Goal: Transaction & Acquisition: Book appointment/travel/reservation

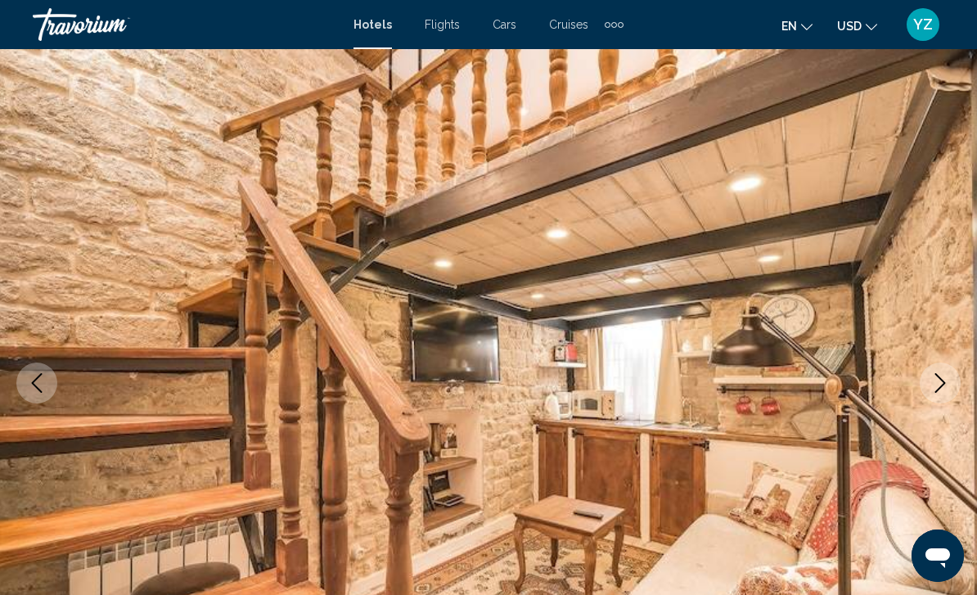
click at [944, 395] on button "Next image" at bounding box center [939, 382] width 41 height 41
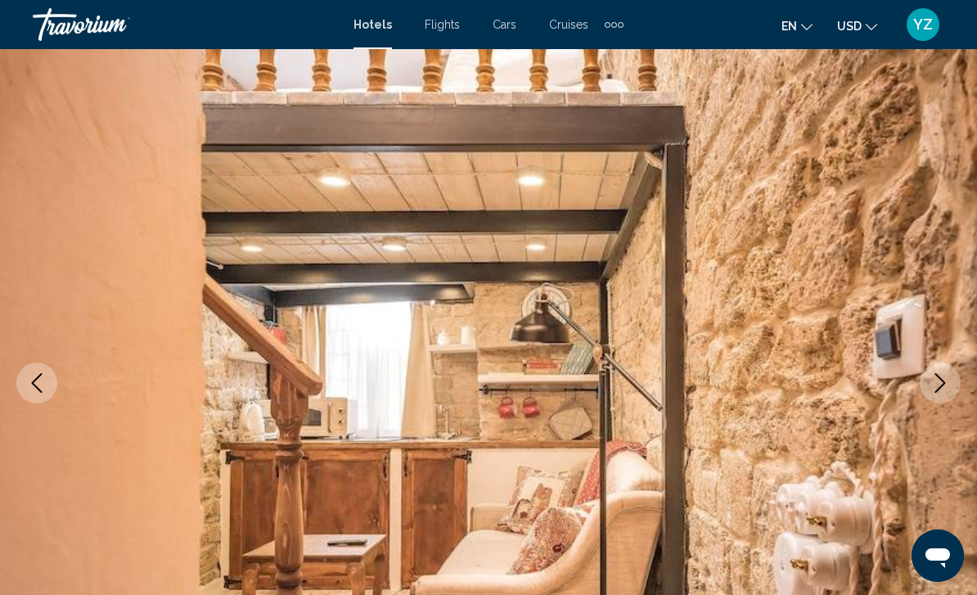
scroll to position [52, 0]
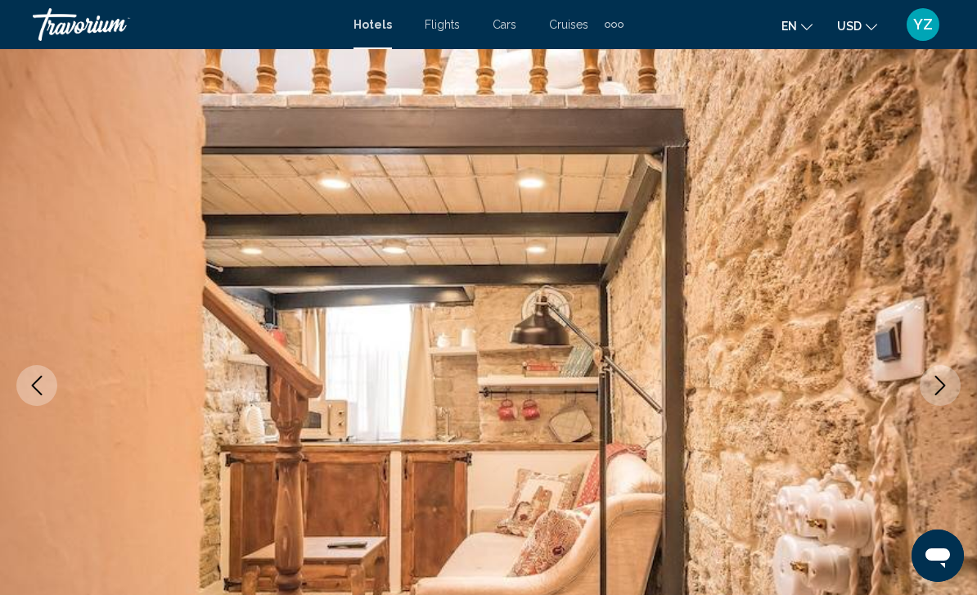
click at [926, 393] on button "Next image" at bounding box center [939, 385] width 41 height 41
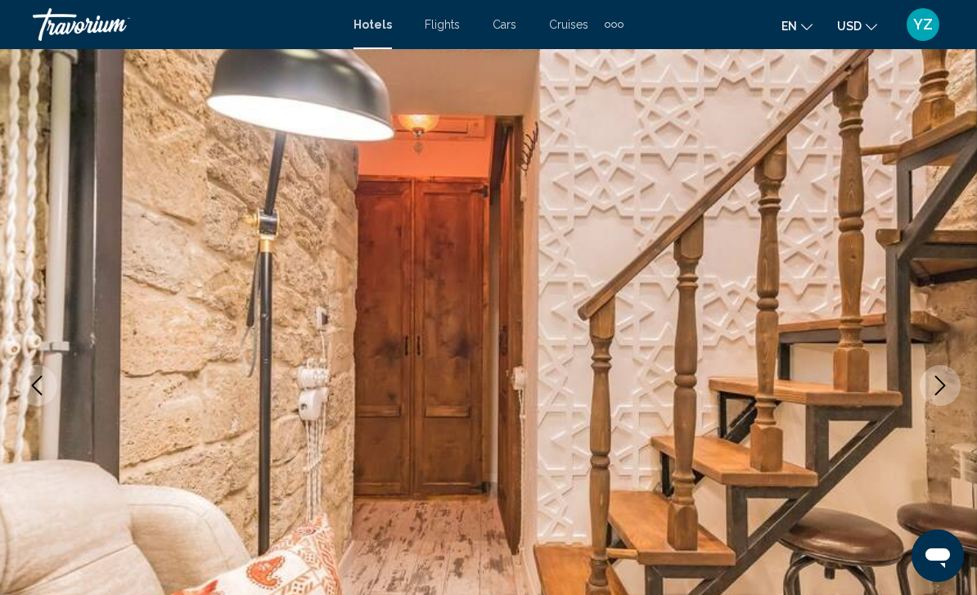
click at [943, 402] on button "Next image" at bounding box center [939, 385] width 41 height 41
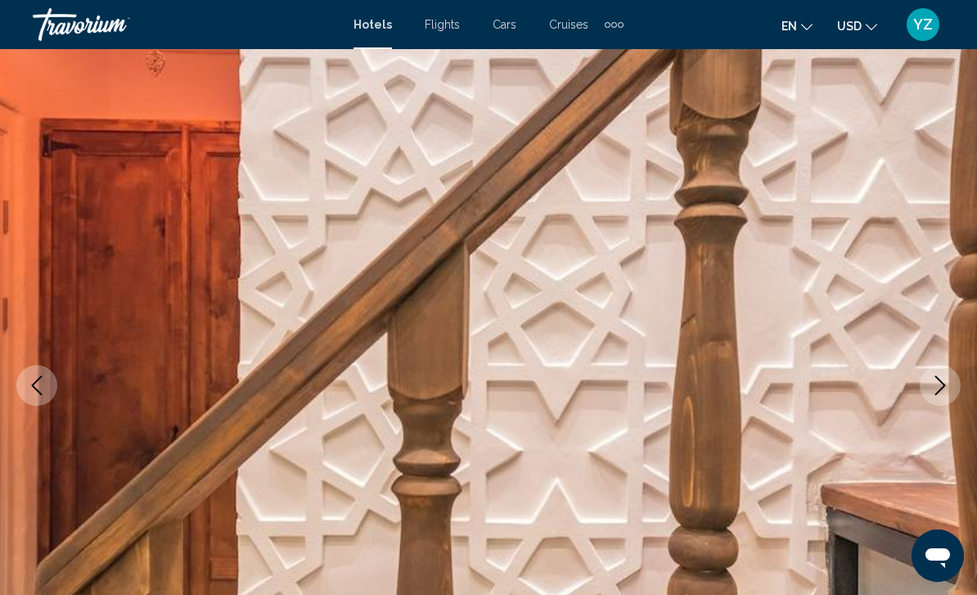
click at [942, 398] on button "Next image" at bounding box center [939, 385] width 41 height 41
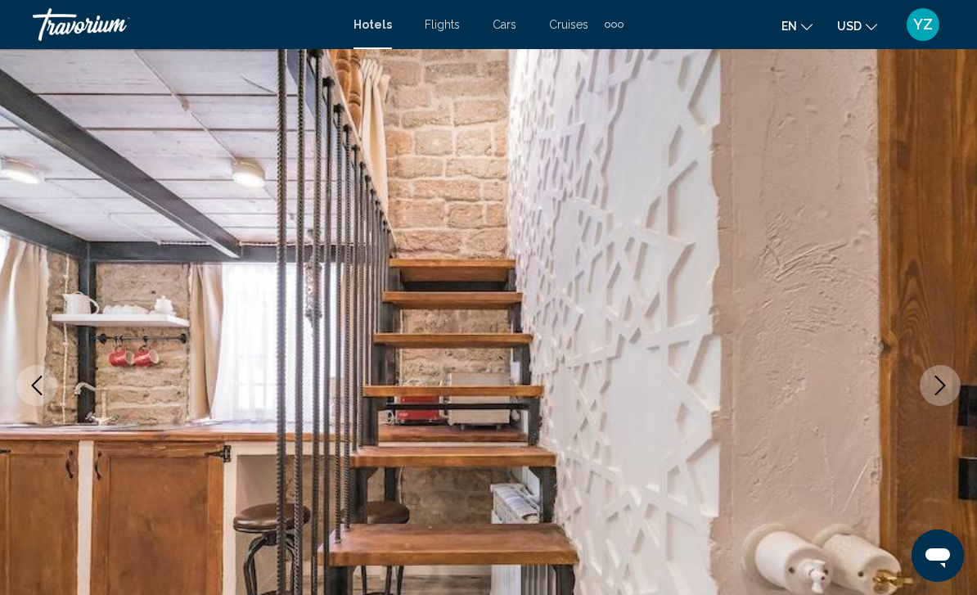
click at [940, 395] on button "Next image" at bounding box center [939, 385] width 41 height 41
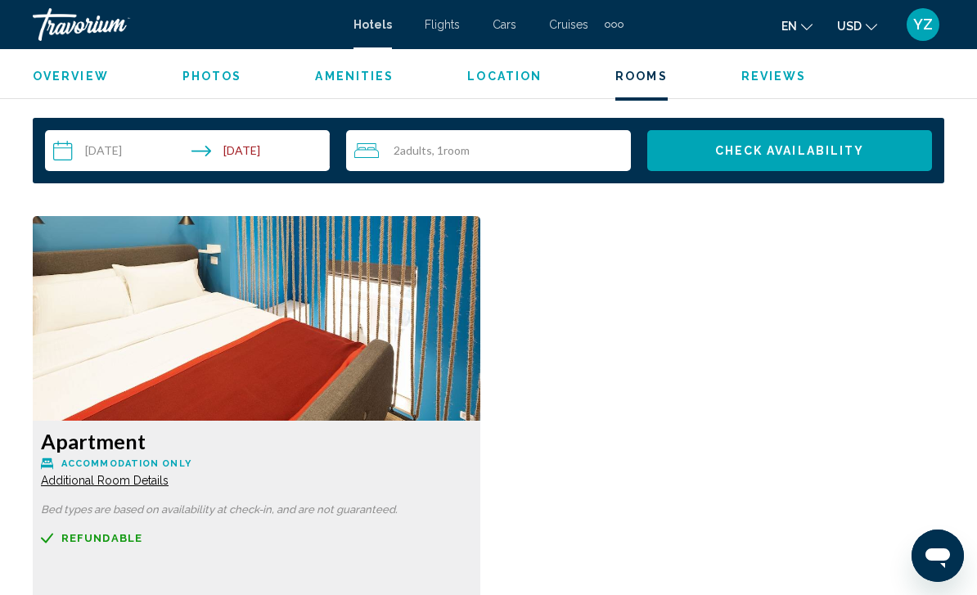
scroll to position [2385, 0]
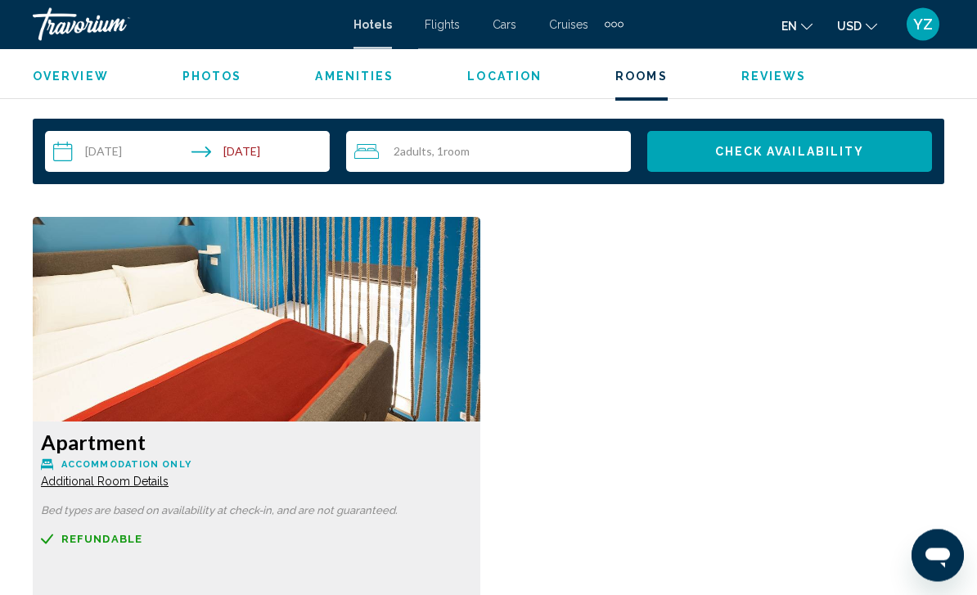
click at [91, 342] on img "Main content" at bounding box center [256, 320] width 447 height 205
click at [125, 369] on img "Main content" at bounding box center [256, 320] width 447 height 205
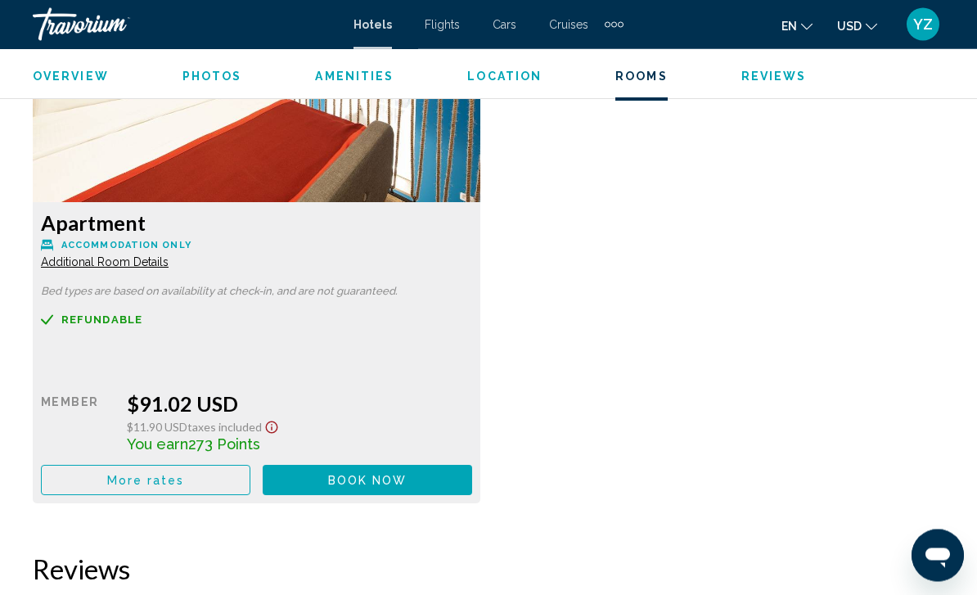
scroll to position [2605, 0]
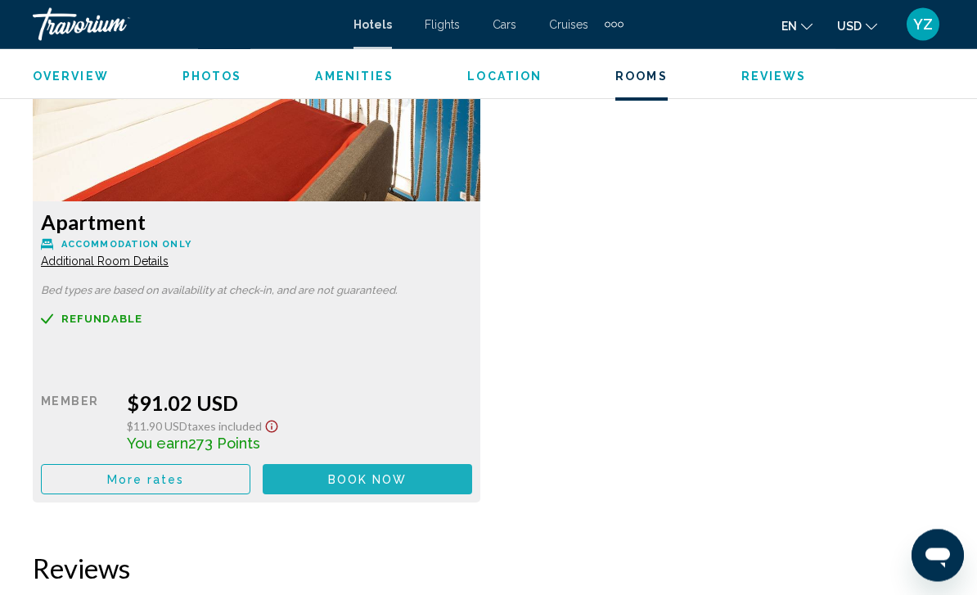
click at [429, 478] on button "Book now No longer available" at bounding box center [367, 480] width 209 height 30
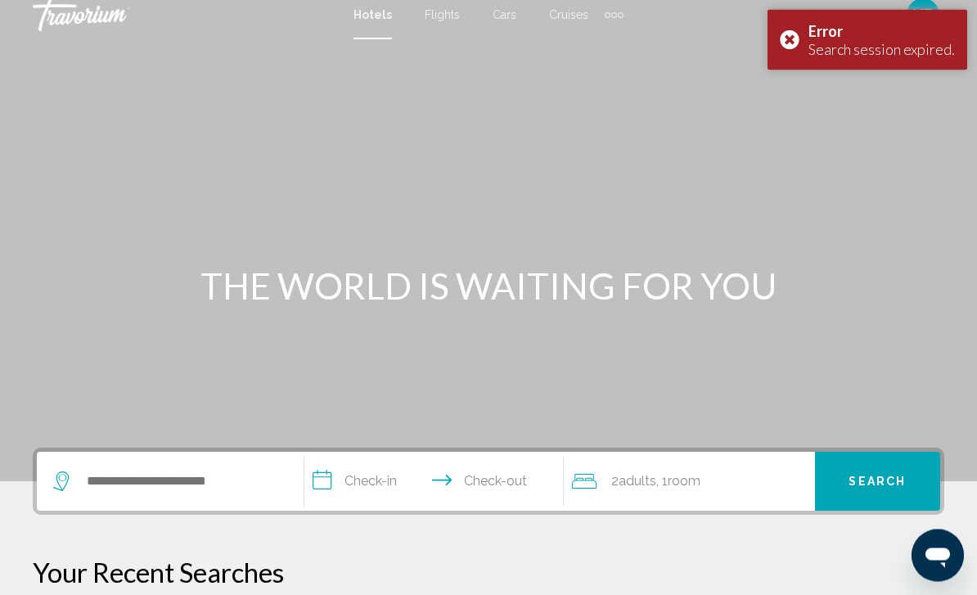
scroll to position [6, 0]
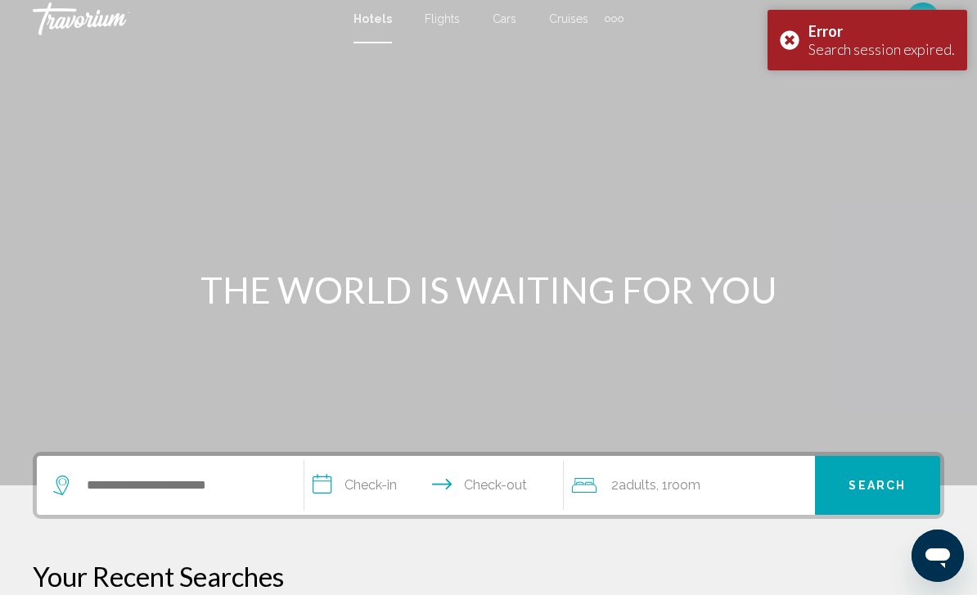
click at [794, 30] on div "Error Search session expired." at bounding box center [867, 40] width 200 height 61
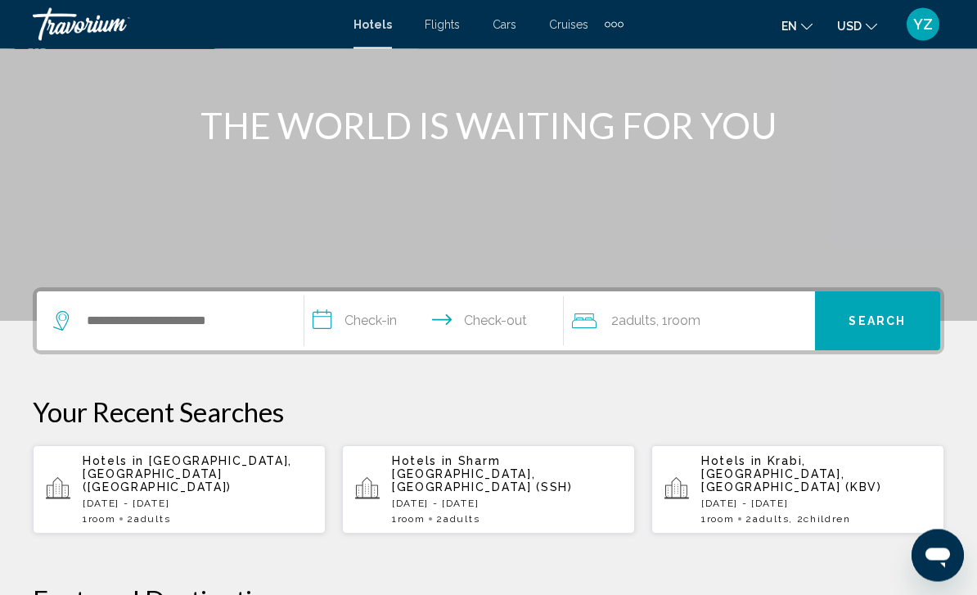
click at [245, 498] on p "[DATE] - [DATE]" at bounding box center [198, 503] width 230 height 11
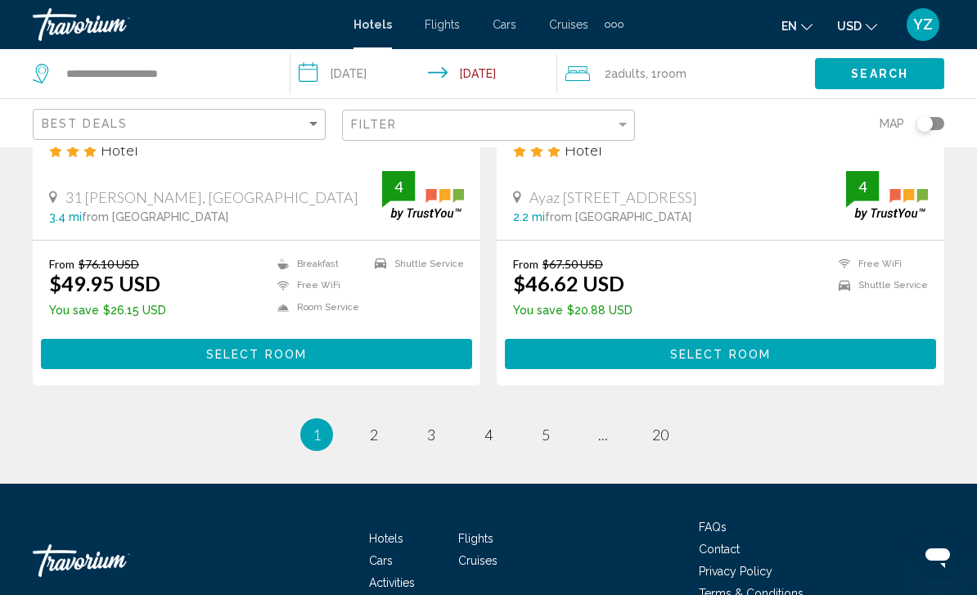
scroll to position [3321, 0]
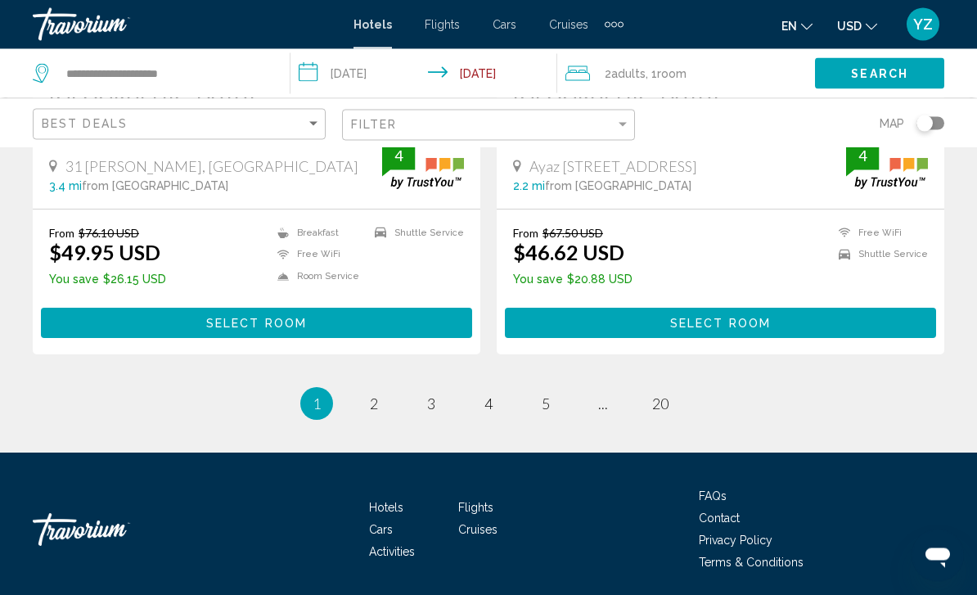
click at [535, 410] on li "page 5" at bounding box center [545, 404] width 33 height 33
click at [555, 410] on link "page 5" at bounding box center [546, 404] width 29 height 29
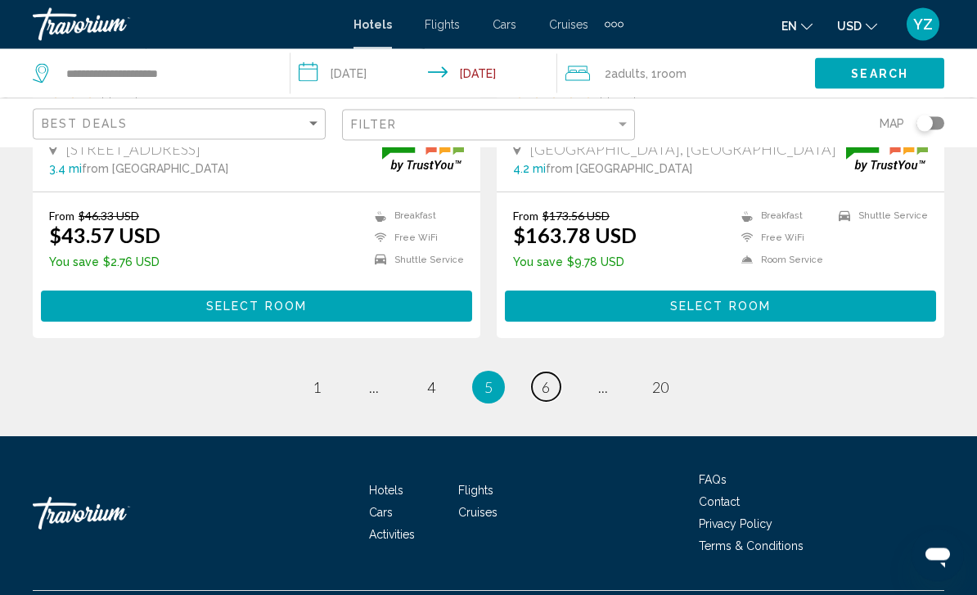
scroll to position [3307, 0]
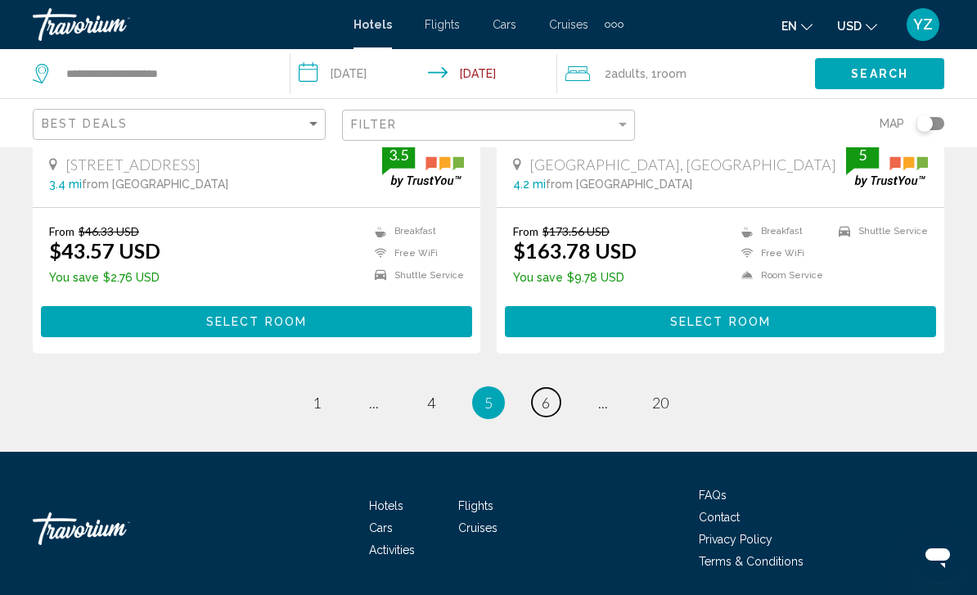
click at [551, 391] on link "page 6" at bounding box center [546, 402] width 29 height 29
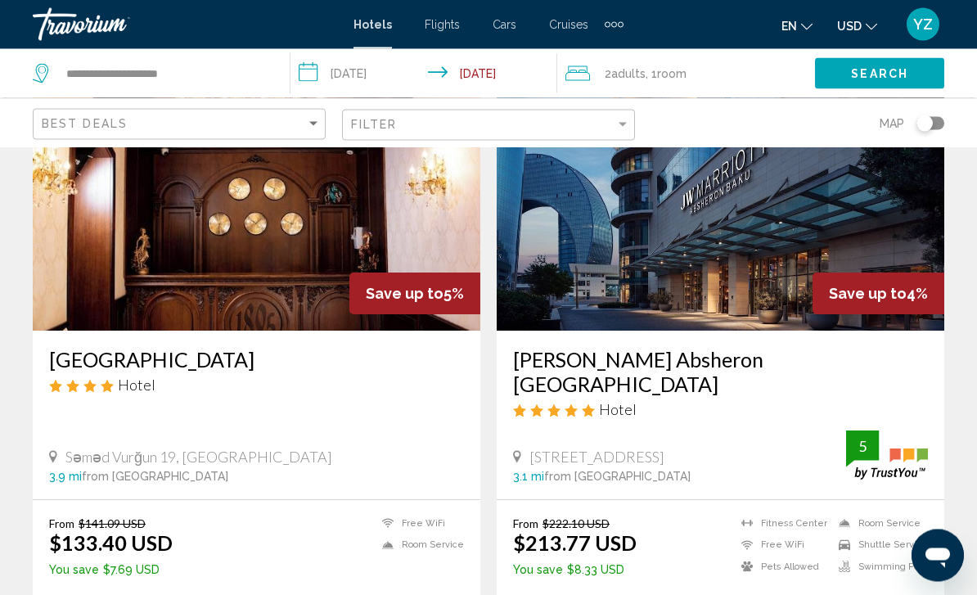
scroll to position [721, 0]
click at [852, 264] on img "Main content" at bounding box center [720, 200] width 447 height 262
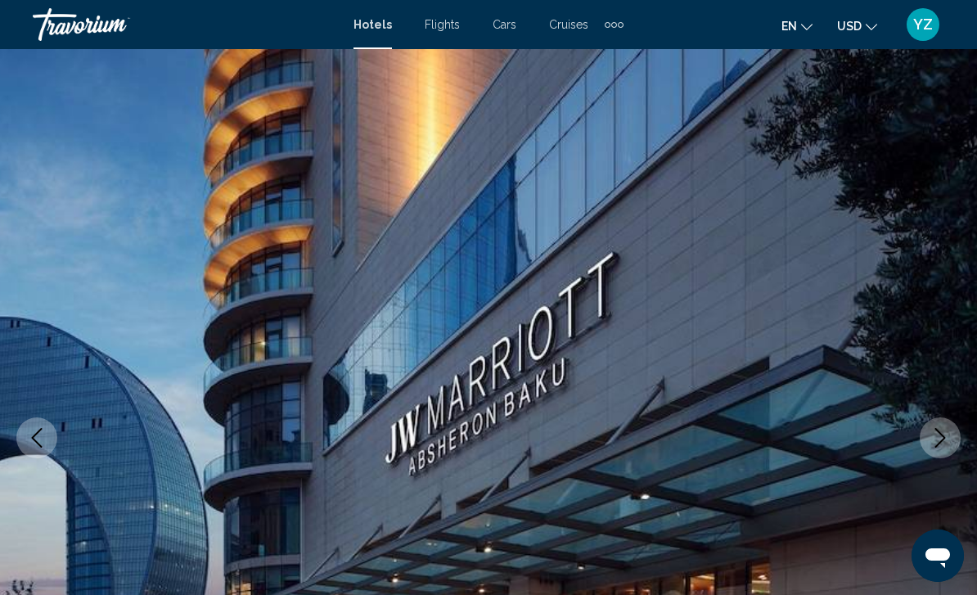
click at [938, 449] on button "Next image" at bounding box center [939, 437] width 41 height 41
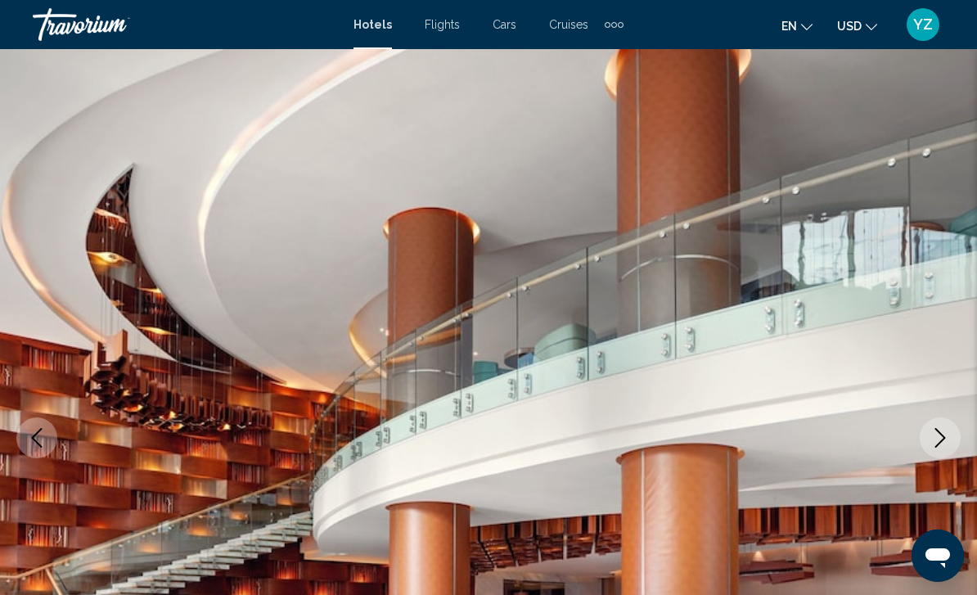
click at [950, 449] on button "Next image" at bounding box center [939, 437] width 41 height 41
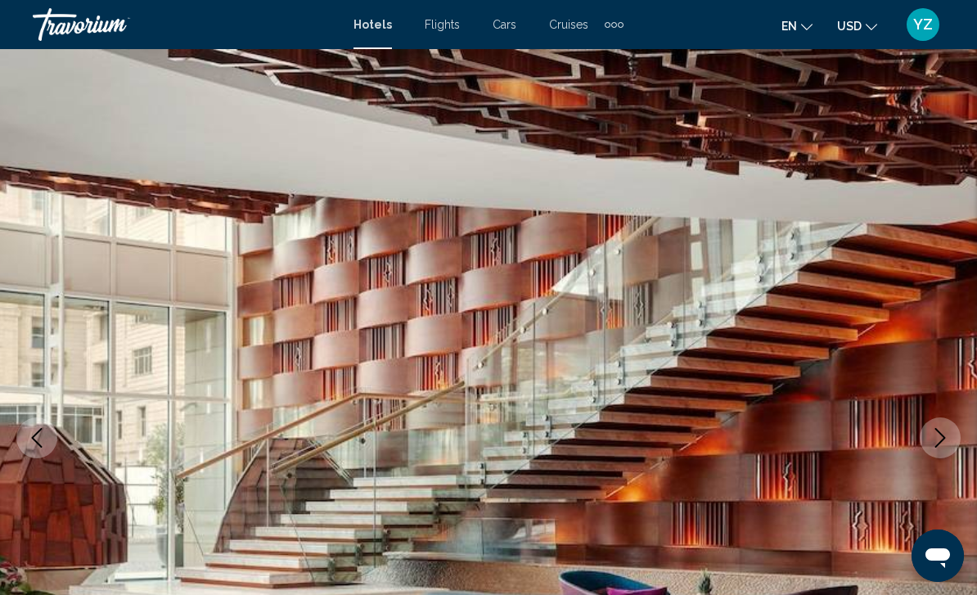
click at [945, 449] on button "Next image" at bounding box center [939, 437] width 41 height 41
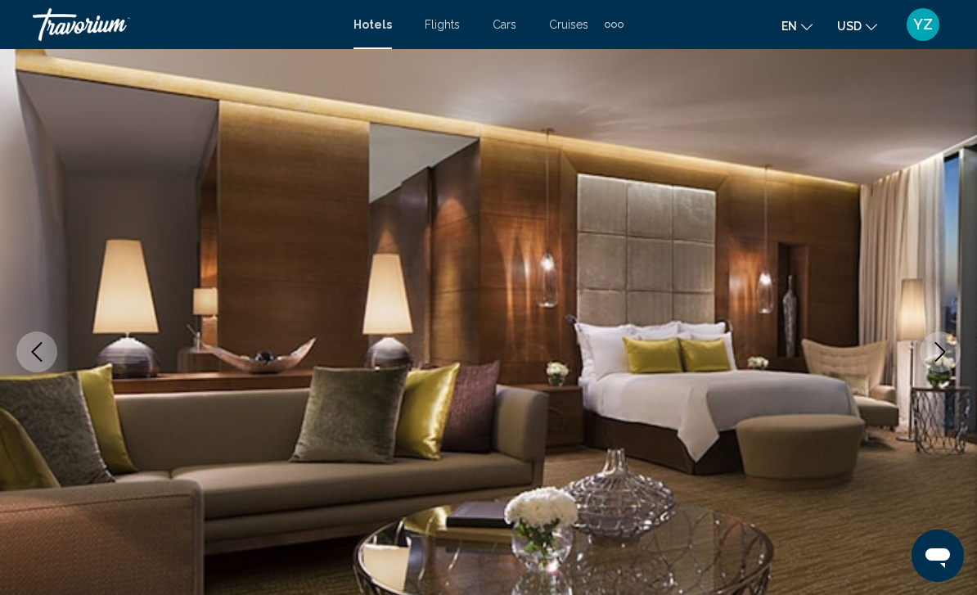
scroll to position [110, 0]
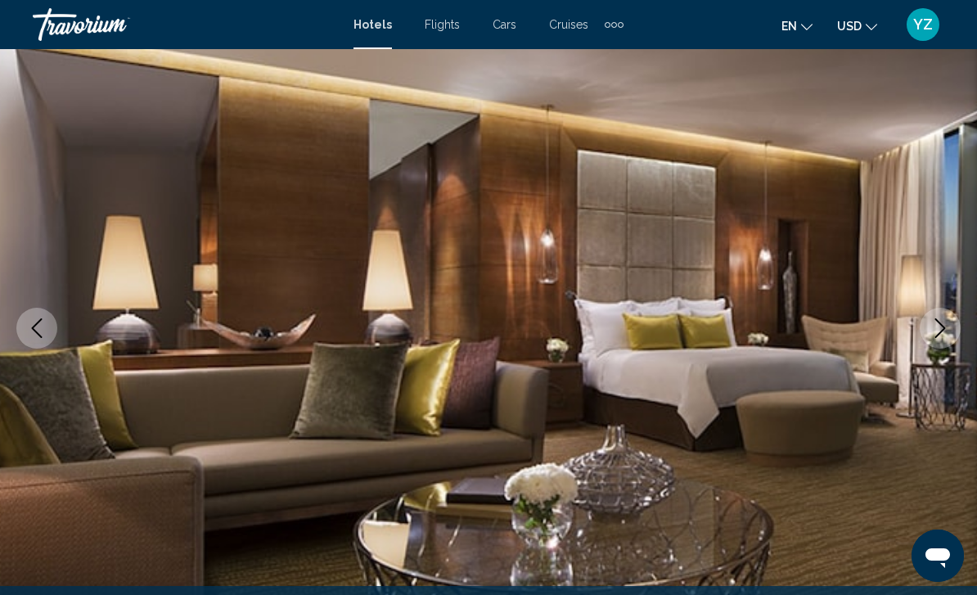
click at [938, 346] on button "Next image" at bounding box center [939, 328] width 41 height 41
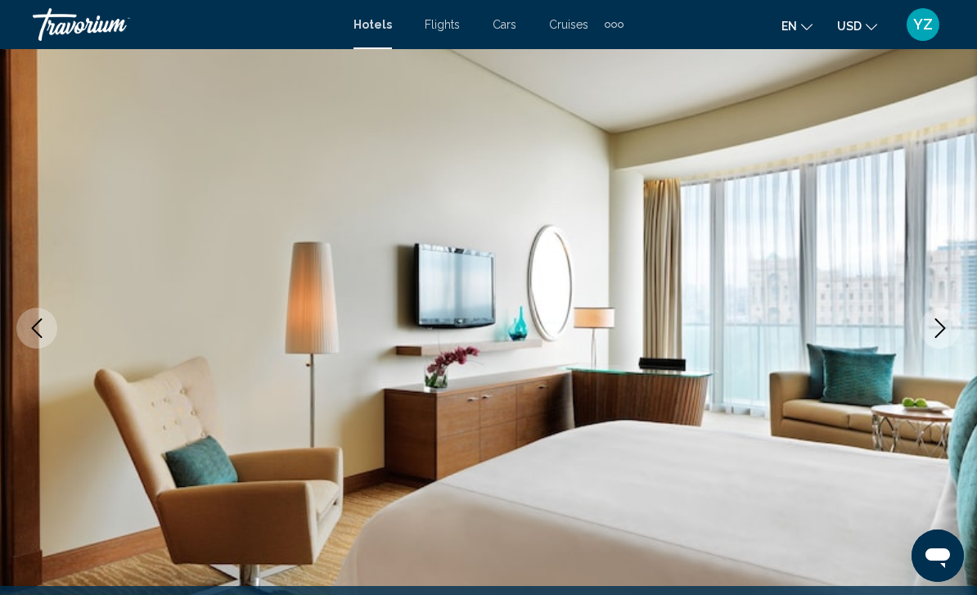
click at [942, 335] on icon "Next image" at bounding box center [940, 328] width 20 height 20
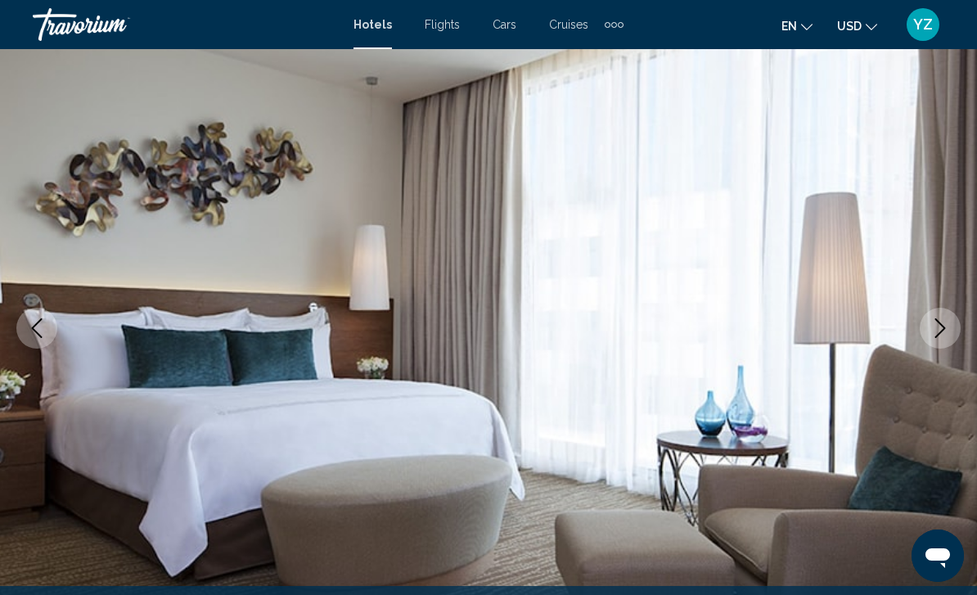
click at [937, 337] on icon "Next image" at bounding box center [940, 328] width 20 height 20
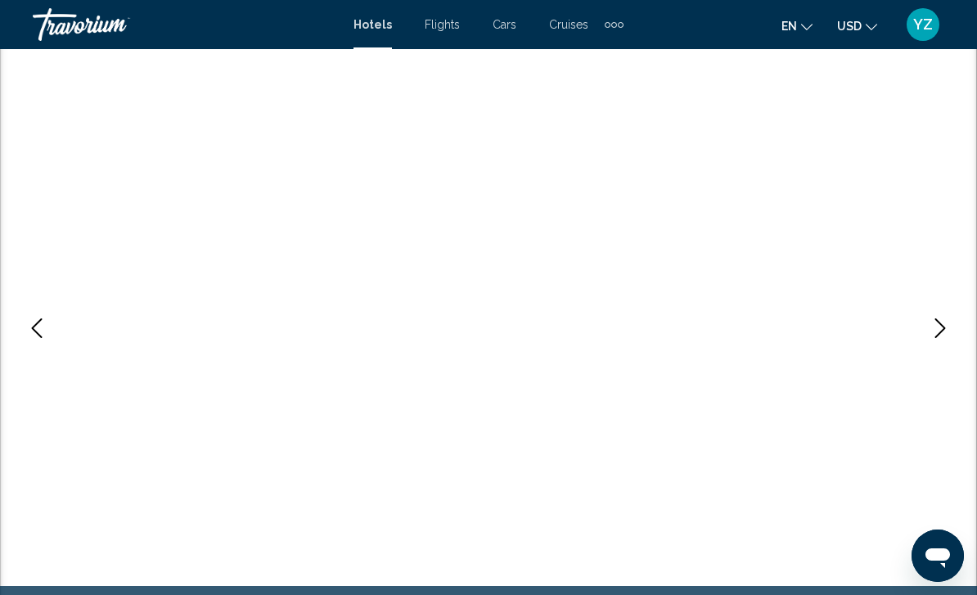
click at [938, 331] on icon "Next image" at bounding box center [940, 328] width 20 height 20
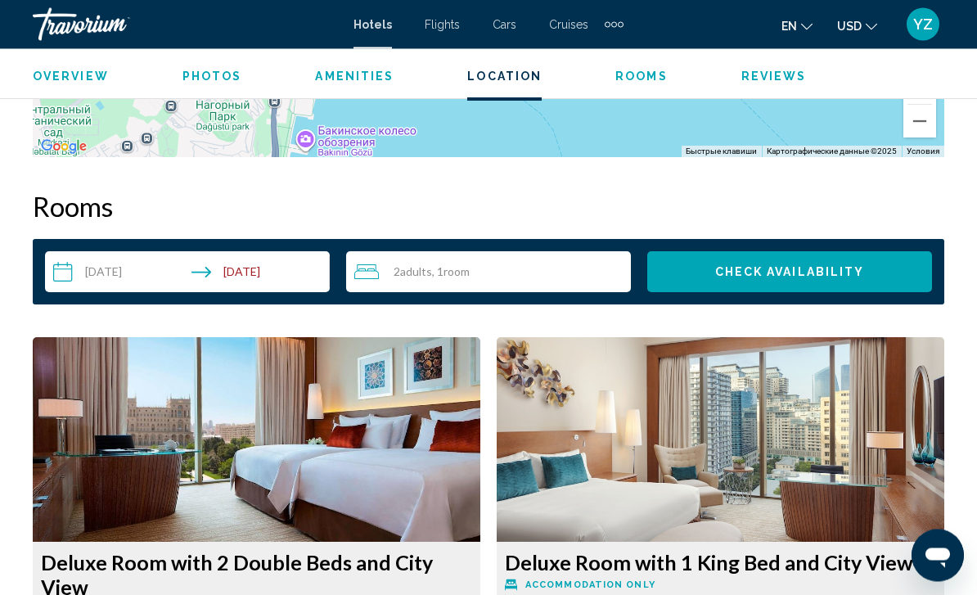
scroll to position [2220, 0]
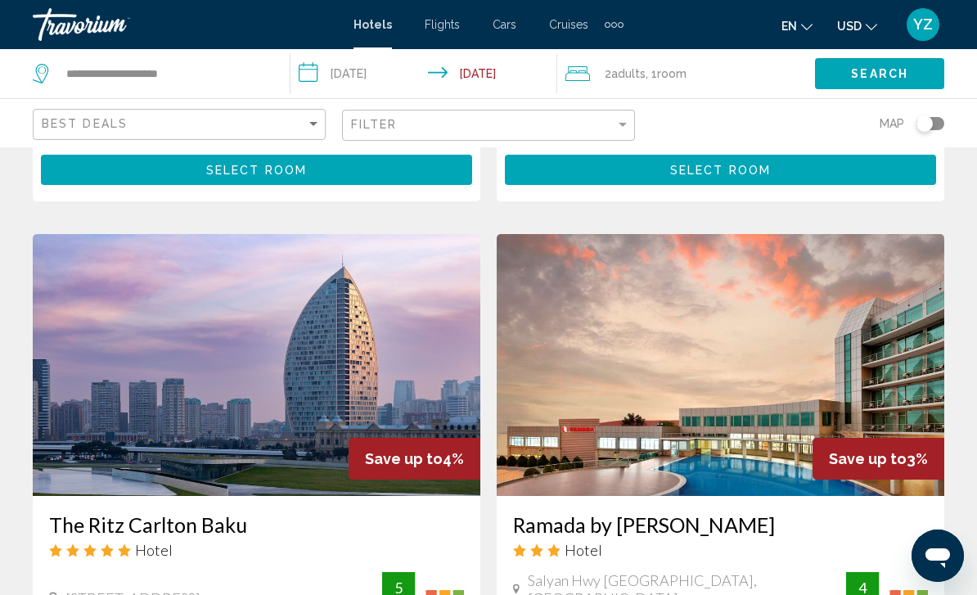
scroll to position [2334, 0]
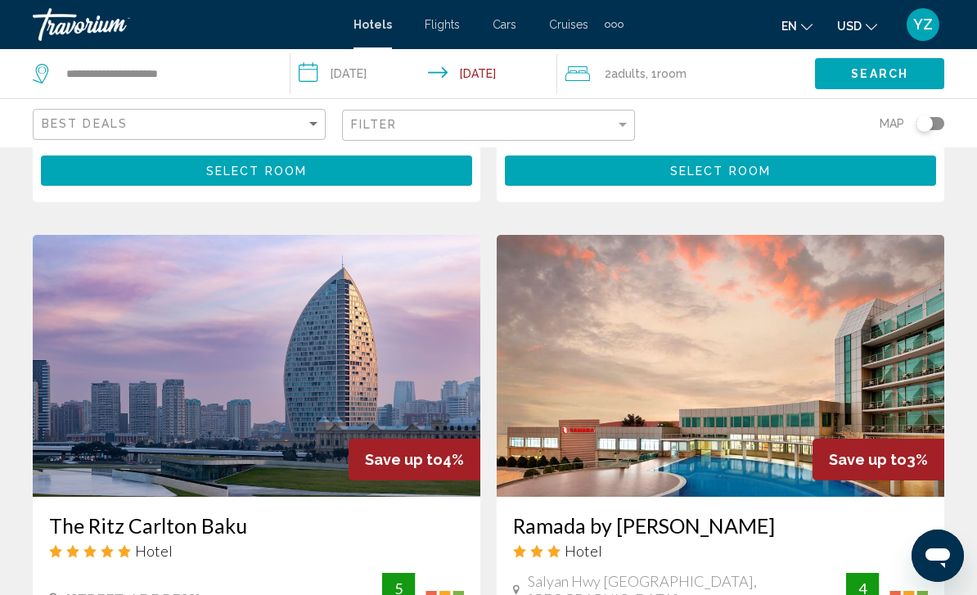
click at [133, 380] on img "Main content" at bounding box center [256, 366] width 447 height 262
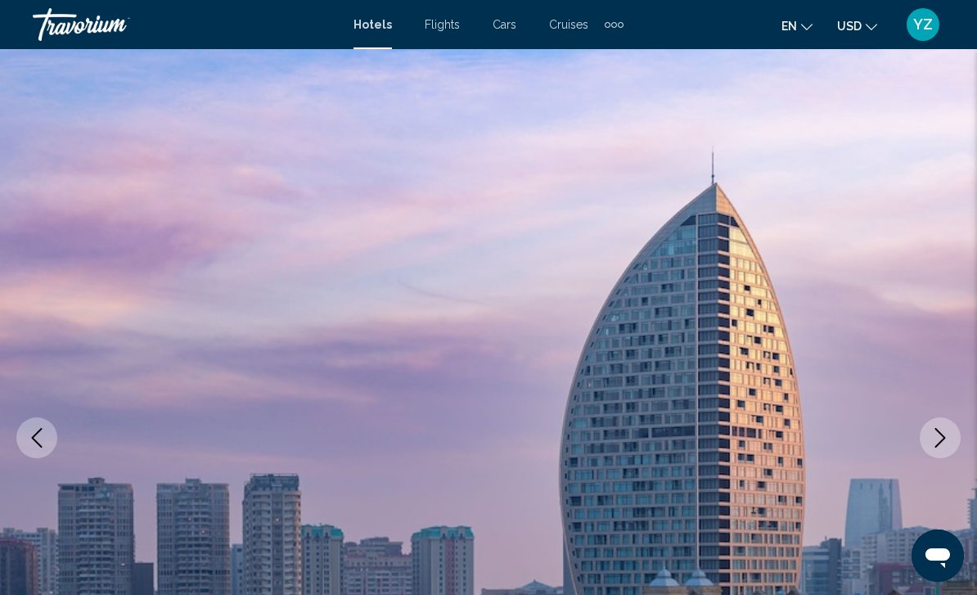
click at [942, 434] on icon "Next image" at bounding box center [940, 438] width 20 height 20
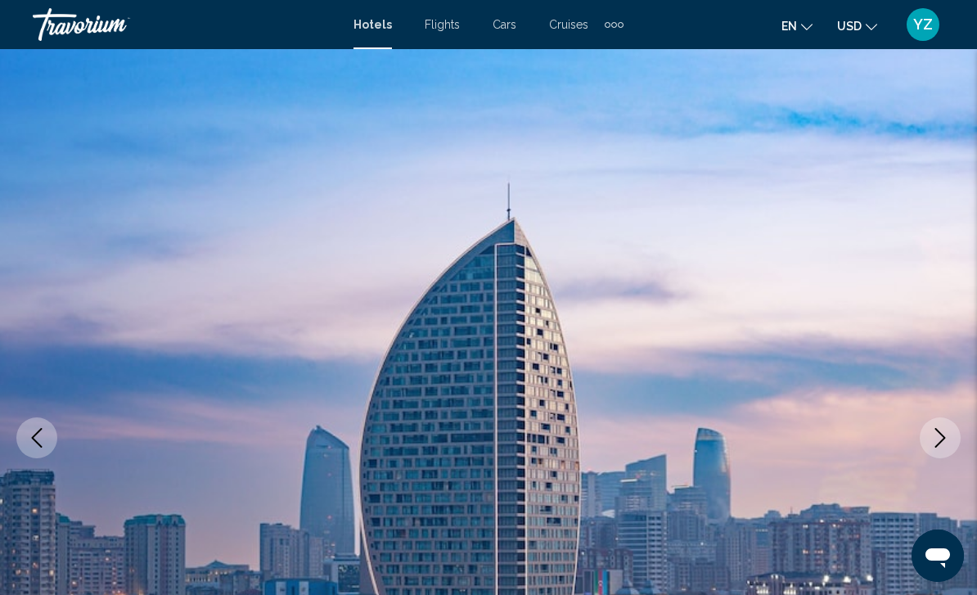
click at [941, 451] on button "Next image" at bounding box center [939, 437] width 41 height 41
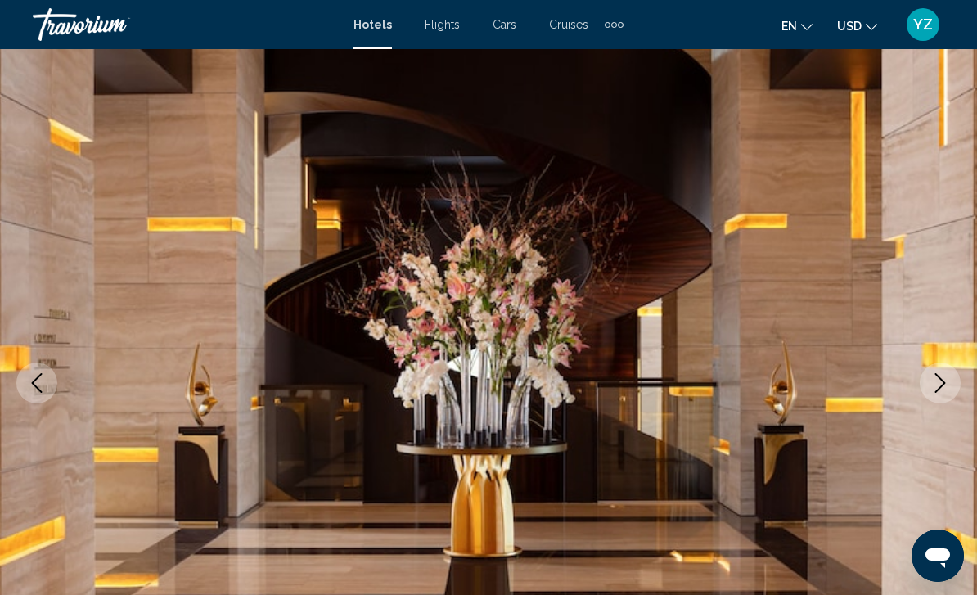
scroll to position [63, 0]
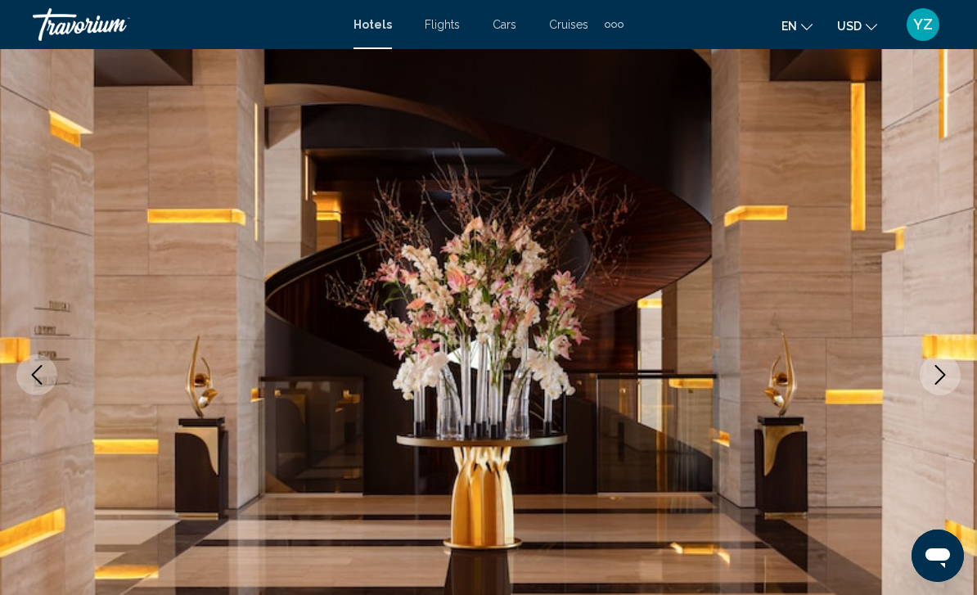
click at [941, 388] on button "Next image" at bounding box center [939, 374] width 41 height 41
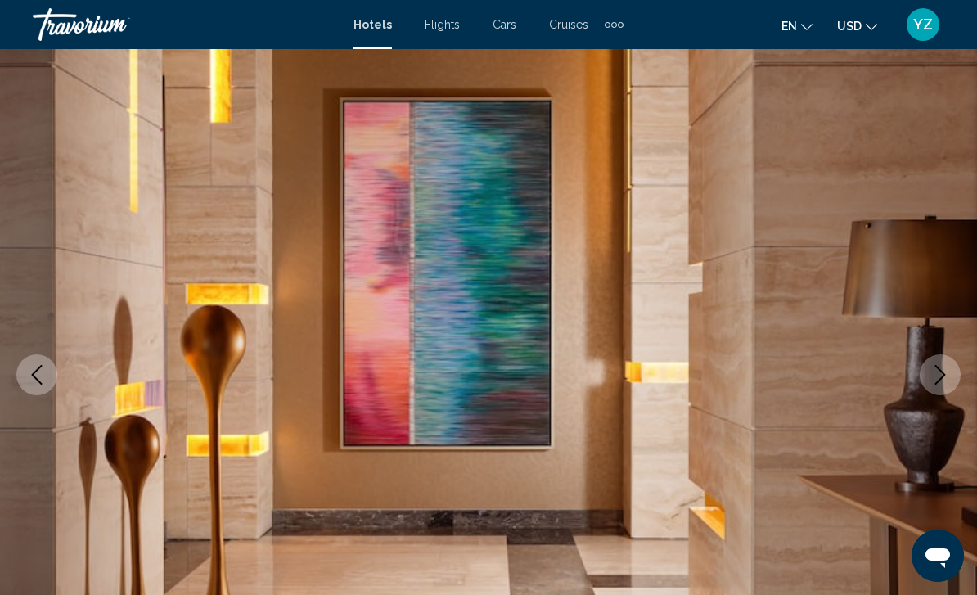
click at [942, 389] on button "Next image" at bounding box center [939, 374] width 41 height 41
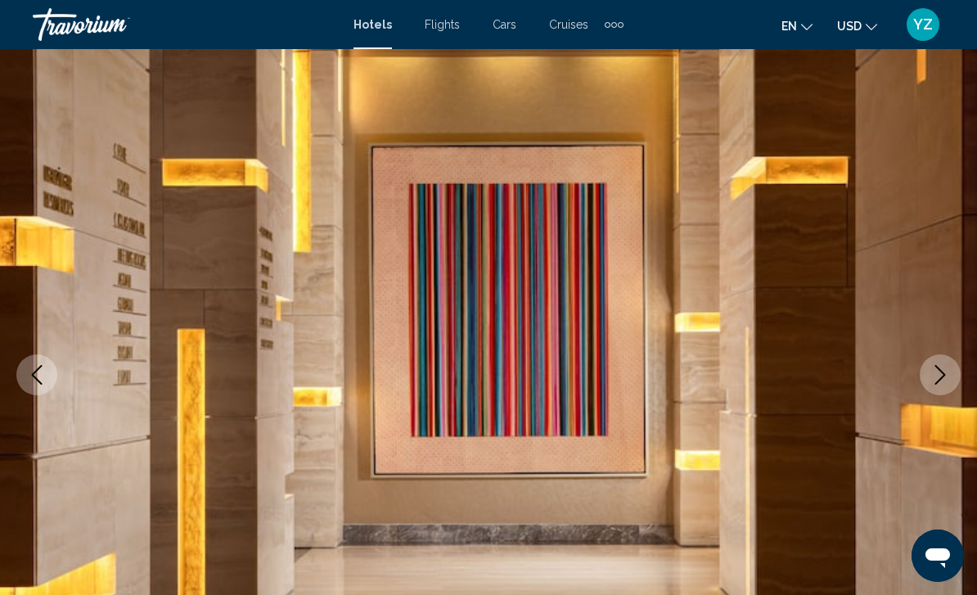
click at [947, 376] on icon "Next image" at bounding box center [940, 375] width 20 height 20
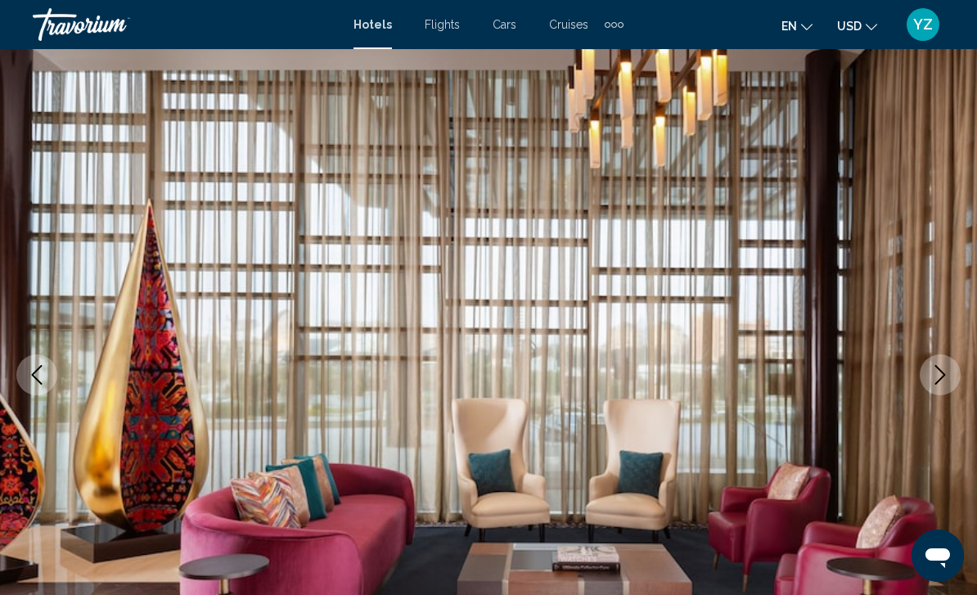
click at [951, 375] on button "Next image" at bounding box center [939, 374] width 41 height 41
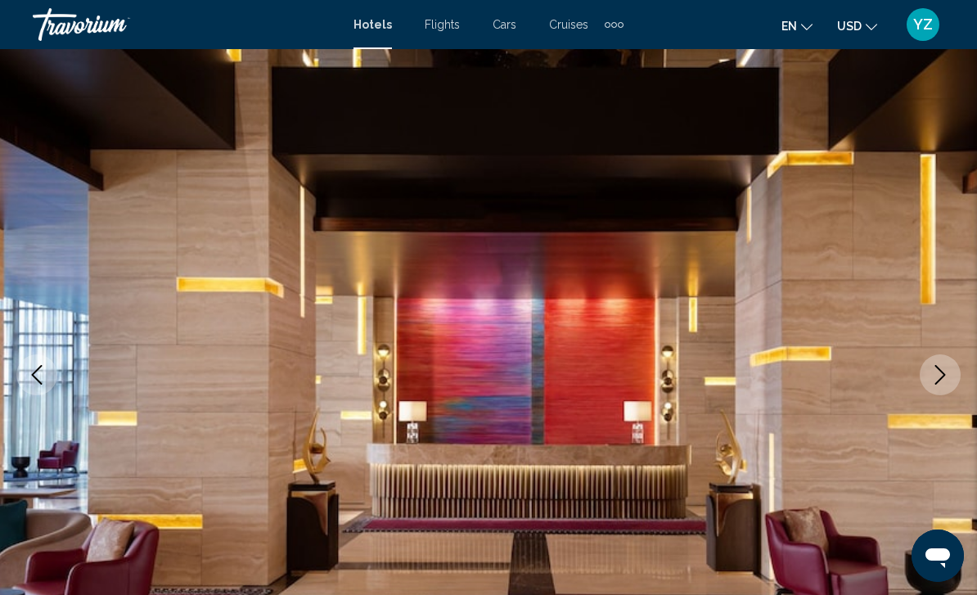
click at [940, 387] on button "Next image" at bounding box center [939, 374] width 41 height 41
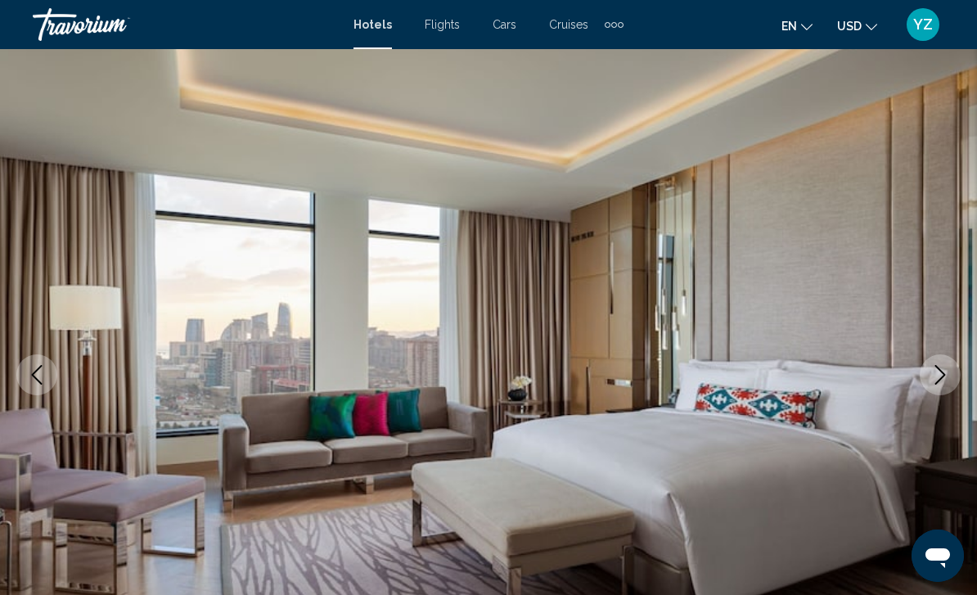
click at [940, 383] on icon "Next image" at bounding box center [940, 375] width 20 height 20
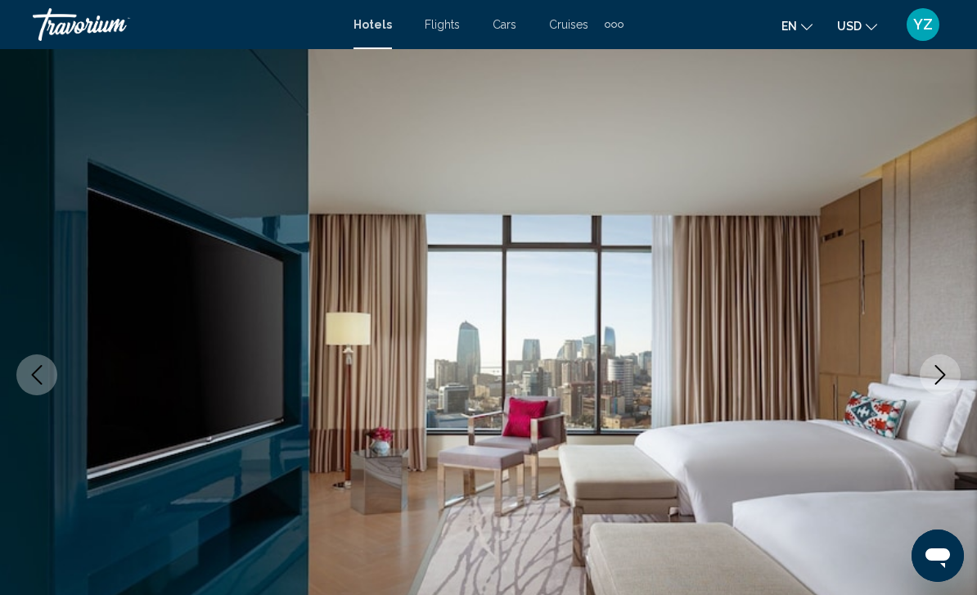
click at [935, 396] on img "Main content" at bounding box center [488, 374] width 977 height 777
click at [937, 399] on img "Main content" at bounding box center [488, 374] width 977 height 777
click at [937, 376] on icon "Next image" at bounding box center [940, 375] width 20 height 20
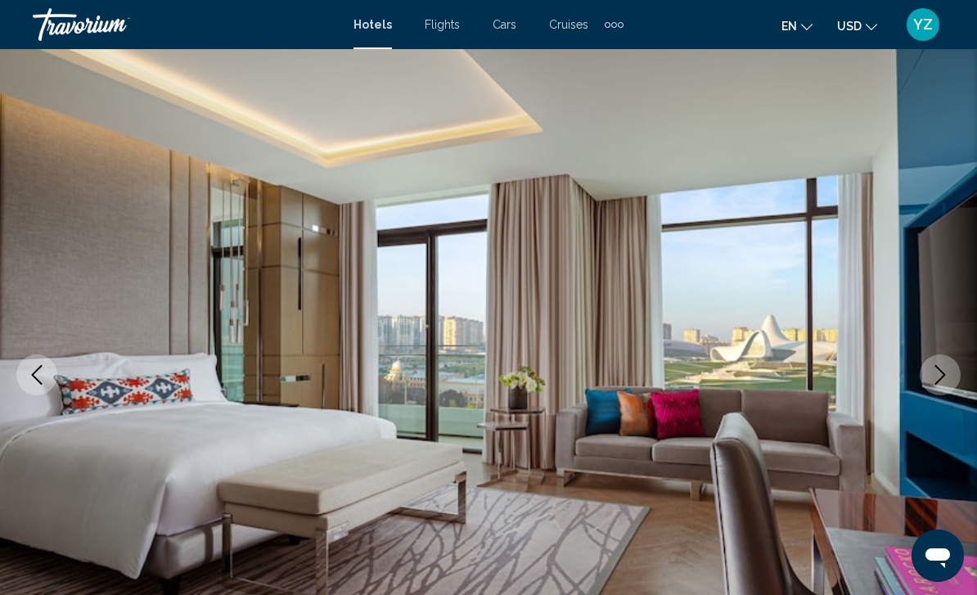
click at [941, 392] on button "Next image" at bounding box center [939, 374] width 41 height 41
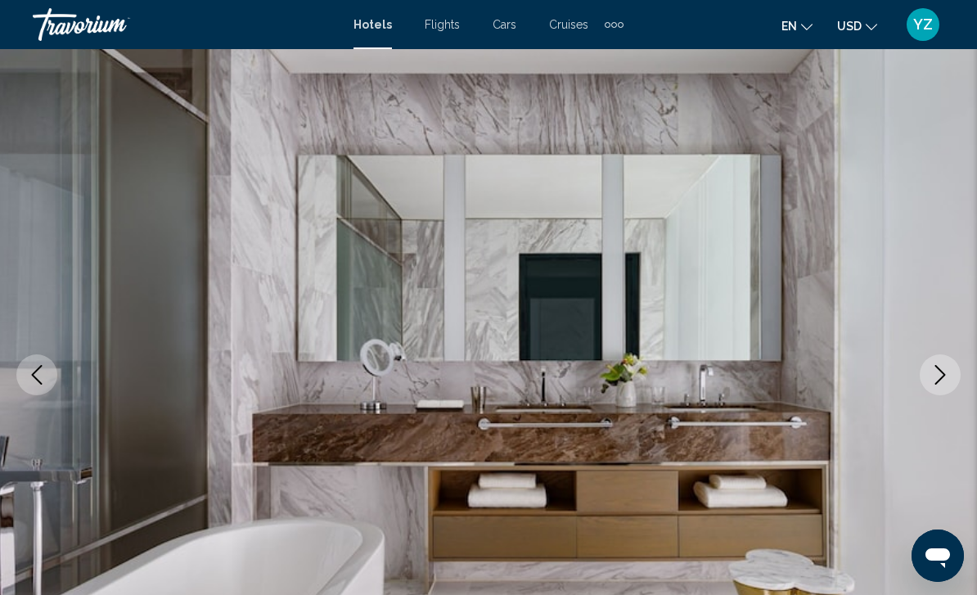
click at [941, 392] on button "Next image" at bounding box center [939, 374] width 41 height 41
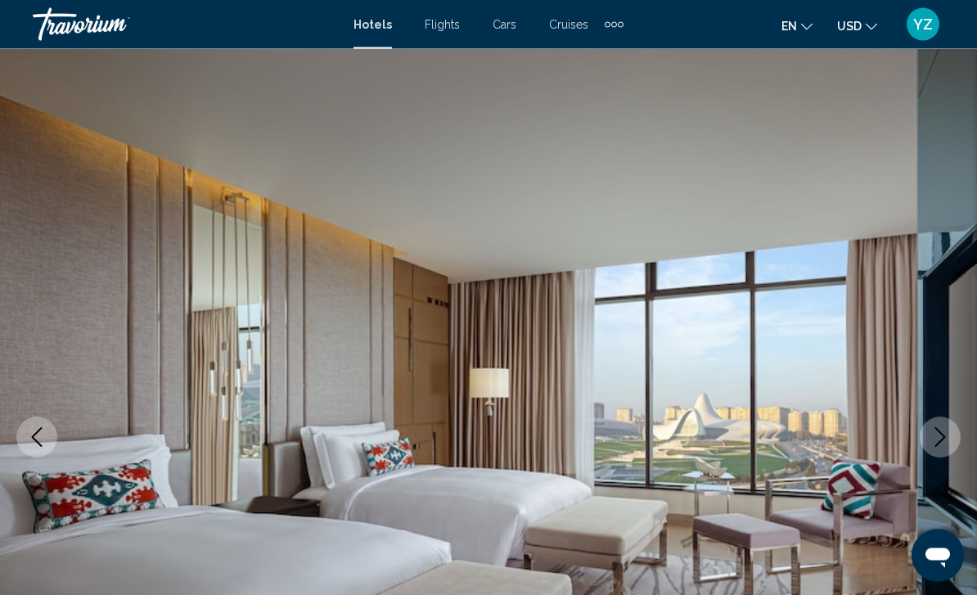
scroll to position [0, 0]
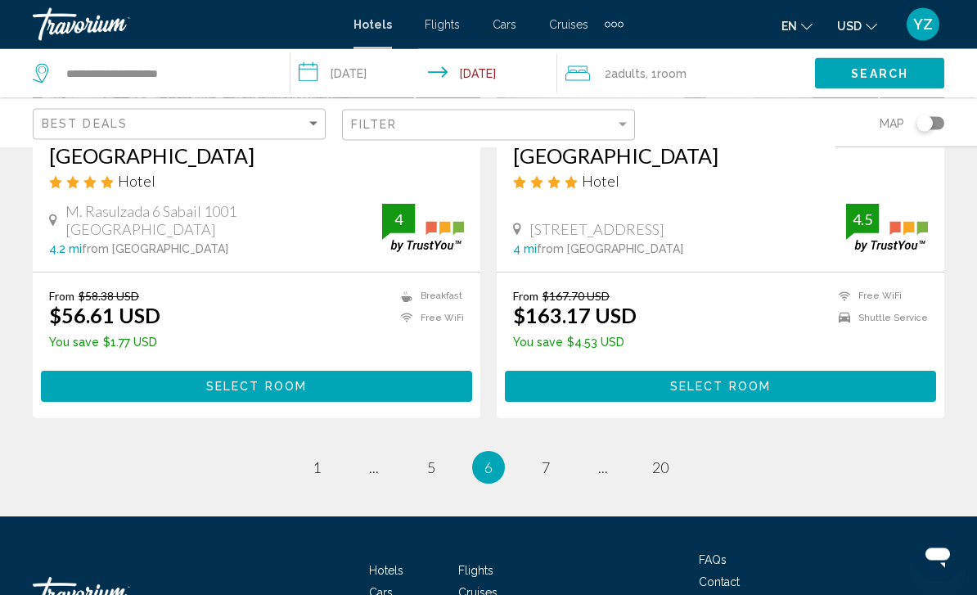
scroll to position [3321, 0]
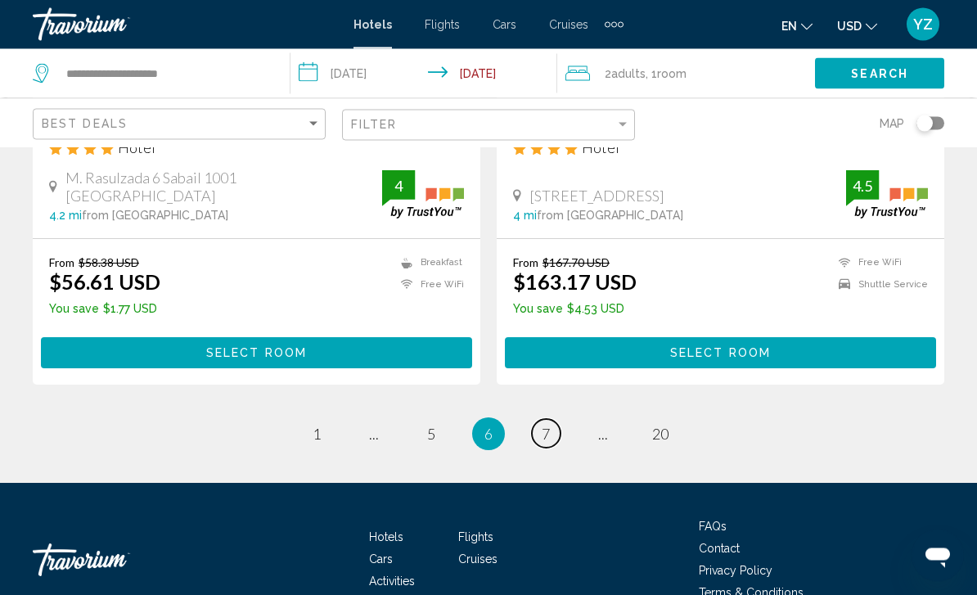
click at [550, 420] on link "page 7" at bounding box center [546, 434] width 29 height 29
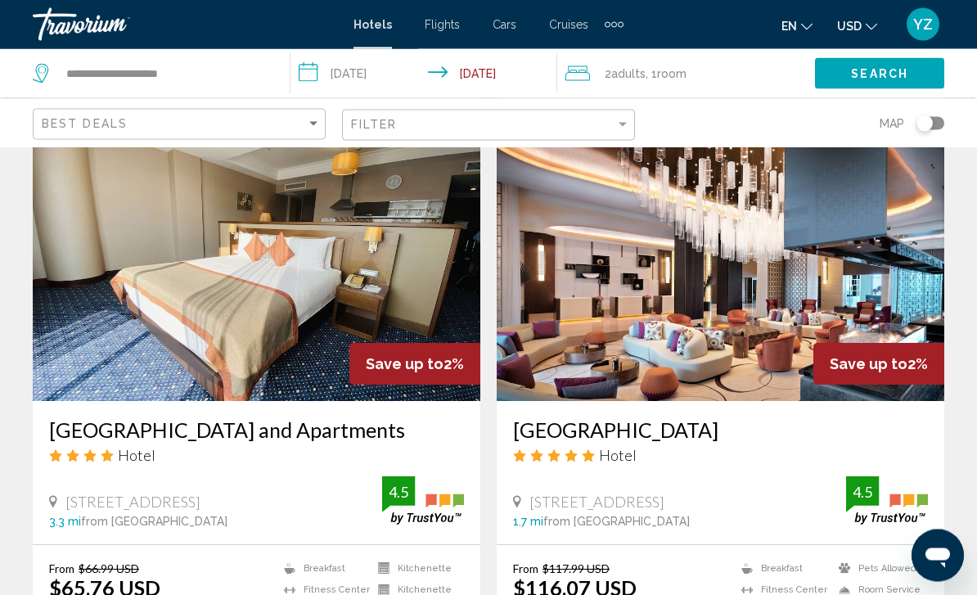
scroll to position [1233, 0]
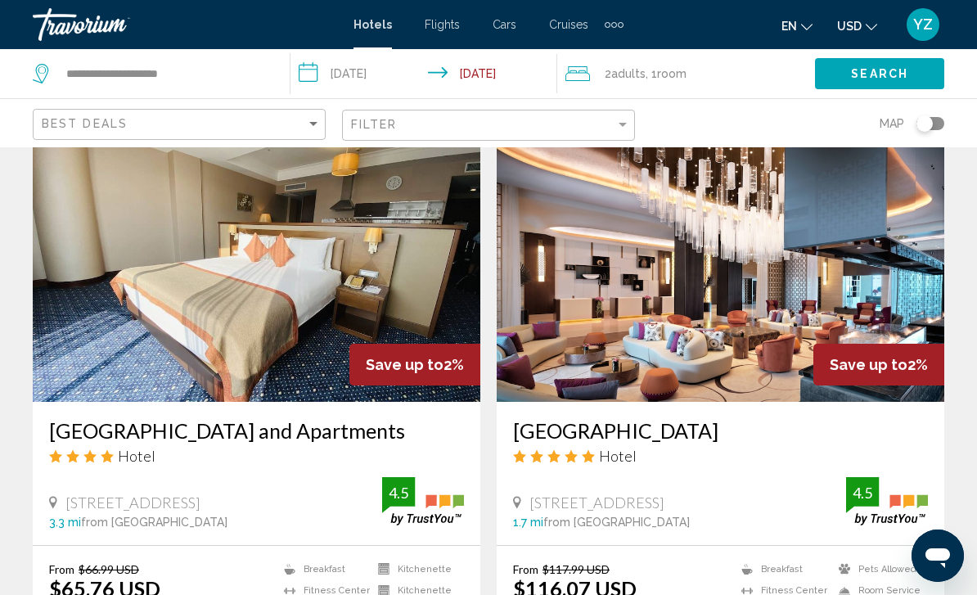
click at [869, 314] on img "Main content" at bounding box center [720, 271] width 447 height 262
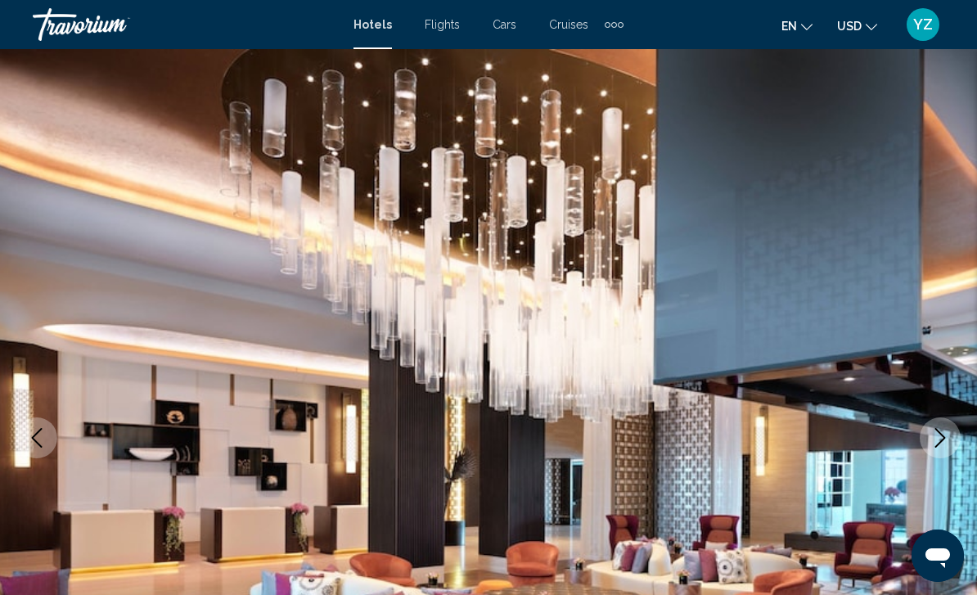
click at [942, 441] on icon "Next image" at bounding box center [940, 438] width 20 height 20
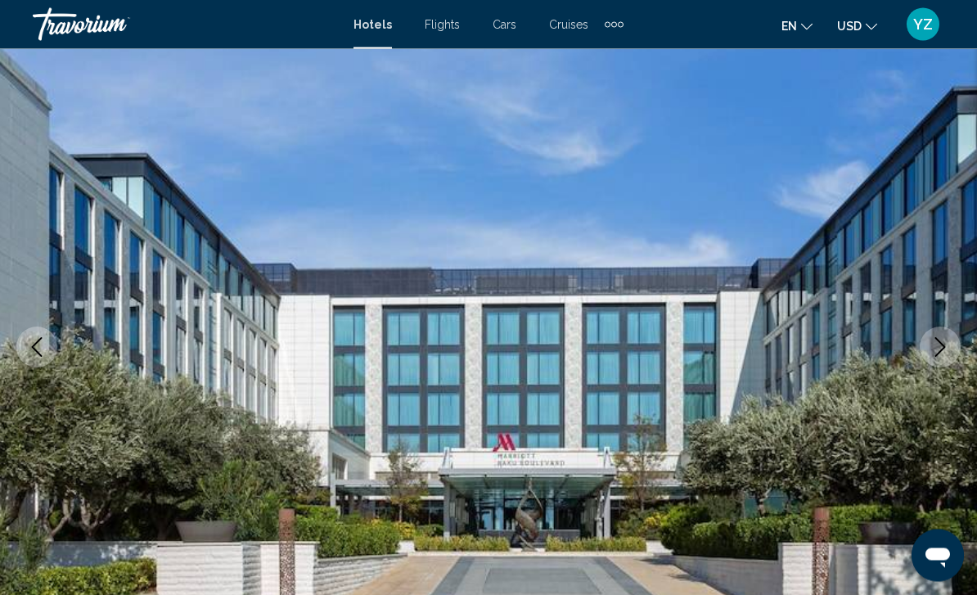
scroll to position [89, 0]
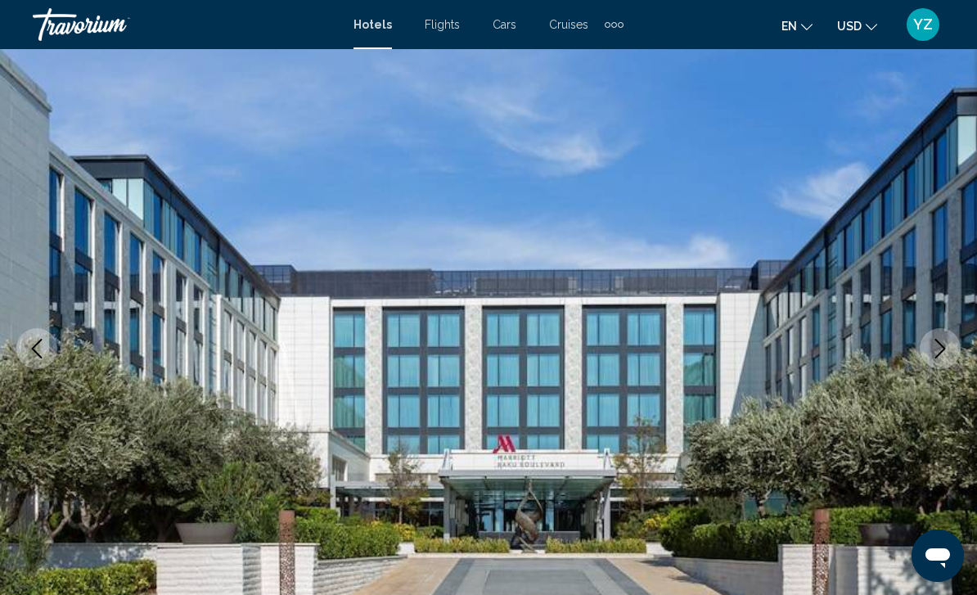
click at [938, 373] on img "Main content" at bounding box center [488, 348] width 977 height 777
click at [937, 360] on button "Next image" at bounding box center [939, 348] width 41 height 41
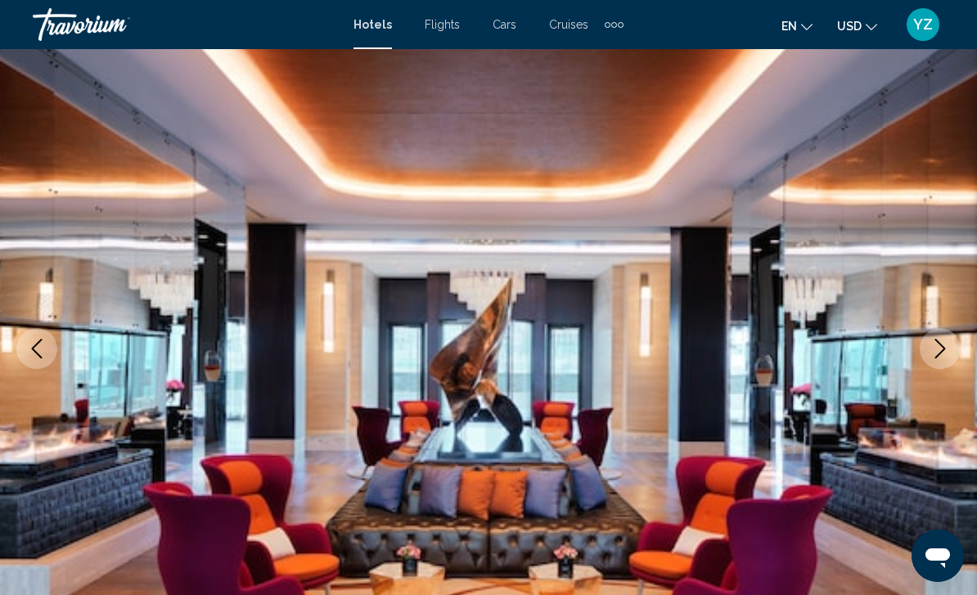
click at [935, 349] on icon "Next image" at bounding box center [940, 349] width 20 height 20
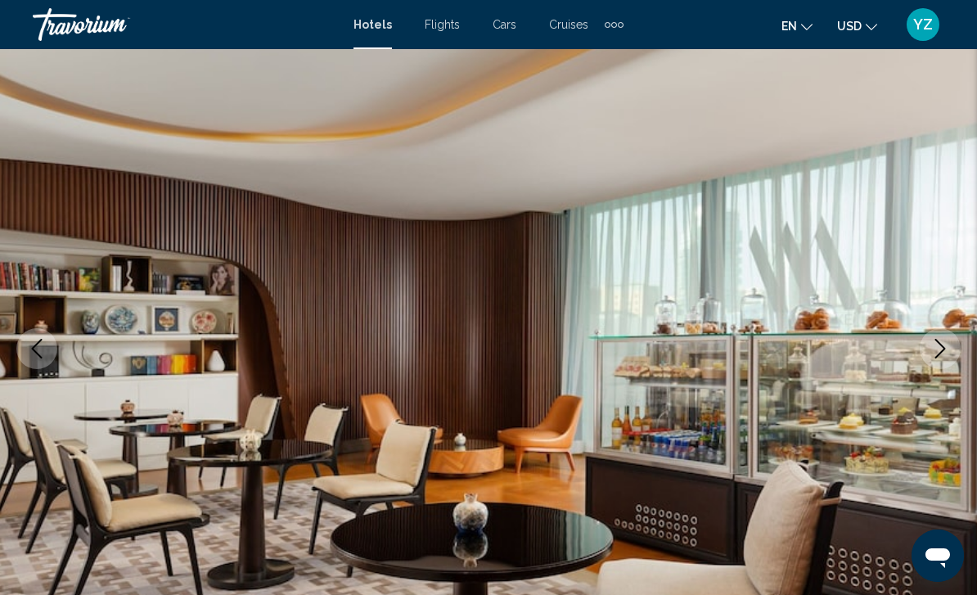
click at [943, 347] on icon "Next image" at bounding box center [940, 349] width 11 height 20
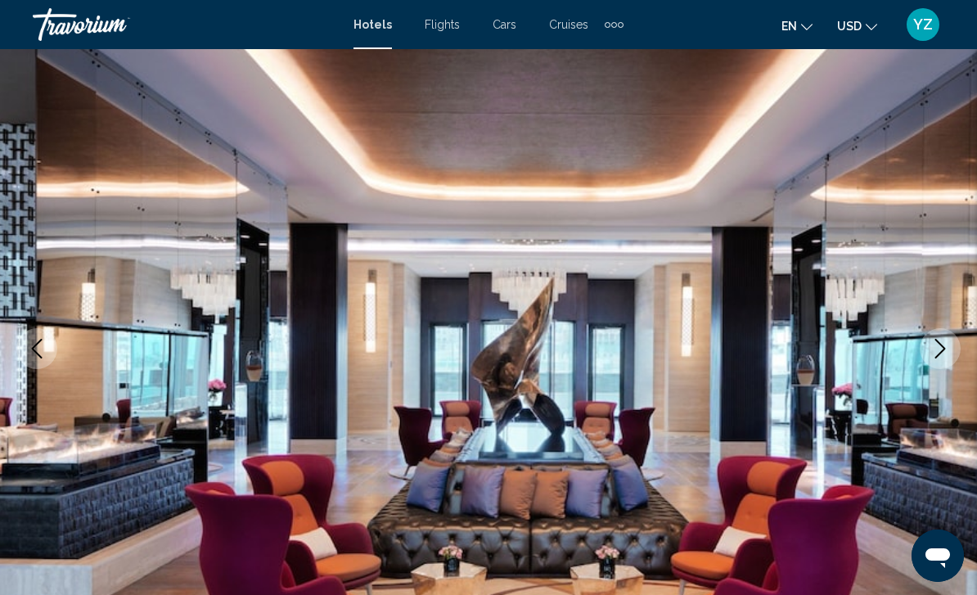
click at [941, 353] on icon "Next image" at bounding box center [940, 349] width 11 height 20
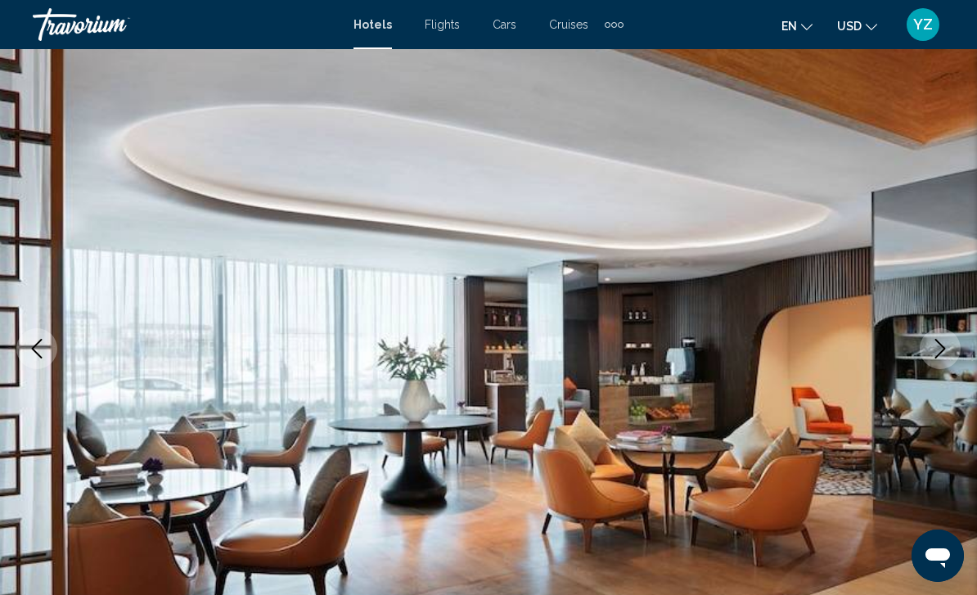
click at [938, 361] on button "Next image" at bounding box center [939, 348] width 41 height 41
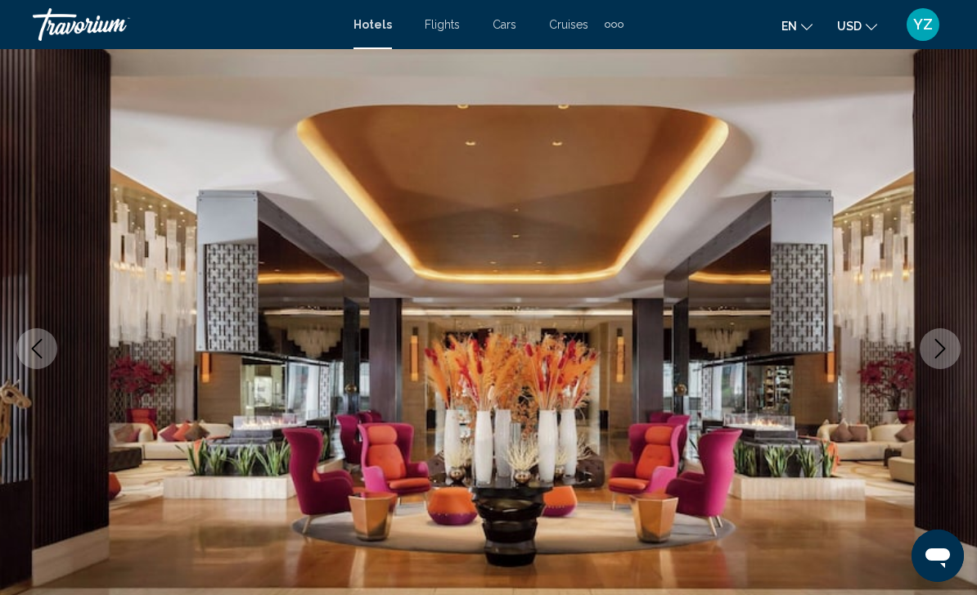
click at [936, 362] on button "Next image" at bounding box center [939, 348] width 41 height 41
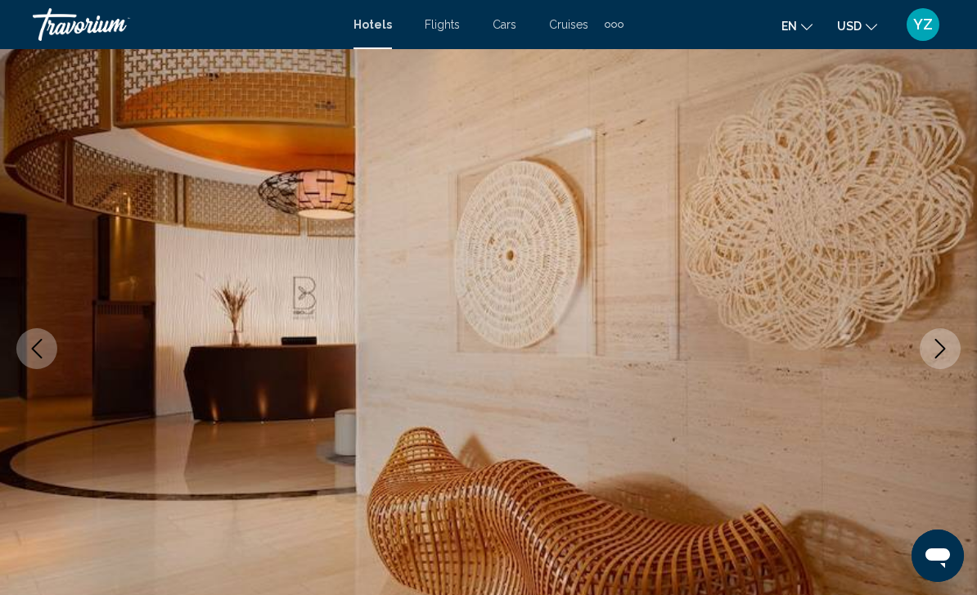
click at [941, 356] on icon "Next image" at bounding box center [940, 349] width 20 height 20
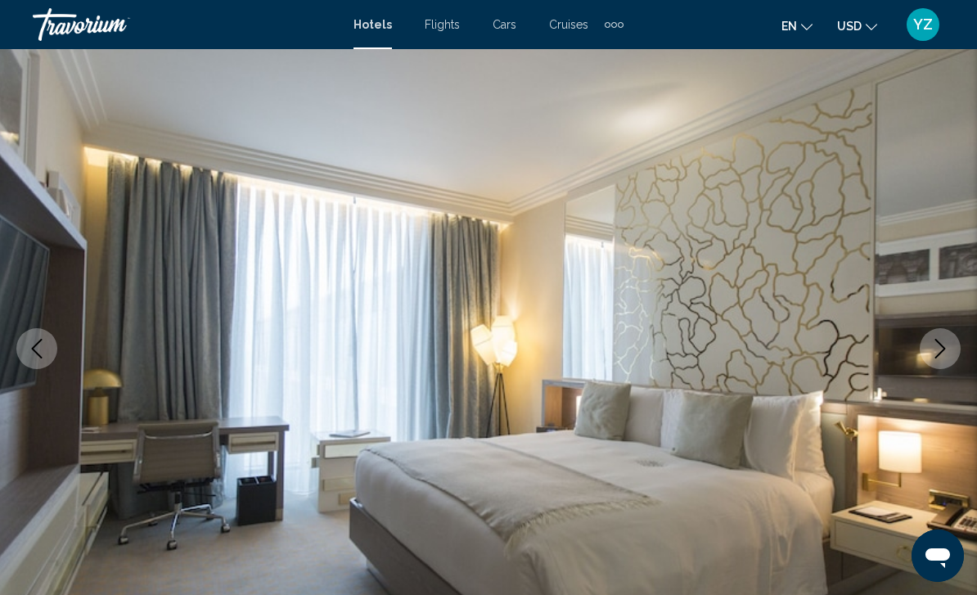
click at [934, 359] on button "Next image" at bounding box center [939, 348] width 41 height 41
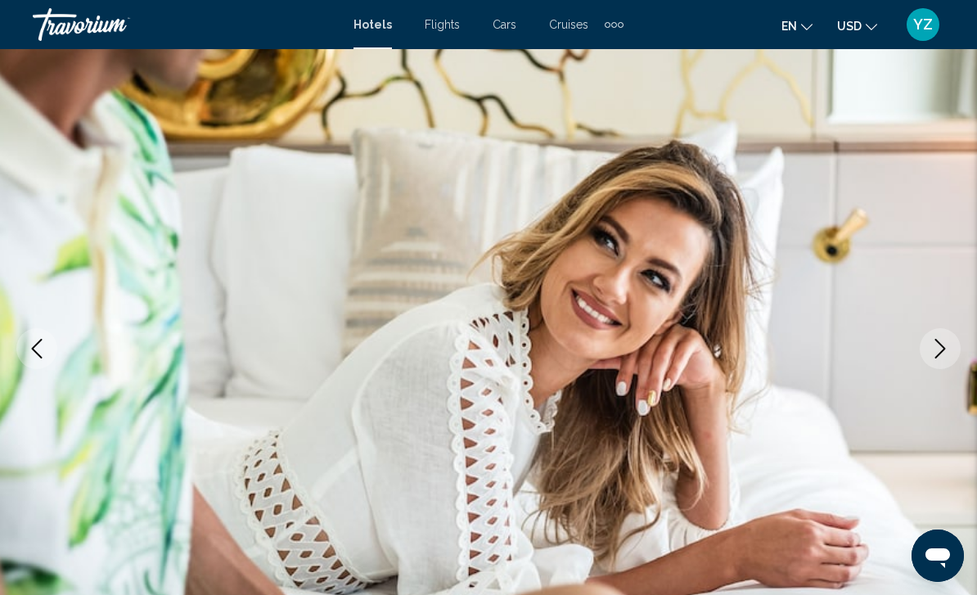
click at [934, 360] on button "Next image" at bounding box center [939, 348] width 41 height 41
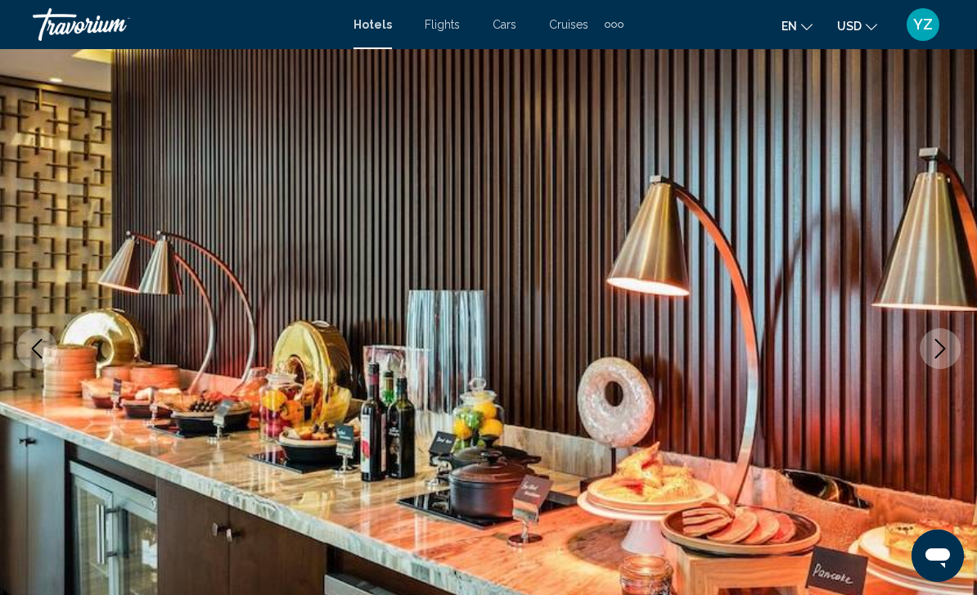
click at [933, 353] on icon "Next image" at bounding box center [940, 349] width 20 height 20
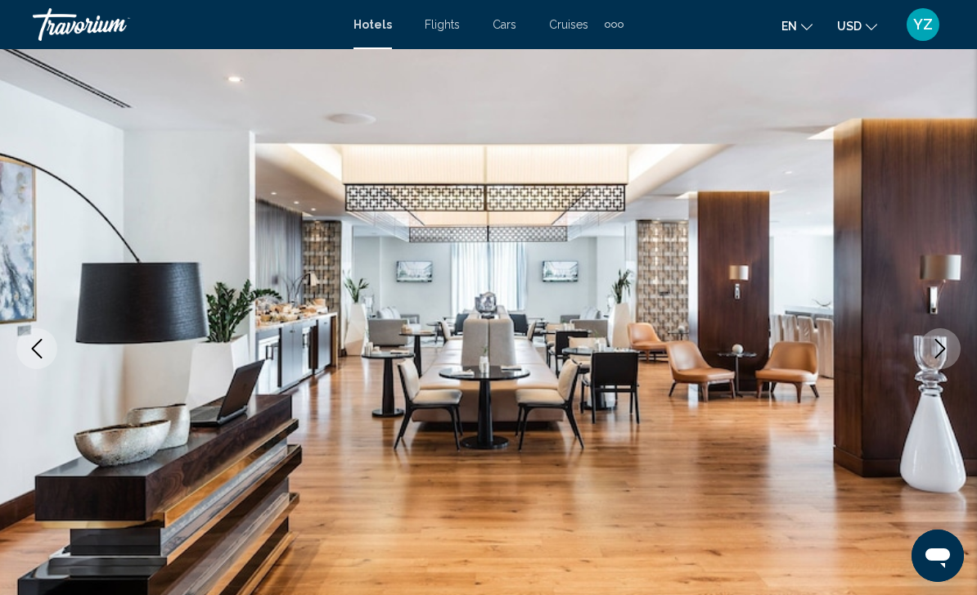
click at [929, 359] on button "Next image" at bounding box center [939, 348] width 41 height 41
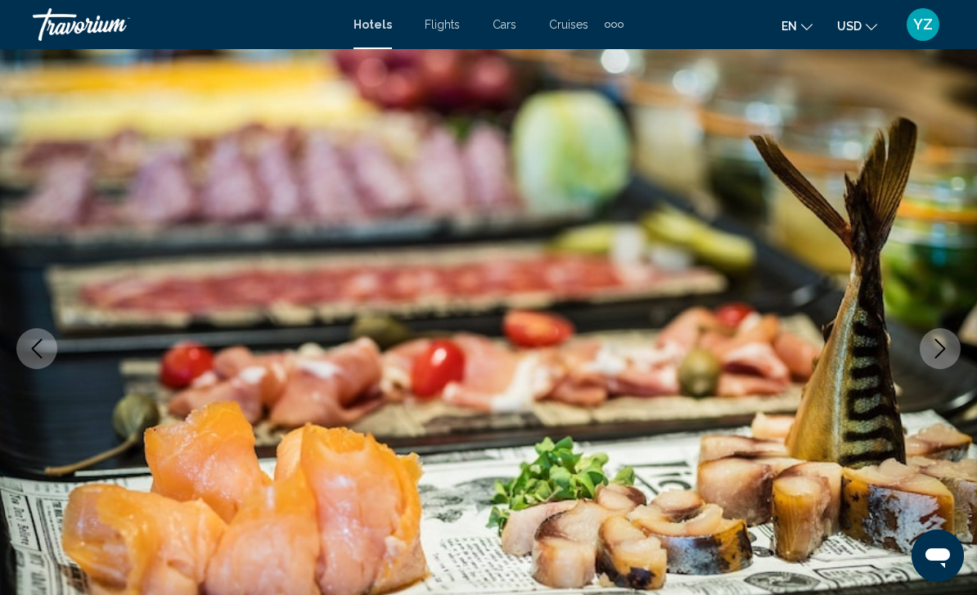
click at [934, 356] on icon "Next image" at bounding box center [940, 349] width 20 height 20
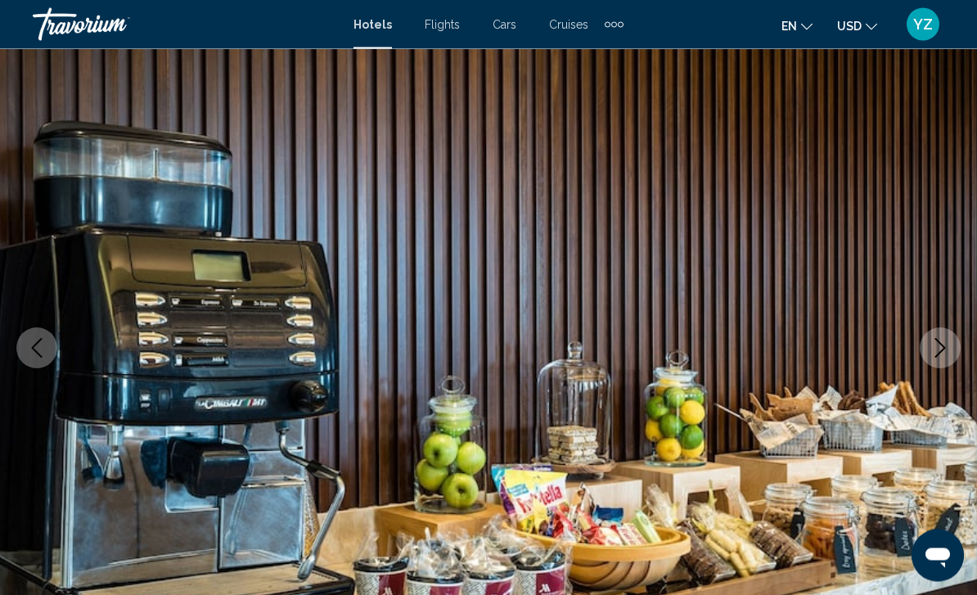
click at [930, 357] on button "Next image" at bounding box center [939, 348] width 41 height 41
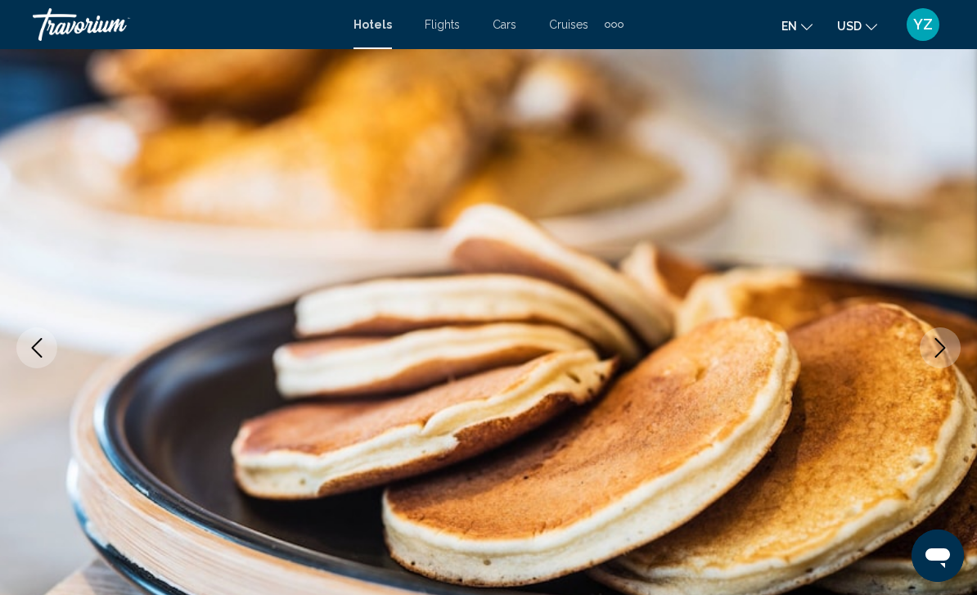
click at [932, 347] on icon "Next image" at bounding box center [940, 348] width 20 height 20
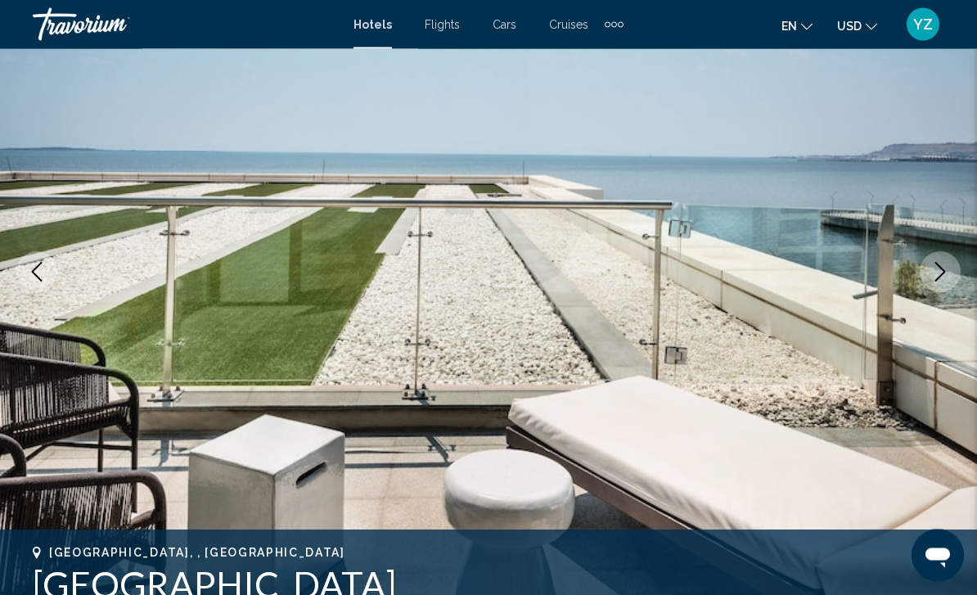
scroll to position [166, 0]
click at [933, 278] on icon "Next image" at bounding box center [940, 272] width 20 height 20
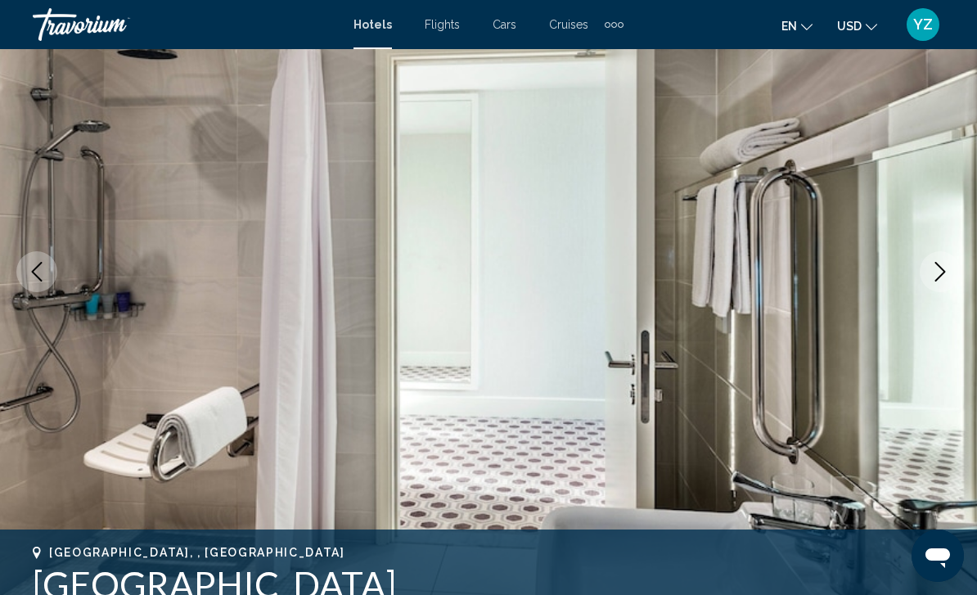
click at [922, 292] on img "Main content" at bounding box center [488, 271] width 977 height 777
click at [937, 288] on button "Next image" at bounding box center [939, 271] width 41 height 41
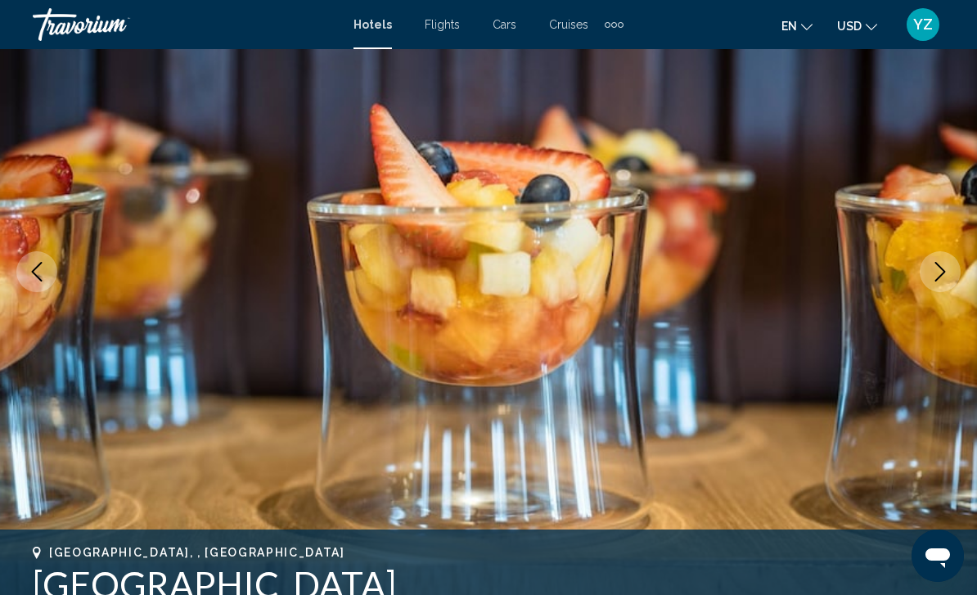
click at [944, 290] on button "Next image" at bounding box center [939, 271] width 41 height 41
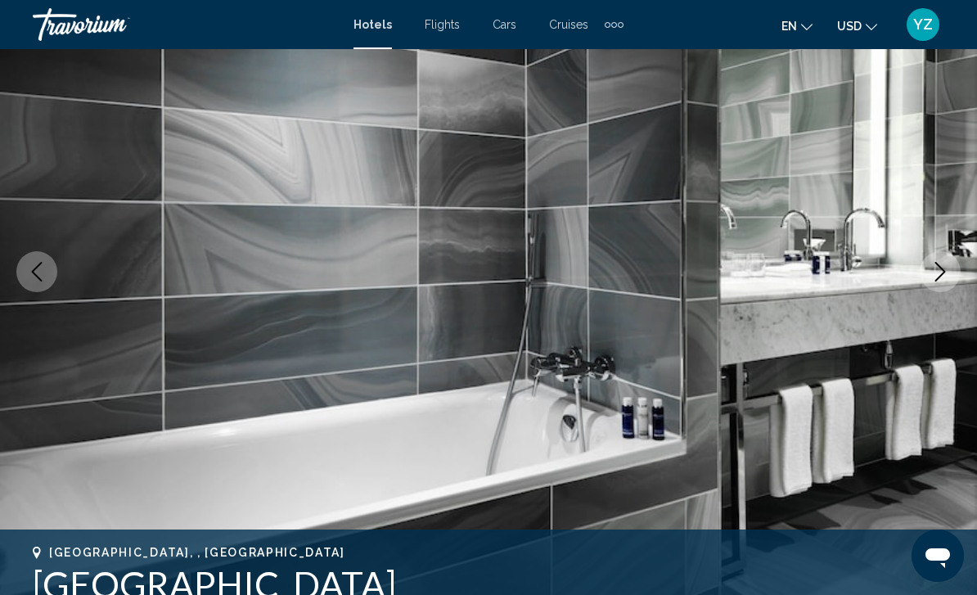
click at [939, 276] on icon "Next image" at bounding box center [940, 272] width 20 height 20
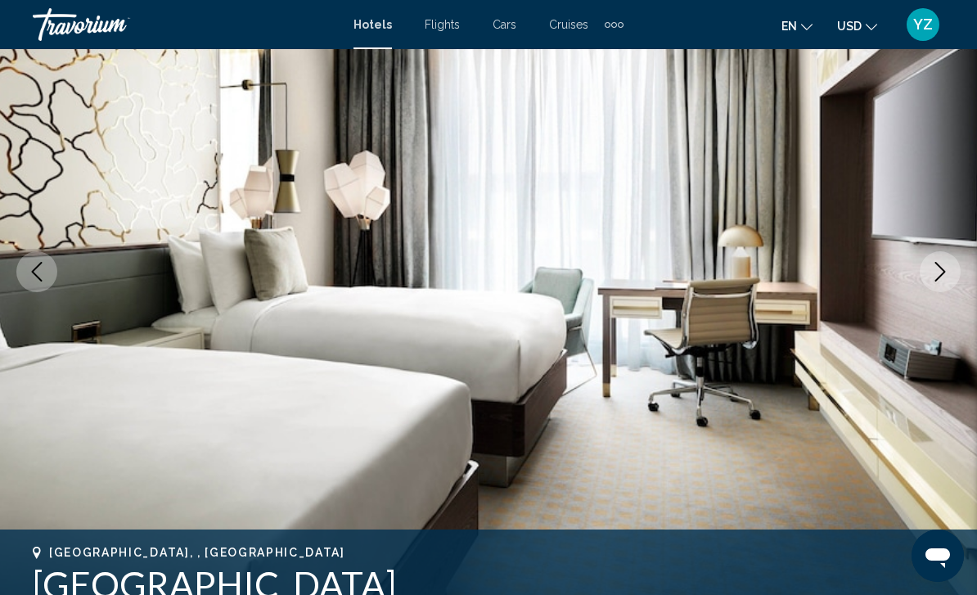
click at [934, 277] on icon "Next image" at bounding box center [940, 272] width 20 height 20
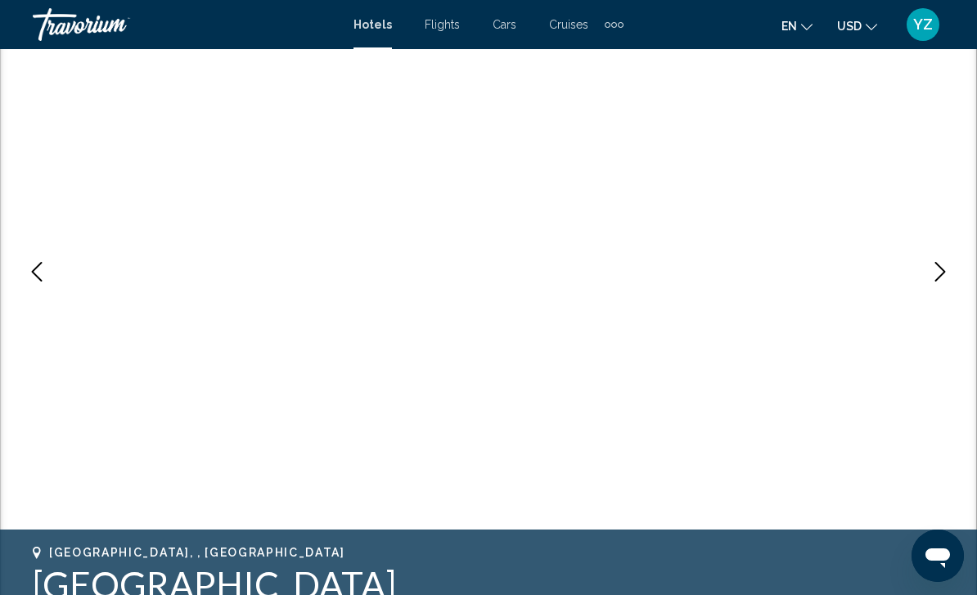
click at [935, 271] on icon "Next image" at bounding box center [940, 272] width 20 height 20
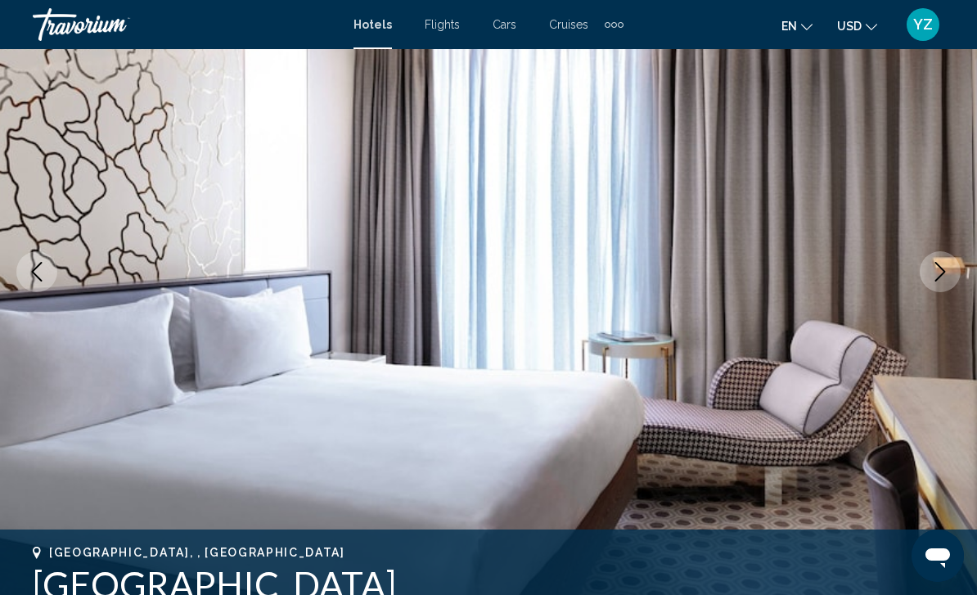
click at [934, 281] on icon "Next image" at bounding box center [940, 272] width 20 height 20
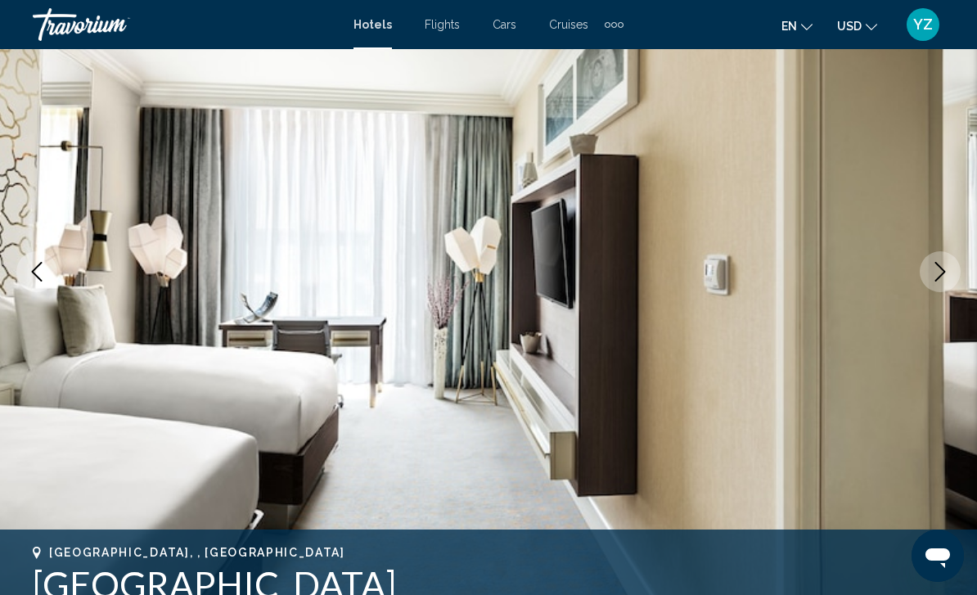
click at [937, 279] on icon "Next image" at bounding box center [940, 272] width 11 height 20
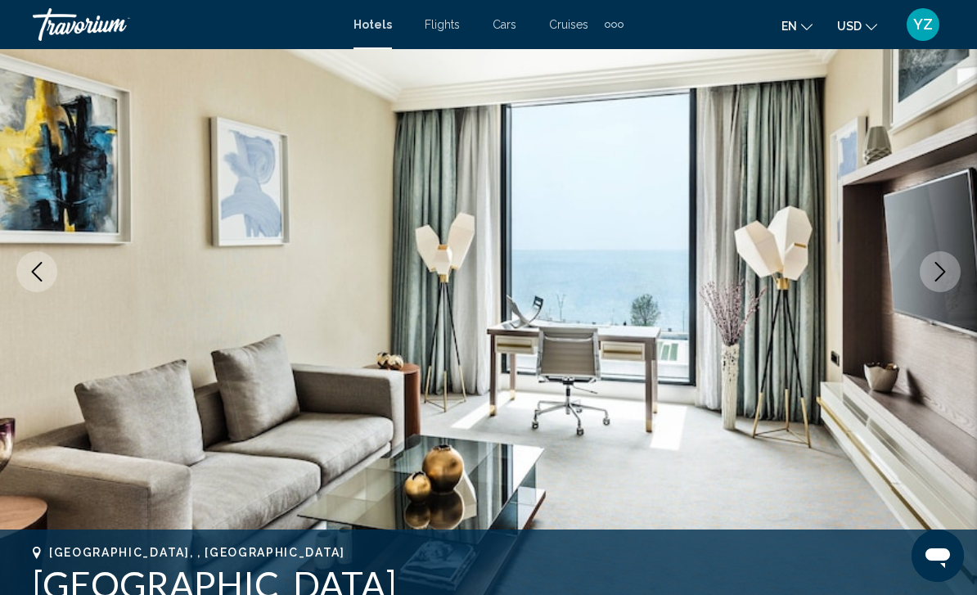
click at [939, 279] on icon "Next image" at bounding box center [940, 272] width 20 height 20
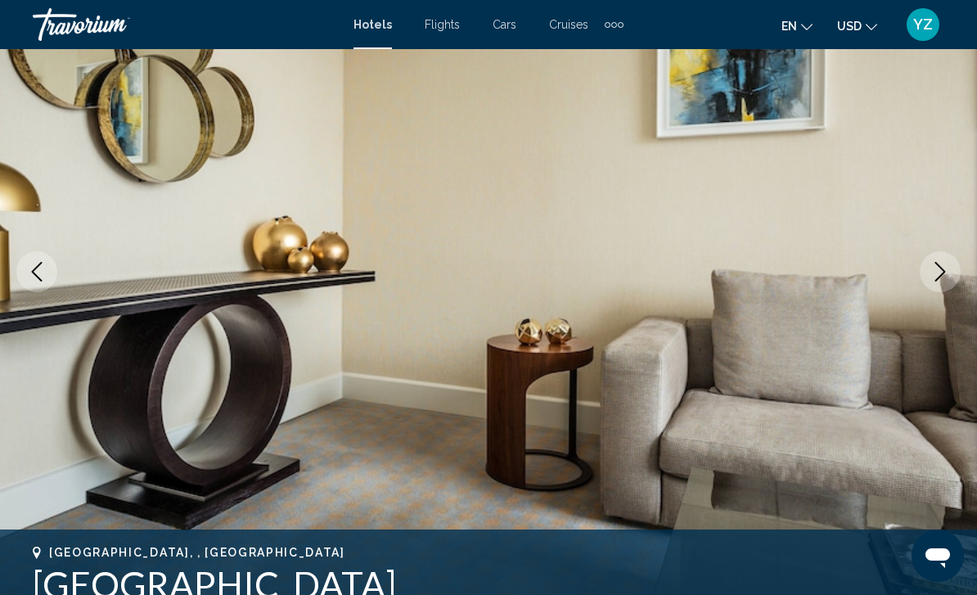
click at [934, 279] on icon "Next image" at bounding box center [940, 272] width 20 height 20
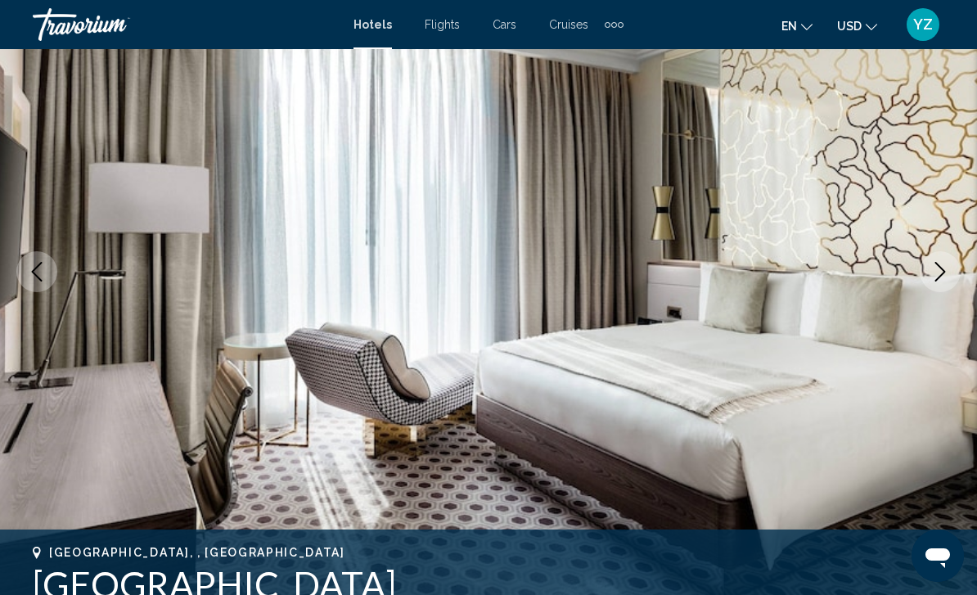
click at [936, 278] on icon "Next image" at bounding box center [940, 272] width 20 height 20
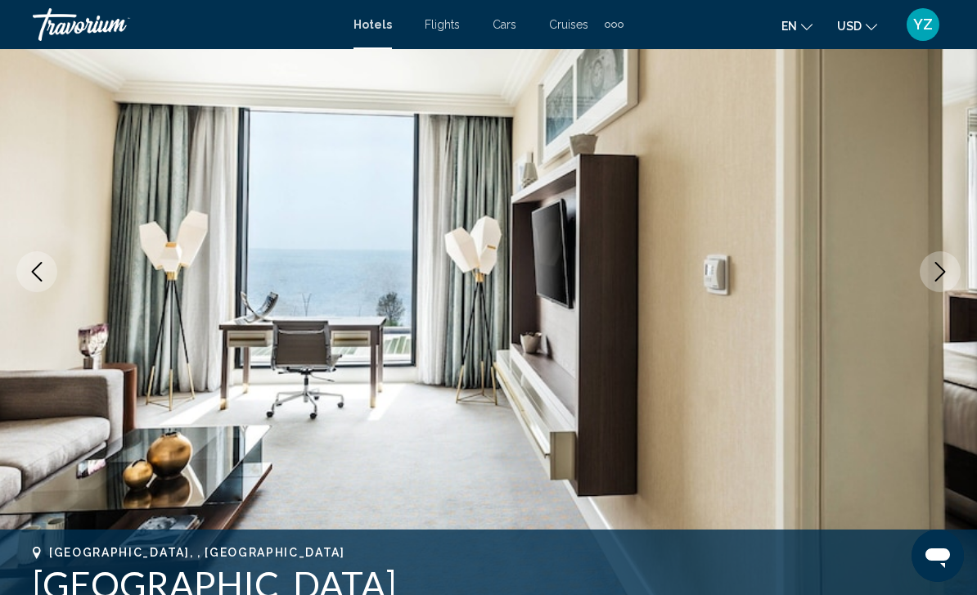
click at [940, 276] on icon "Next image" at bounding box center [940, 272] width 11 height 20
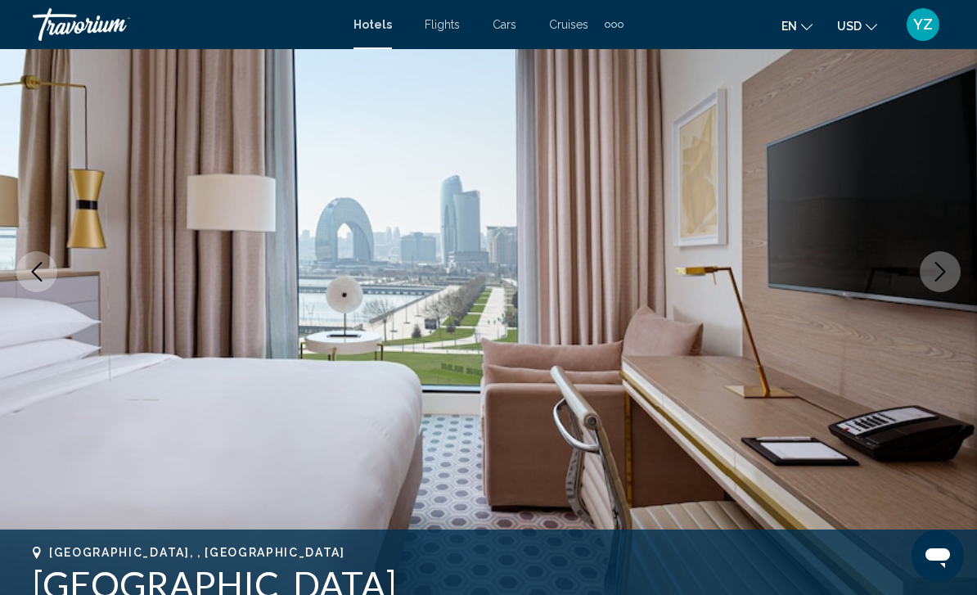
click at [940, 277] on icon "Next image" at bounding box center [940, 272] width 11 height 20
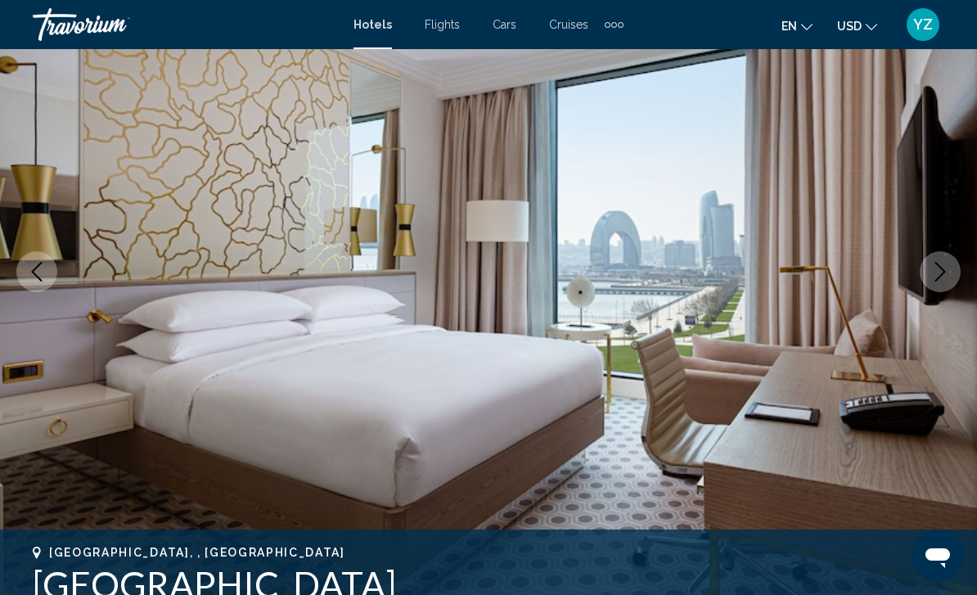
click at [929, 290] on img "Main content" at bounding box center [488, 271] width 977 height 777
click at [937, 293] on img "Main content" at bounding box center [488, 271] width 977 height 777
click at [939, 290] on button "Next image" at bounding box center [939, 271] width 41 height 41
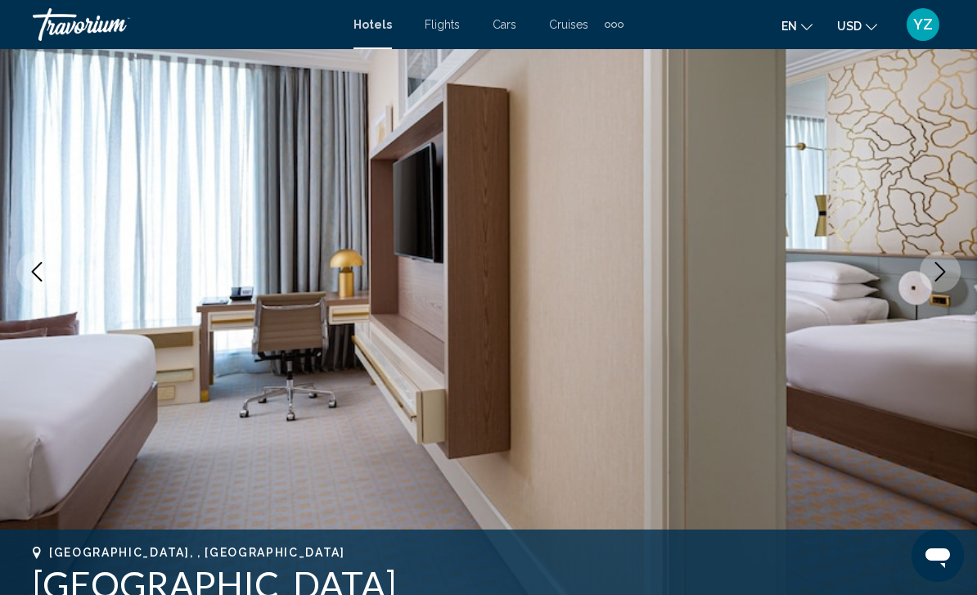
click at [931, 278] on icon "Next image" at bounding box center [940, 272] width 20 height 20
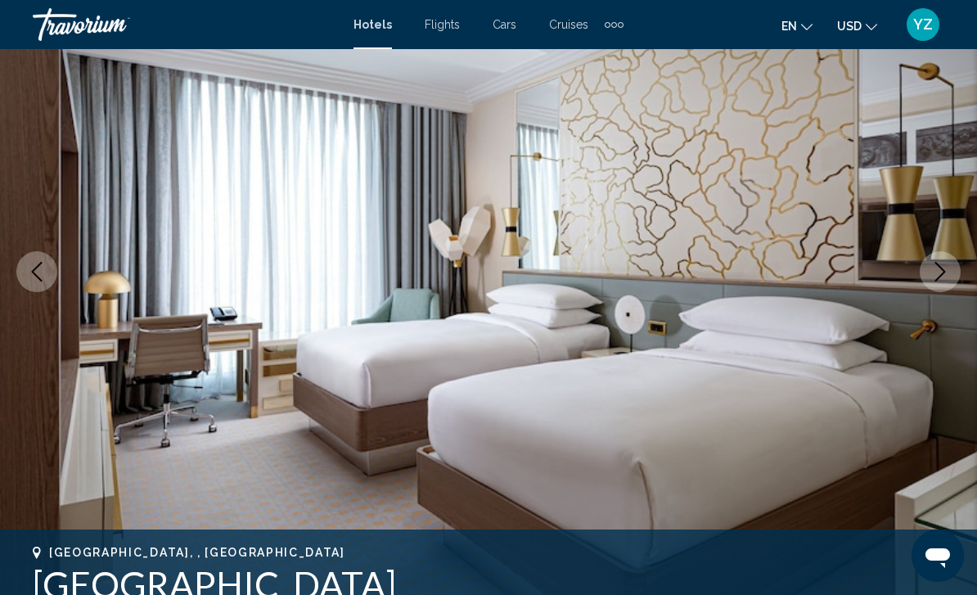
click at [935, 277] on icon "Next image" at bounding box center [940, 272] width 20 height 20
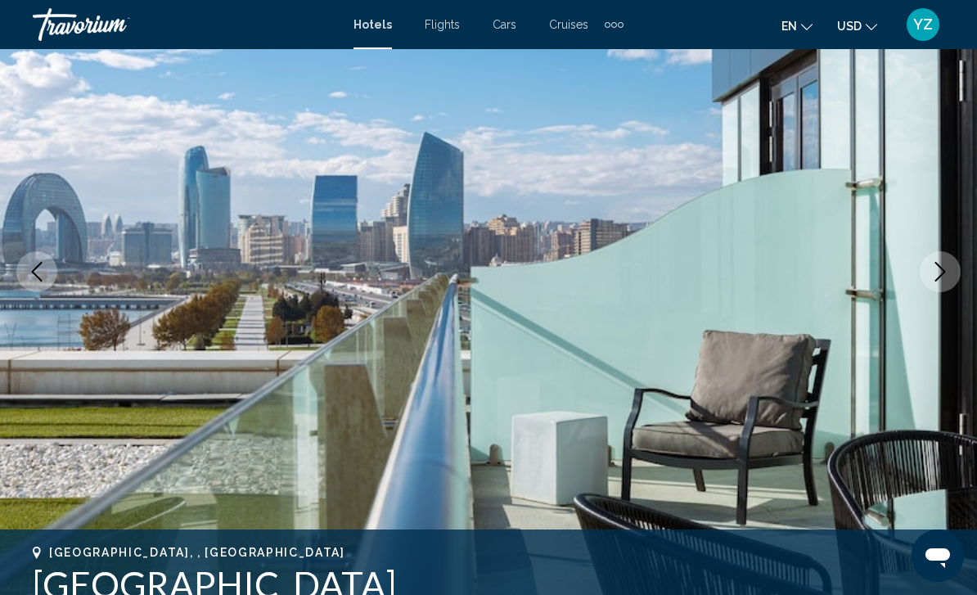
click at [946, 281] on icon "Next image" at bounding box center [940, 272] width 20 height 20
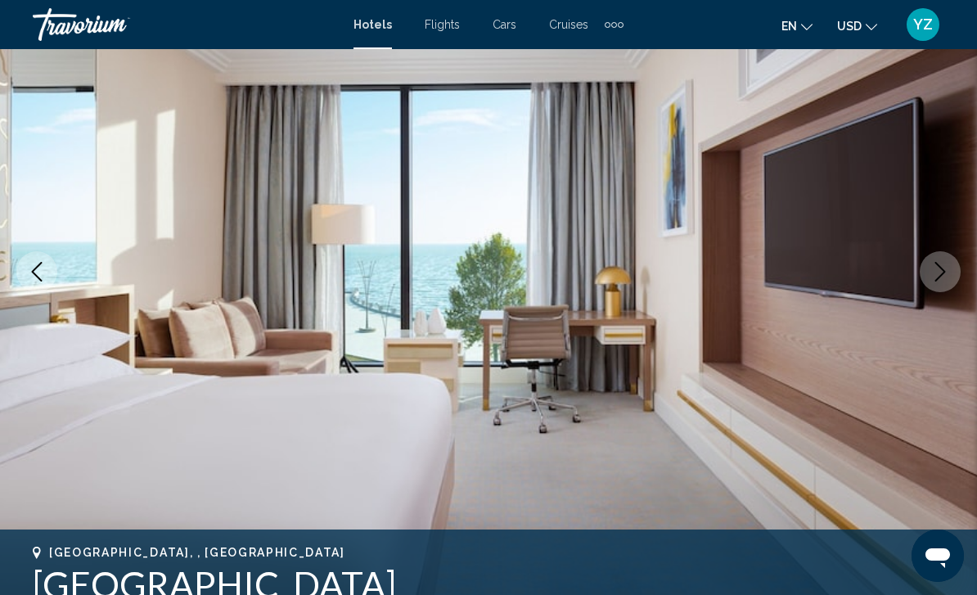
click at [930, 284] on button "Next image" at bounding box center [939, 271] width 41 height 41
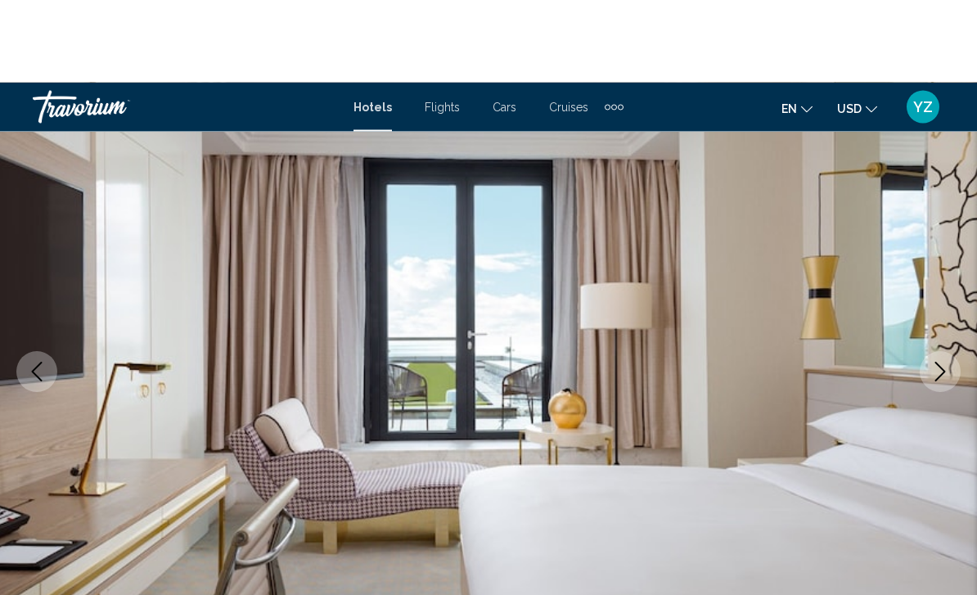
scroll to position [0, 0]
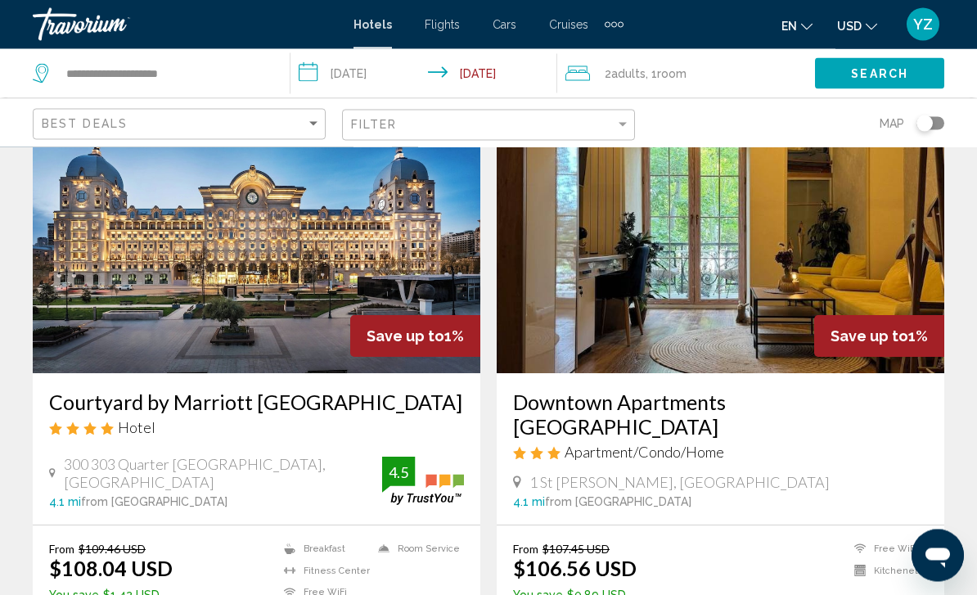
scroll to position [2429, 0]
click at [141, 241] on img "Main content" at bounding box center [256, 242] width 447 height 262
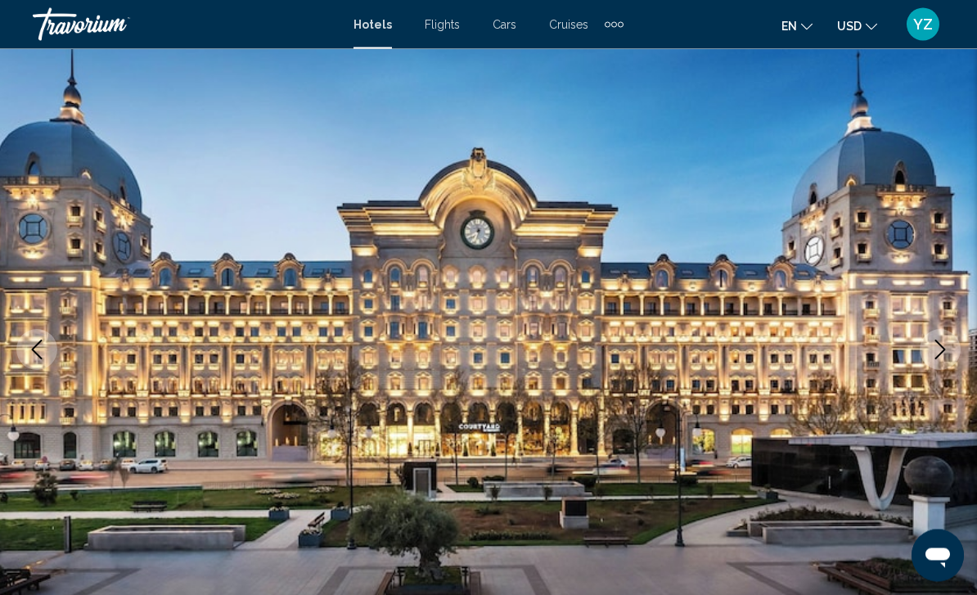
scroll to position [88, 0]
click at [935, 353] on icon "Next image" at bounding box center [940, 349] width 20 height 20
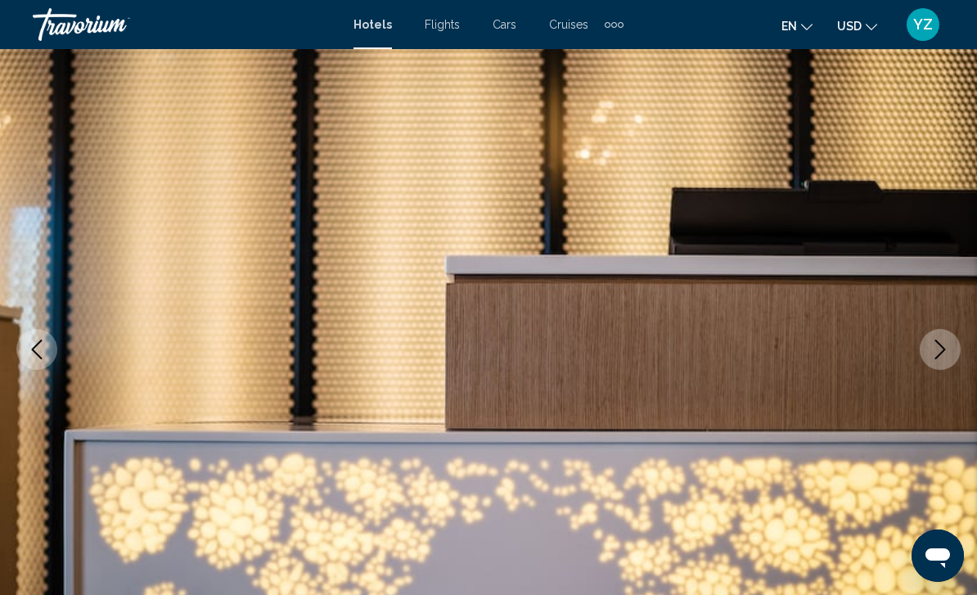
click at [946, 362] on button "Next image" at bounding box center [939, 349] width 41 height 41
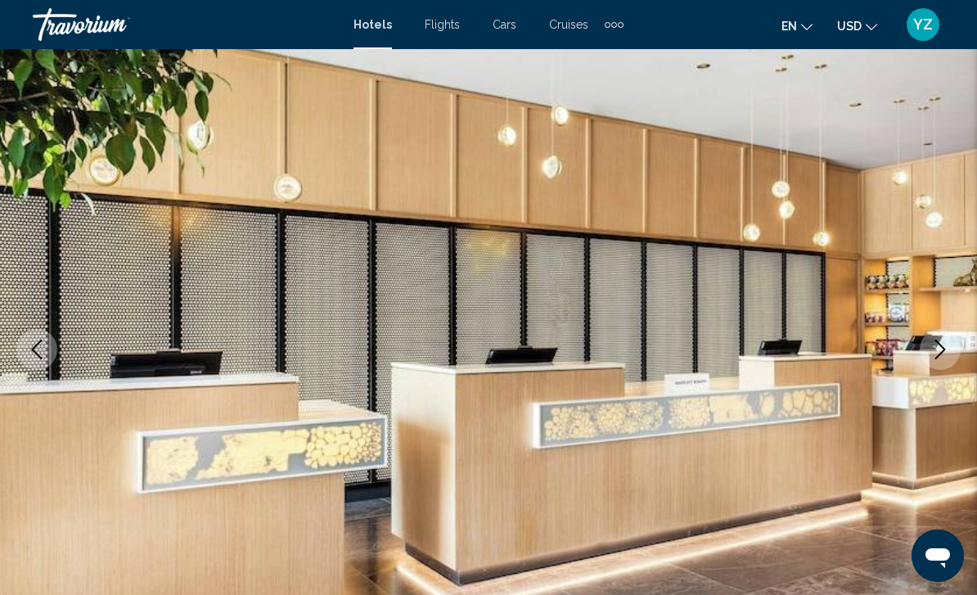
click at [950, 361] on button "Next image" at bounding box center [939, 349] width 41 height 41
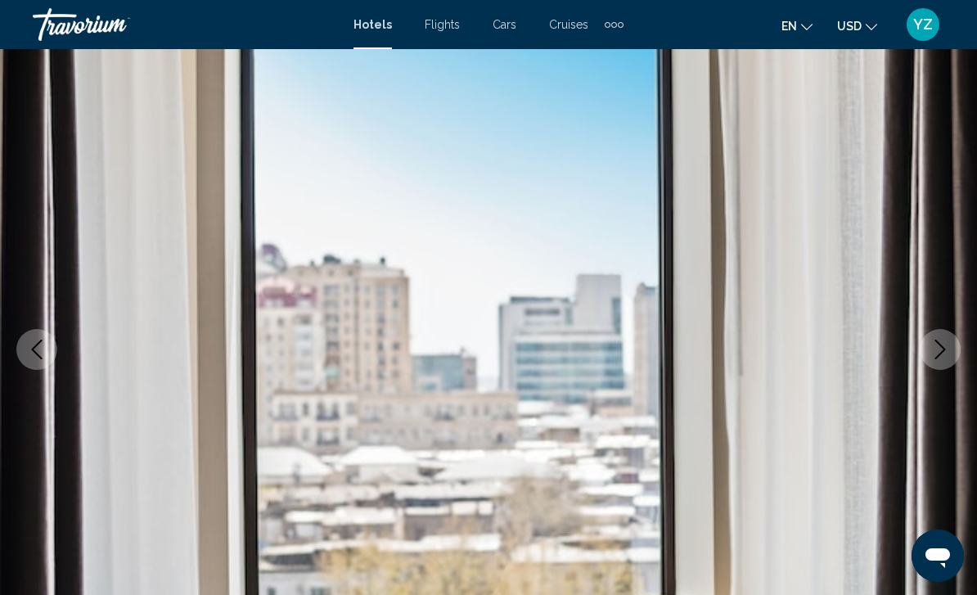
click at [949, 357] on icon "Next image" at bounding box center [940, 349] width 20 height 20
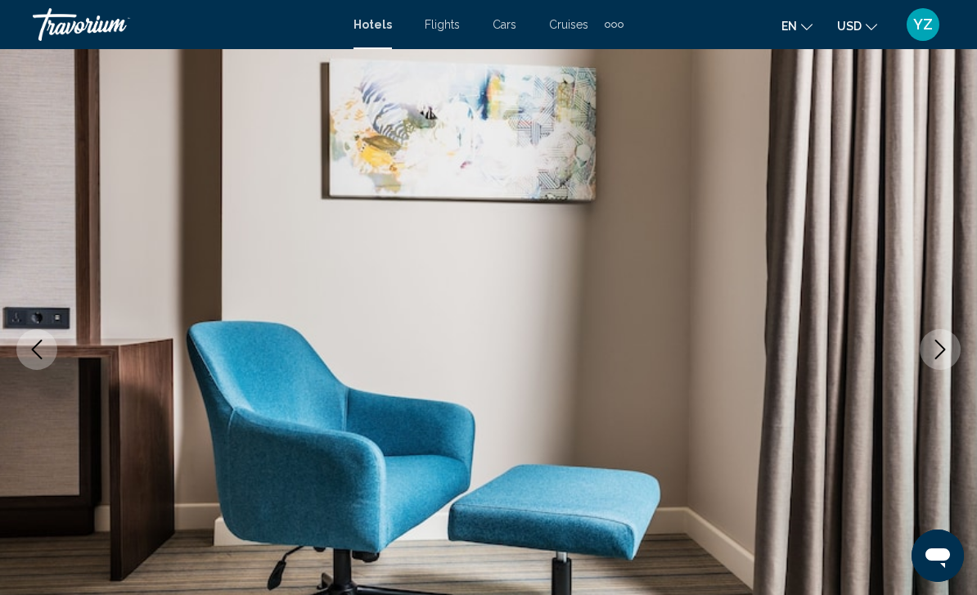
click at [951, 355] on button "Next image" at bounding box center [939, 349] width 41 height 41
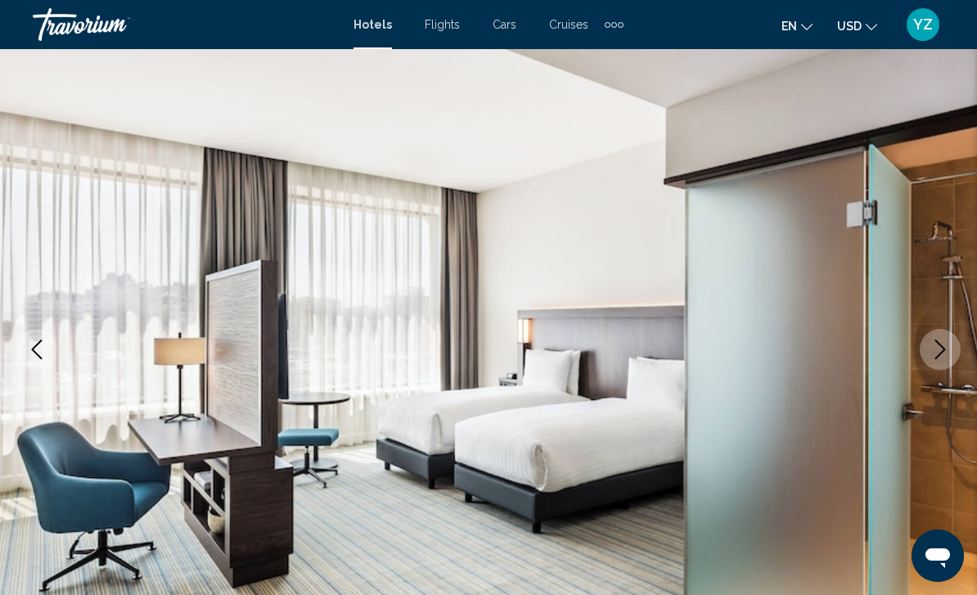
click at [947, 350] on icon "Next image" at bounding box center [940, 349] width 20 height 20
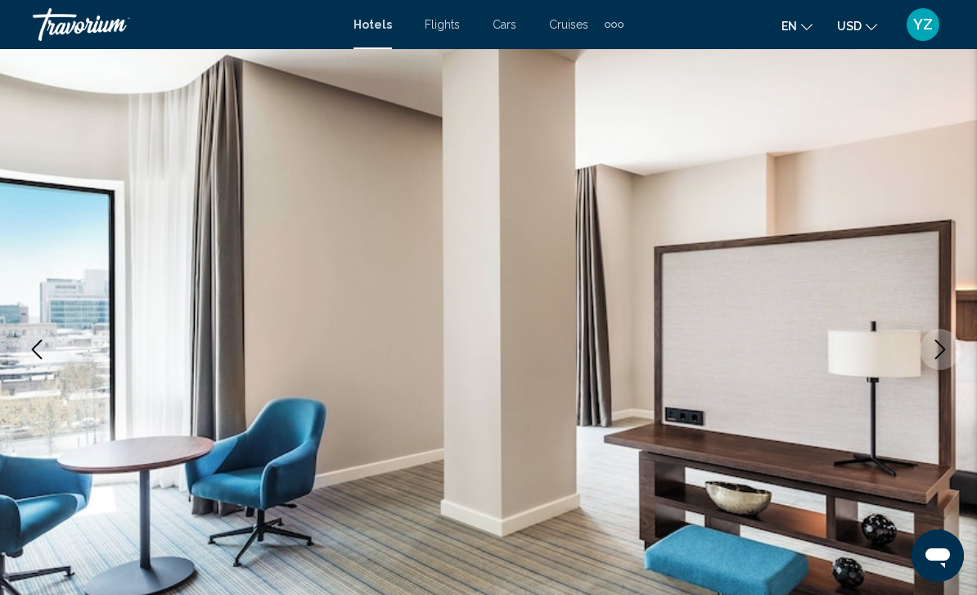
click at [954, 348] on button "Next image" at bounding box center [939, 349] width 41 height 41
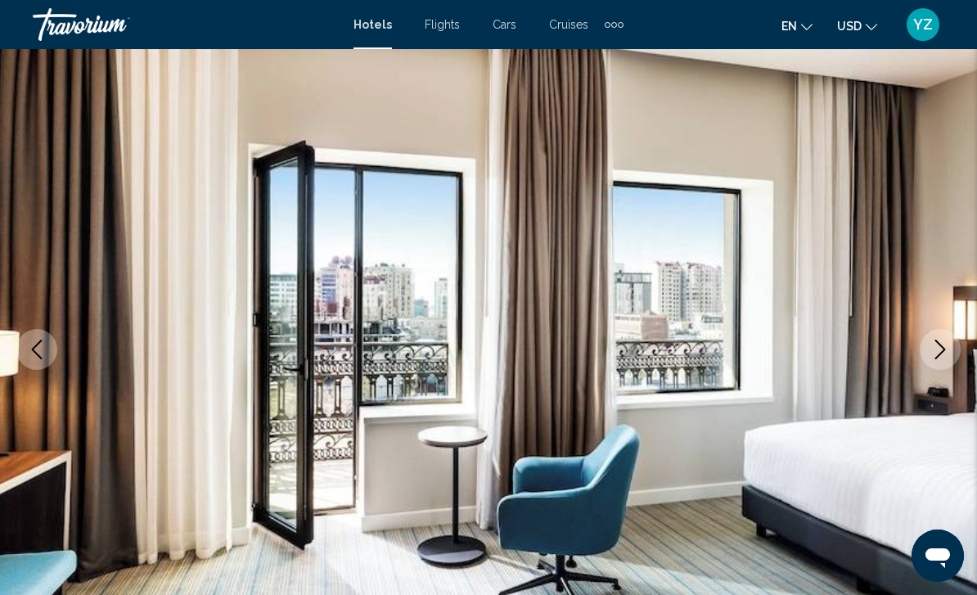
click at [941, 364] on button "Next image" at bounding box center [939, 349] width 41 height 41
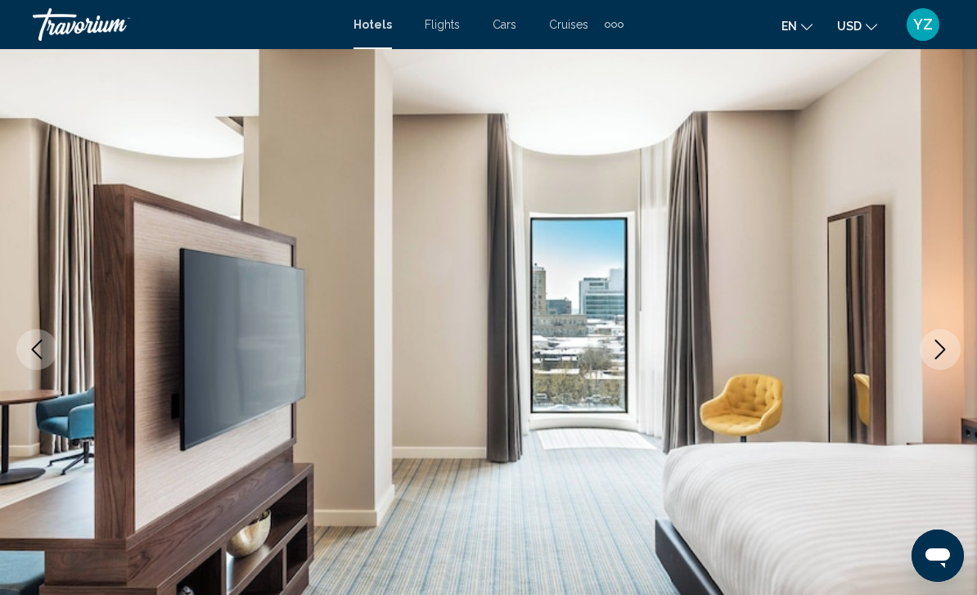
click at [938, 361] on button "Next image" at bounding box center [939, 349] width 41 height 41
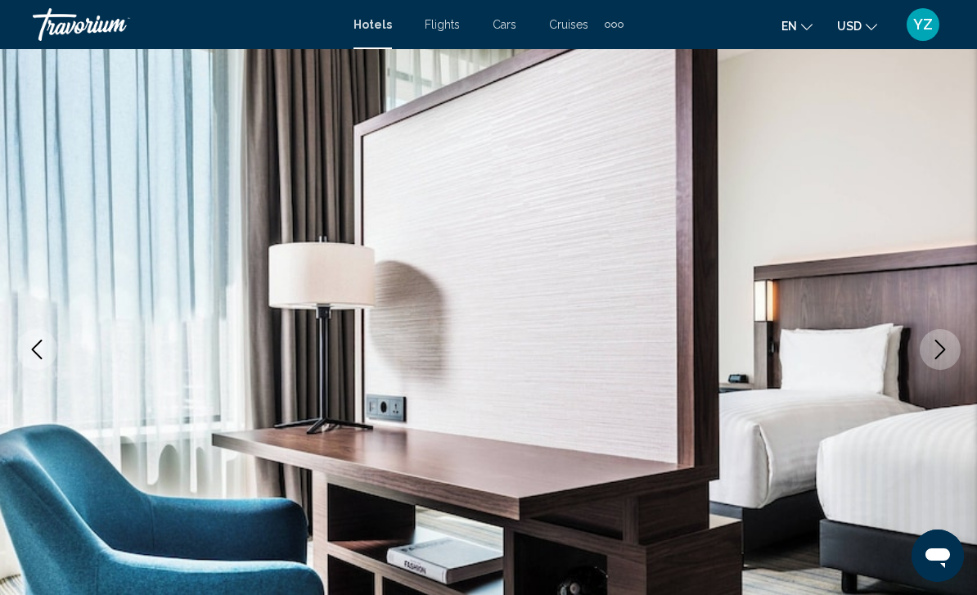
click at [936, 356] on icon "Next image" at bounding box center [940, 349] width 20 height 20
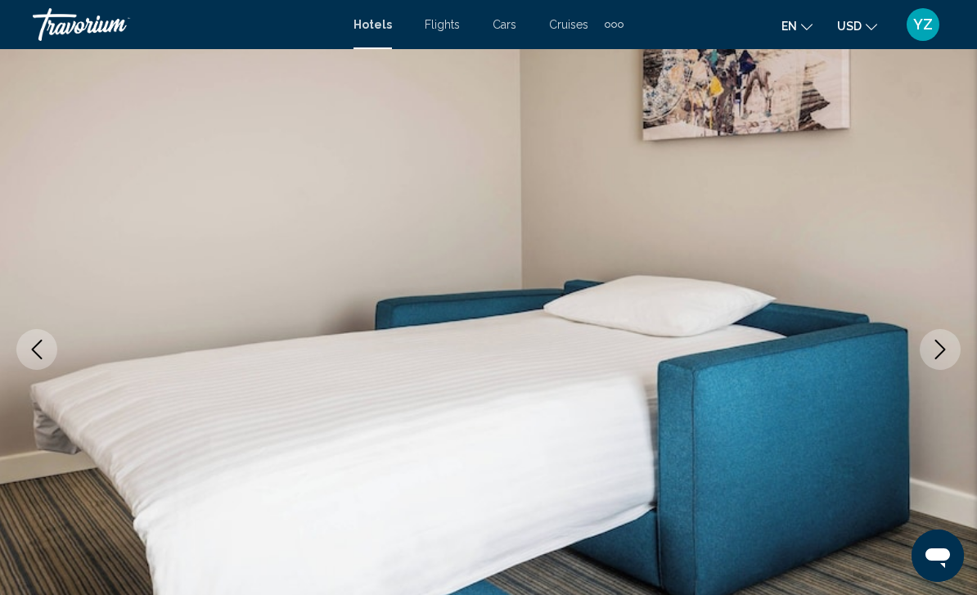
click at [937, 354] on icon "Next image" at bounding box center [940, 349] width 20 height 20
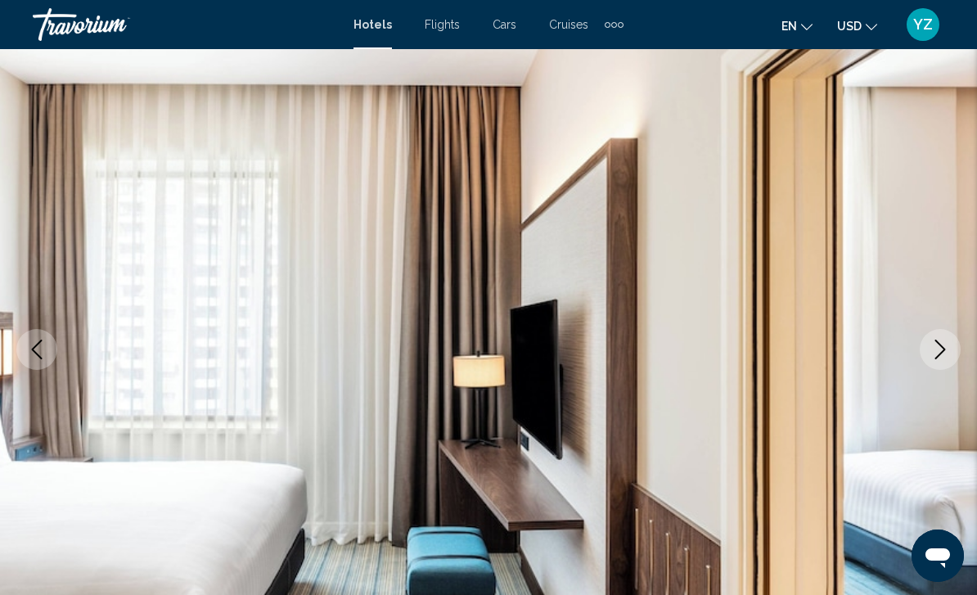
click at [942, 347] on icon "Next image" at bounding box center [940, 349] width 11 height 20
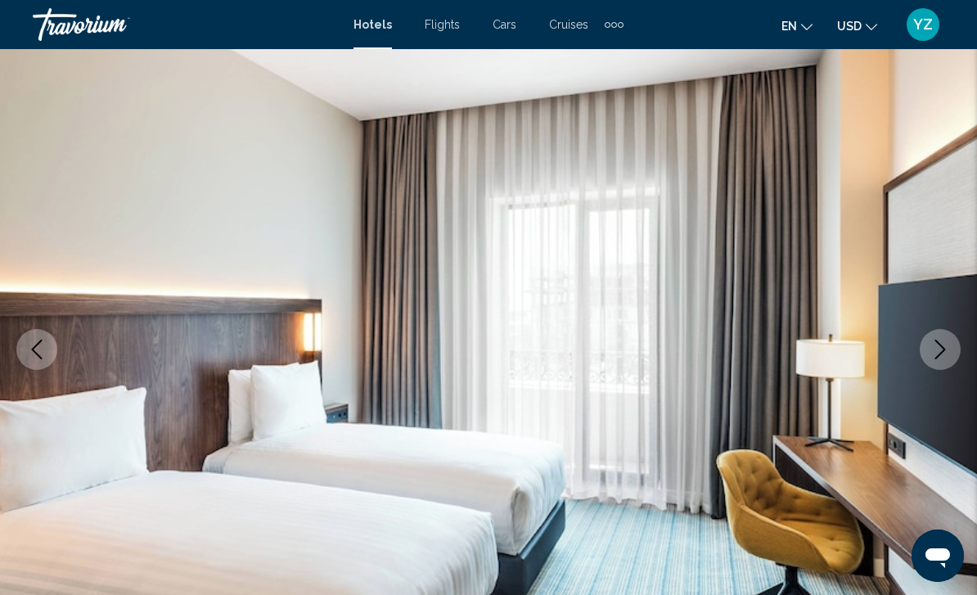
click at [937, 357] on icon "Next image" at bounding box center [940, 349] width 20 height 20
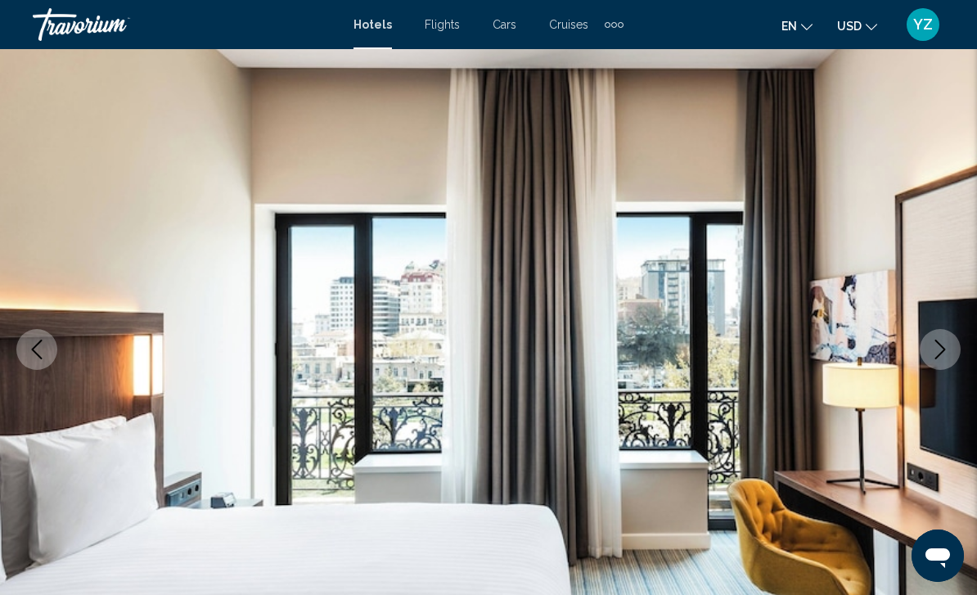
click at [937, 354] on icon "Next image" at bounding box center [940, 349] width 20 height 20
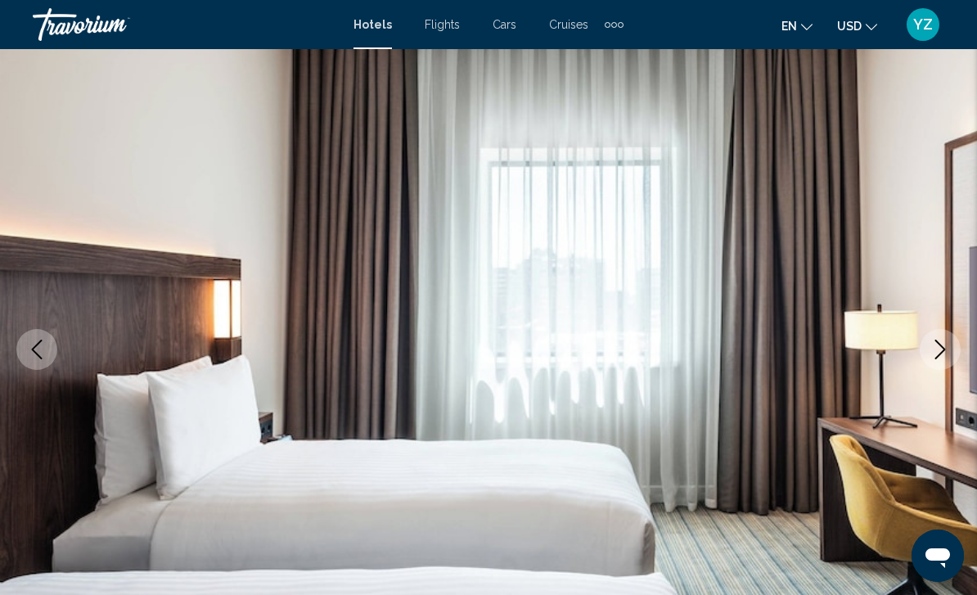
click at [944, 348] on icon "Next image" at bounding box center [940, 349] width 20 height 20
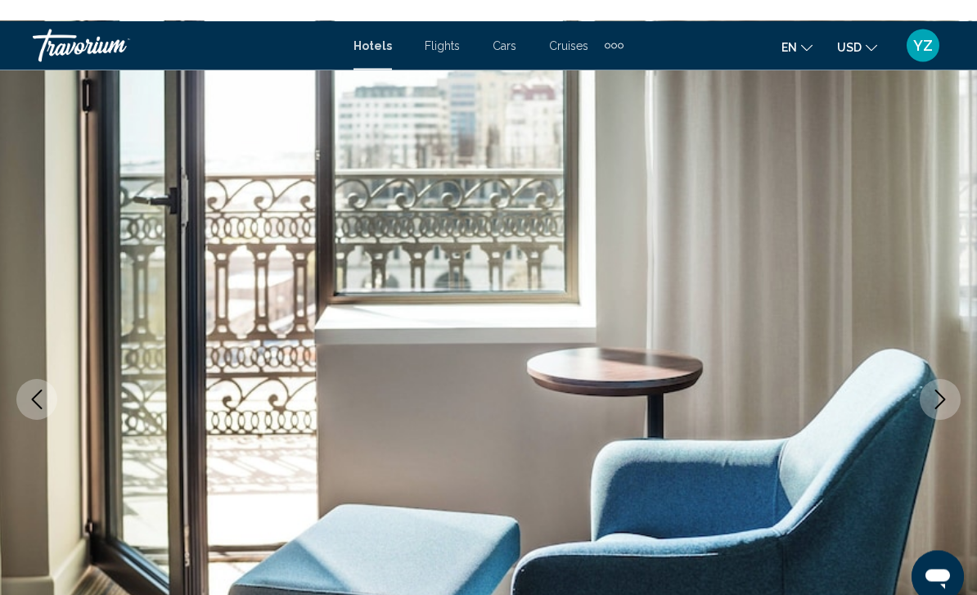
scroll to position [0, 0]
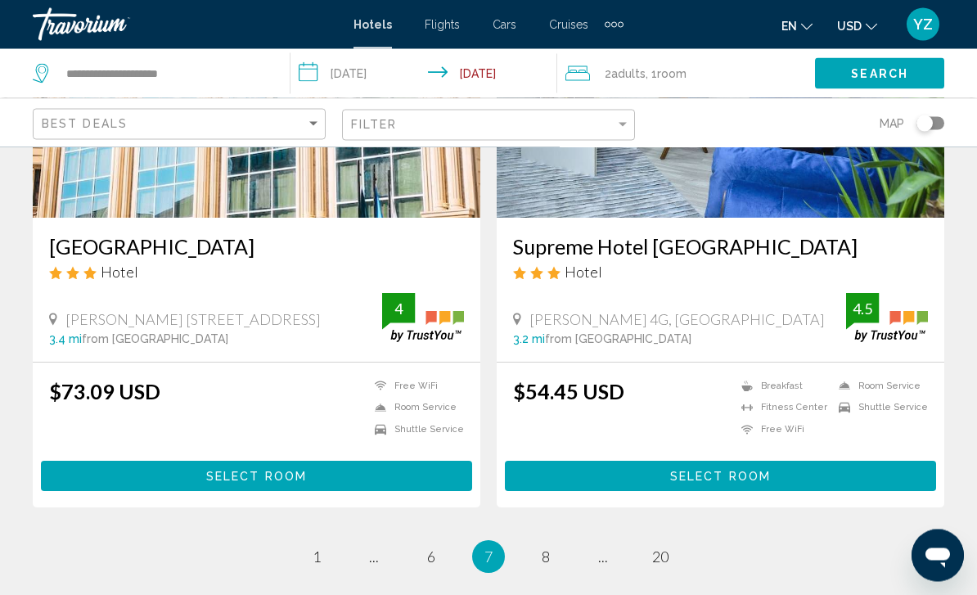
scroll to position [3176, 0]
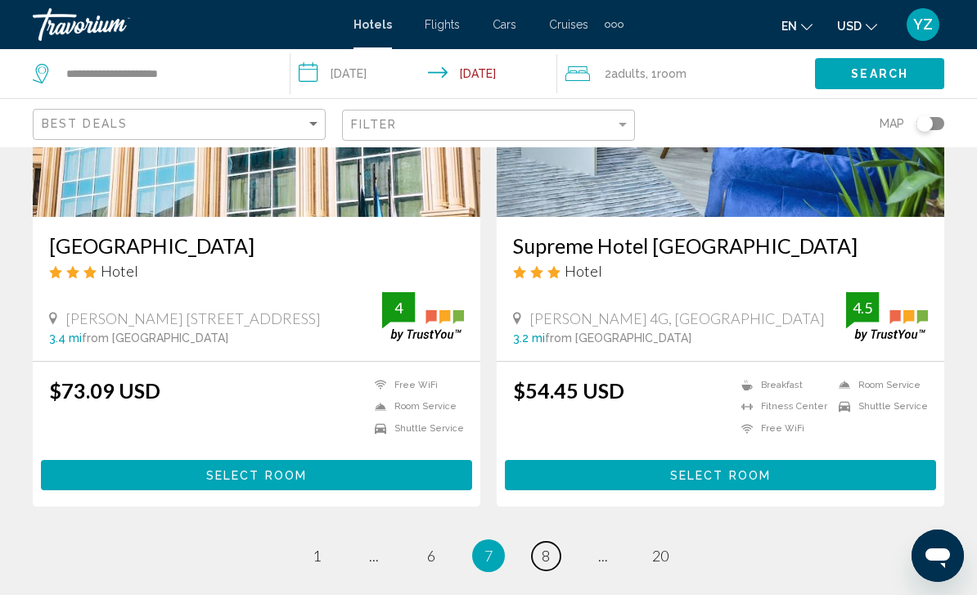
click at [543, 549] on span "8" at bounding box center [546, 555] width 8 height 18
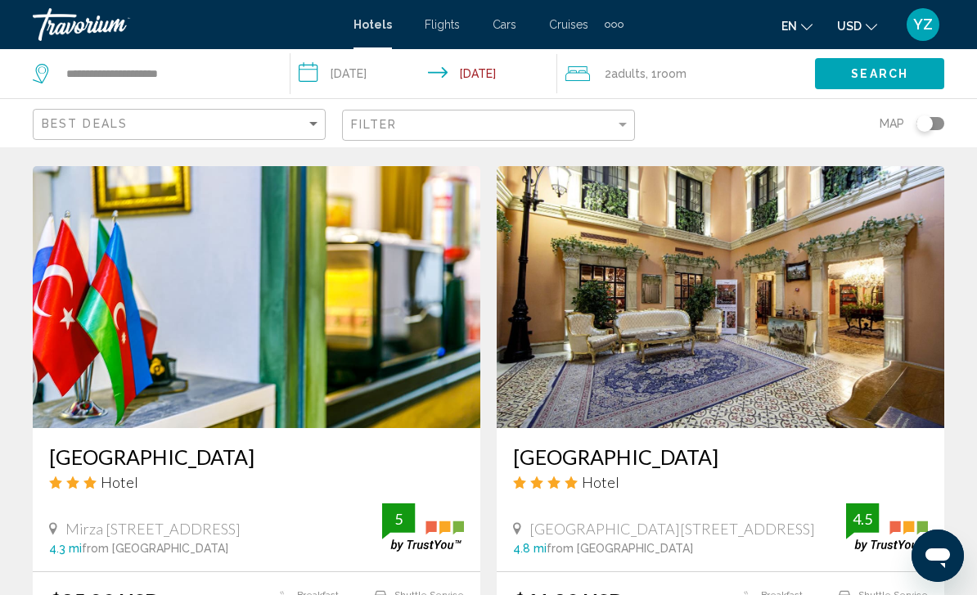
scroll to position [2363, 0]
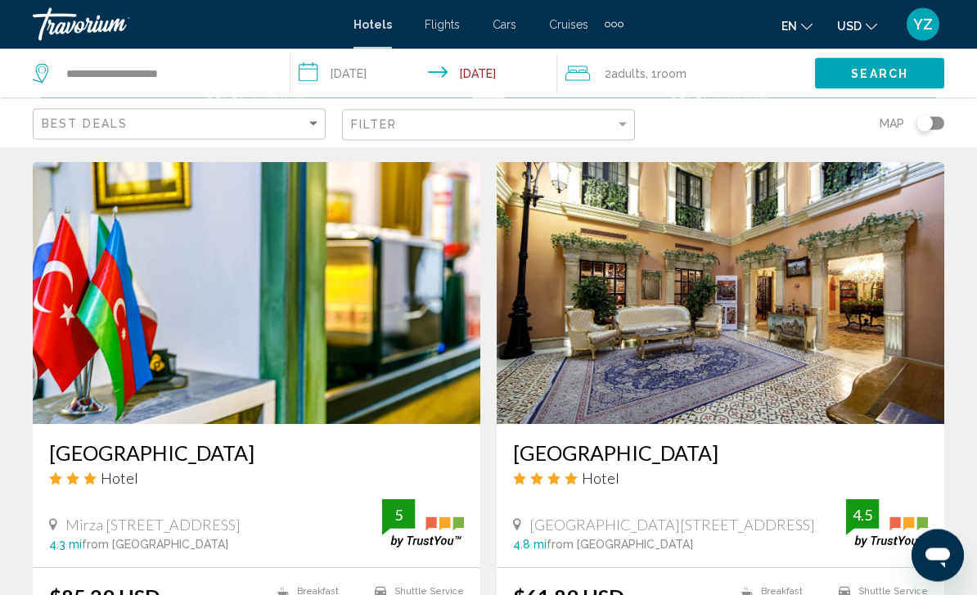
click at [879, 320] on img "Main content" at bounding box center [720, 294] width 447 height 262
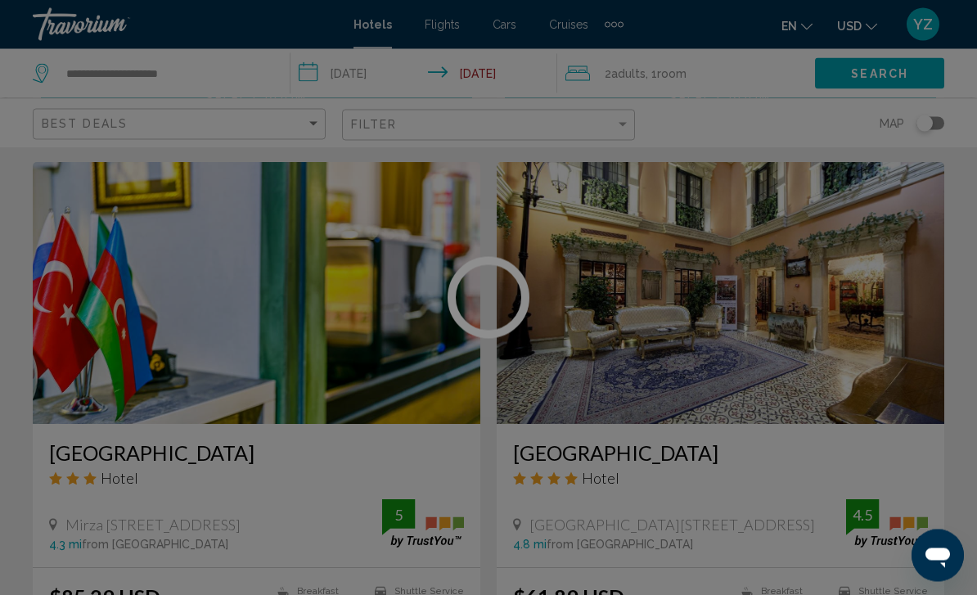
scroll to position [2364, 0]
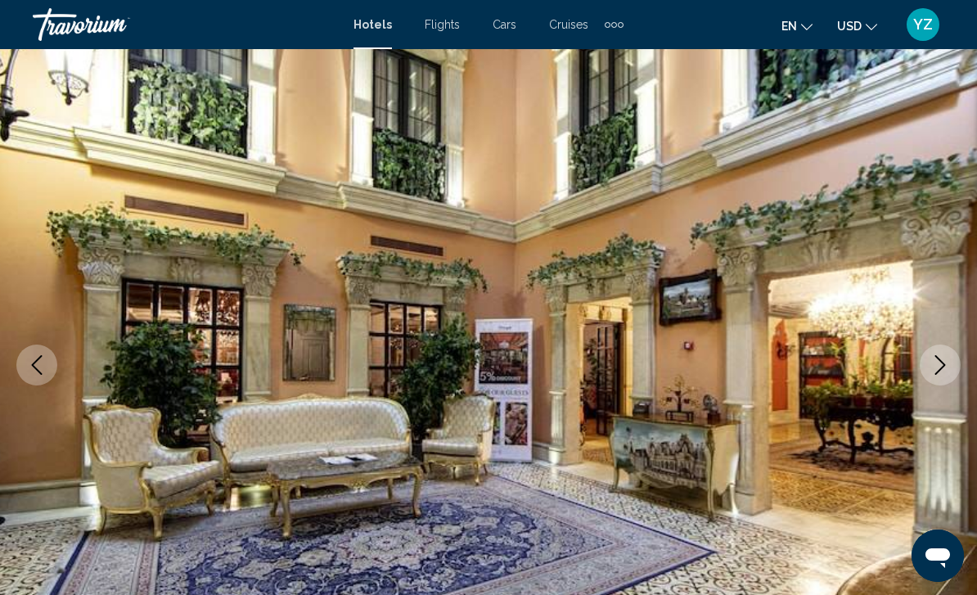
scroll to position [72, 0]
click at [947, 377] on button "Next image" at bounding box center [939, 365] width 41 height 41
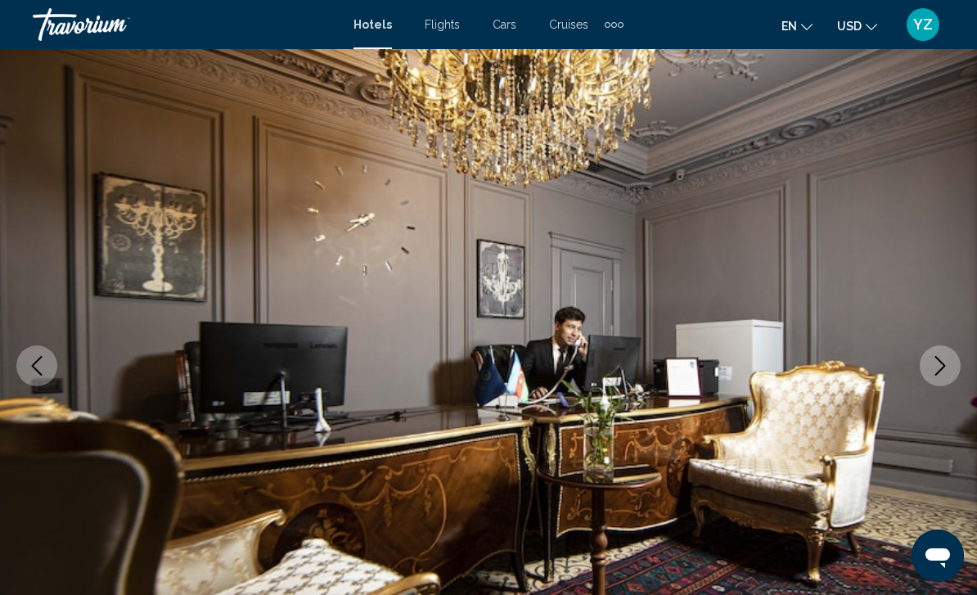
click at [944, 366] on icon "Next image" at bounding box center [940, 366] width 11 height 20
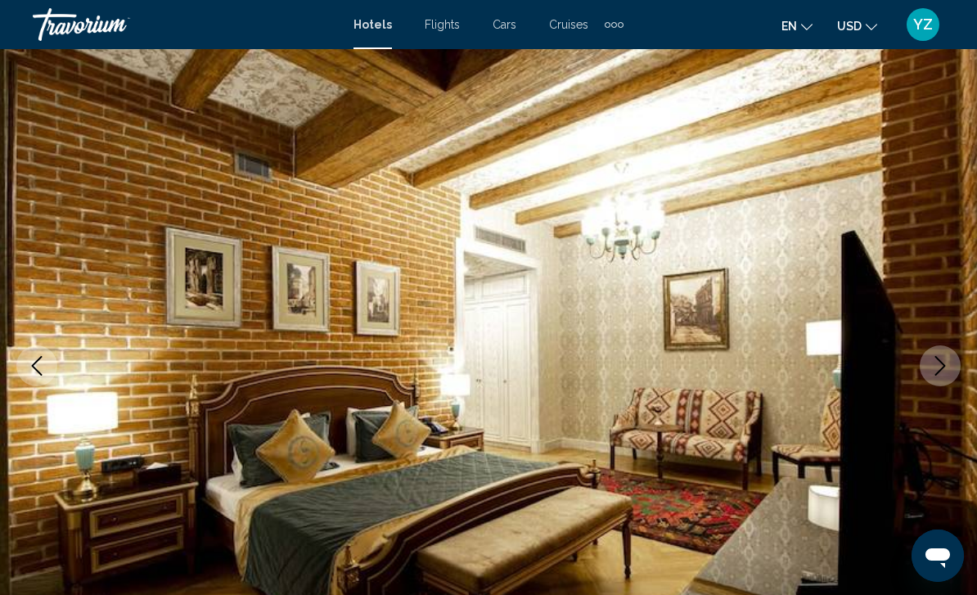
click at [947, 364] on icon "Next image" at bounding box center [940, 366] width 20 height 20
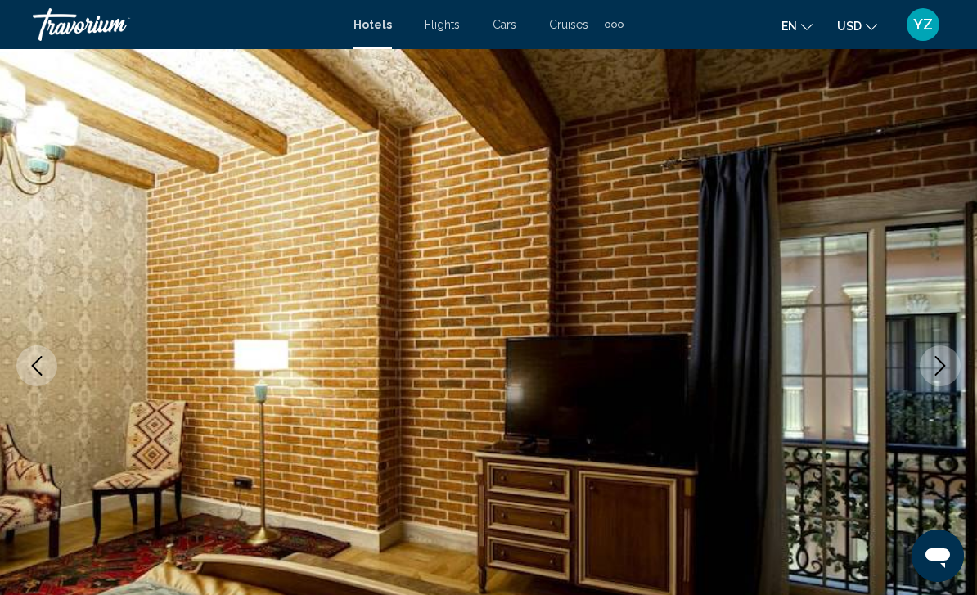
click at [936, 374] on icon "Next image" at bounding box center [940, 366] width 11 height 20
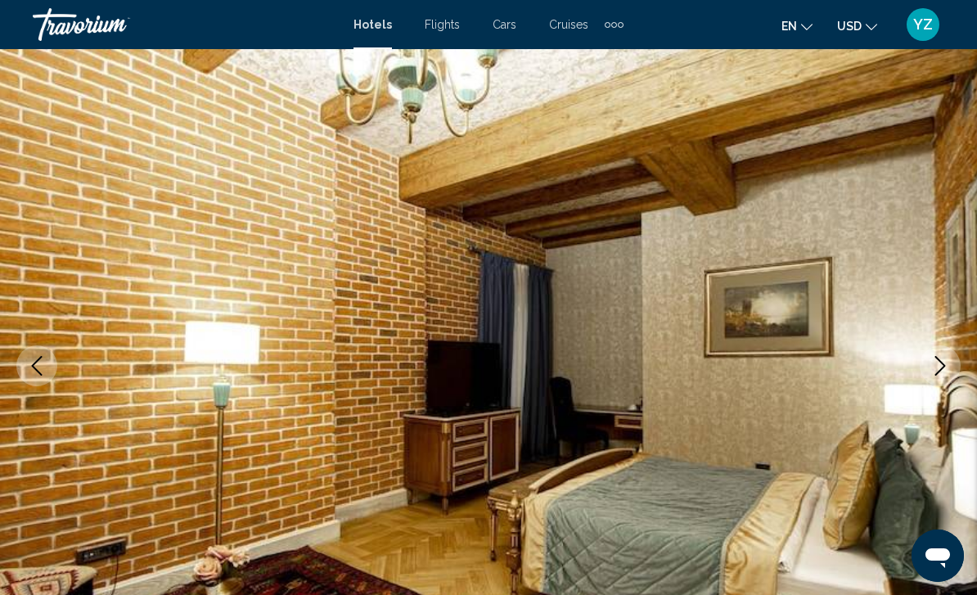
click at [937, 374] on icon "Next image" at bounding box center [940, 366] width 11 height 20
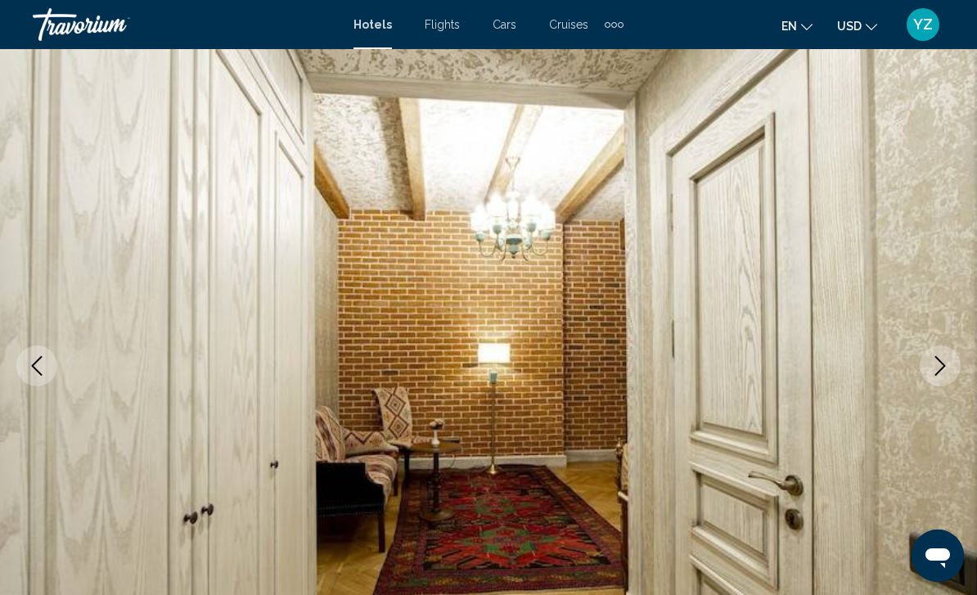
click at [934, 370] on icon "Next image" at bounding box center [940, 366] width 20 height 20
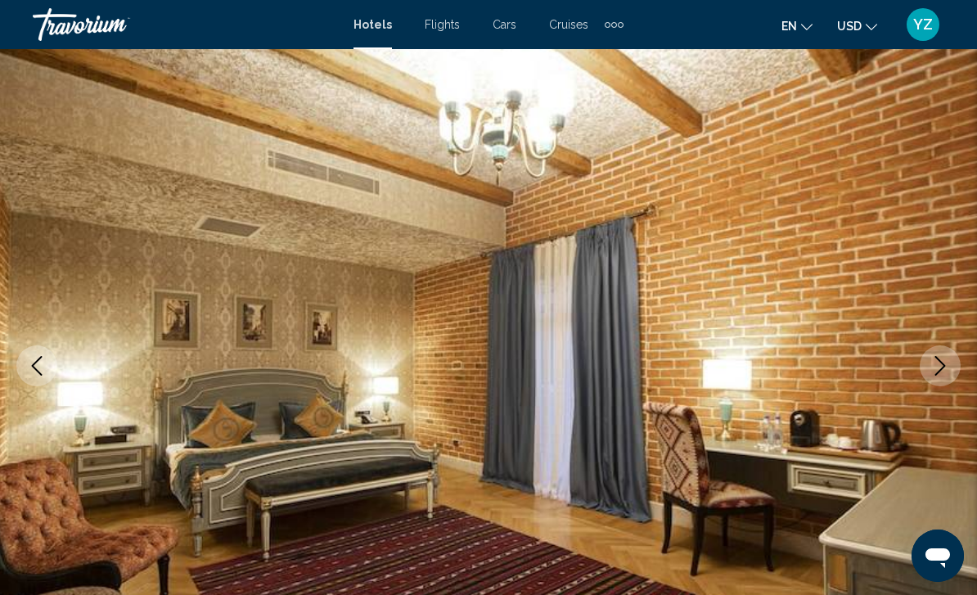
click at [944, 358] on icon "Next image" at bounding box center [940, 366] width 20 height 20
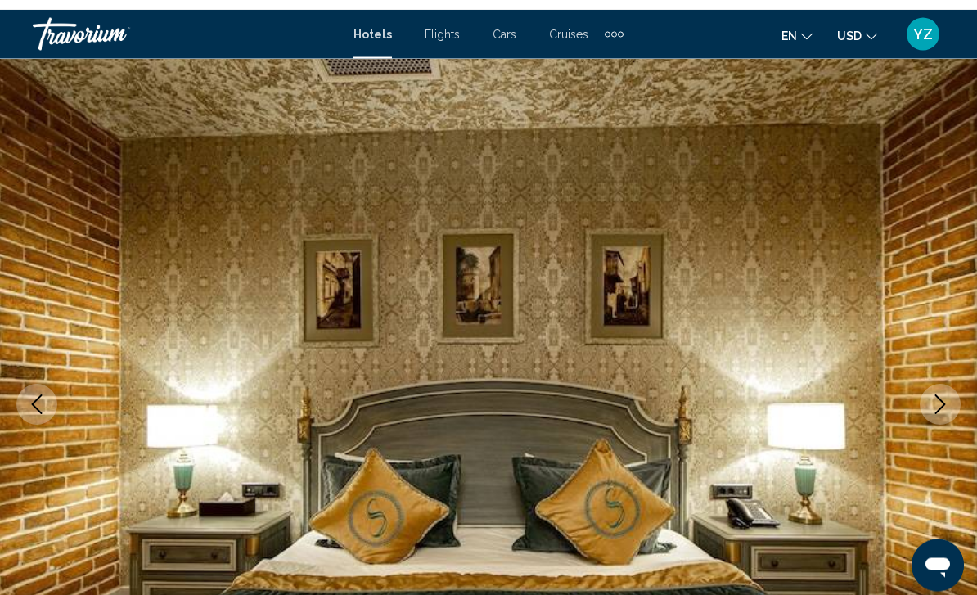
scroll to position [0, 0]
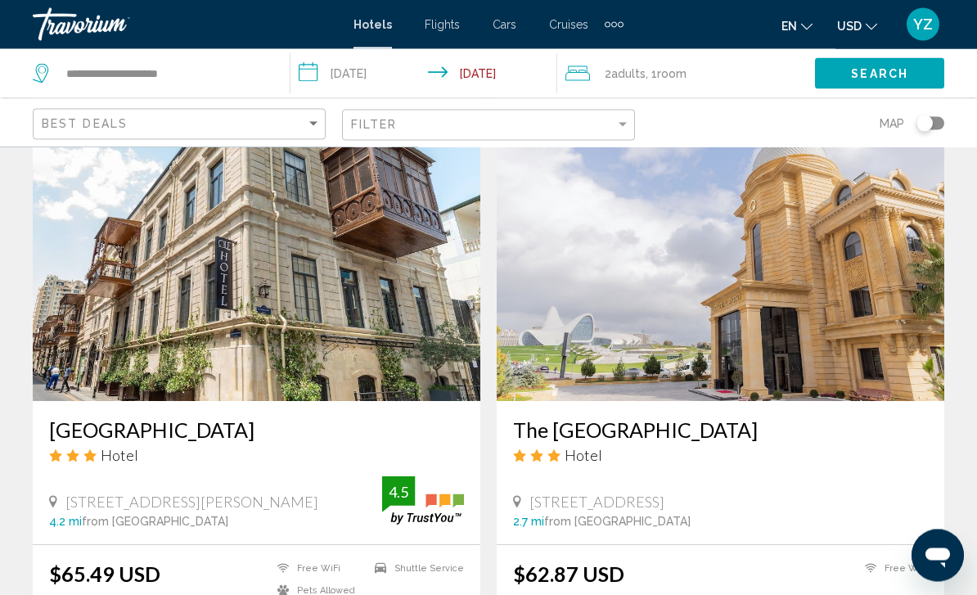
scroll to position [2971, 0]
click at [149, 293] on img "Main content" at bounding box center [256, 270] width 447 height 262
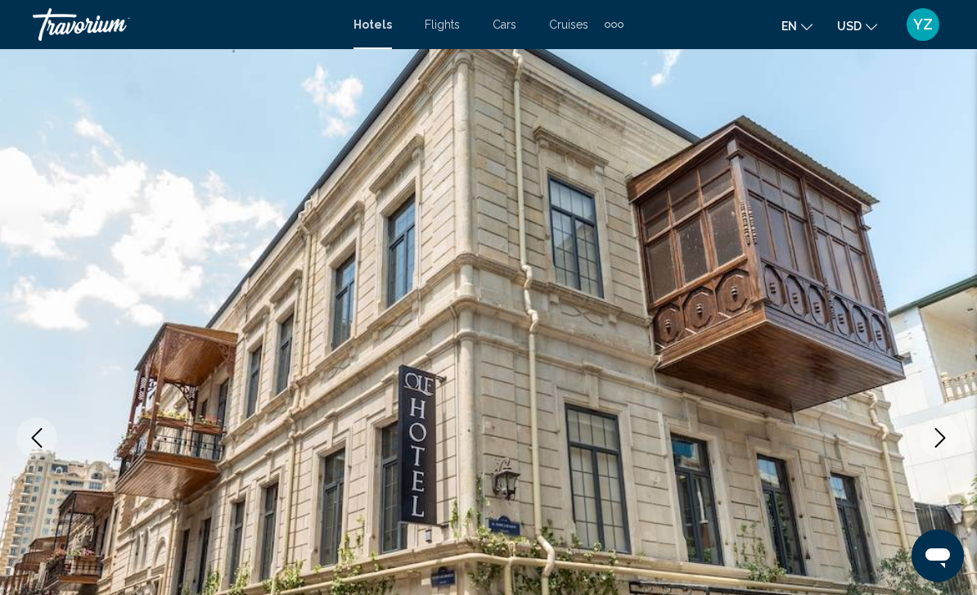
click at [941, 443] on icon "Next image" at bounding box center [940, 438] width 20 height 20
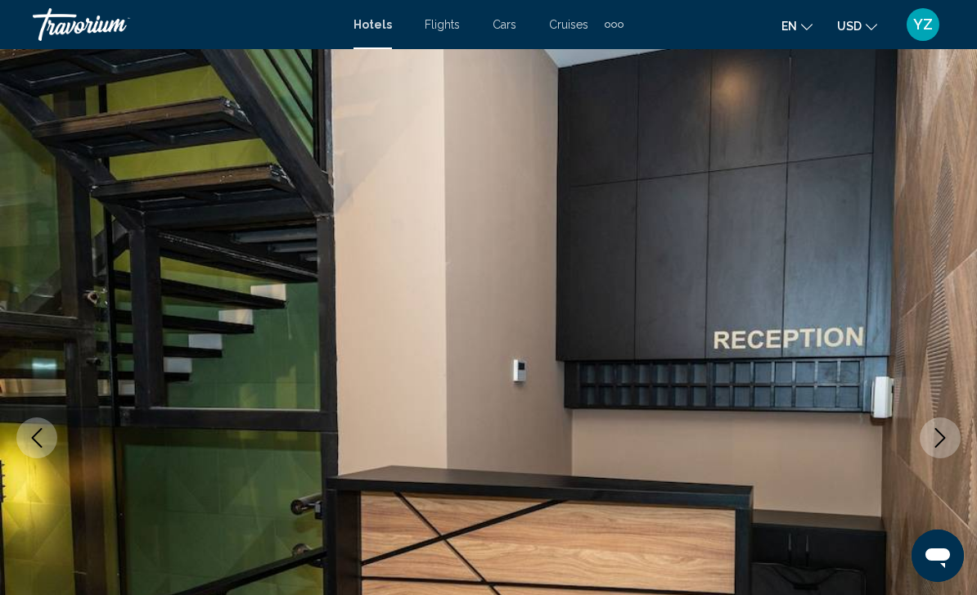
click at [933, 429] on icon "Next image" at bounding box center [940, 438] width 20 height 20
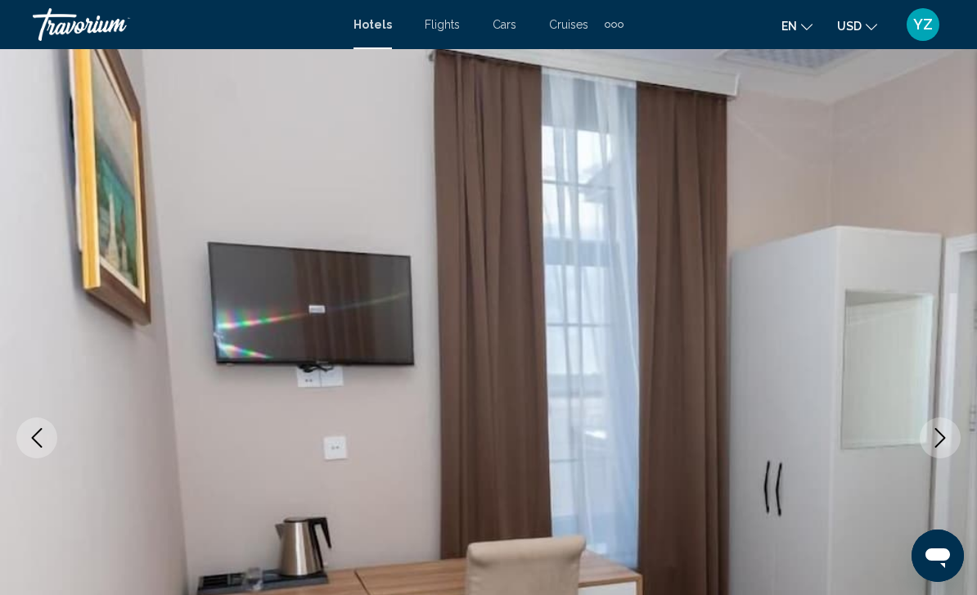
click at [934, 447] on icon "Next image" at bounding box center [940, 438] width 20 height 20
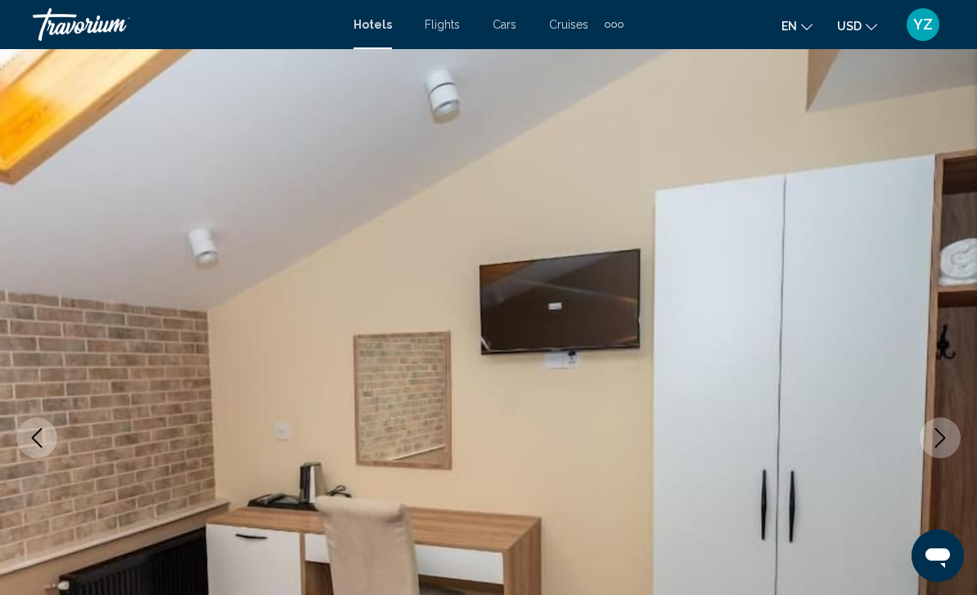
click at [937, 435] on icon "Next image" at bounding box center [940, 438] width 20 height 20
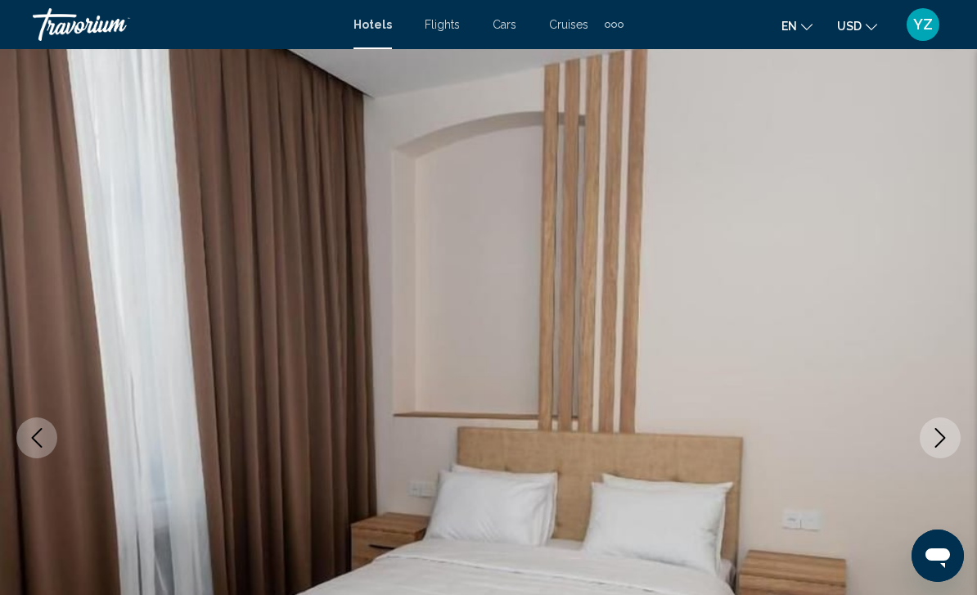
click at [933, 447] on button "Next image" at bounding box center [939, 437] width 41 height 41
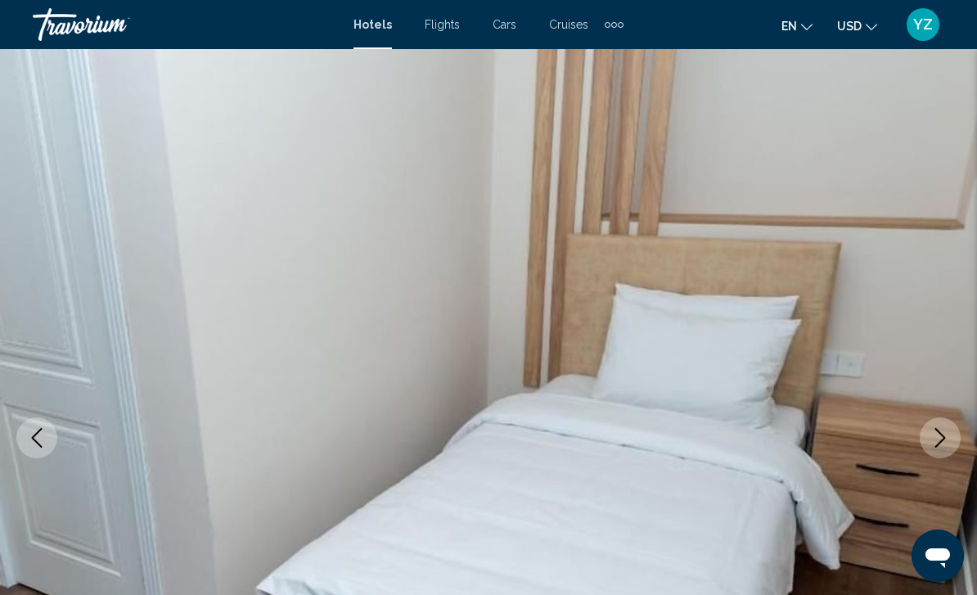
click at [938, 441] on icon "Next image" at bounding box center [940, 438] width 20 height 20
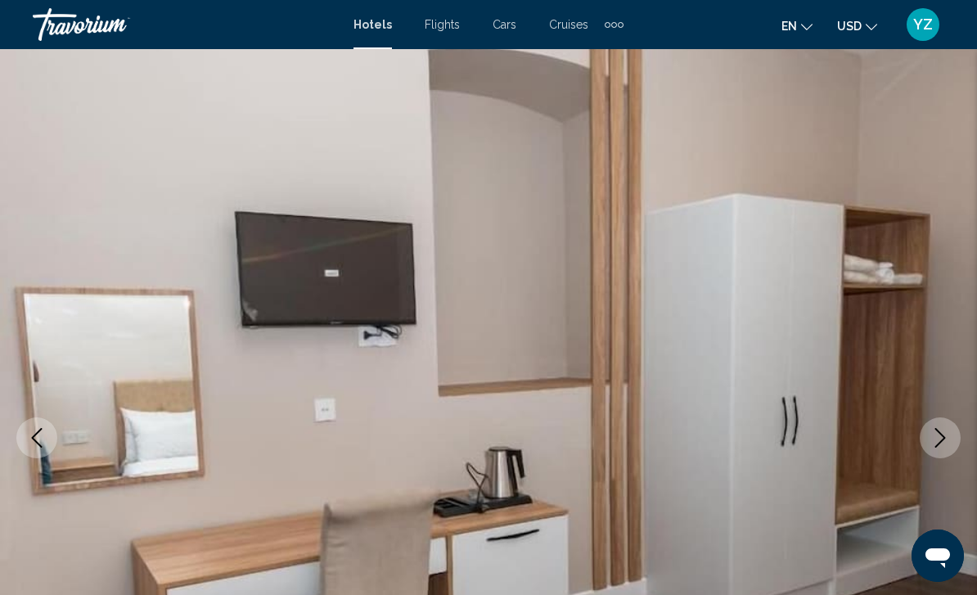
click at [939, 438] on icon "Next image" at bounding box center [940, 438] width 20 height 20
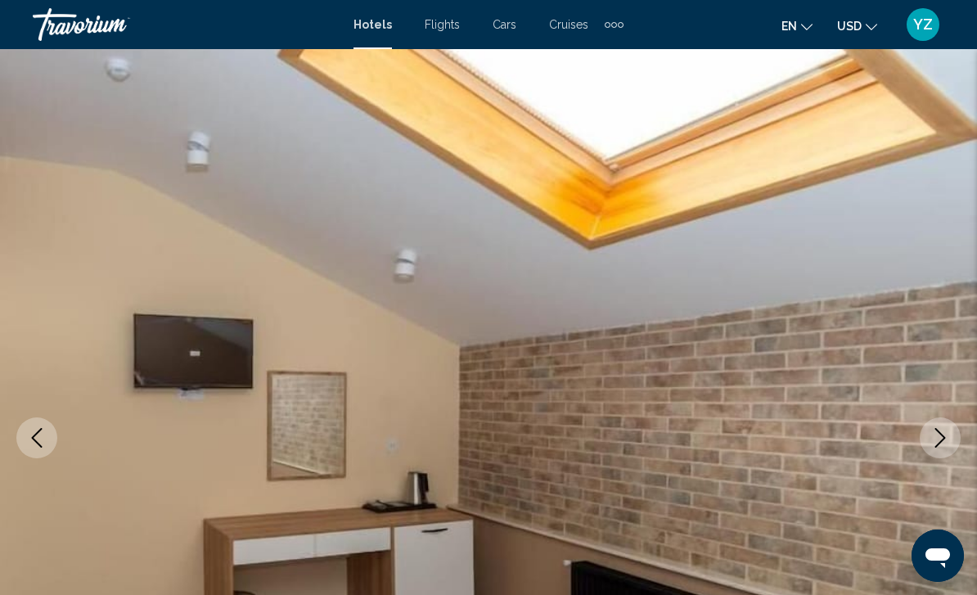
click at [941, 452] on button "Next image" at bounding box center [939, 437] width 41 height 41
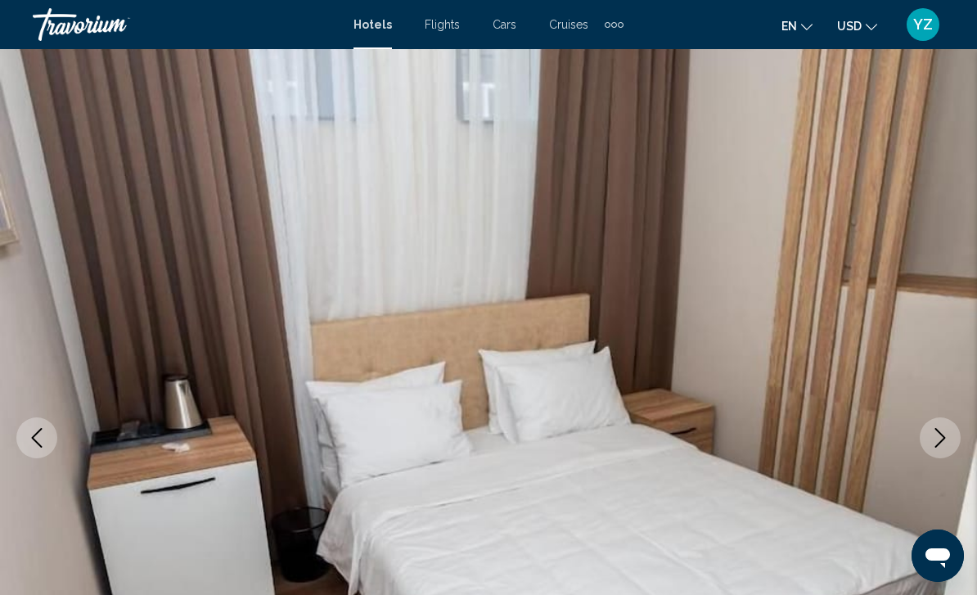
click at [937, 446] on icon "Next image" at bounding box center [940, 438] width 11 height 20
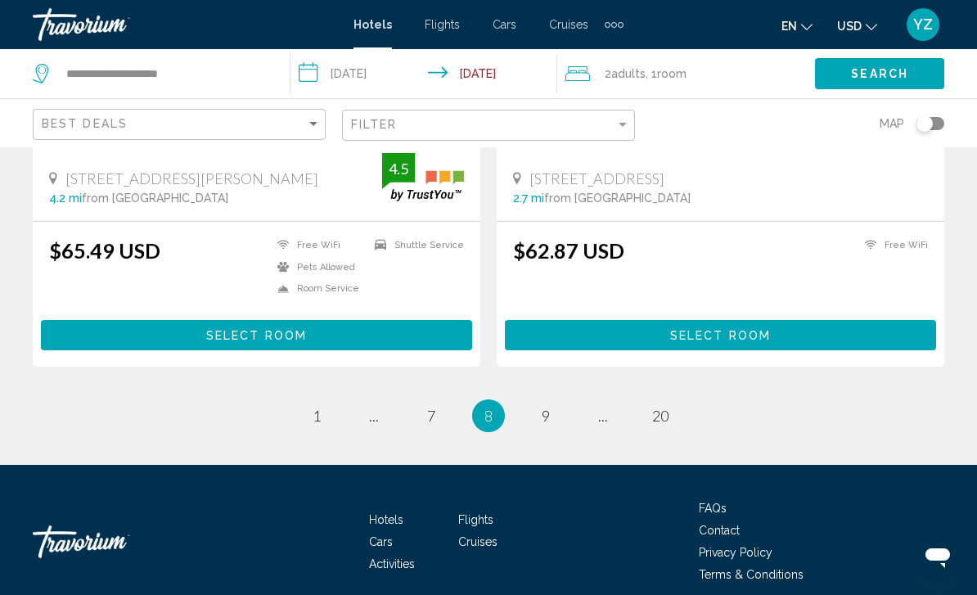
scroll to position [3305, 0]
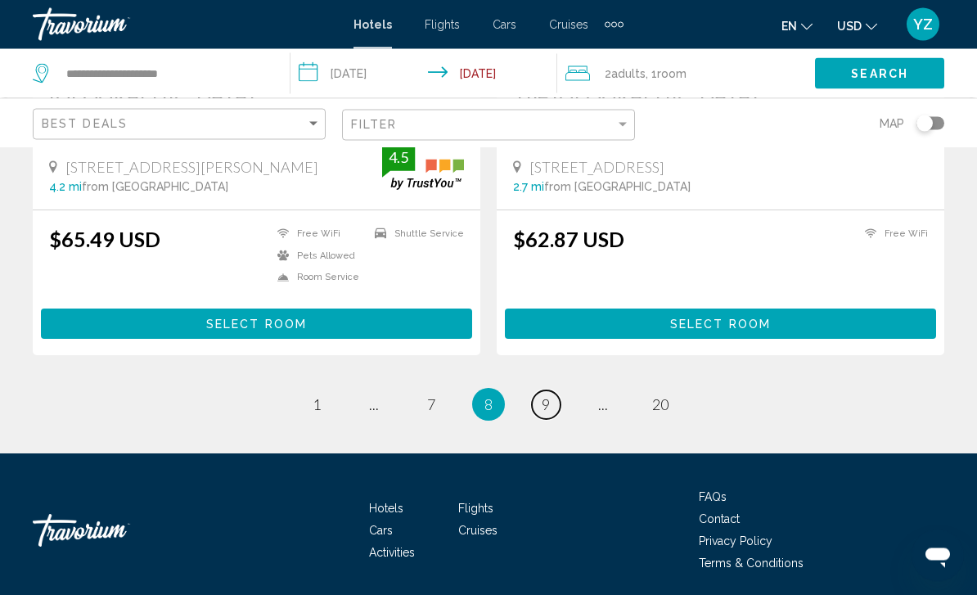
click at [556, 395] on link "page 9" at bounding box center [546, 405] width 29 height 29
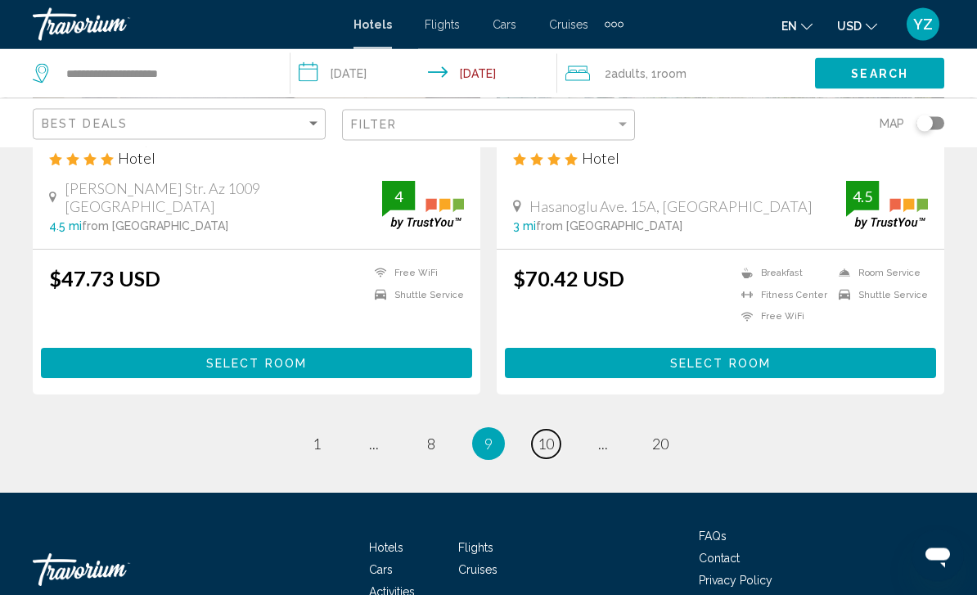
scroll to position [3287, 0]
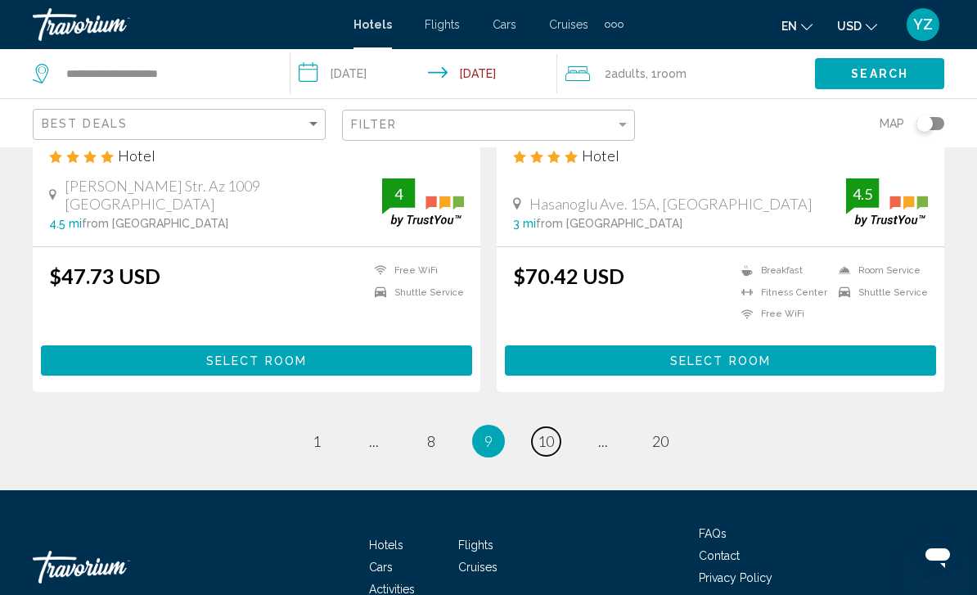
click at [558, 434] on link "page 10" at bounding box center [546, 441] width 29 height 29
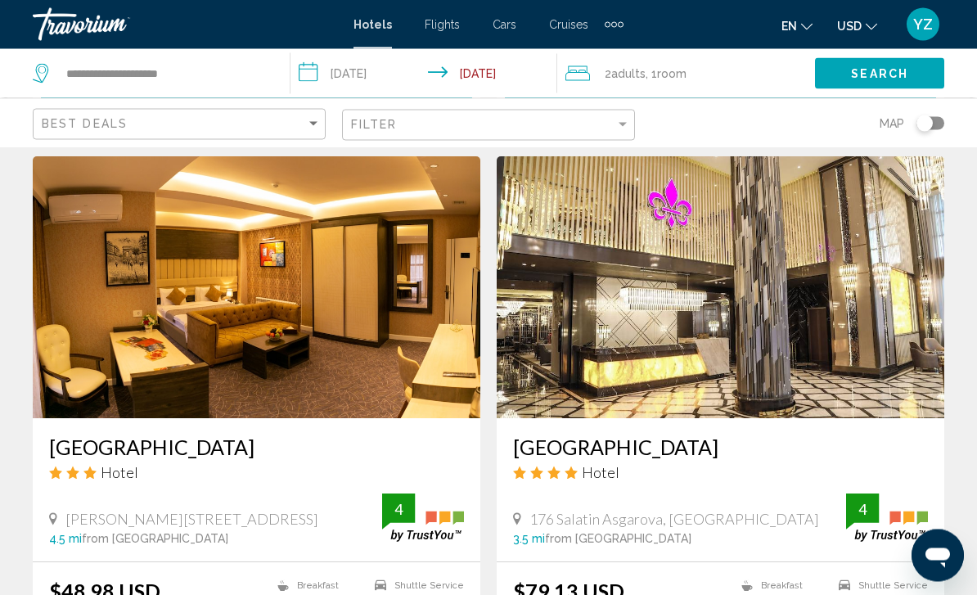
scroll to position [1178, 0]
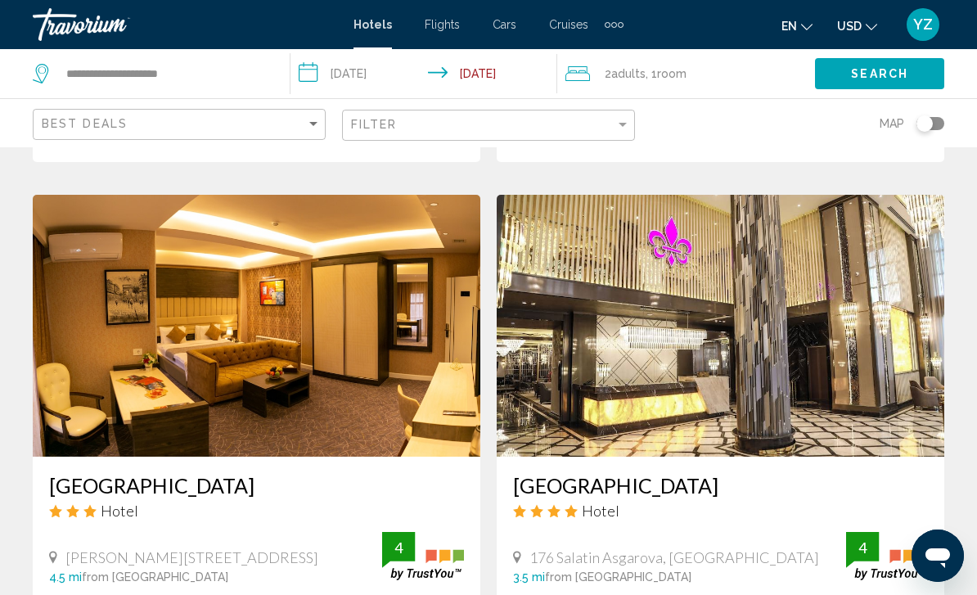
click at [919, 355] on img "Main content" at bounding box center [720, 326] width 447 height 262
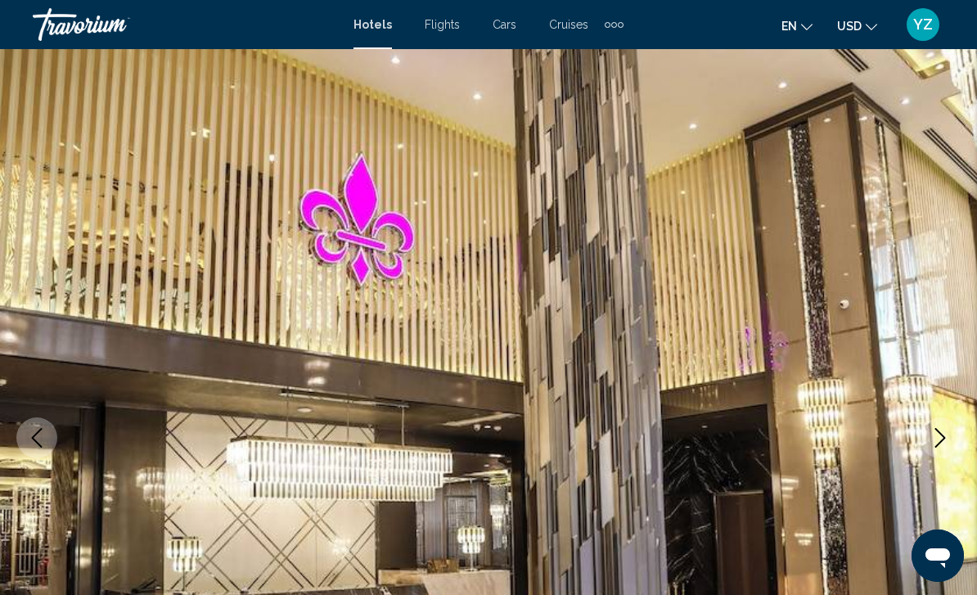
click at [899, 519] on img "Main content" at bounding box center [488, 437] width 977 height 777
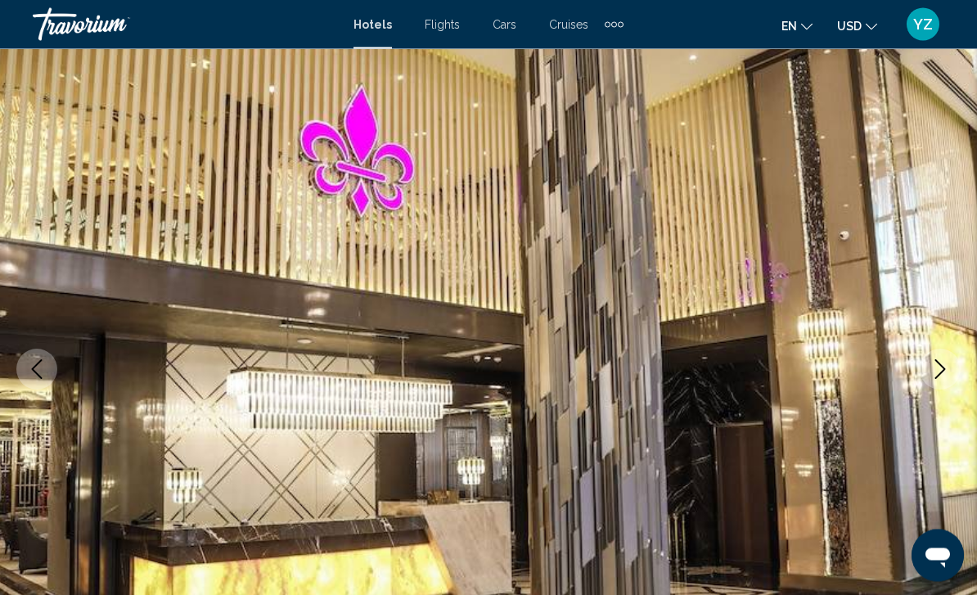
scroll to position [70, 0]
click at [937, 384] on button "Next image" at bounding box center [939, 368] width 41 height 41
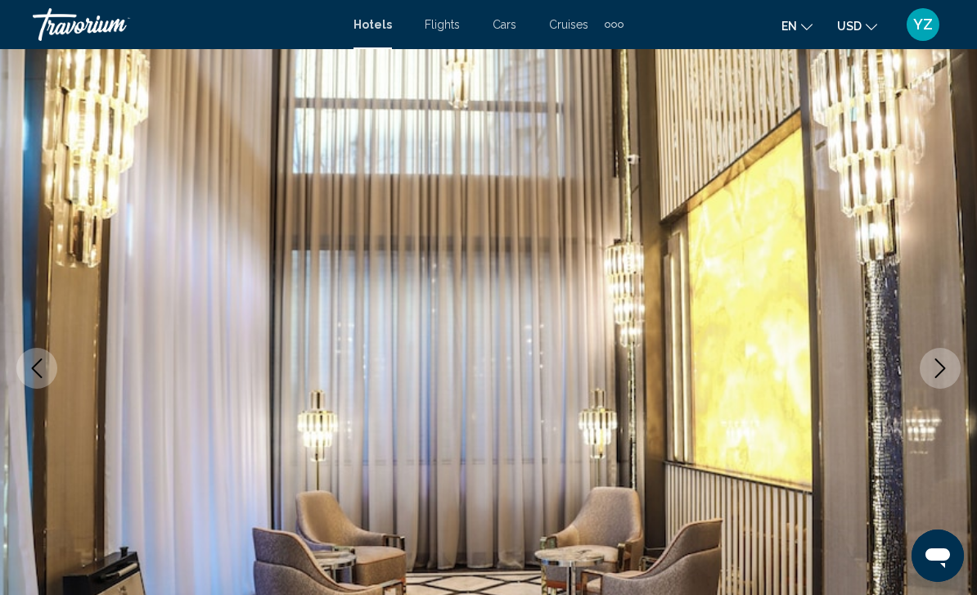
click at [938, 385] on button "Next image" at bounding box center [939, 368] width 41 height 41
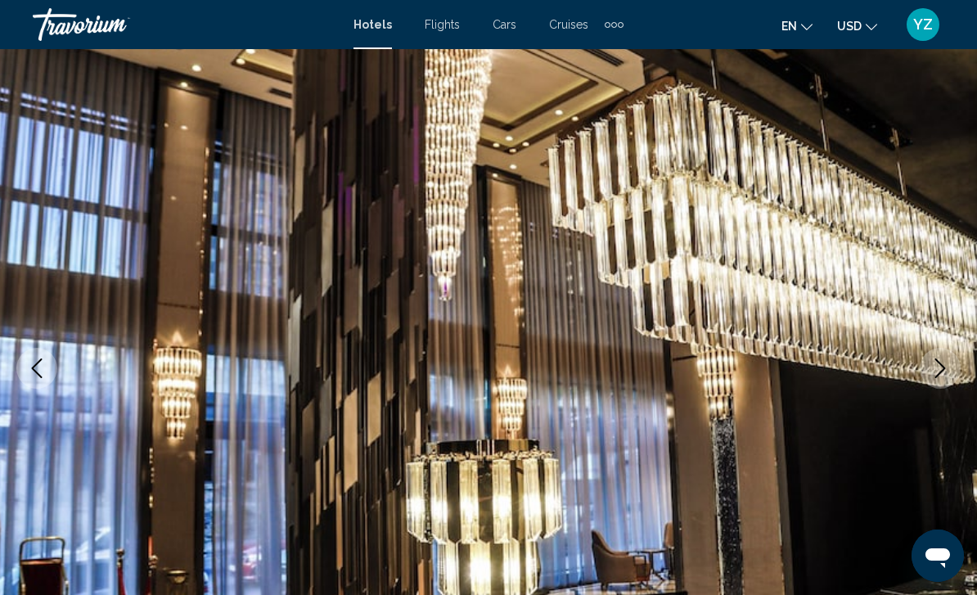
click at [941, 380] on button "Next image" at bounding box center [939, 368] width 41 height 41
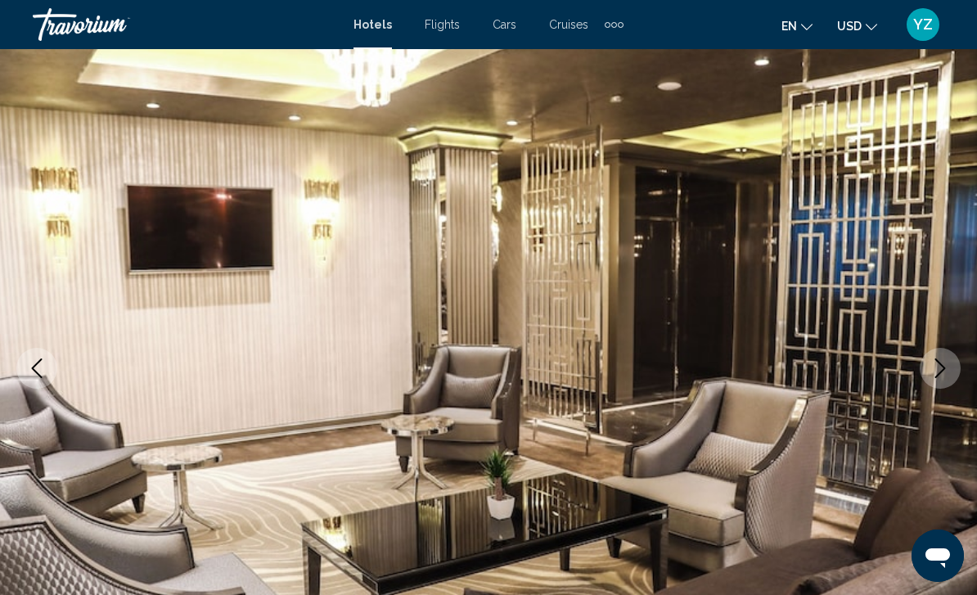
click at [938, 375] on icon "Next image" at bounding box center [940, 368] width 20 height 20
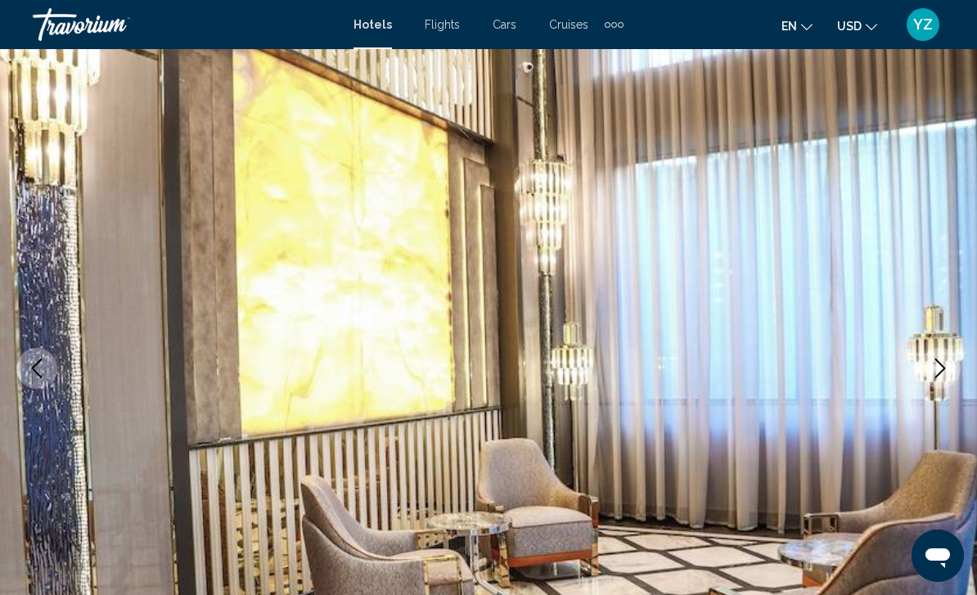
click at [933, 375] on icon "Next image" at bounding box center [940, 368] width 20 height 20
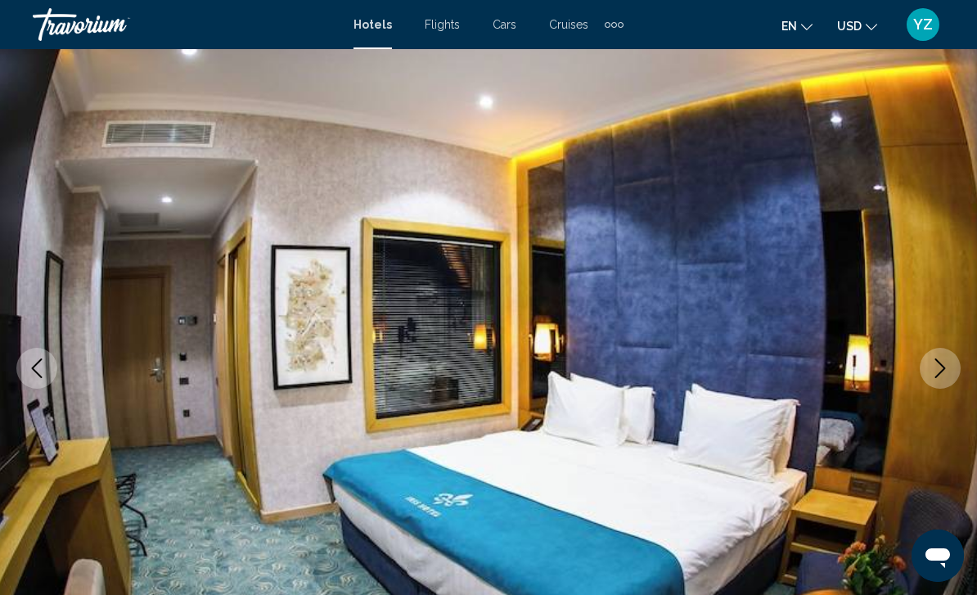
click at [934, 374] on icon "Next image" at bounding box center [940, 368] width 20 height 20
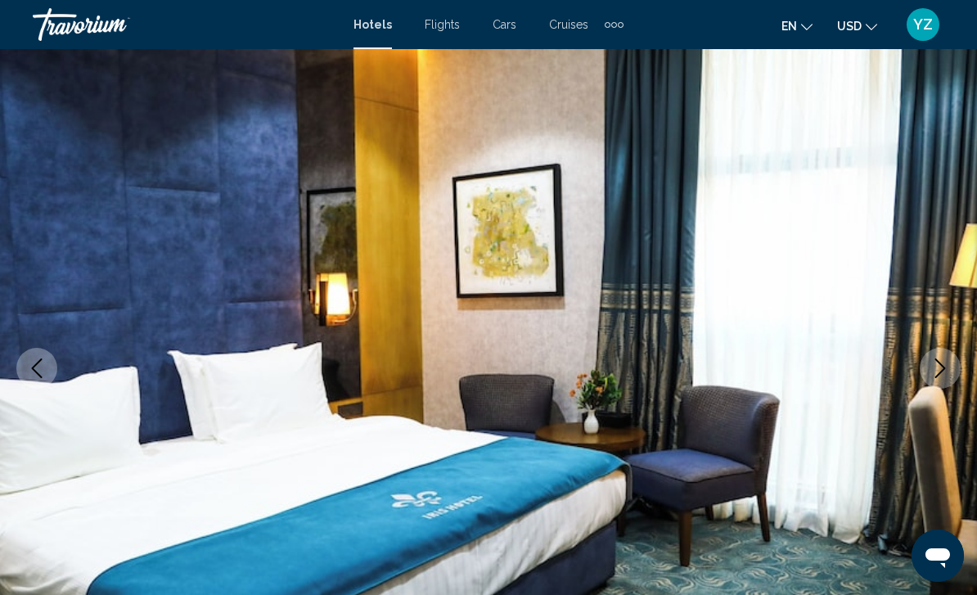
click at [938, 369] on icon "Next image" at bounding box center [940, 368] width 20 height 20
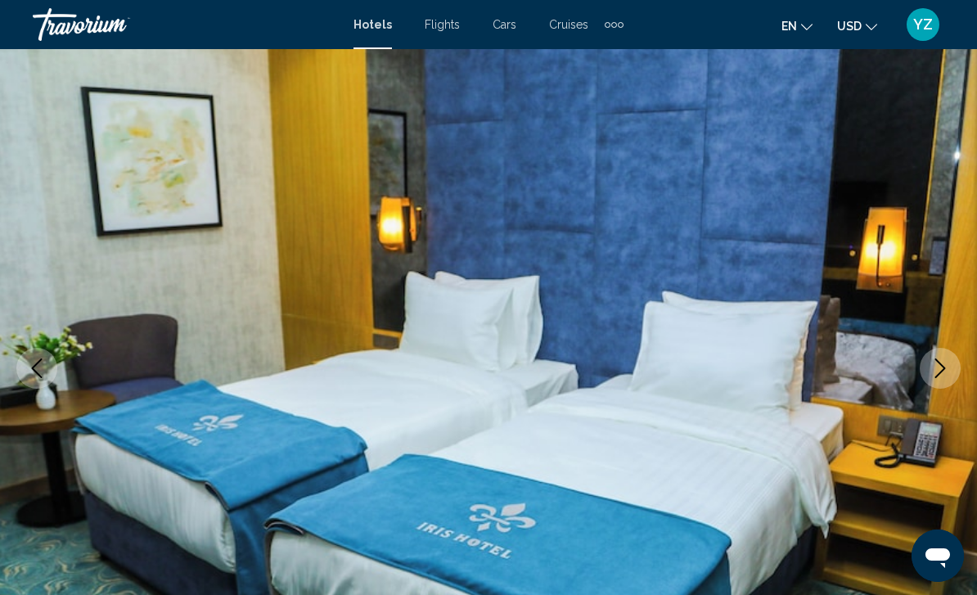
click at [938, 375] on icon "Next image" at bounding box center [940, 368] width 20 height 20
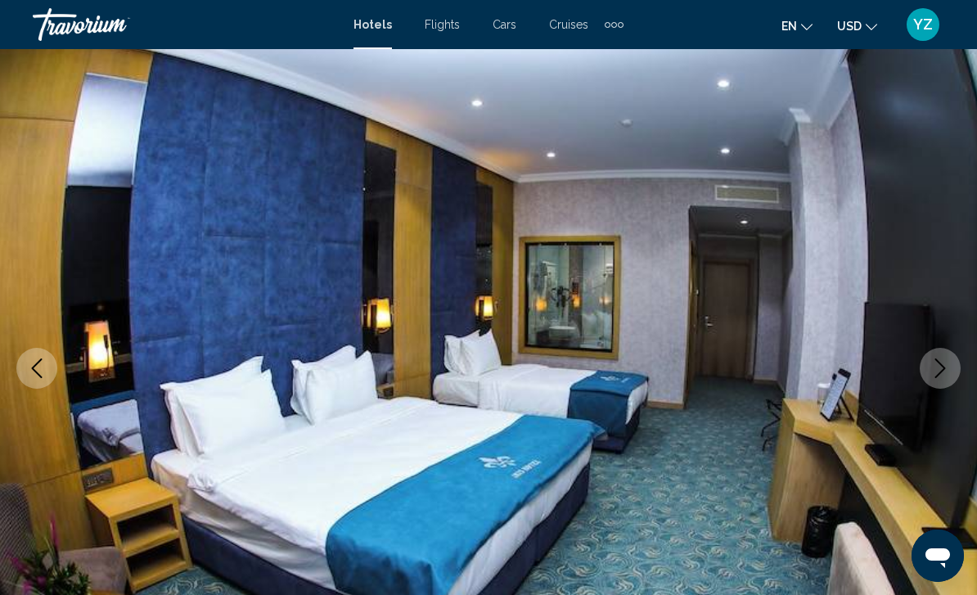
click at [932, 376] on icon "Next image" at bounding box center [940, 368] width 20 height 20
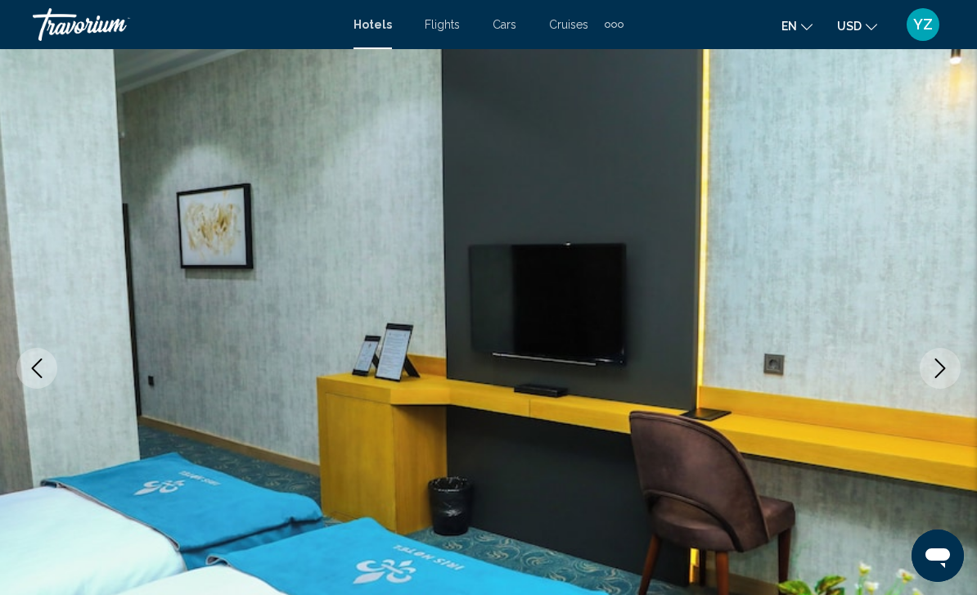
click at [930, 379] on button "Next image" at bounding box center [939, 368] width 41 height 41
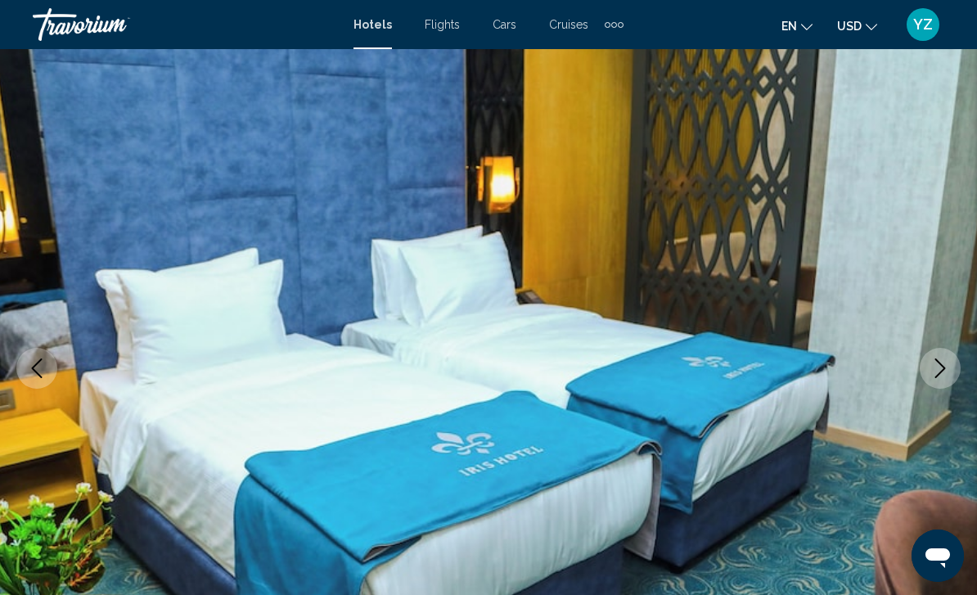
click at [932, 380] on button "Next image" at bounding box center [939, 368] width 41 height 41
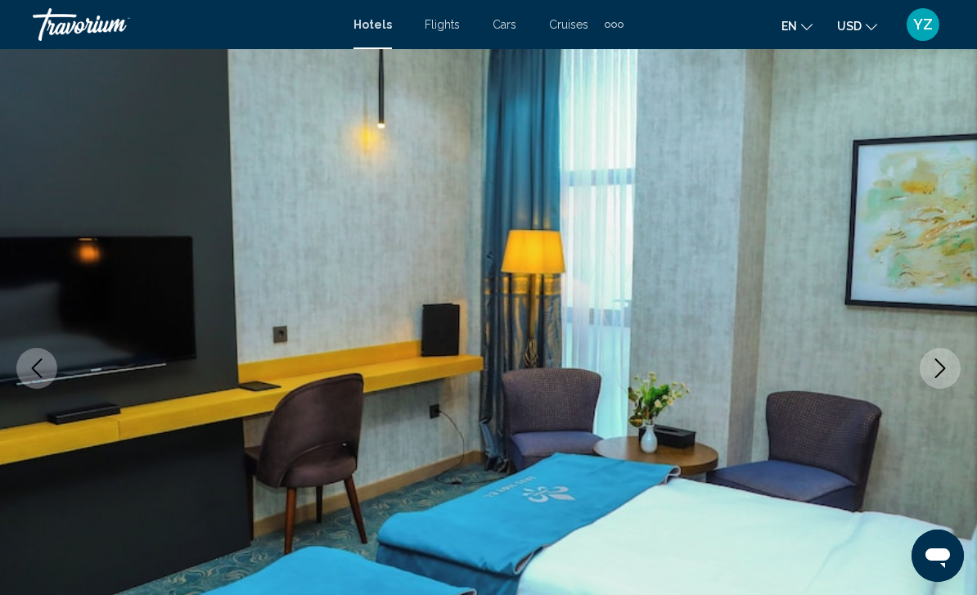
click at [932, 380] on button "Next image" at bounding box center [939, 368] width 41 height 41
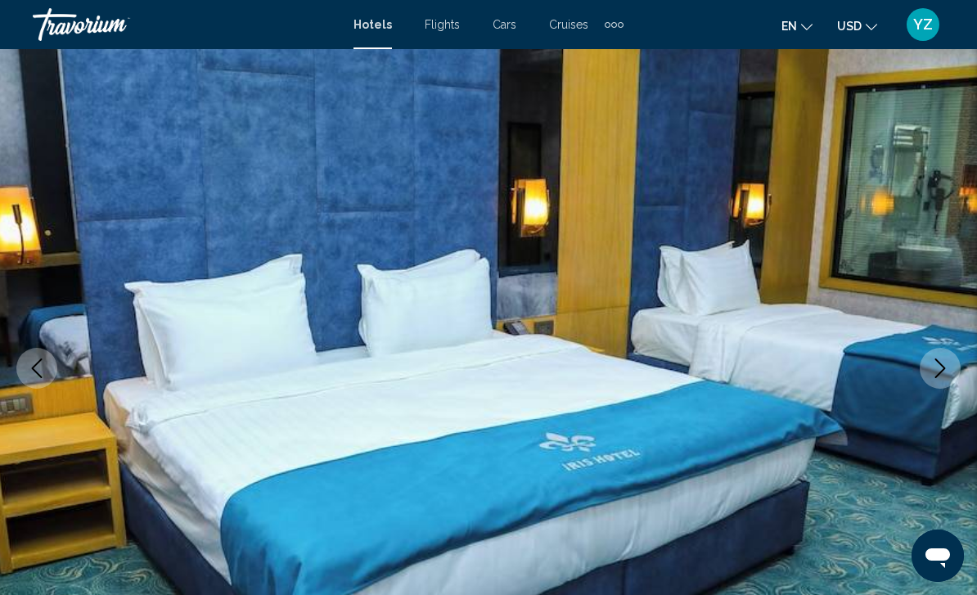
click at [932, 380] on button "Next image" at bounding box center [939, 368] width 41 height 41
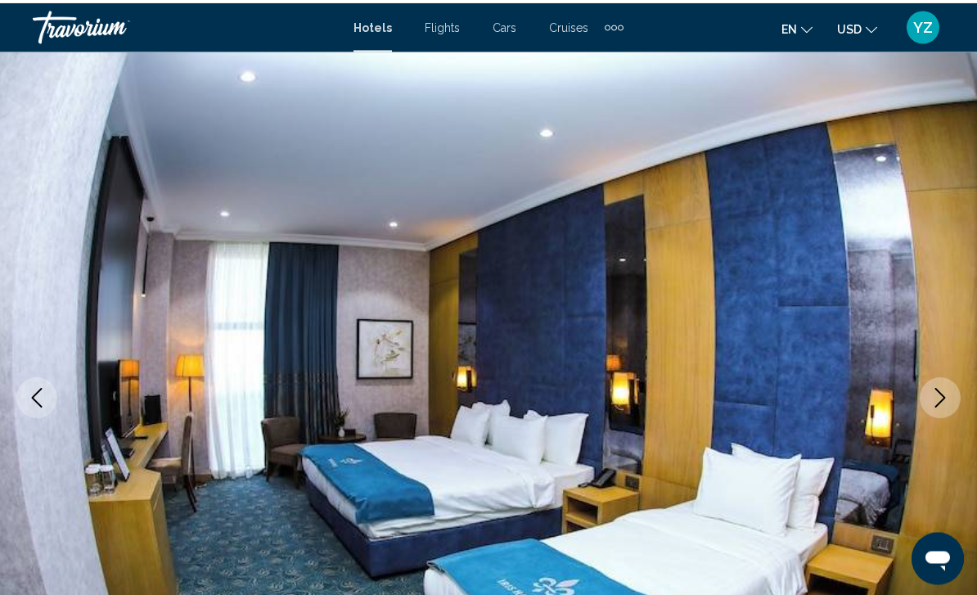
scroll to position [0, 0]
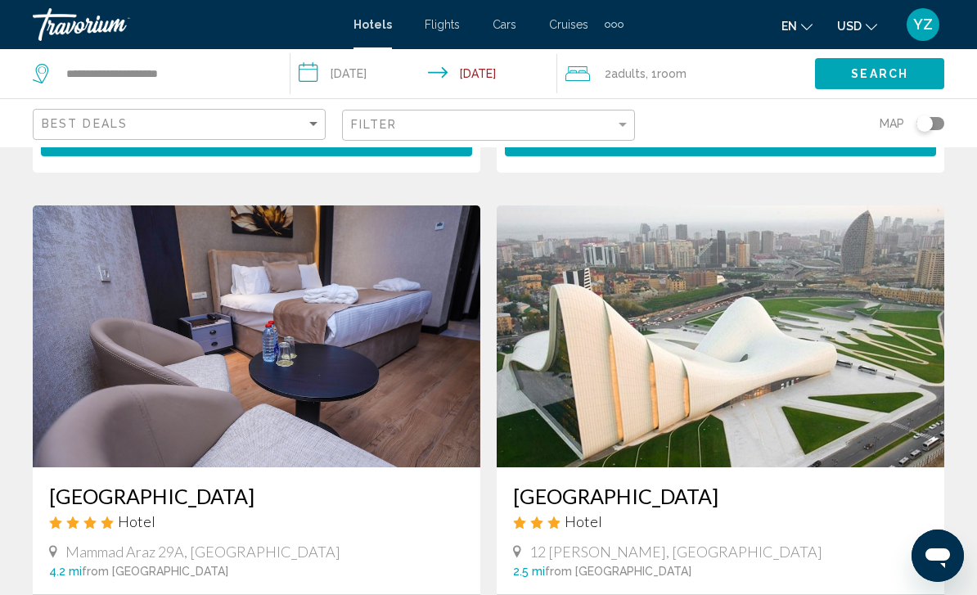
scroll to position [2334, 0]
click at [713, 297] on img "Main content" at bounding box center [720, 337] width 447 height 262
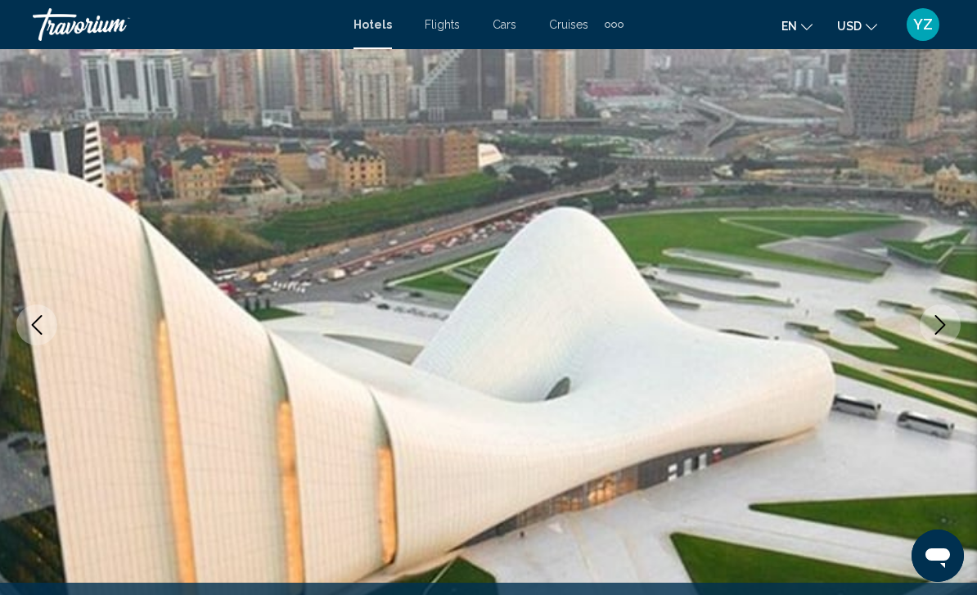
scroll to position [115, 0]
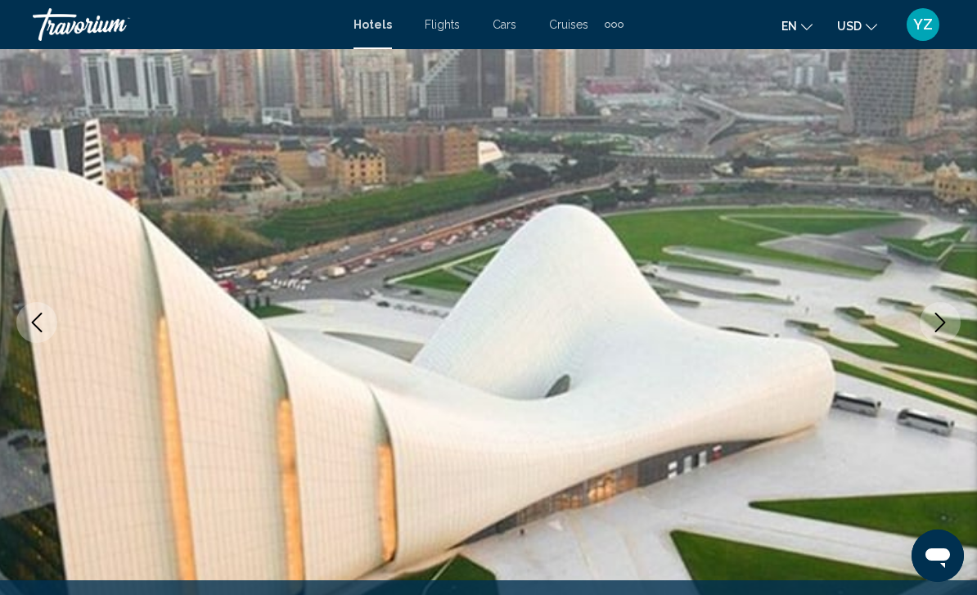
click at [41, 339] on button "Previous image" at bounding box center [36, 322] width 41 height 41
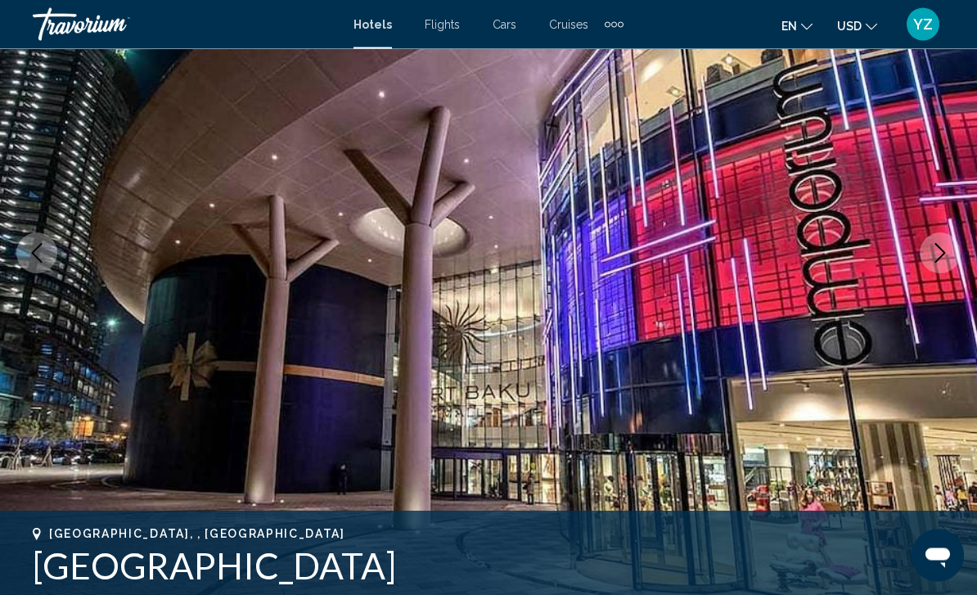
scroll to position [199, 0]
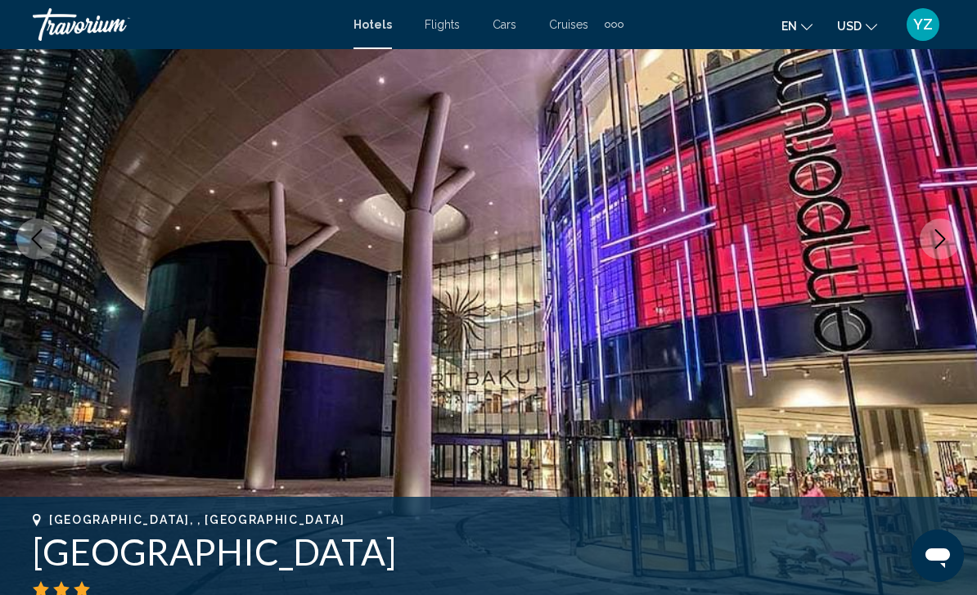
click at [51, 234] on button "Previous image" at bounding box center [36, 238] width 41 height 41
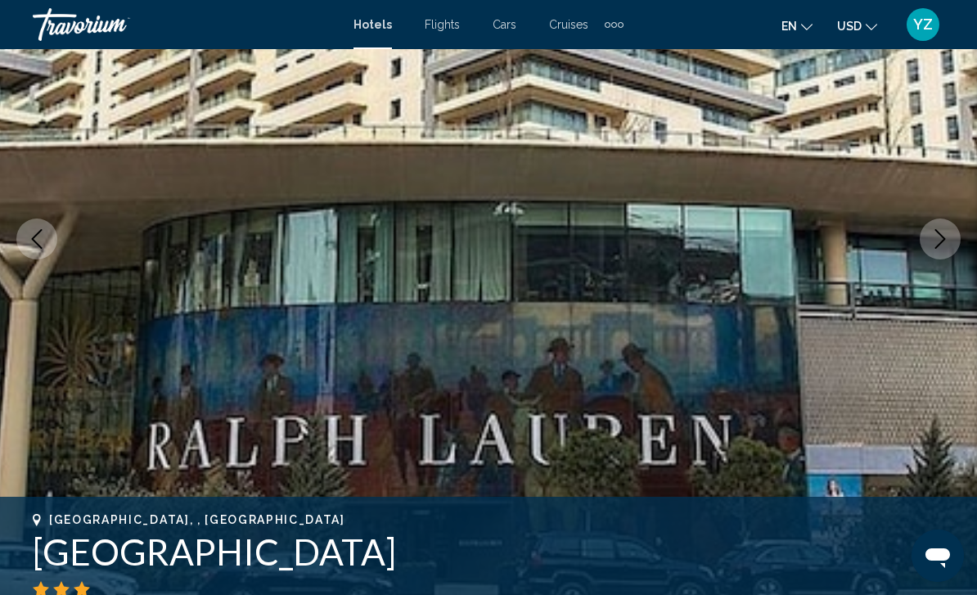
click at [41, 239] on icon "Previous image" at bounding box center [37, 239] width 20 height 20
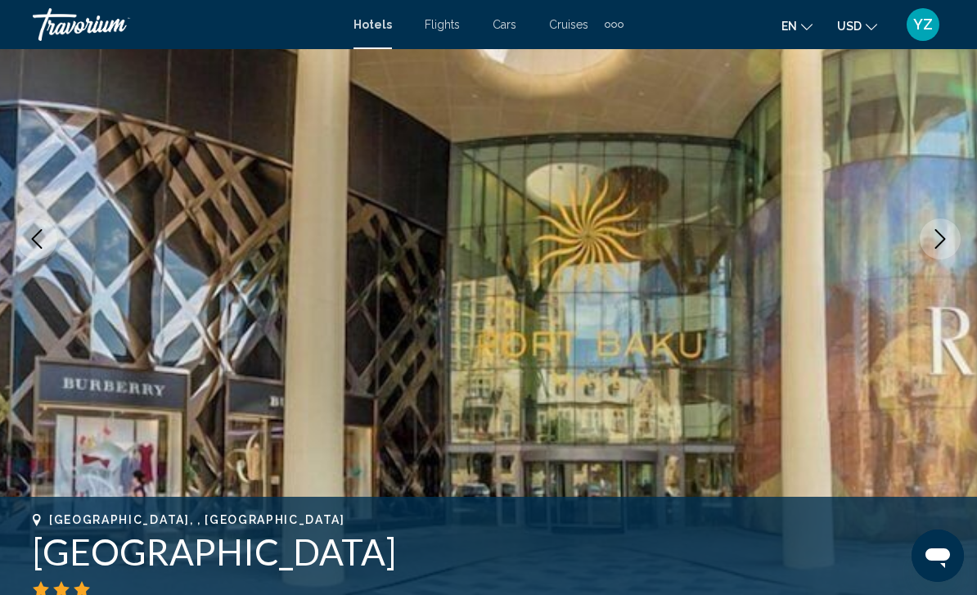
click at [43, 229] on icon "Previous image" at bounding box center [37, 239] width 20 height 20
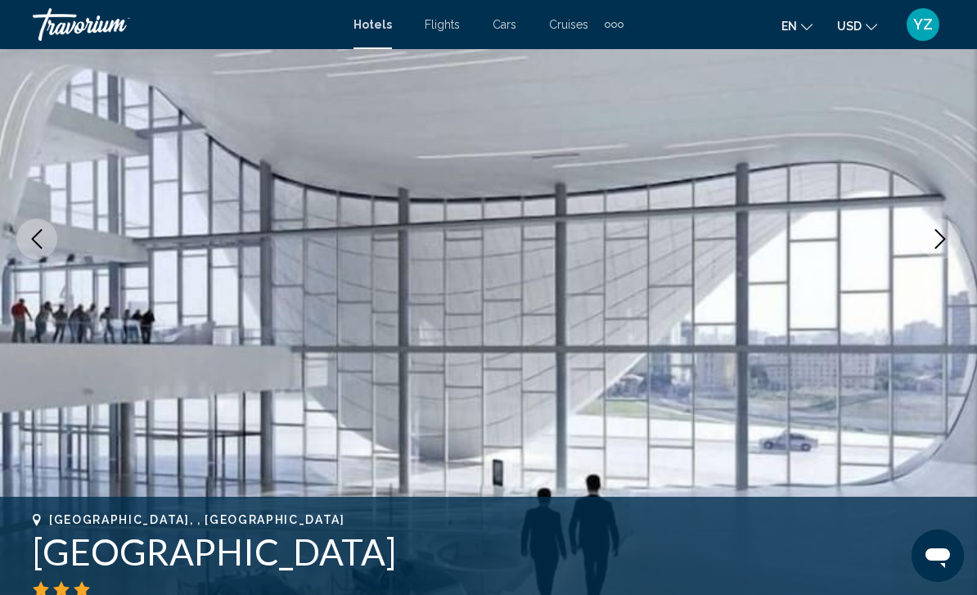
click at [43, 230] on icon "Previous image" at bounding box center [37, 239] width 20 height 20
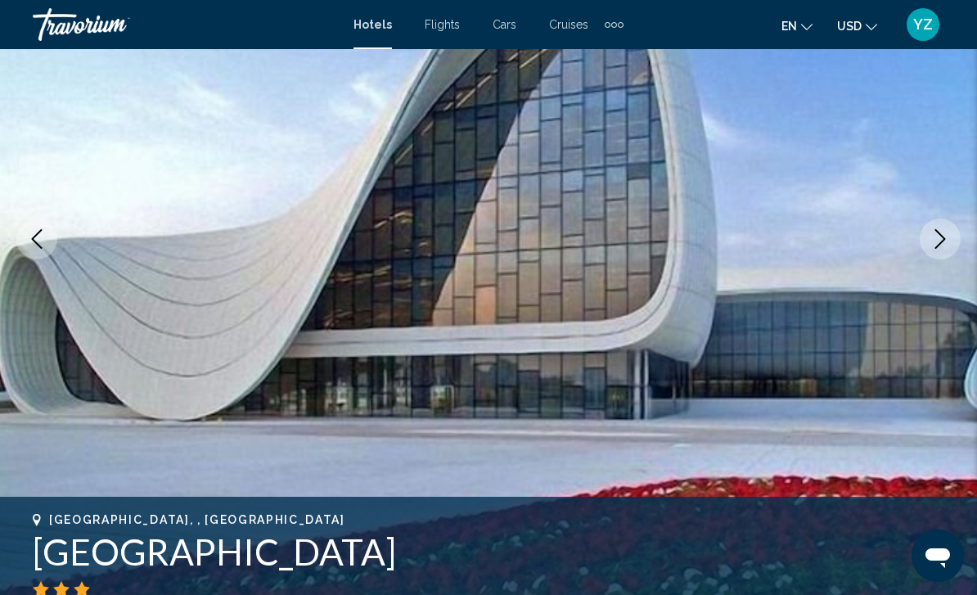
click at [41, 233] on icon "Previous image" at bounding box center [37, 239] width 20 height 20
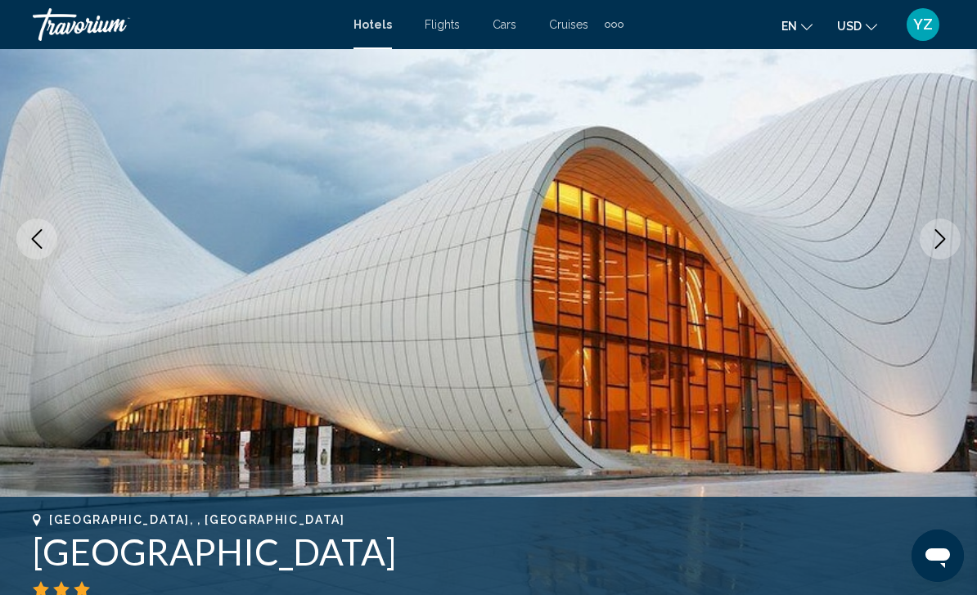
click at [47, 230] on button "Previous image" at bounding box center [36, 238] width 41 height 41
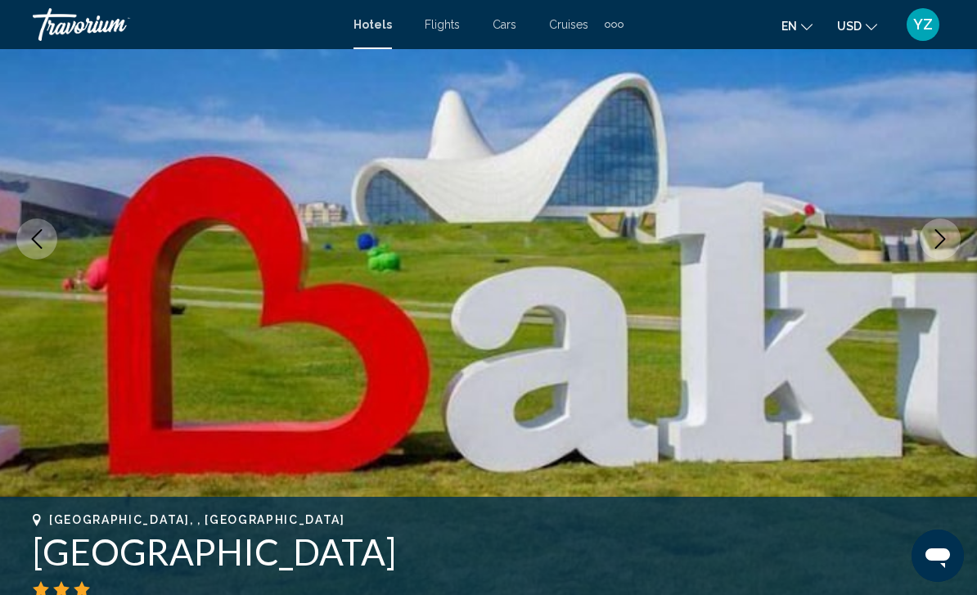
click at [46, 231] on icon "Previous image" at bounding box center [37, 239] width 20 height 20
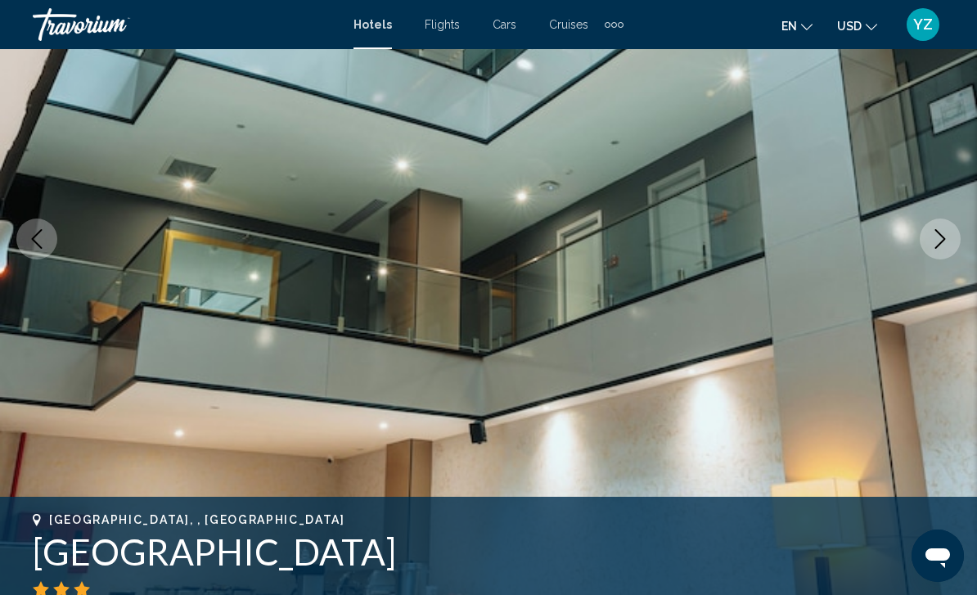
click at [47, 231] on button "Previous image" at bounding box center [36, 238] width 41 height 41
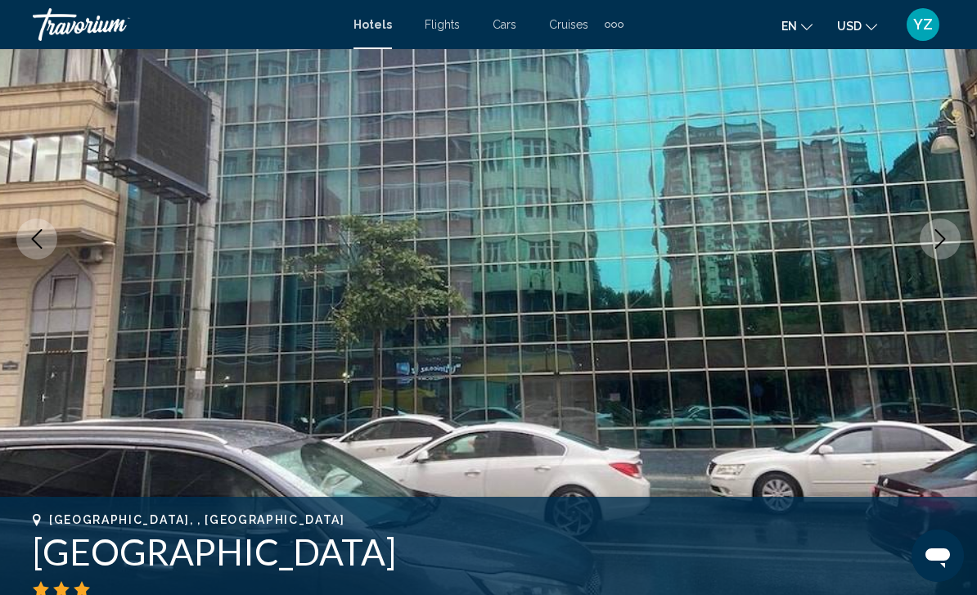
click at [44, 225] on button "Previous image" at bounding box center [36, 238] width 41 height 41
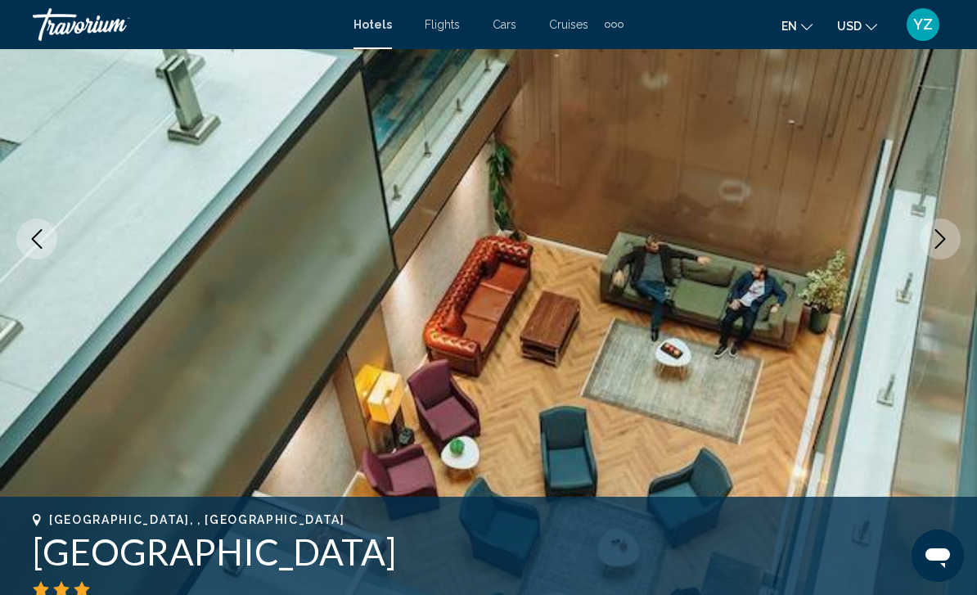
click at [50, 228] on button "Previous image" at bounding box center [36, 238] width 41 height 41
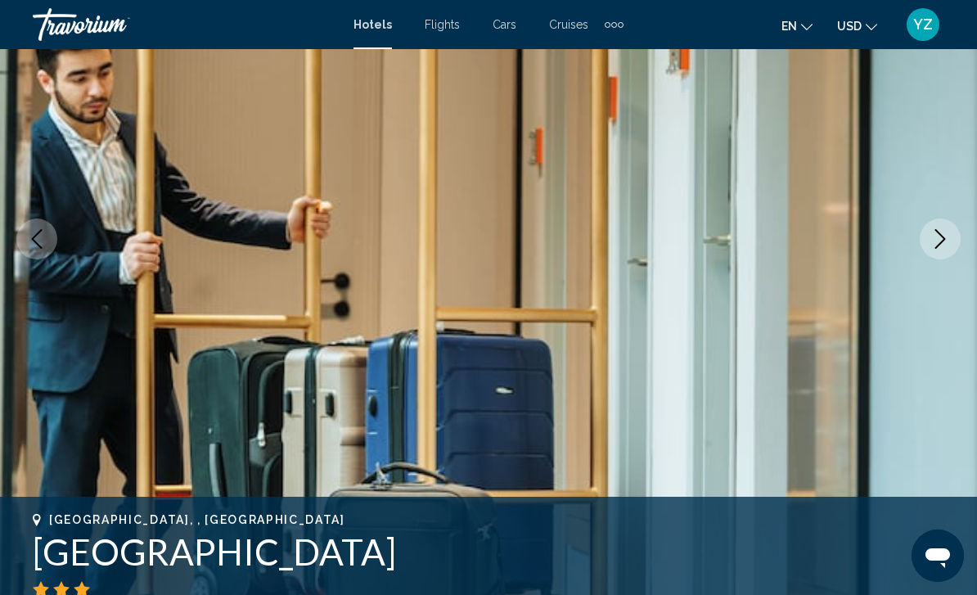
click at [50, 227] on button "Previous image" at bounding box center [36, 238] width 41 height 41
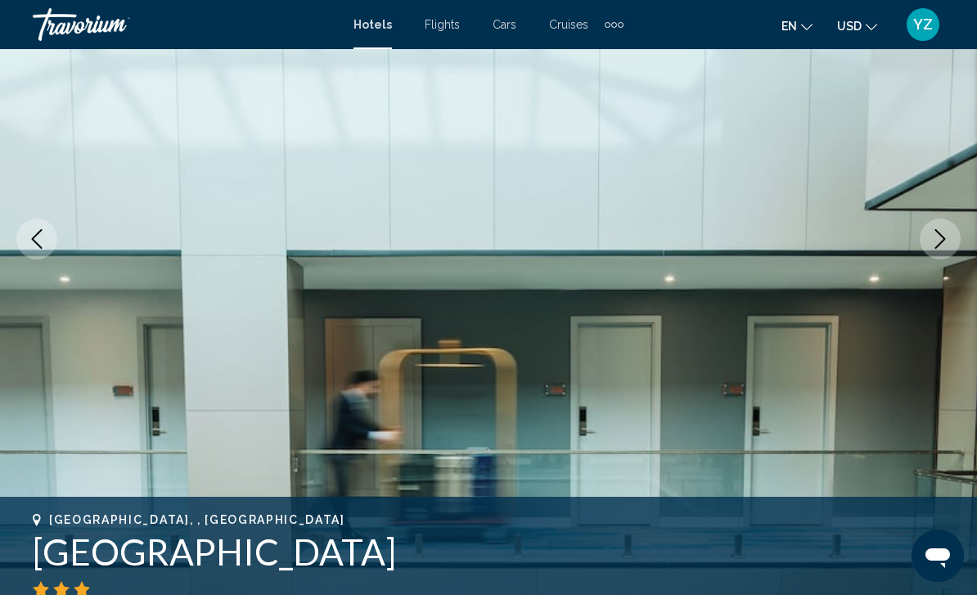
click at [54, 236] on button "Previous image" at bounding box center [36, 238] width 41 height 41
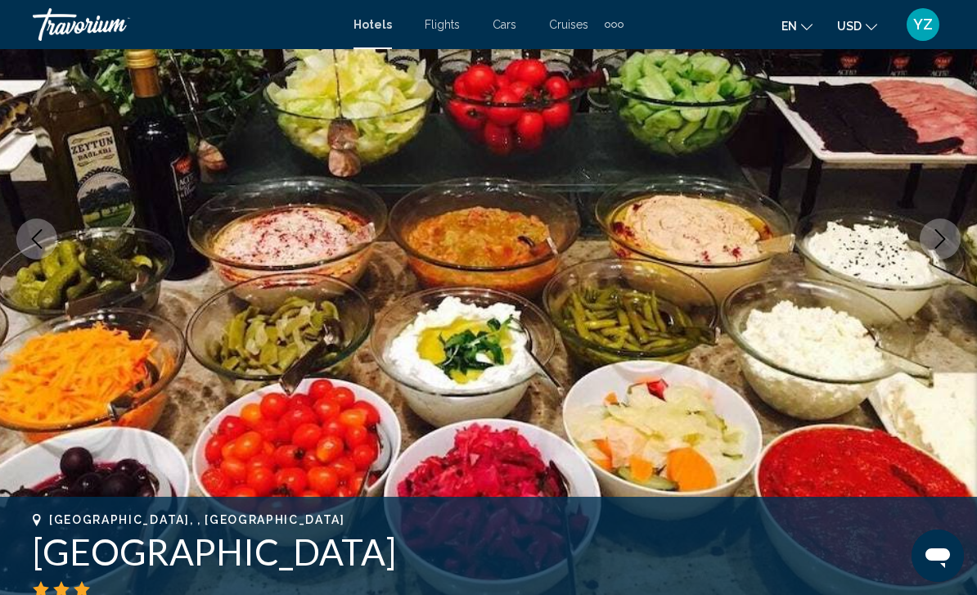
click at [40, 227] on button "Previous image" at bounding box center [36, 238] width 41 height 41
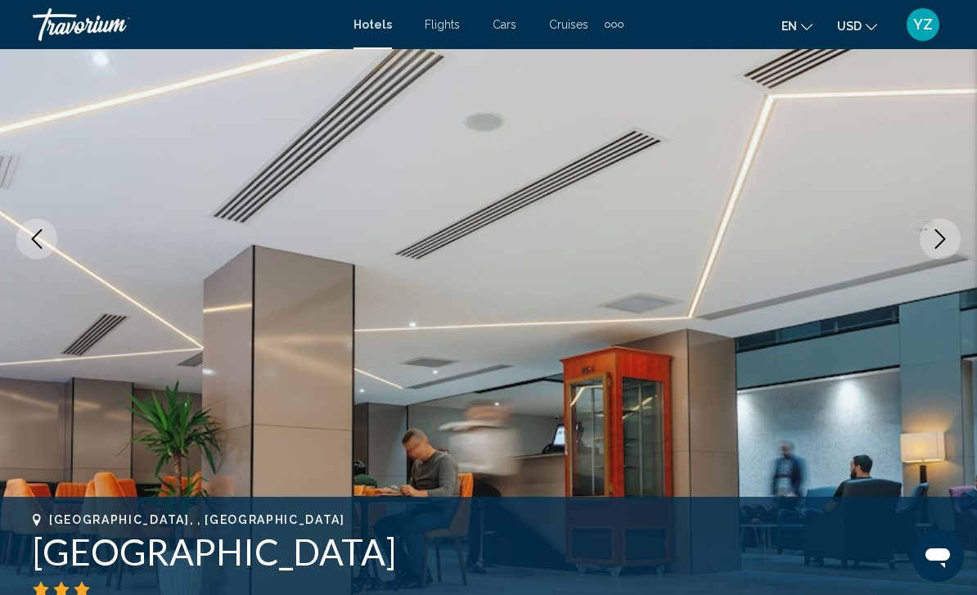
click at [47, 233] on button "Previous image" at bounding box center [36, 238] width 41 height 41
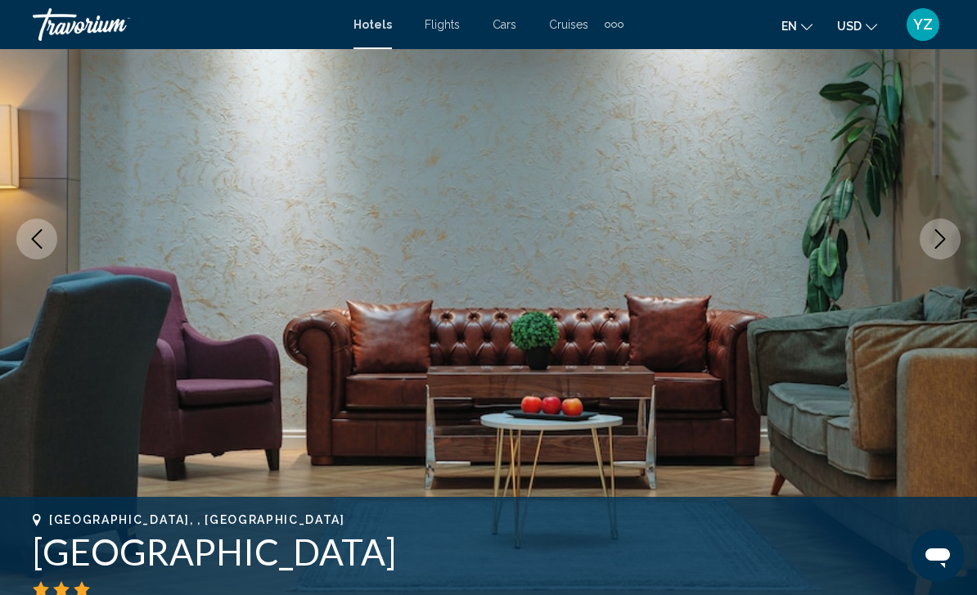
click at [44, 232] on icon "Previous image" at bounding box center [37, 239] width 20 height 20
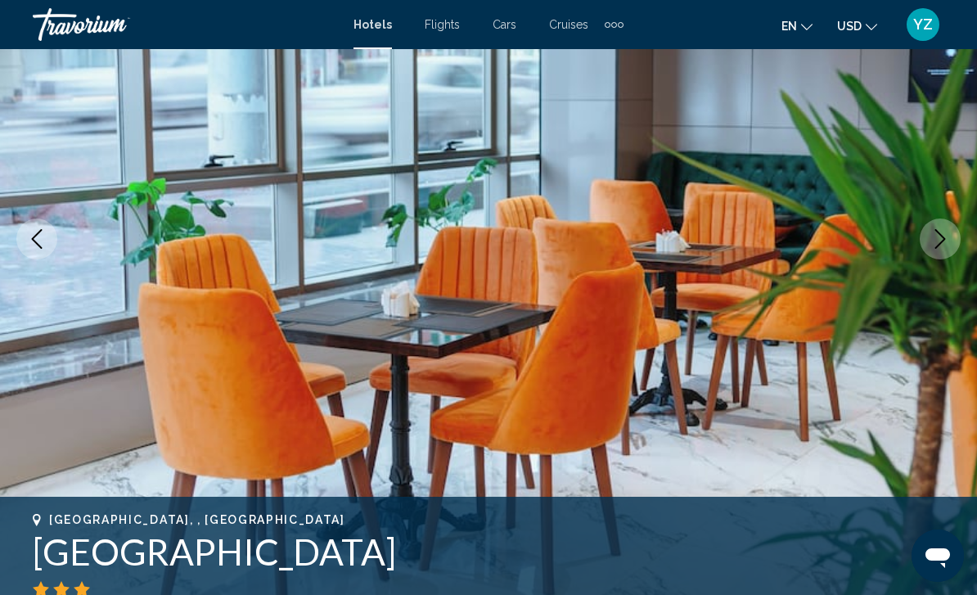
click at [45, 228] on button "Previous image" at bounding box center [36, 238] width 41 height 41
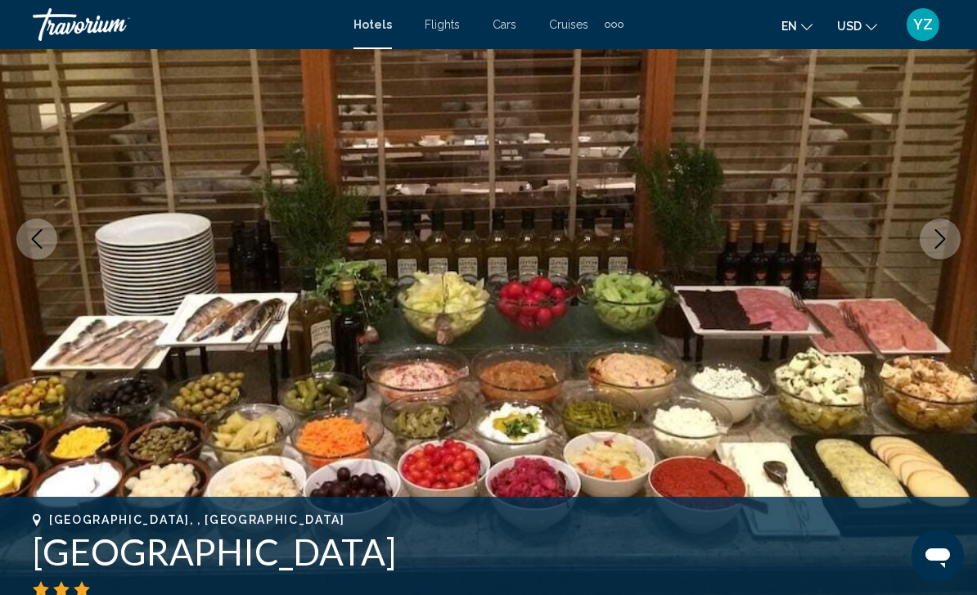
click at [48, 231] on button "Previous image" at bounding box center [36, 238] width 41 height 41
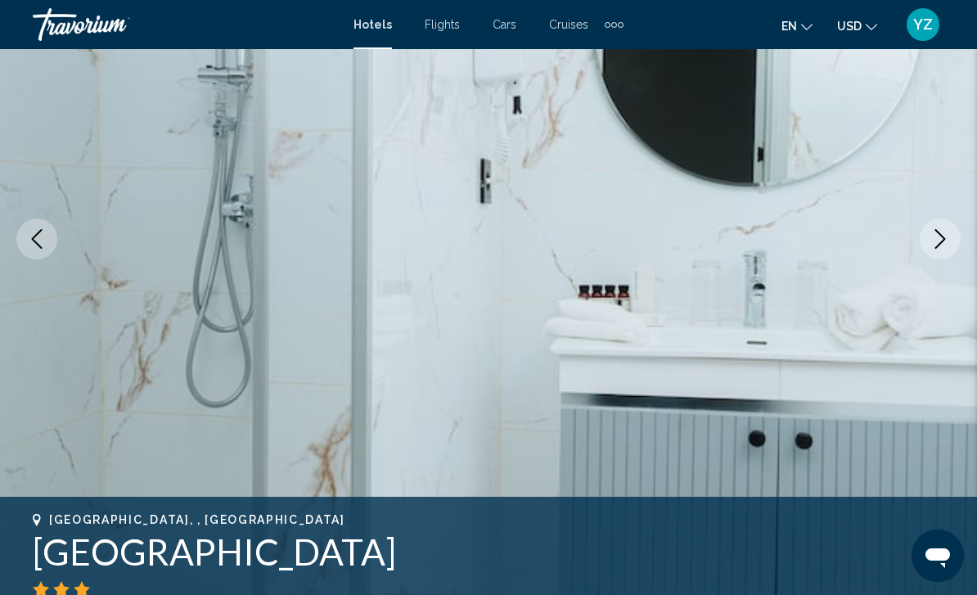
click at [49, 239] on button "Previous image" at bounding box center [36, 238] width 41 height 41
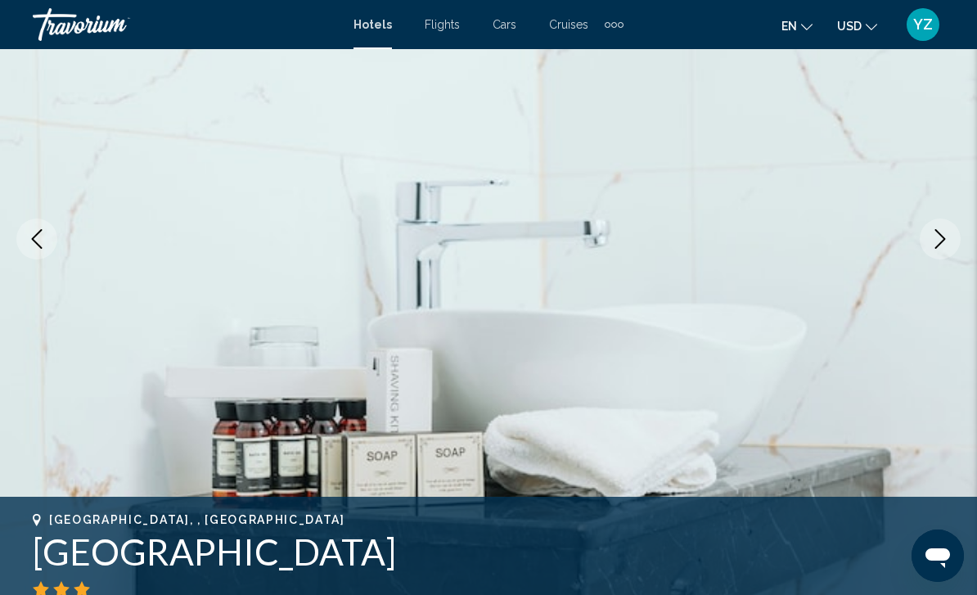
click at [50, 240] on button "Previous image" at bounding box center [36, 238] width 41 height 41
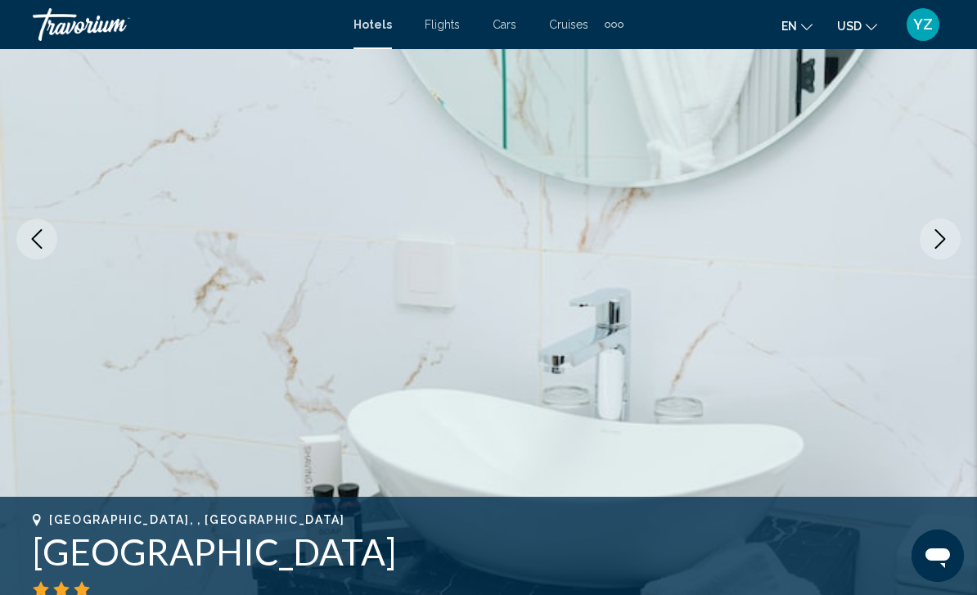
click at [52, 233] on button "Previous image" at bounding box center [36, 238] width 41 height 41
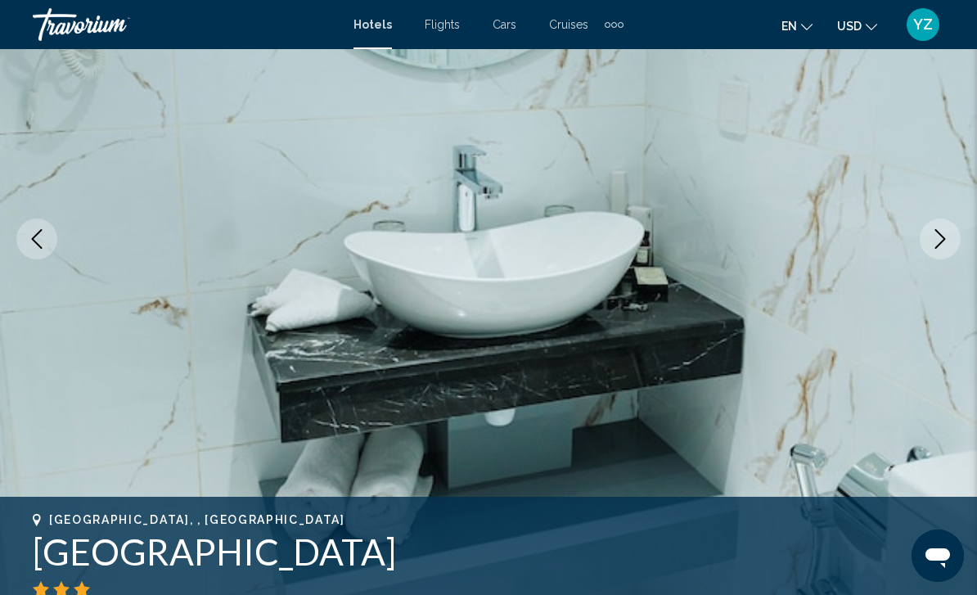
click at [42, 241] on icon "Previous image" at bounding box center [37, 239] width 20 height 20
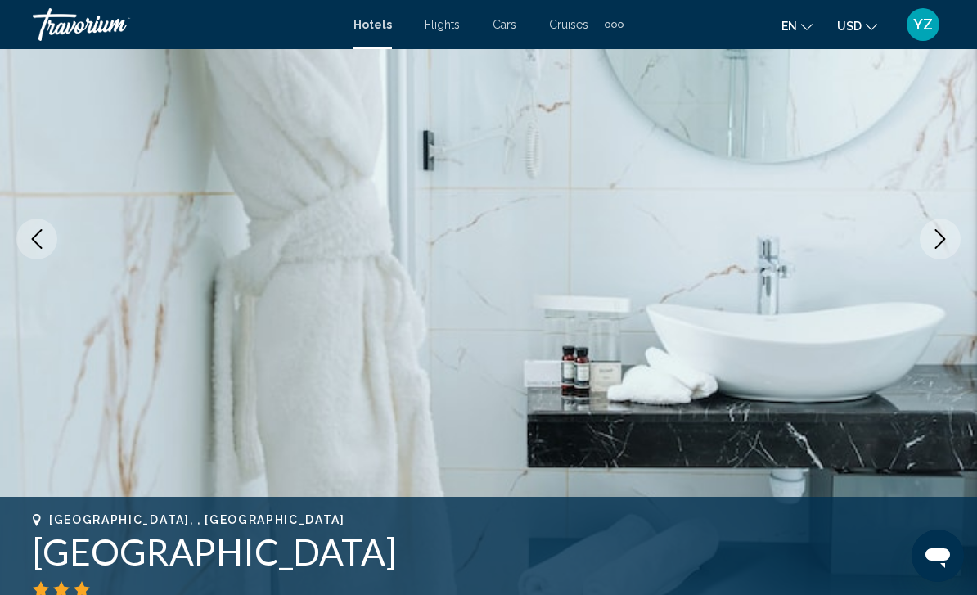
click at [40, 227] on button "Previous image" at bounding box center [36, 238] width 41 height 41
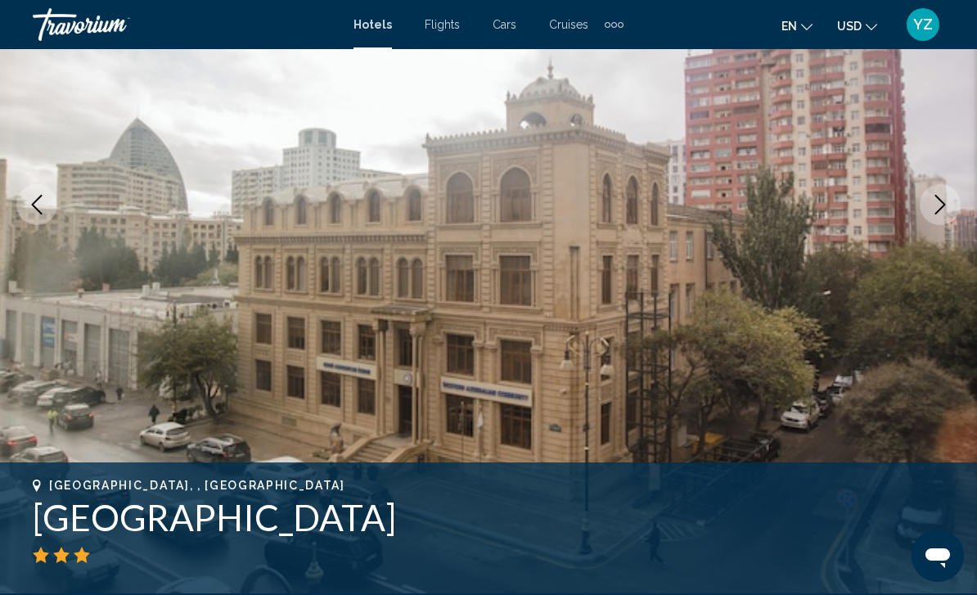
scroll to position [234, 0]
click at [38, 205] on icon "Previous image" at bounding box center [37, 204] width 20 height 20
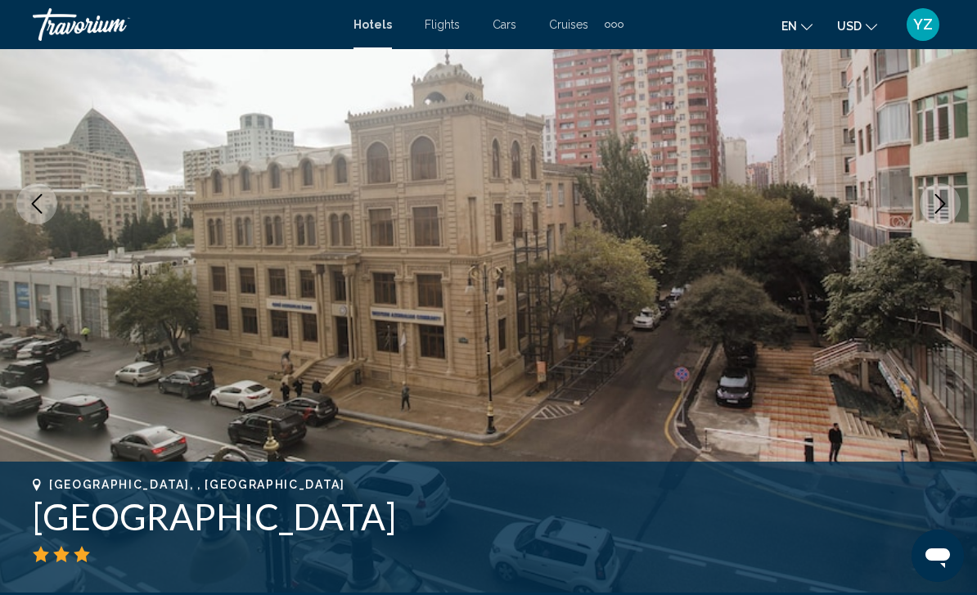
click at [35, 204] on icon "Previous image" at bounding box center [37, 204] width 20 height 20
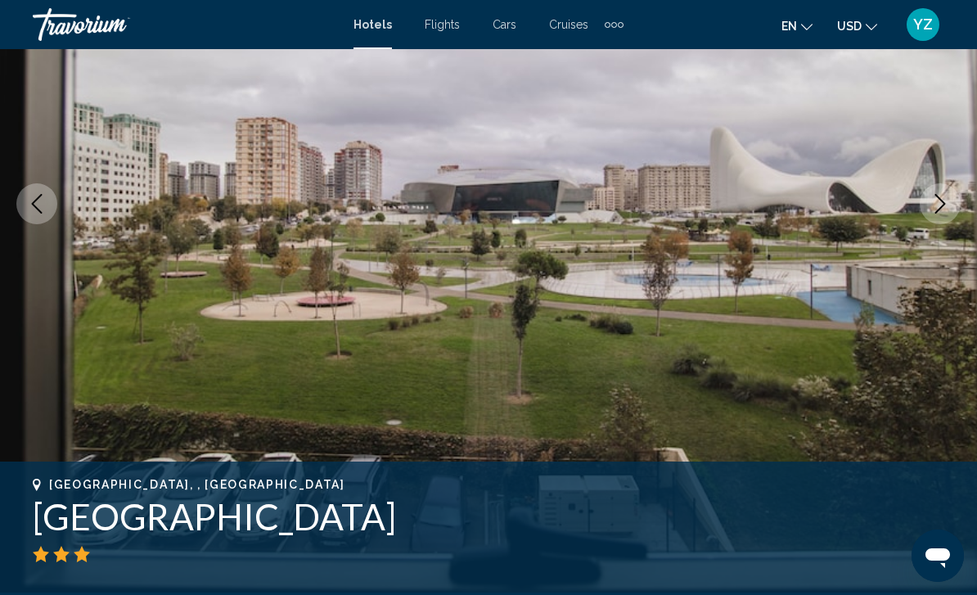
click at [44, 209] on icon "Previous image" at bounding box center [37, 204] width 20 height 20
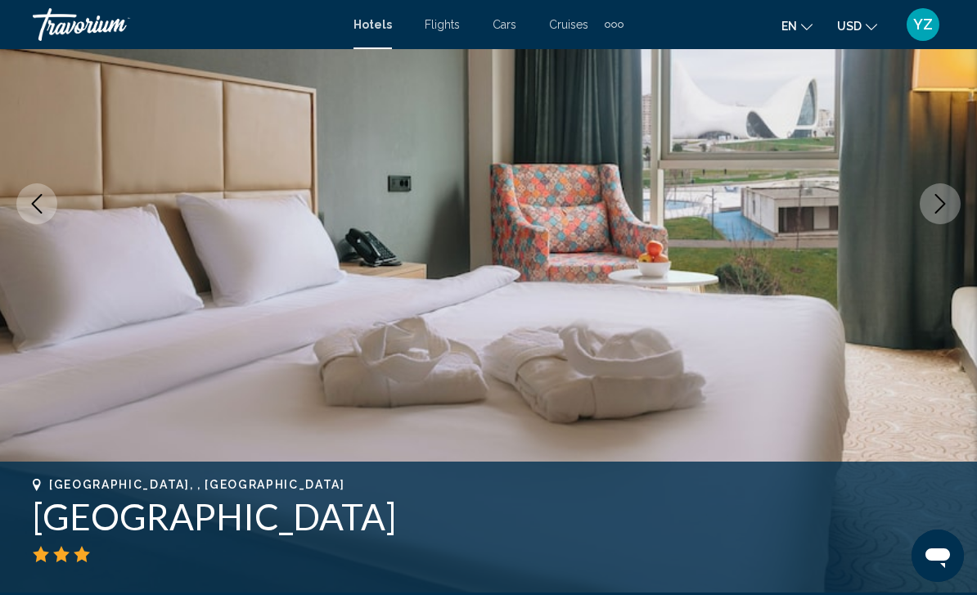
click at [36, 197] on icon "Previous image" at bounding box center [37, 204] width 20 height 20
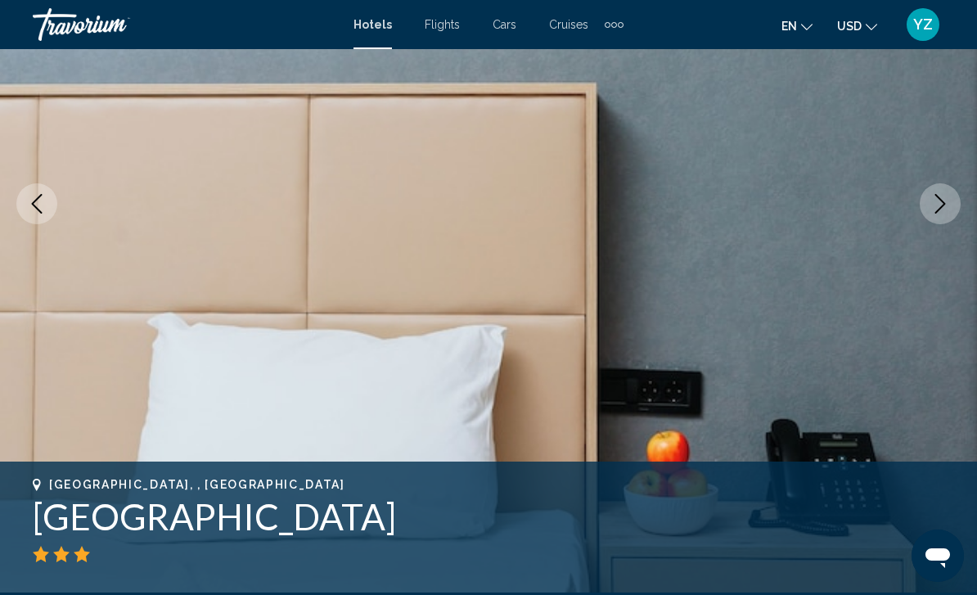
click at [29, 194] on icon "Previous image" at bounding box center [37, 204] width 20 height 20
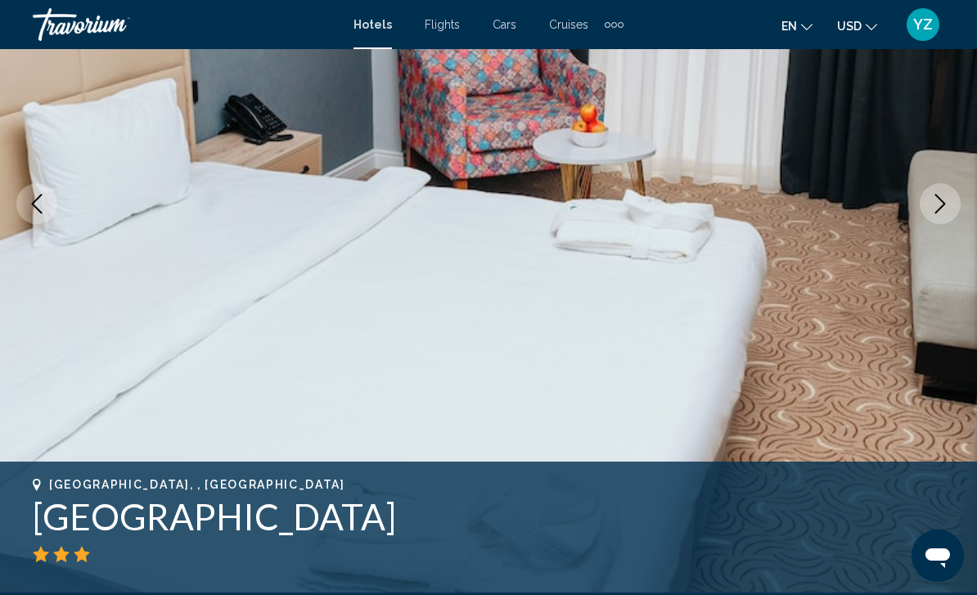
click at [43, 205] on icon "Previous image" at bounding box center [37, 204] width 20 height 20
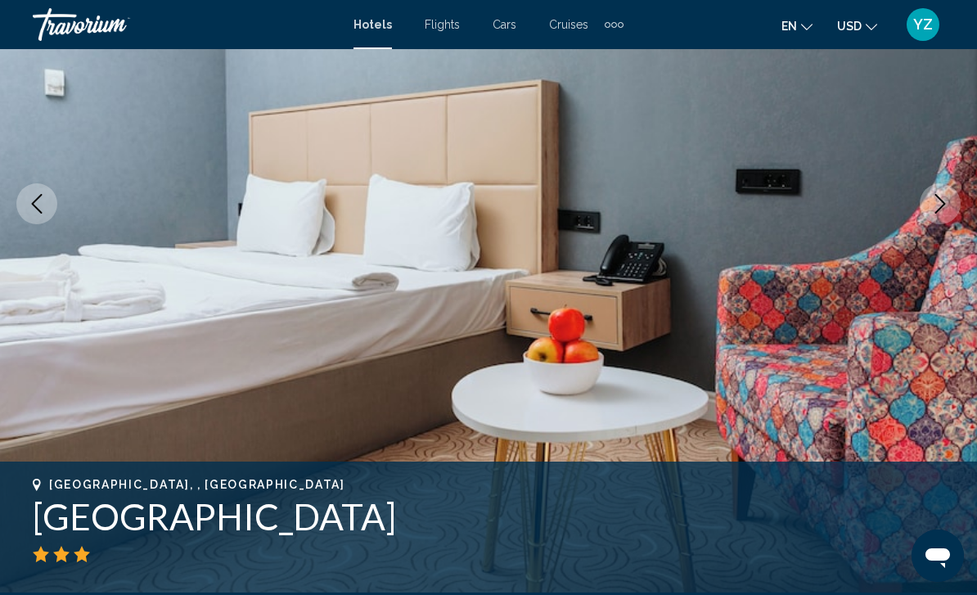
click at [29, 204] on icon "Previous image" at bounding box center [37, 204] width 20 height 20
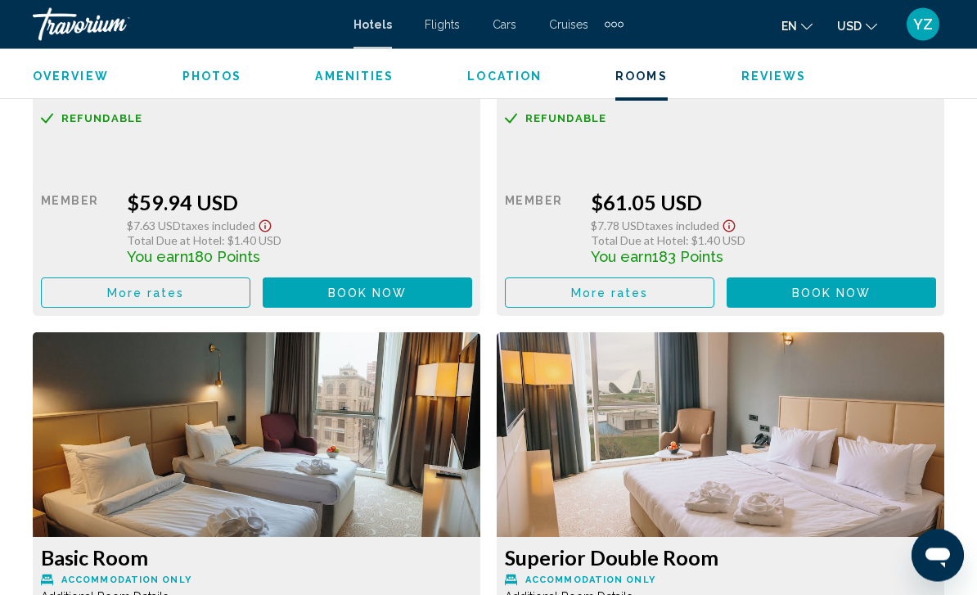
scroll to position [2795, 0]
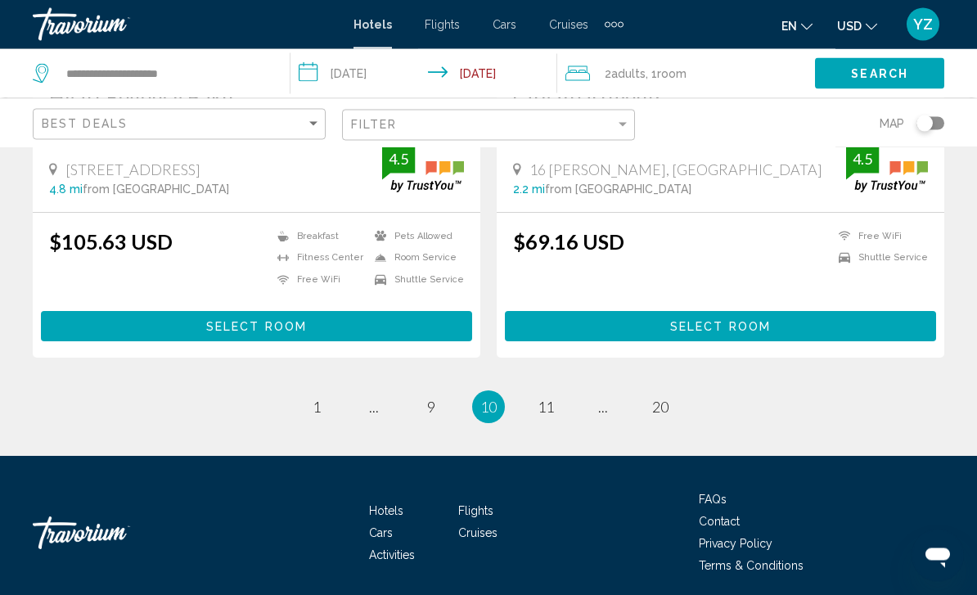
scroll to position [3305, 0]
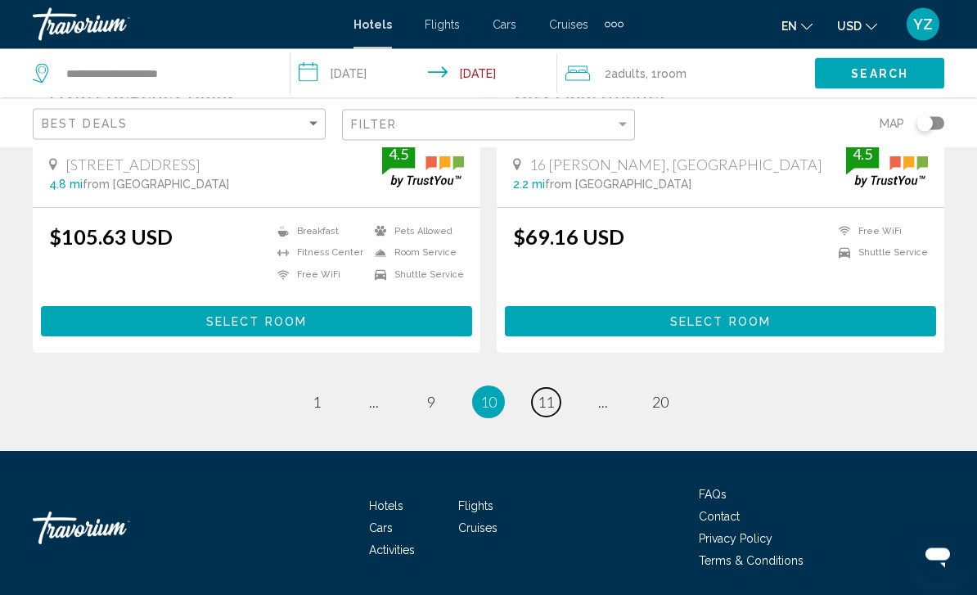
click at [552, 401] on span "11" at bounding box center [545, 402] width 16 height 18
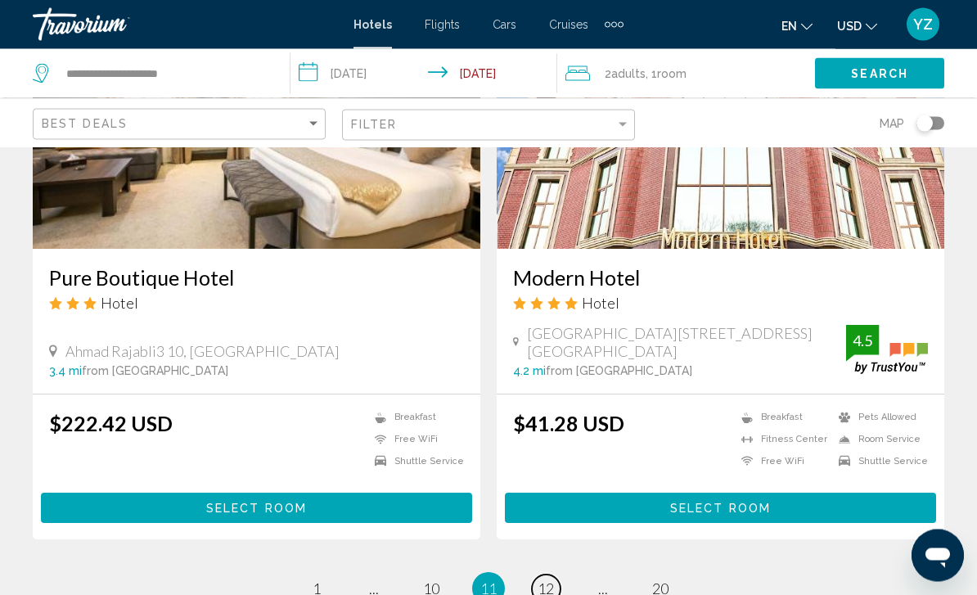
scroll to position [3272, 0]
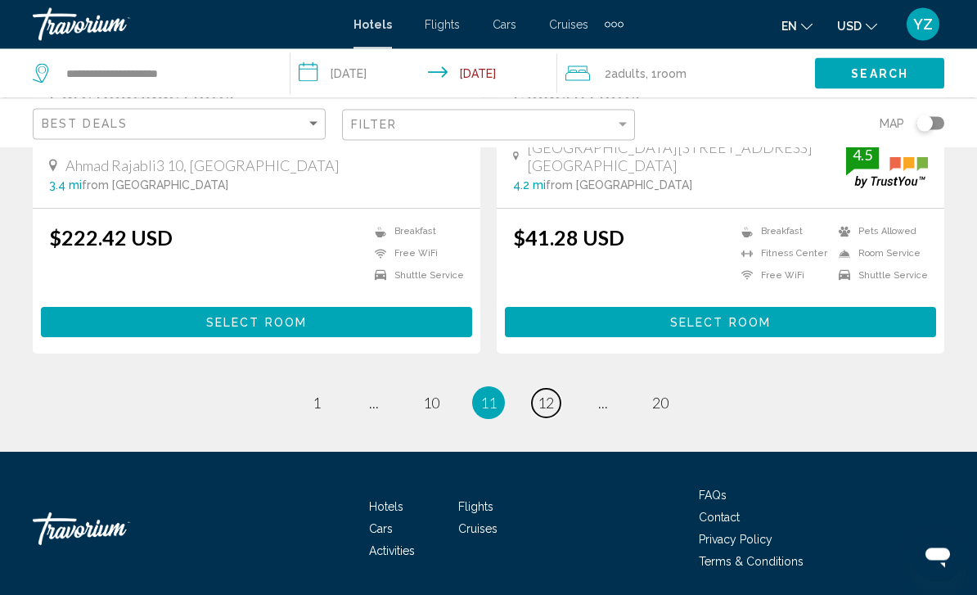
click at [560, 402] on link "page 12" at bounding box center [546, 403] width 29 height 29
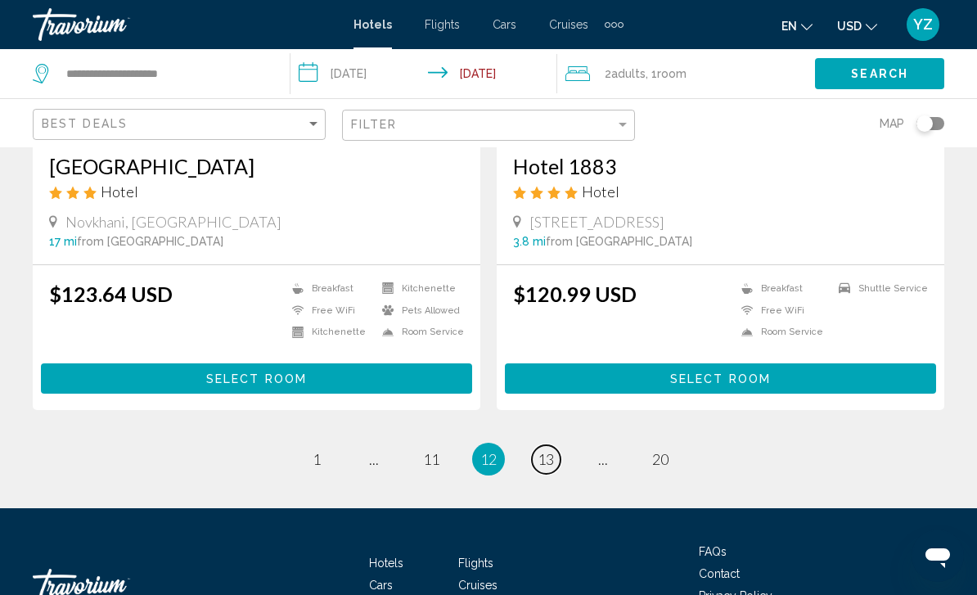
scroll to position [3289, 0]
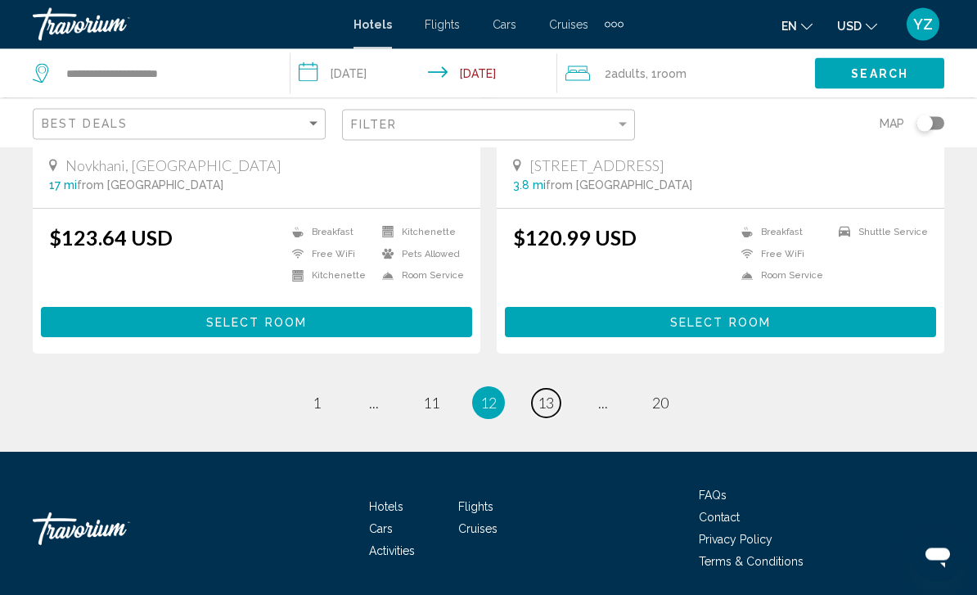
click at [543, 405] on span "13" at bounding box center [545, 403] width 16 height 18
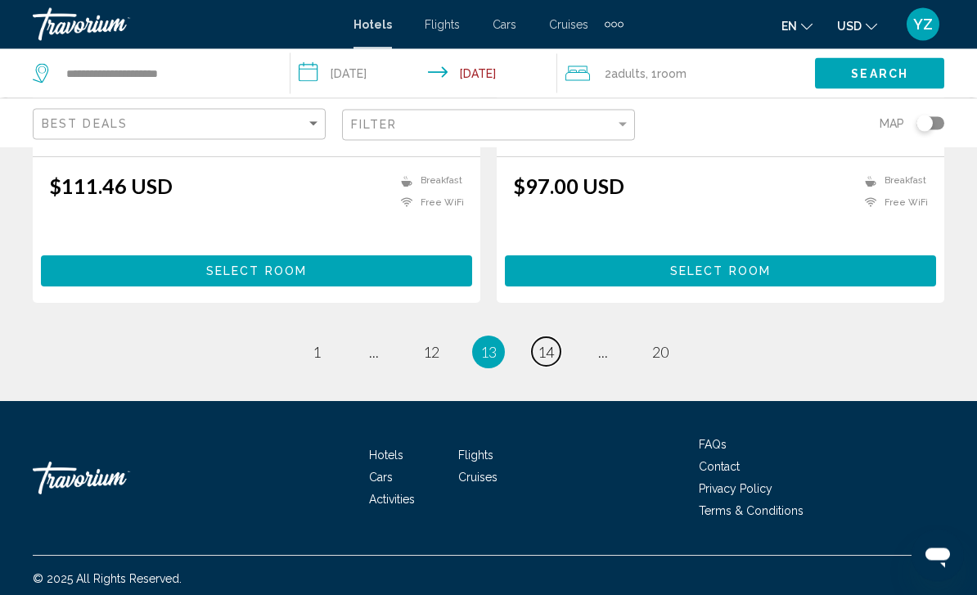
scroll to position [3239, 0]
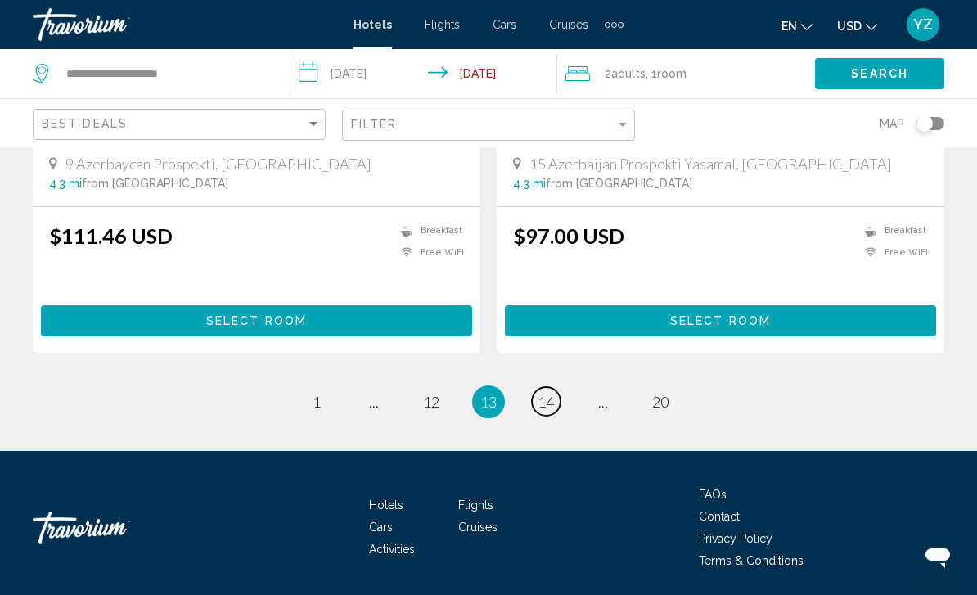
click at [556, 403] on link "page 14" at bounding box center [546, 401] width 29 height 29
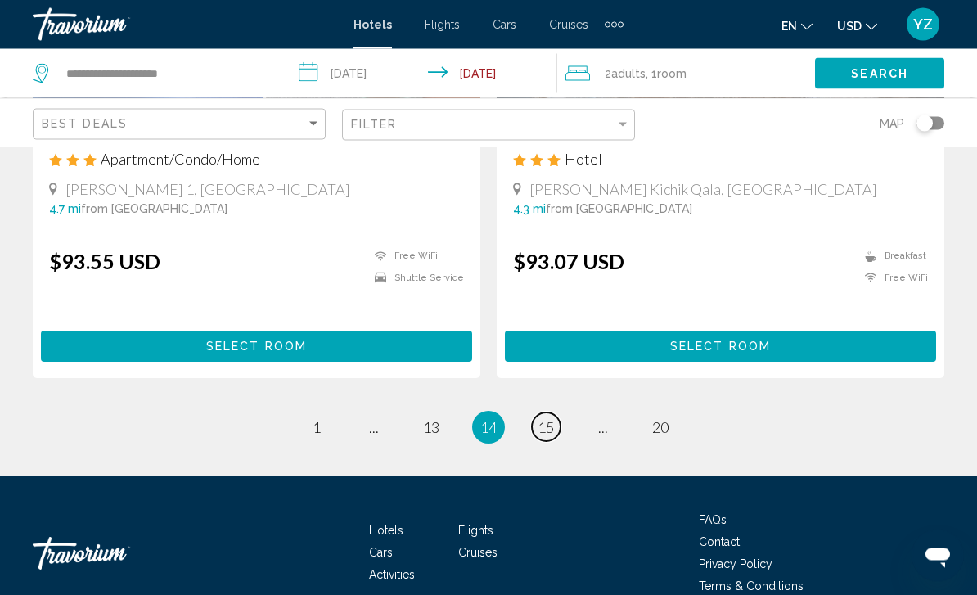
scroll to position [3239, 0]
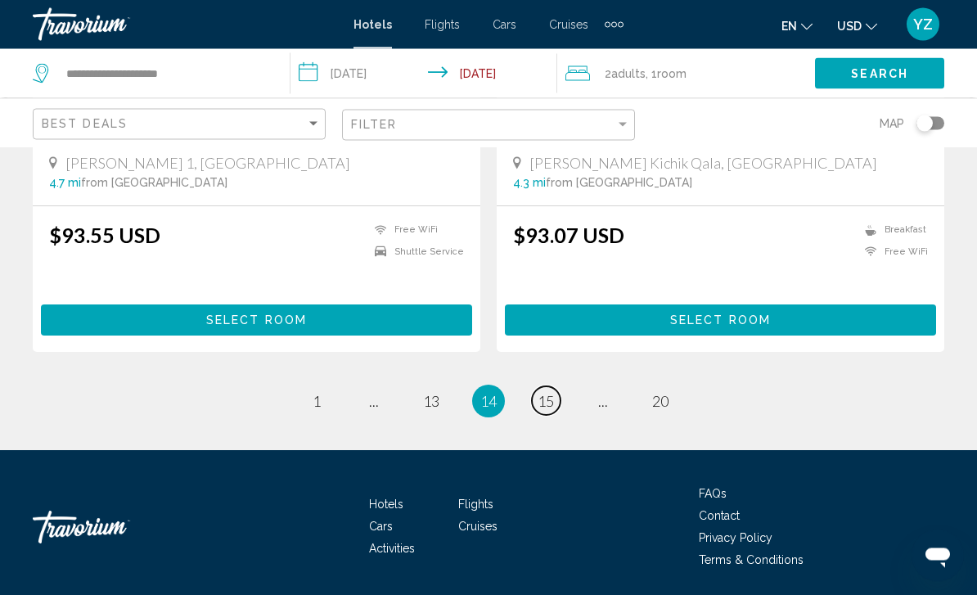
click at [547, 401] on span "15" at bounding box center [545, 402] width 16 height 18
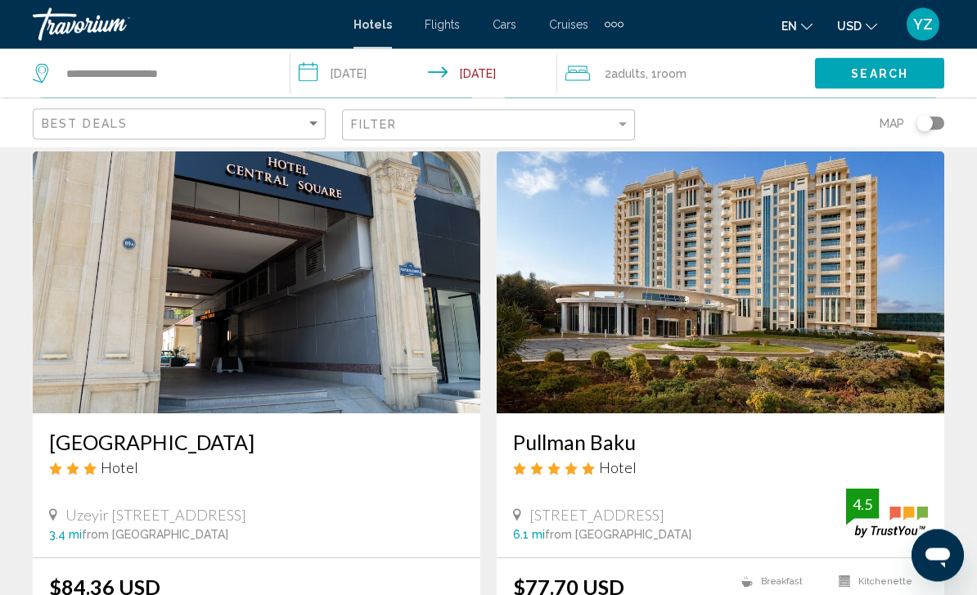
click at [865, 310] on img "Main content" at bounding box center [720, 283] width 447 height 262
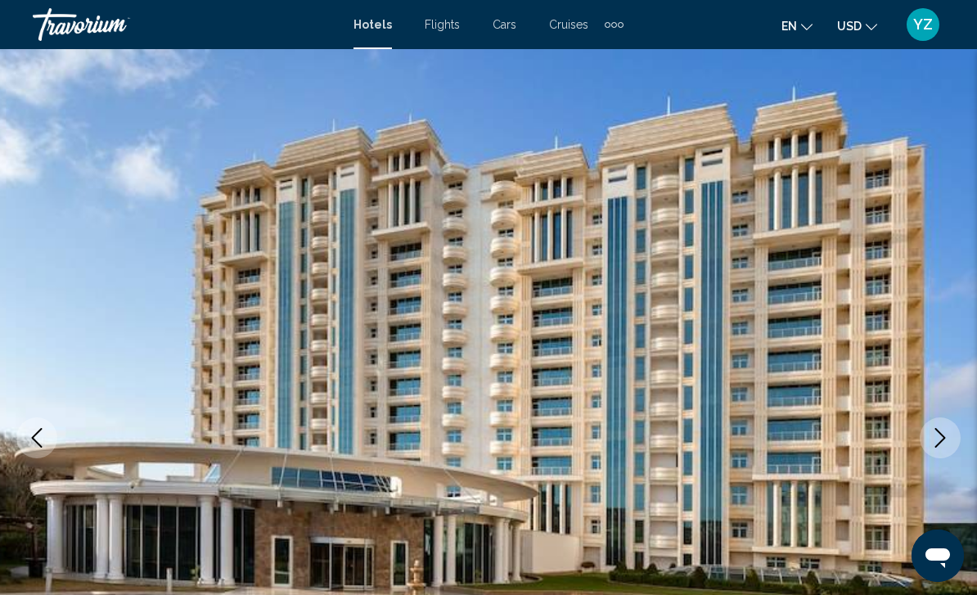
click at [946, 442] on icon "Next image" at bounding box center [940, 438] width 20 height 20
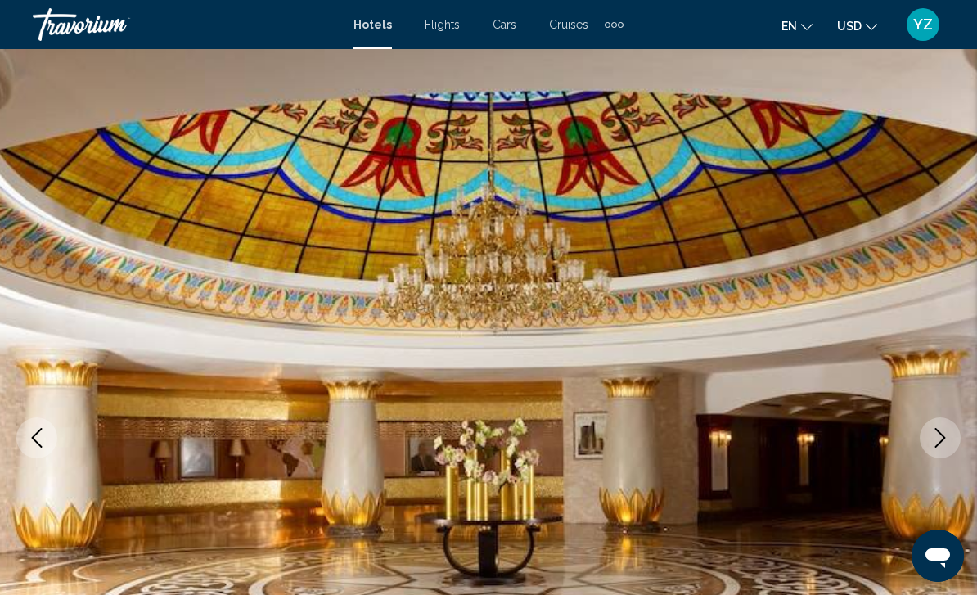
click at [949, 450] on button "Next image" at bounding box center [939, 437] width 41 height 41
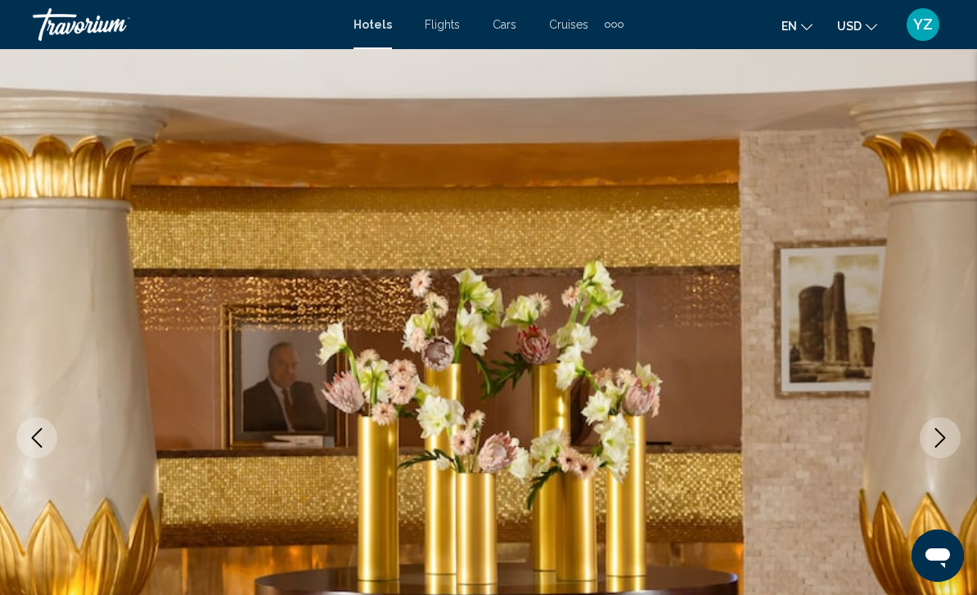
click at [943, 451] on button "Next image" at bounding box center [939, 437] width 41 height 41
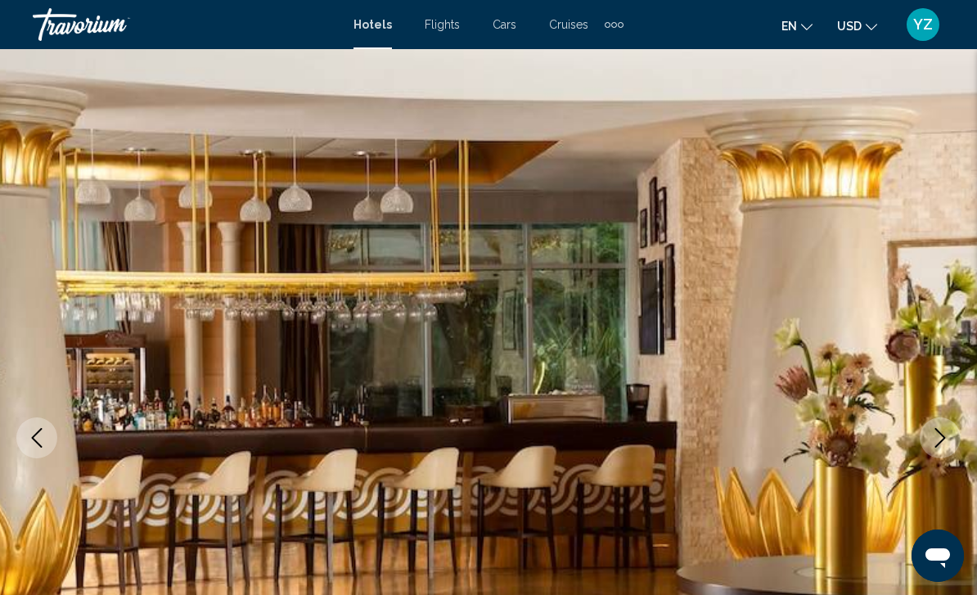
click at [946, 446] on icon "Next image" at bounding box center [940, 438] width 20 height 20
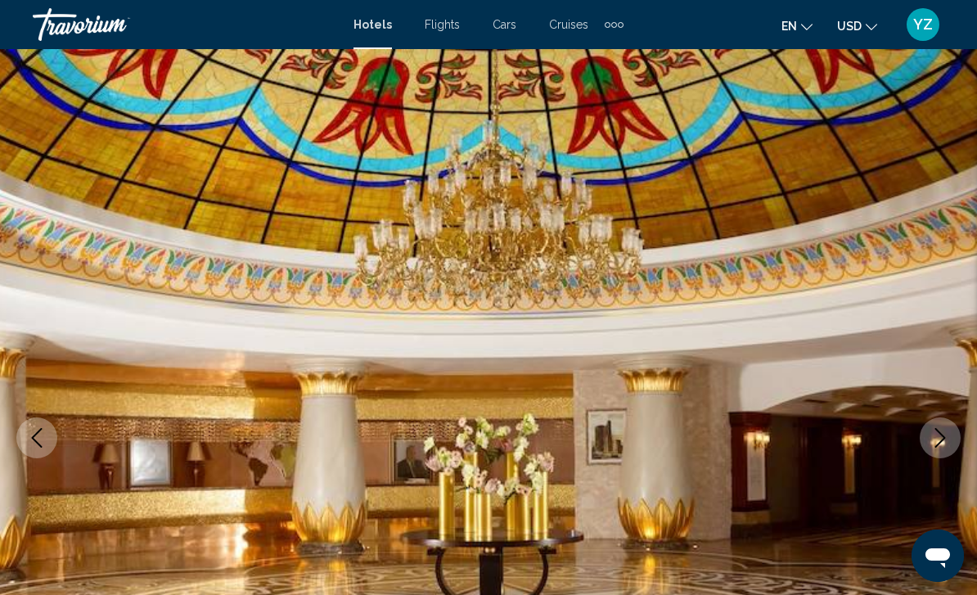
click at [941, 458] on img "Main content" at bounding box center [488, 437] width 977 height 777
click at [940, 450] on button "Next image" at bounding box center [939, 437] width 41 height 41
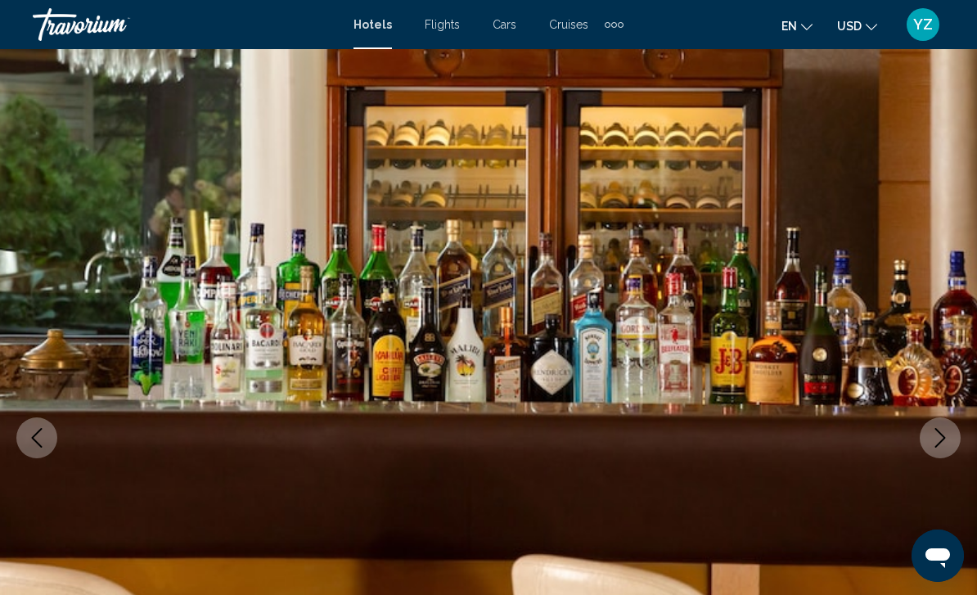
click at [945, 456] on button "Next image" at bounding box center [939, 437] width 41 height 41
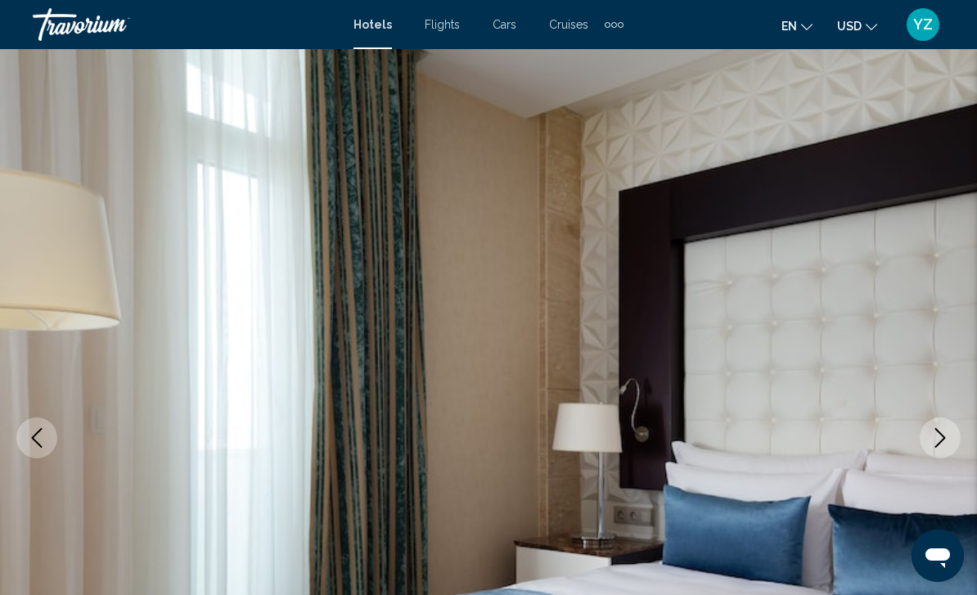
click at [944, 453] on button "Next image" at bounding box center [939, 437] width 41 height 41
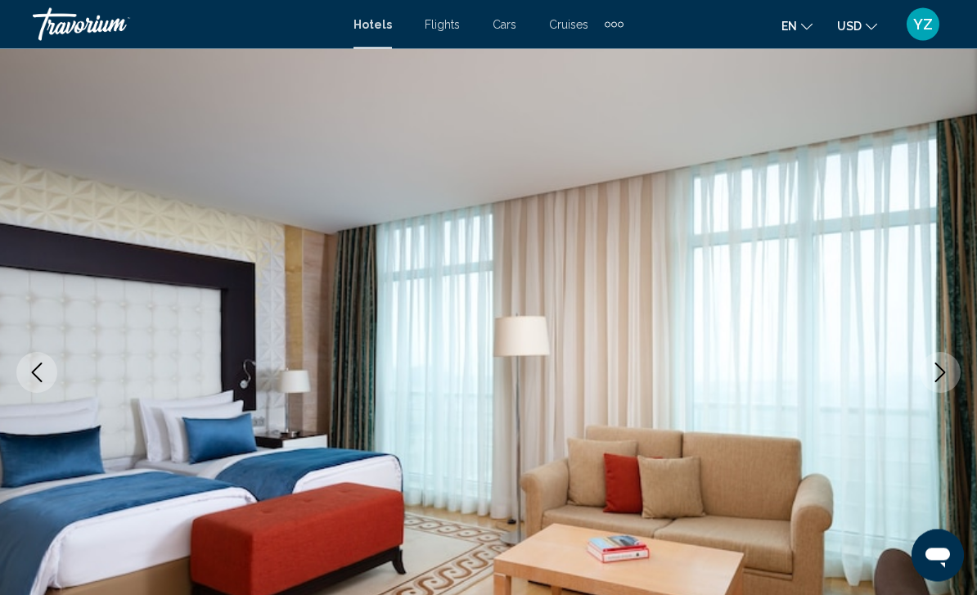
scroll to position [64, 0]
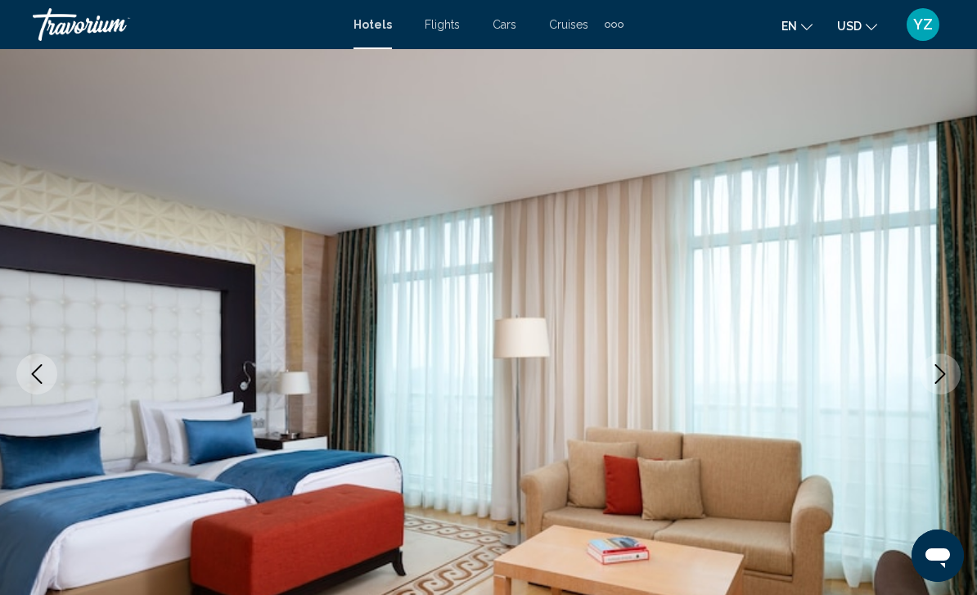
click at [933, 396] on img "Main content" at bounding box center [488, 373] width 977 height 777
click at [942, 404] on img "Main content" at bounding box center [488, 373] width 977 height 777
click at [941, 382] on icon "Next image" at bounding box center [940, 374] width 20 height 20
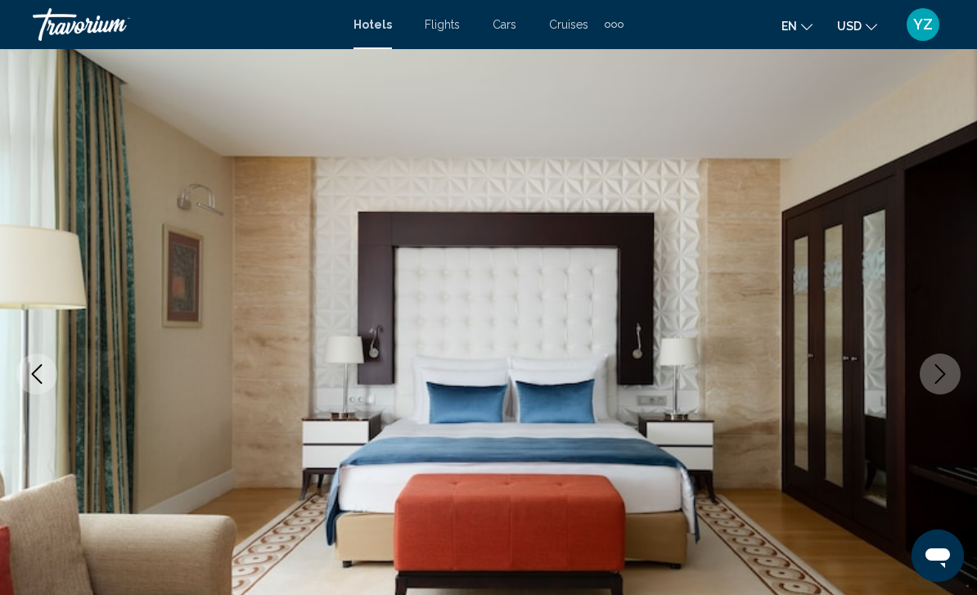
click at [946, 389] on button "Next image" at bounding box center [939, 373] width 41 height 41
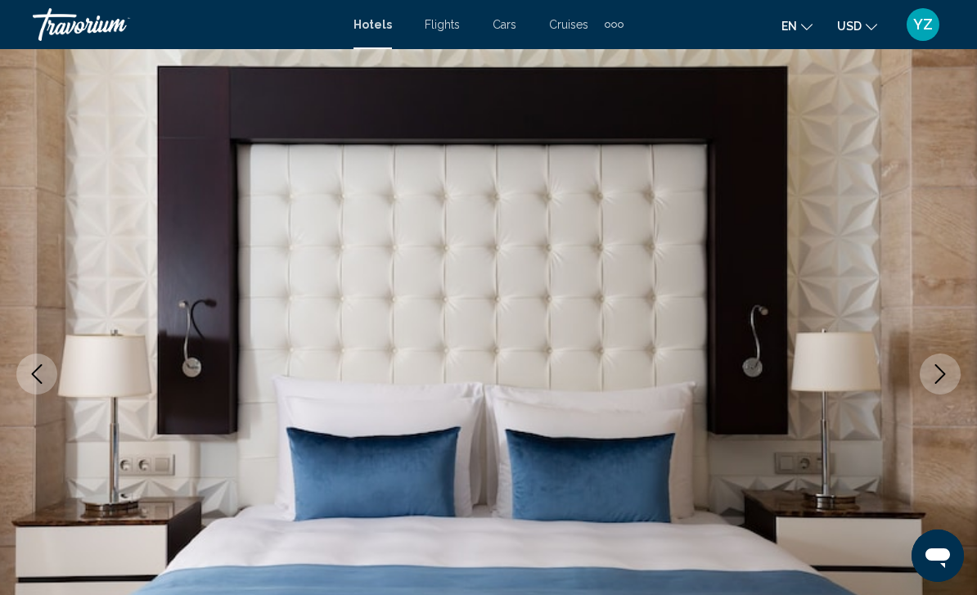
click at [941, 392] on button "Next image" at bounding box center [939, 373] width 41 height 41
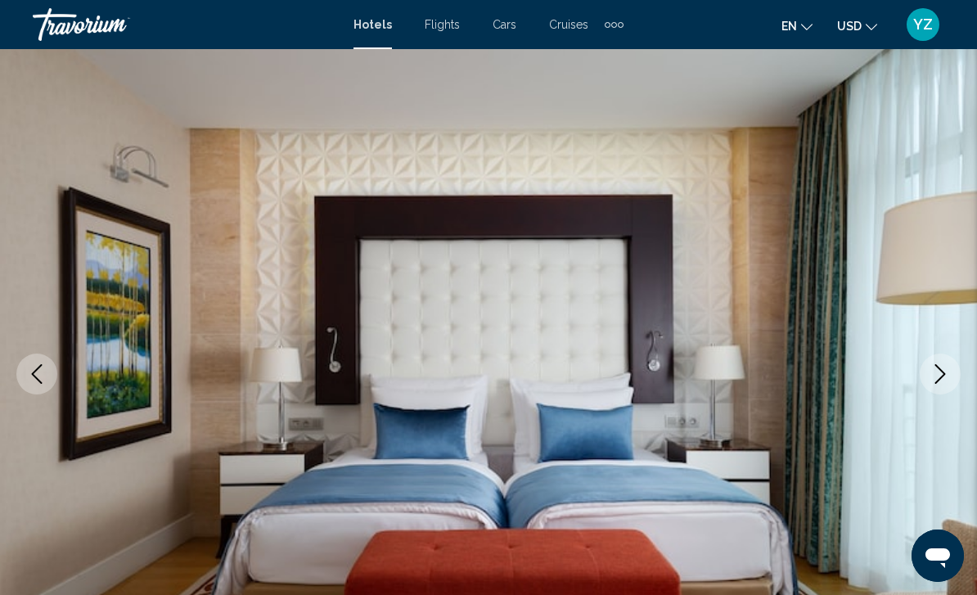
click at [928, 383] on button "Next image" at bounding box center [939, 373] width 41 height 41
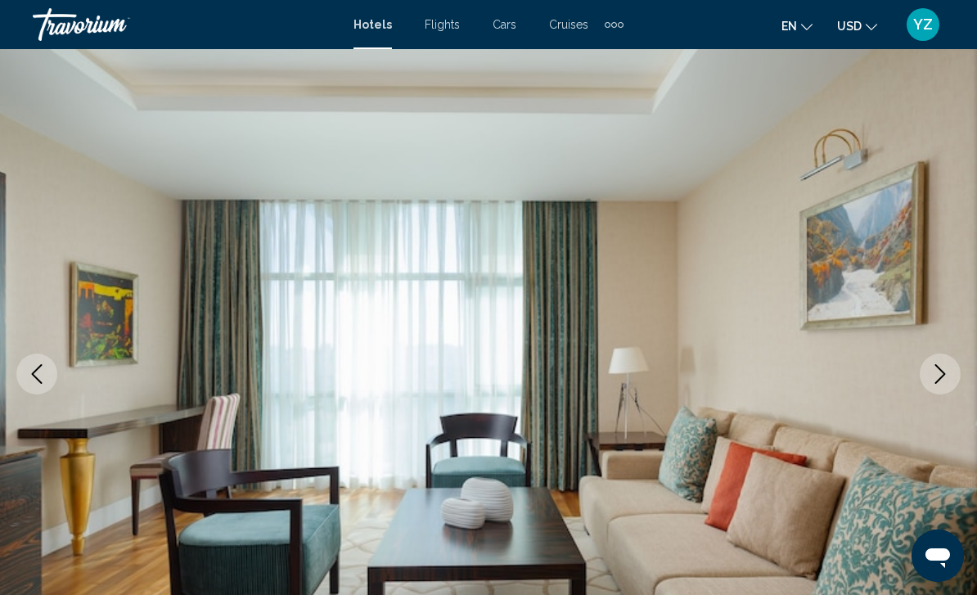
click at [928, 377] on button "Next image" at bounding box center [939, 373] width 41 height 41
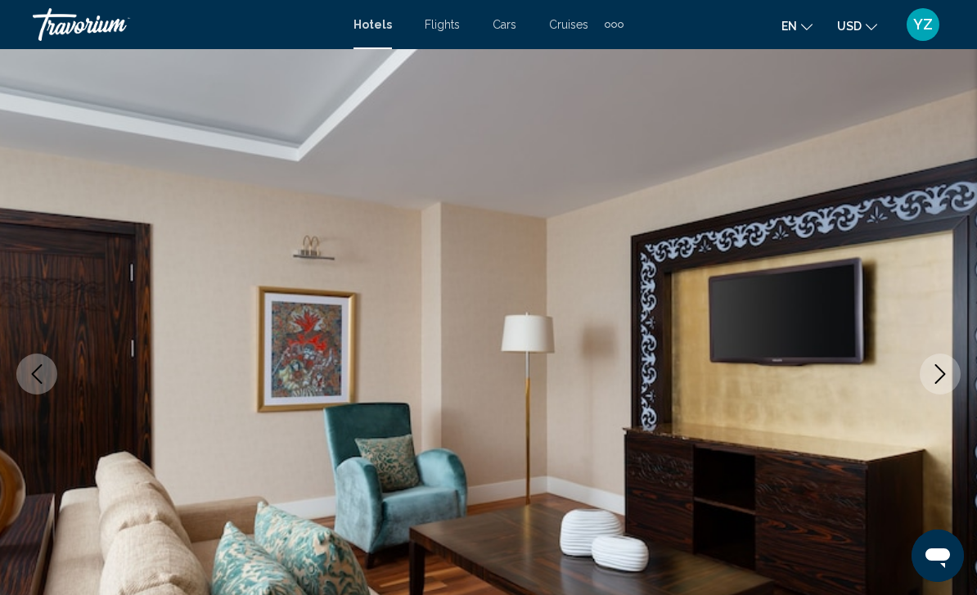
click at [928, 378] on button "Next image" at bounding box center [939, 373] width 41 height 41
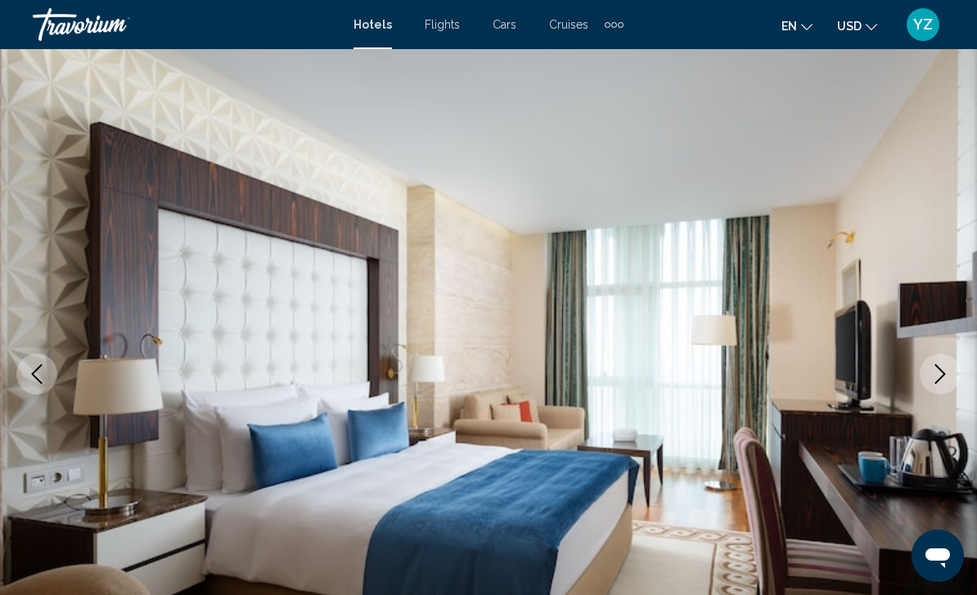
click at [927, 379] on button "Next image" at bounding box center [939, 373] width 41 height 41
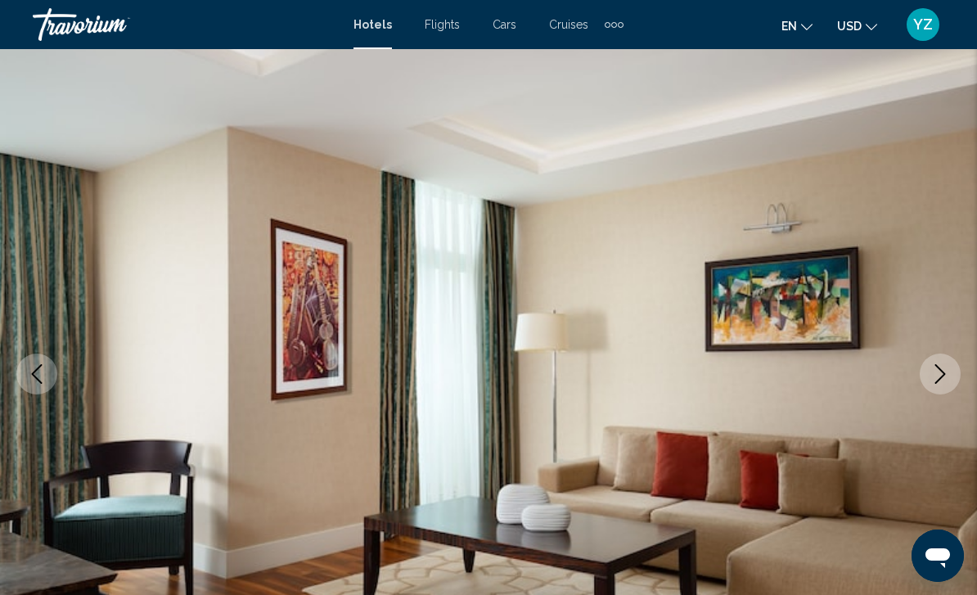
click at [935, 379] on icon "Next image" at bounding box center [940, 374] width 20 height 20
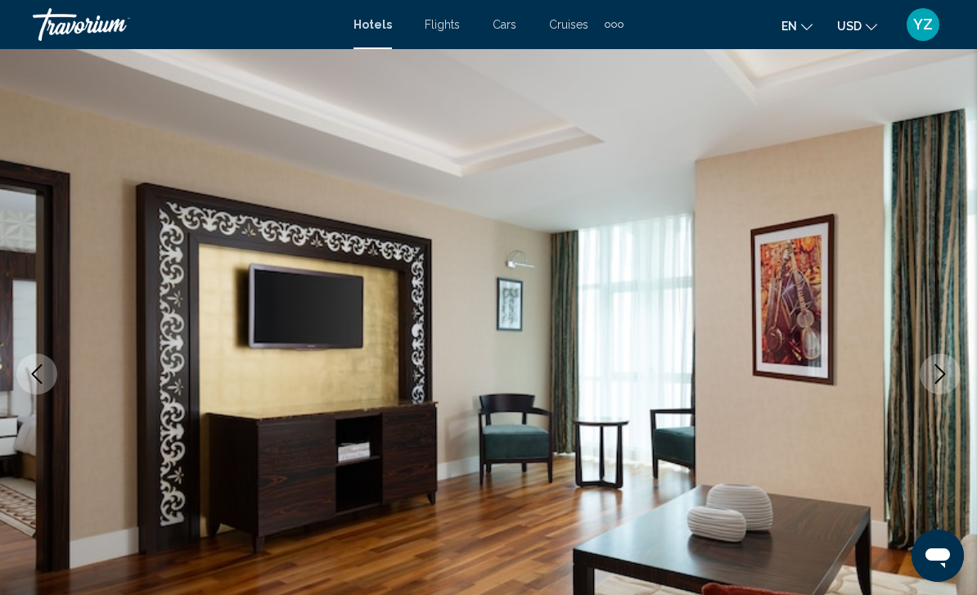
scroll to position [0, 0]
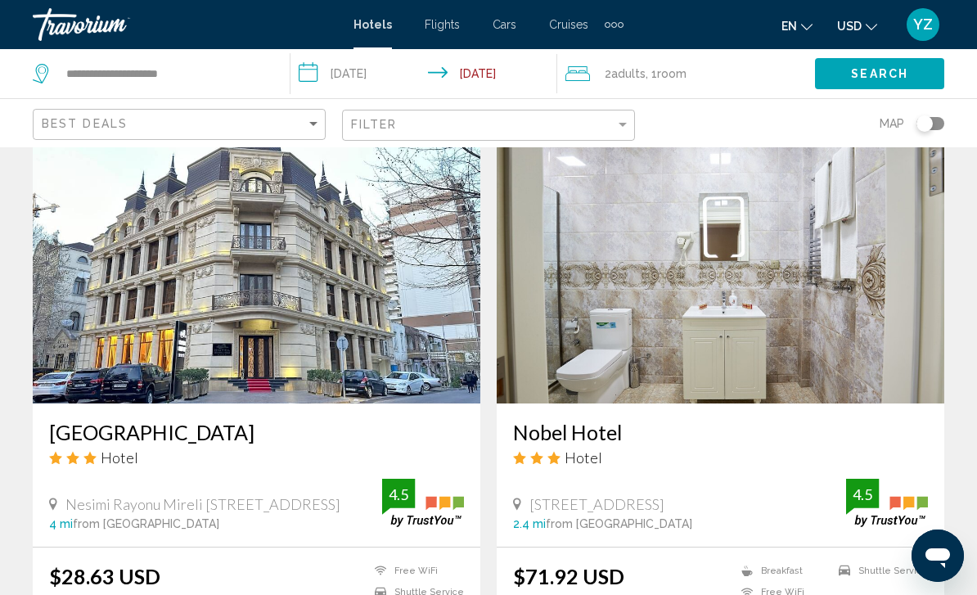
scroll to position [1780, 0]
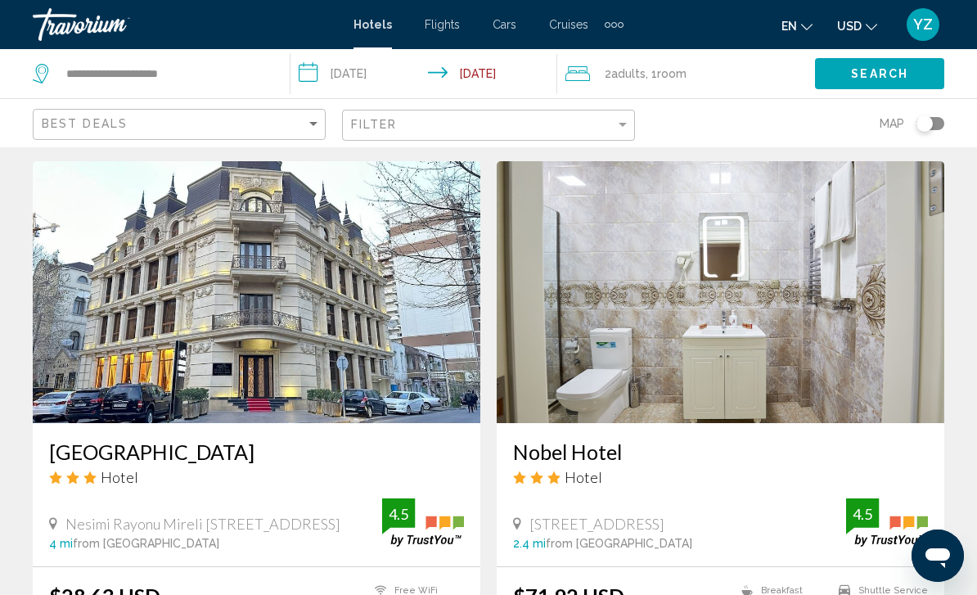
click at [329, 232] on img "Main content" at bounding box center [256, 292] width 447 height 262
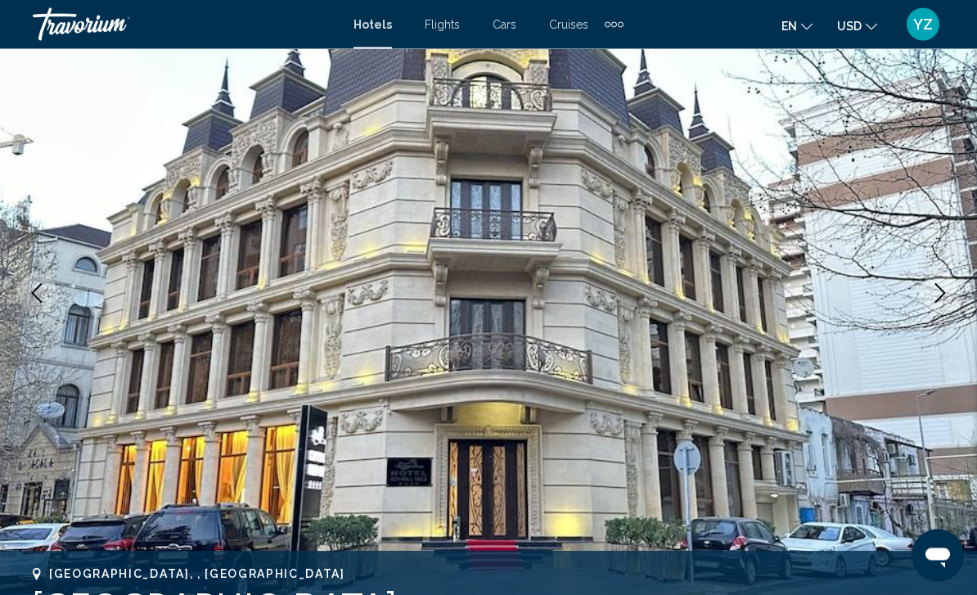
scroll to position [145, 0]
click at [942, 302] on icon "Next image" at bounding box center [940, 293] width 20 height 20
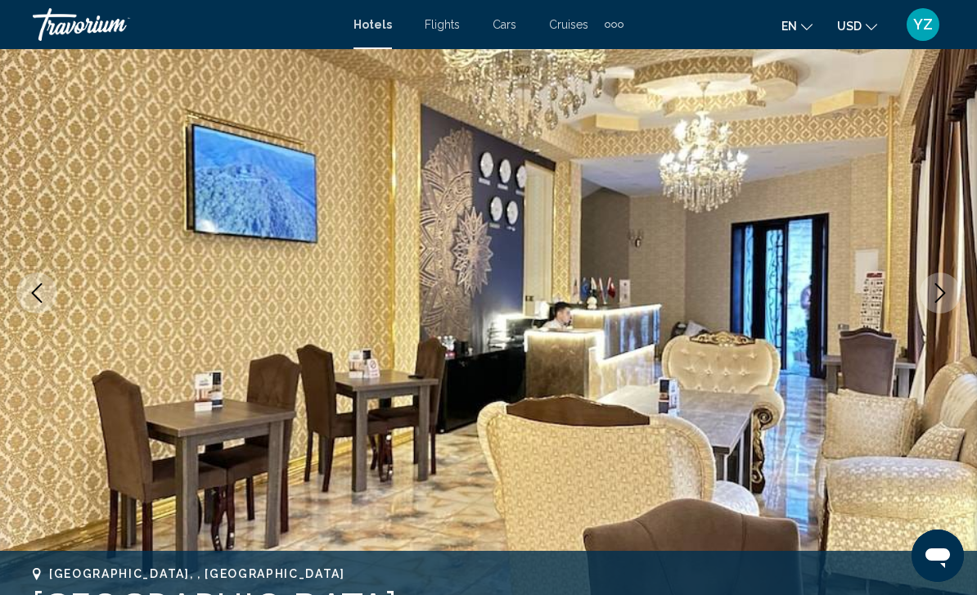
click at [935, 297] on icon "Next image" at bounding box center [940, 293] width 20 height 20
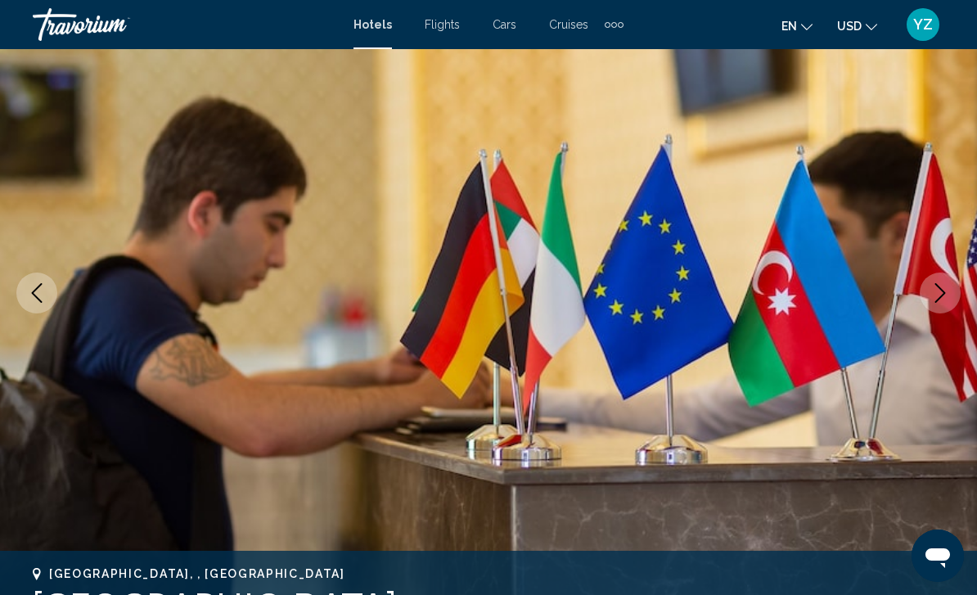
click at [940, 296] on icon "Next image" at bounding box center [940, 293] width 20 height 20
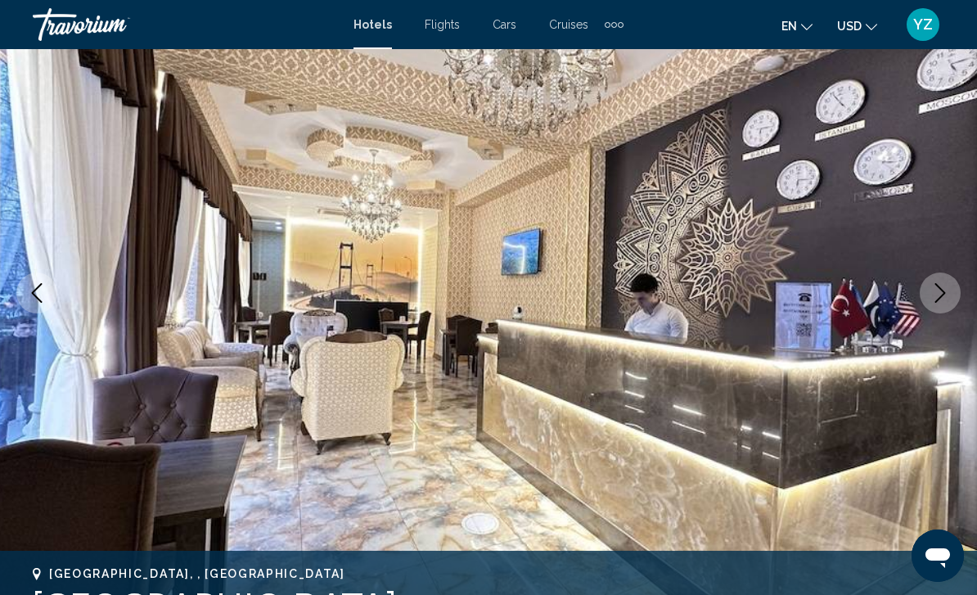
click at [931, 310] on button "Next image" at bounding box center [939, 292] width 41 height 41
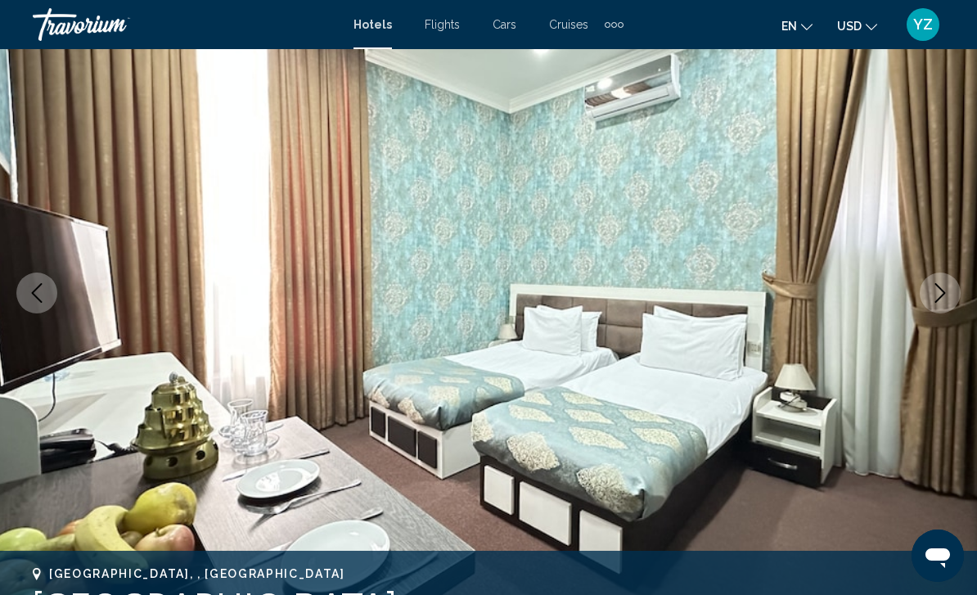
click at [935, 302] on icon "Next image" at bounding box center [940, 293] width 11 height 20
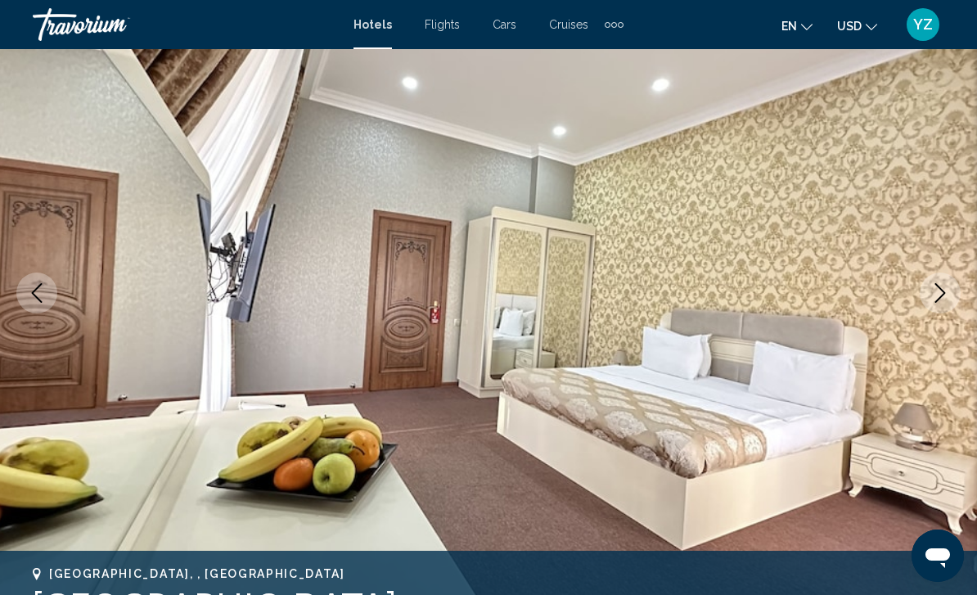
click at [941, 299] on icon "Next image" at bounding box center [940, 293] width 20 height 20
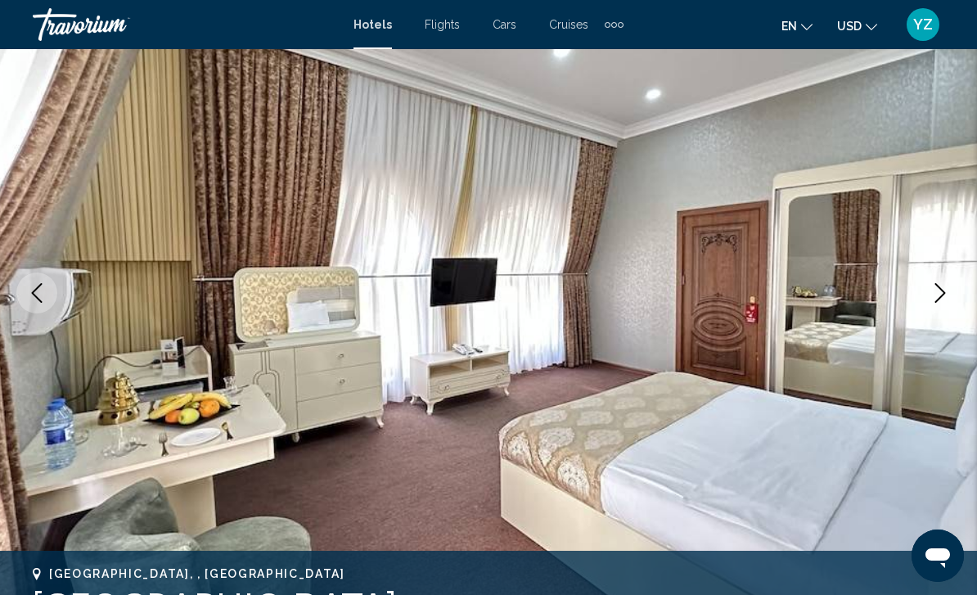
click at [941, 298] on icon "Next image" at bounding box center [940, 293] width 20 height 20
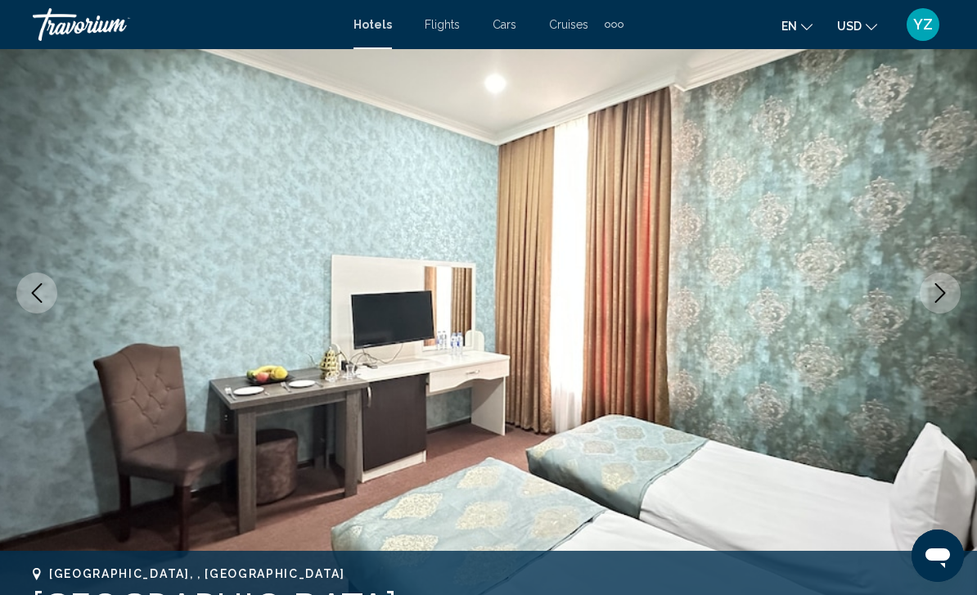
click at [942, 301] on icon "Next image" at bounding box center [940, 293] width 20 height 20
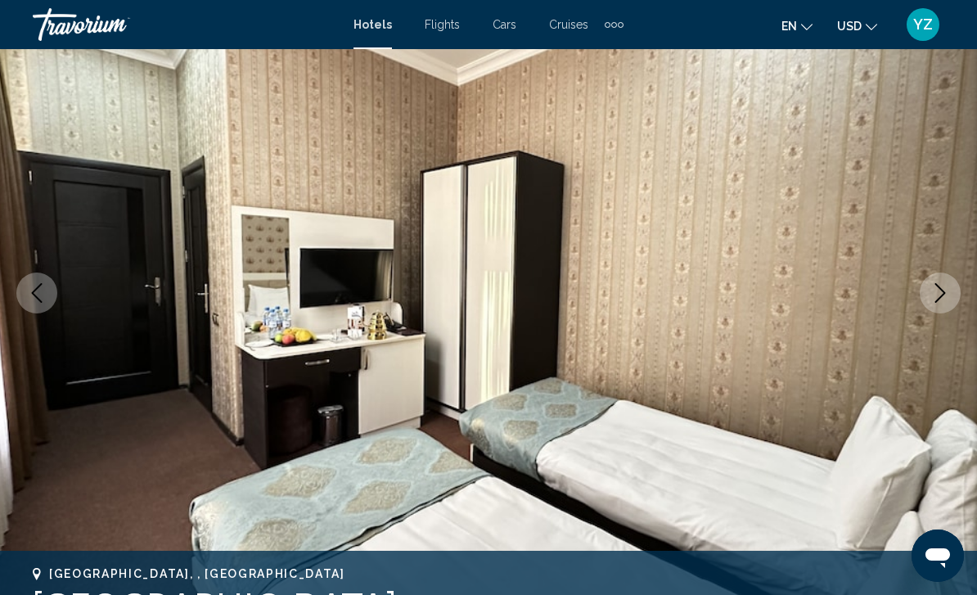
click at [942, 303] on button "Next image" at bounding box center [939, 292] width 41 height 41
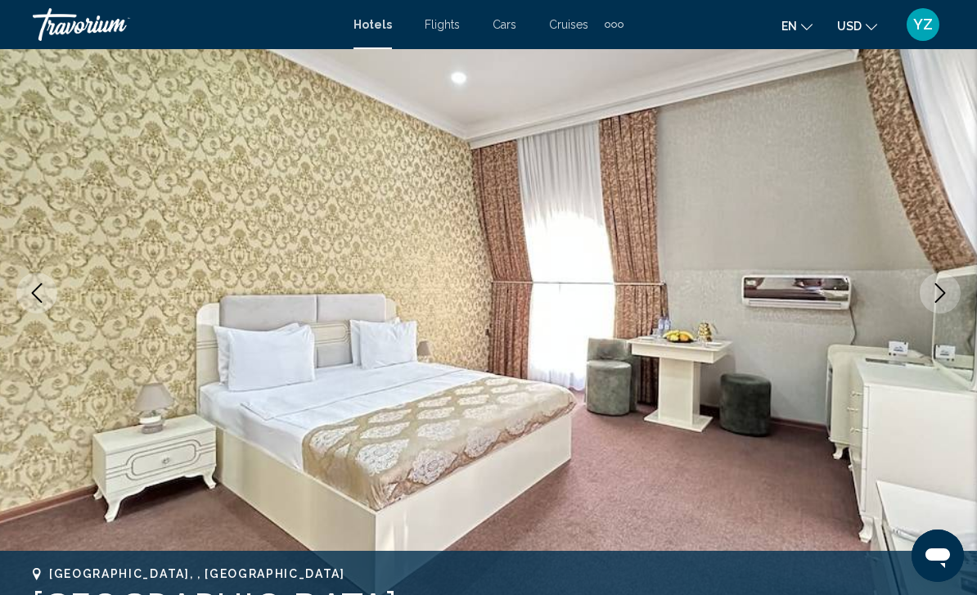
click at [945, 290] on icon "Next image" at bounding box center [940, 293] width 20 height 20
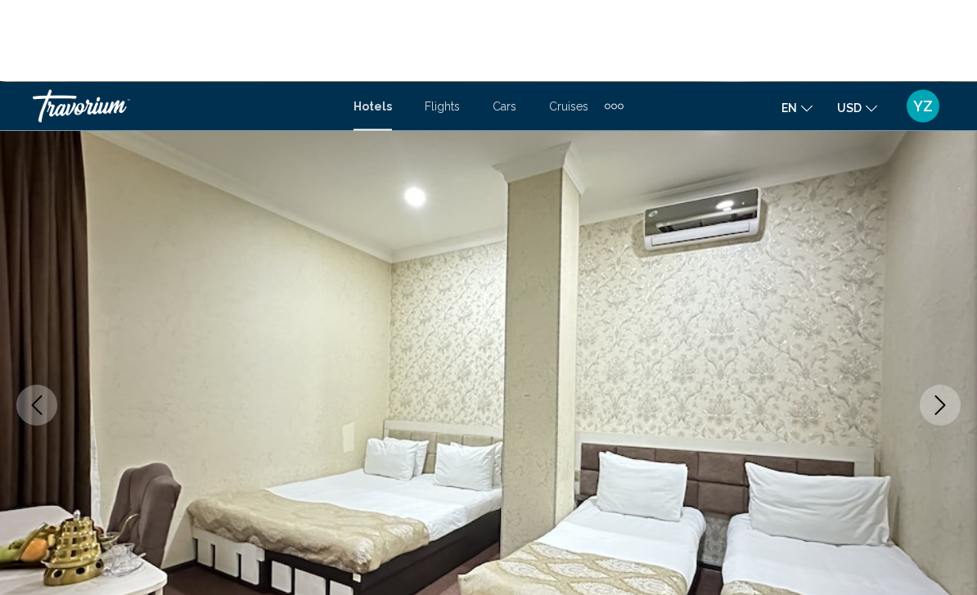
scroll to position [0, 0]
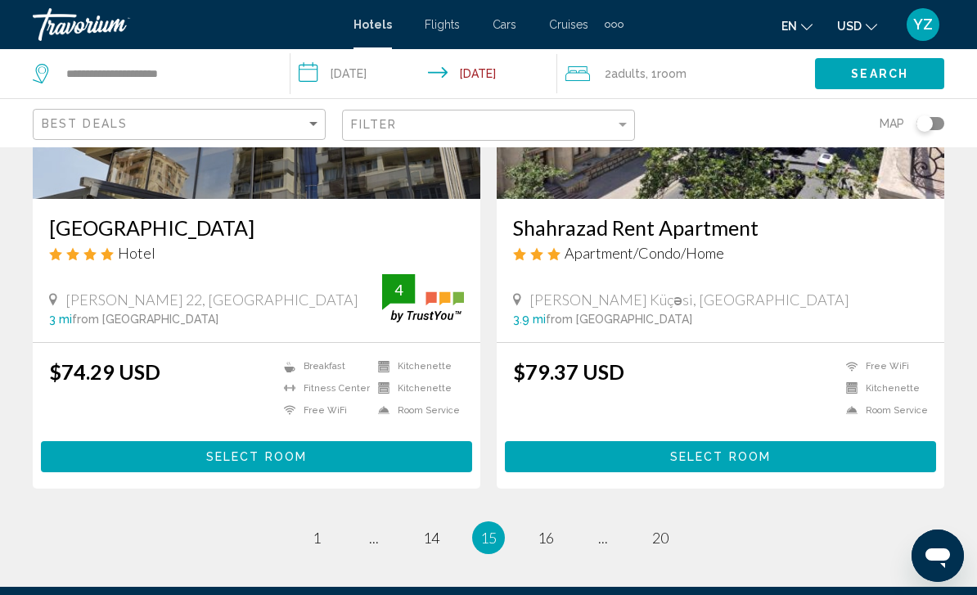
scroll to position [3171, 0]
click at [547, 537] on span "16" at bounding box center [545, 538] width 16 height 18
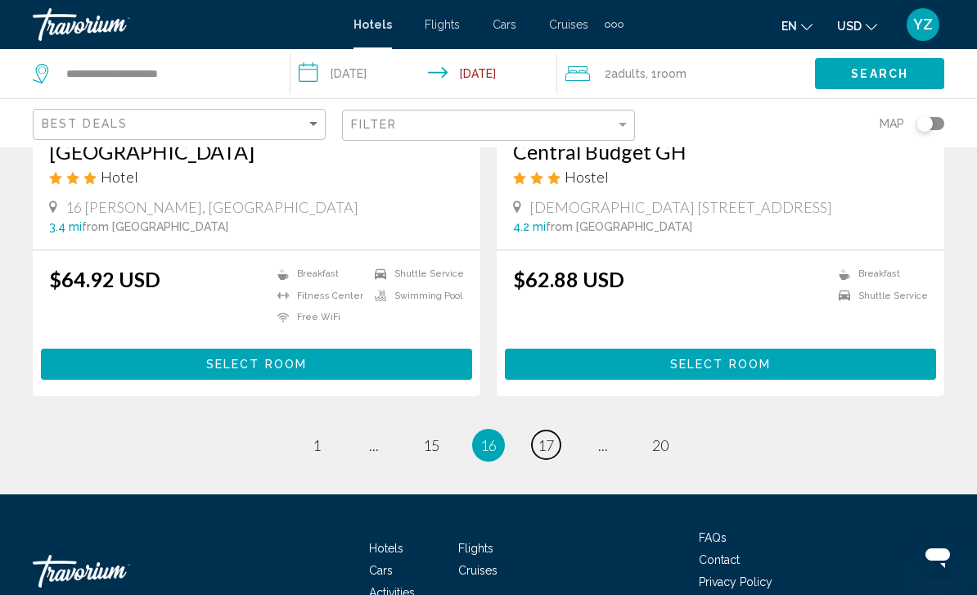
scroll to position [3272, 0]
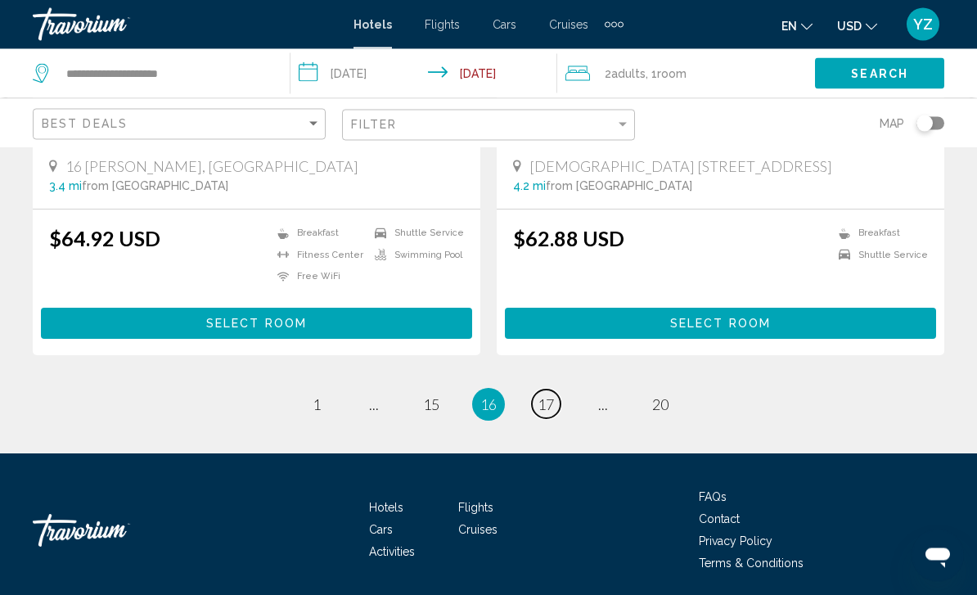
click at [547, 400] on span "17" at bounding box center [545, 405] width 16 height 18
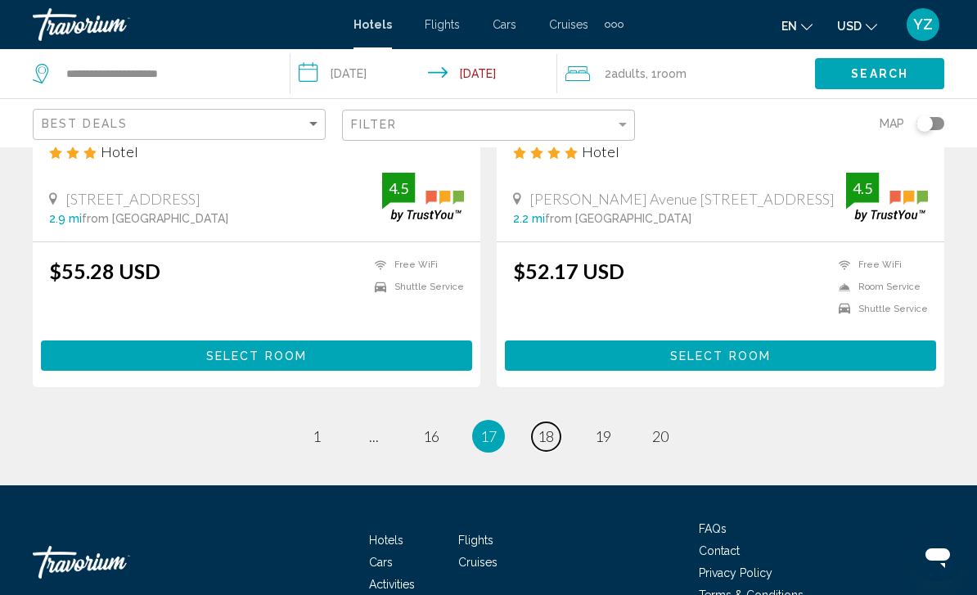
scroll to position [3272, 0]
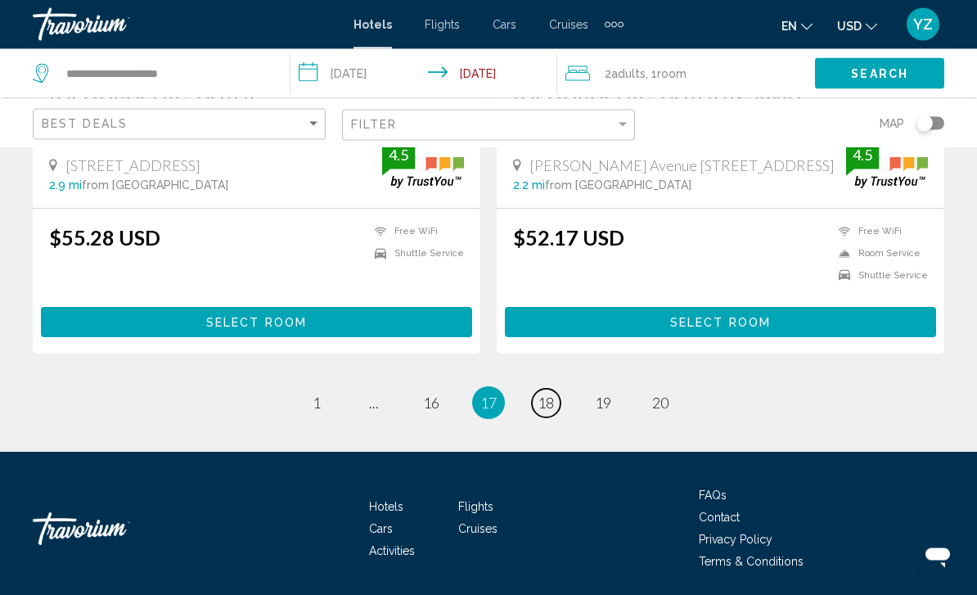
click at [550, 411] on link "page 18" at bounding box center [546, 403] width 29 height 29
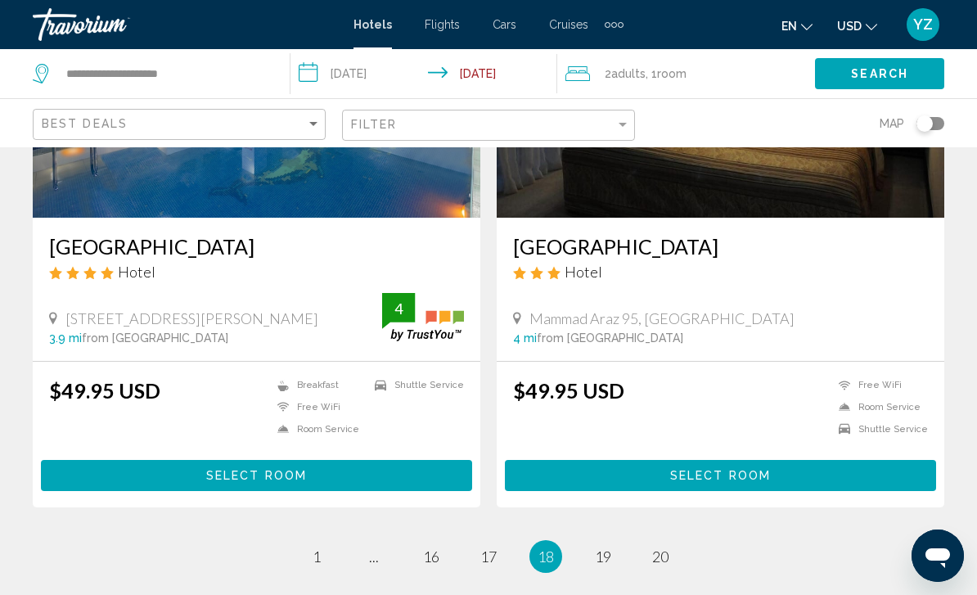
scroll to position [3305, 0]
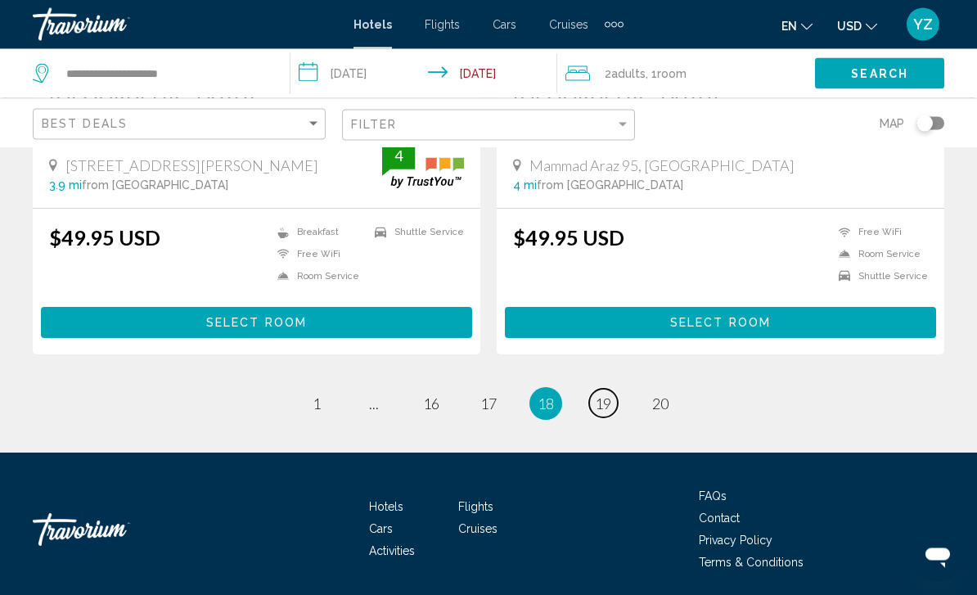
click at [610, 411] on link "page 19" at bounding box center [603, 403] width 29 height 29
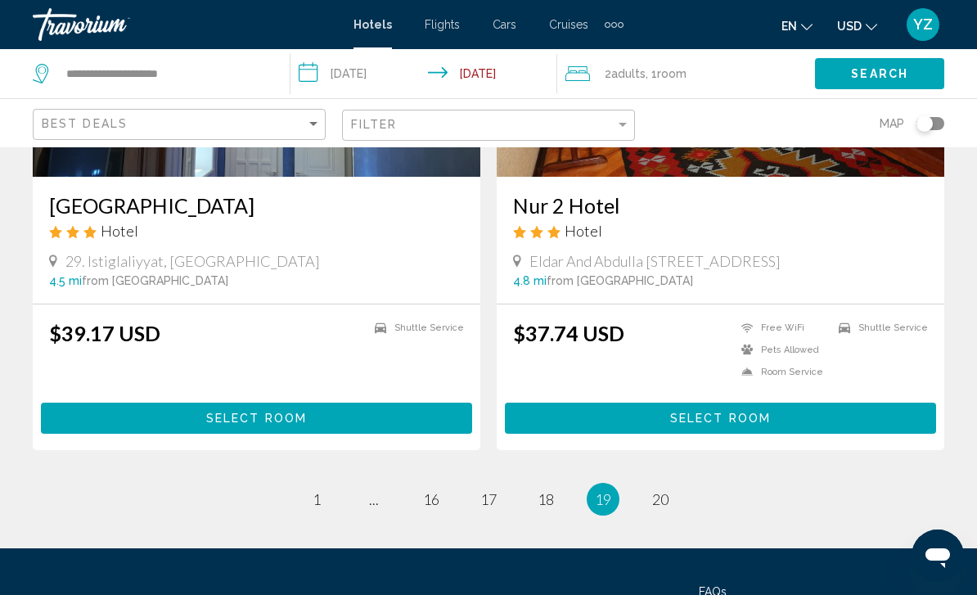
scroll to position [3289, 0]
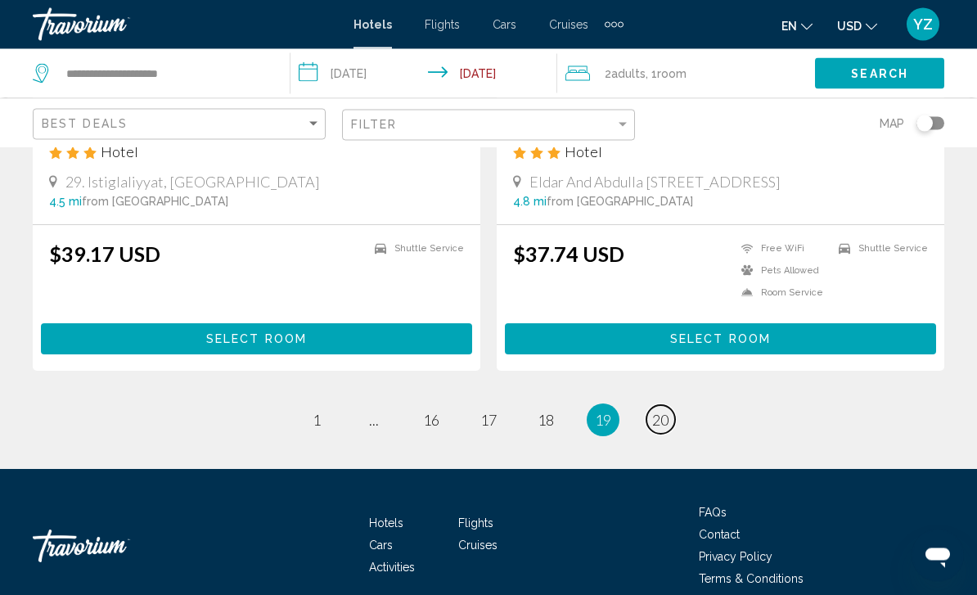
click at [663, 410] on link "page 20" at bounding box center [660, 420] width 29 height 29
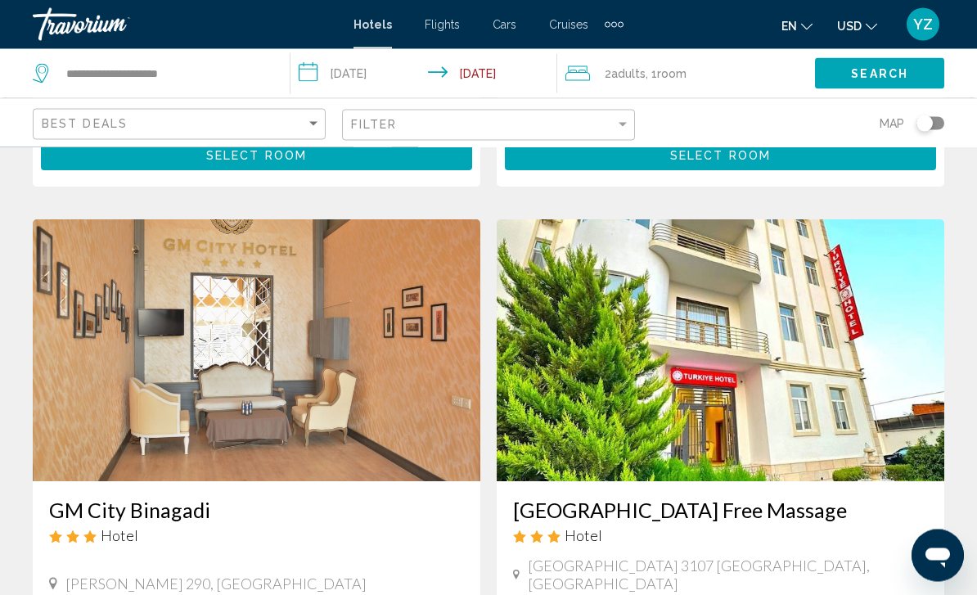
scroll to position [1154, 0]
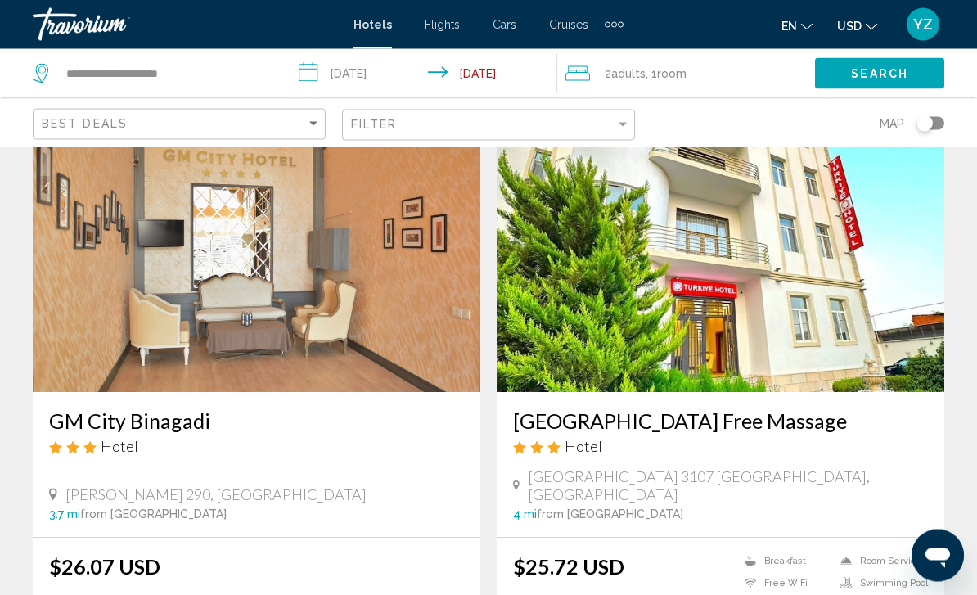
click at [101, 308] on img "Main content" at bounding box center [256, 262] width 447 height 262
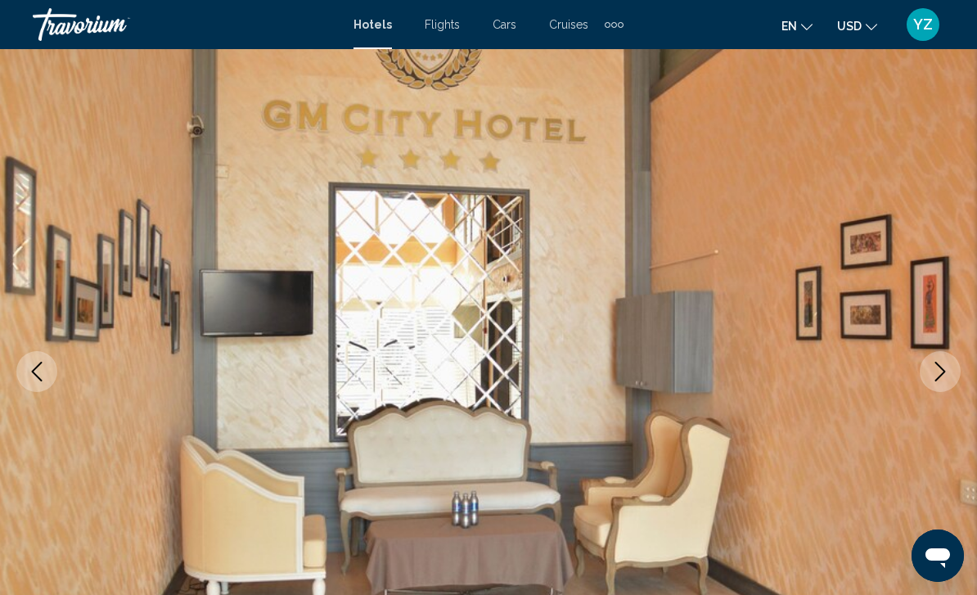
scroll to position [67, 0]
click at [34, 382] on button "Previous image" at bounding box center [36, 370] width 41 height 41
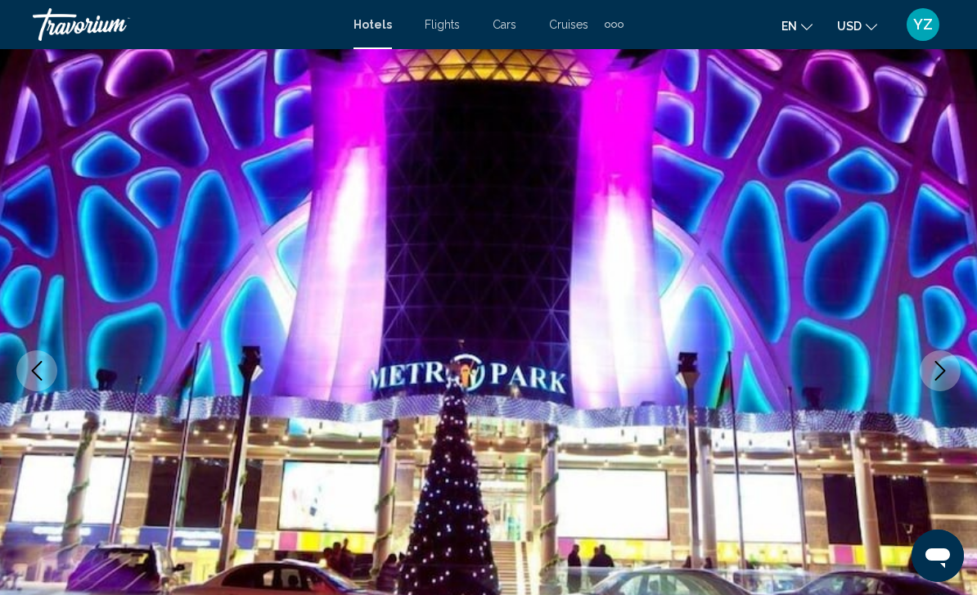
click at [33, 385] on button "Previous image" at bounding box center [36, 370] width 41 height 41
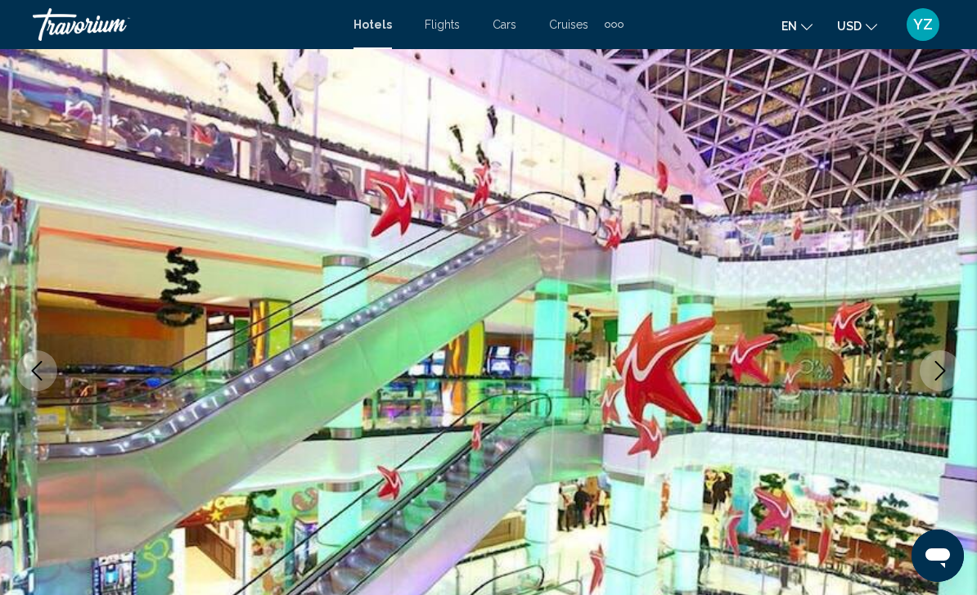
click at [29, 374] on icon "Previous image" at bounding box center [37, 371] width 20 height 20
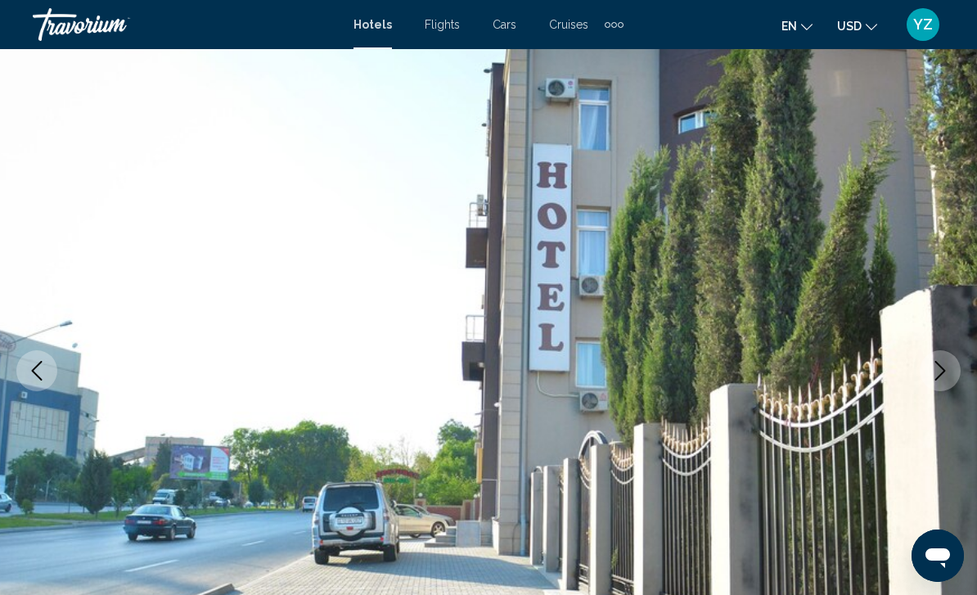
click at [26, 380] on button "Previous image" at bounding box center [36, 370] width 41 height 41
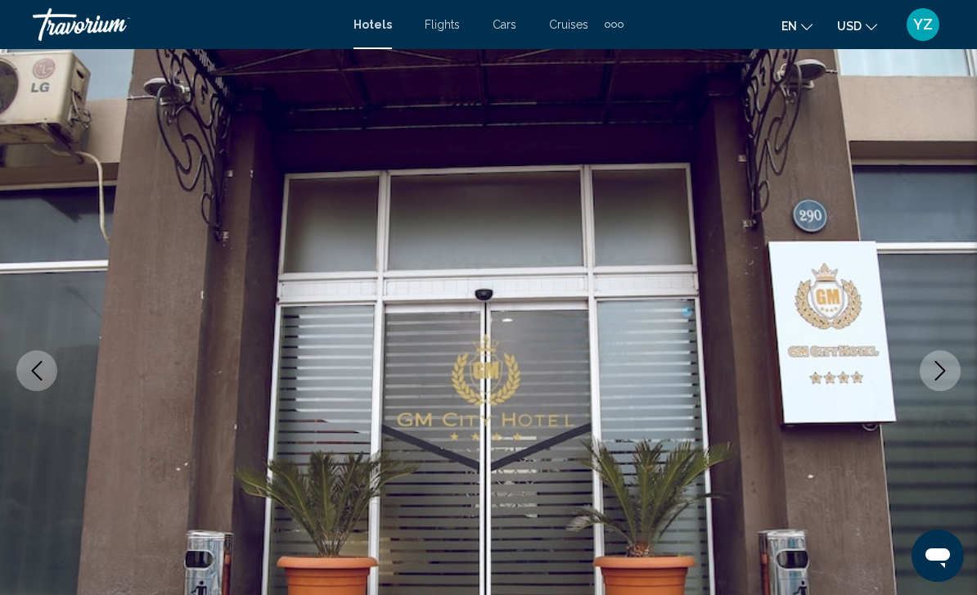
click at [35, 384] on button "Previous image" at bounding box center [36, 370] width 41 height 41
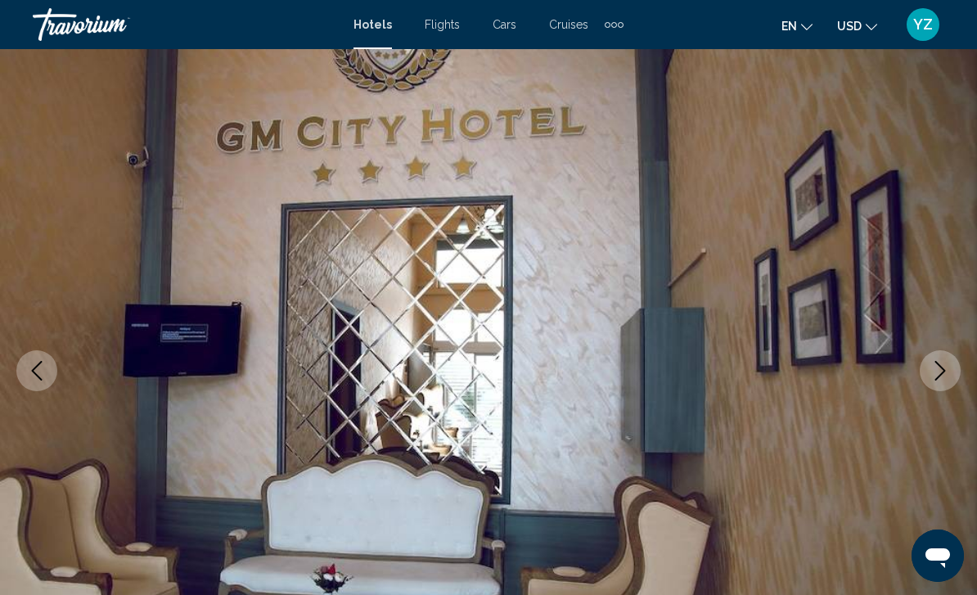
click at [40, 393] on img "Main content" at bounding box center [488, 370] width 977 height 777
click at [32, 376] on icon "Previous image" at bounding box center [37, 371] width 20 height 20
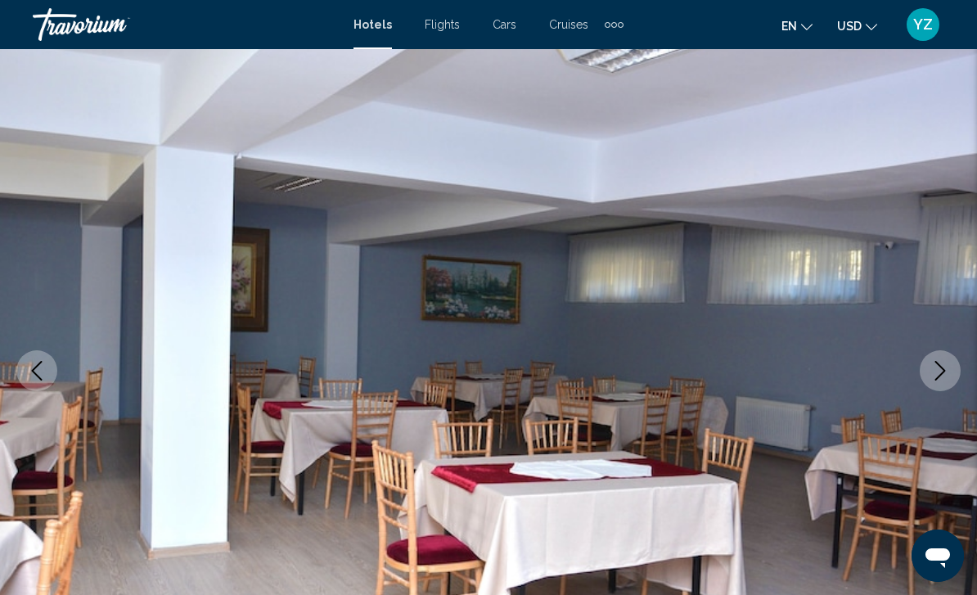
click at [36, 374] on icon "Previous image" at bounding box center [37, 371] width 11 height 20
